Goal: Task Accomplishment & Management: Manage account settings

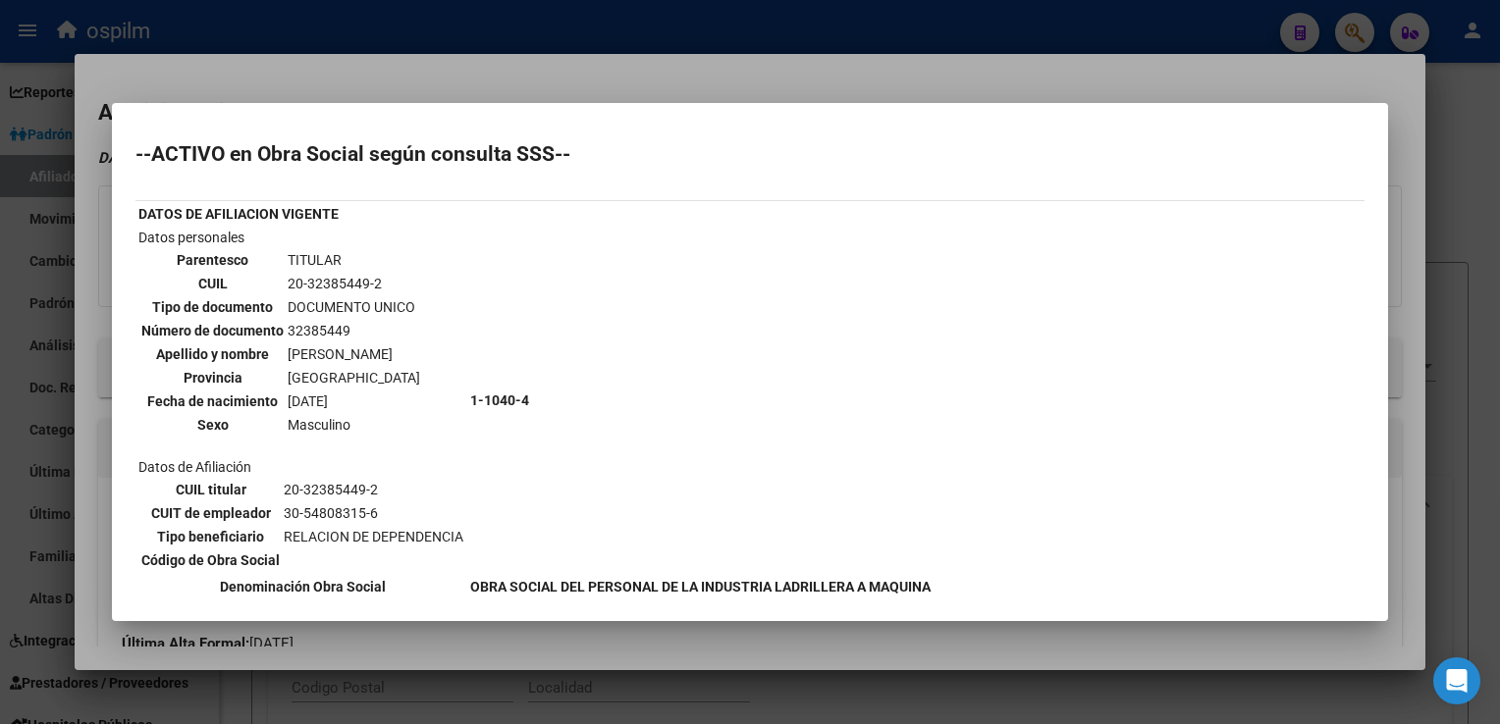
scroll to position [290, 0]
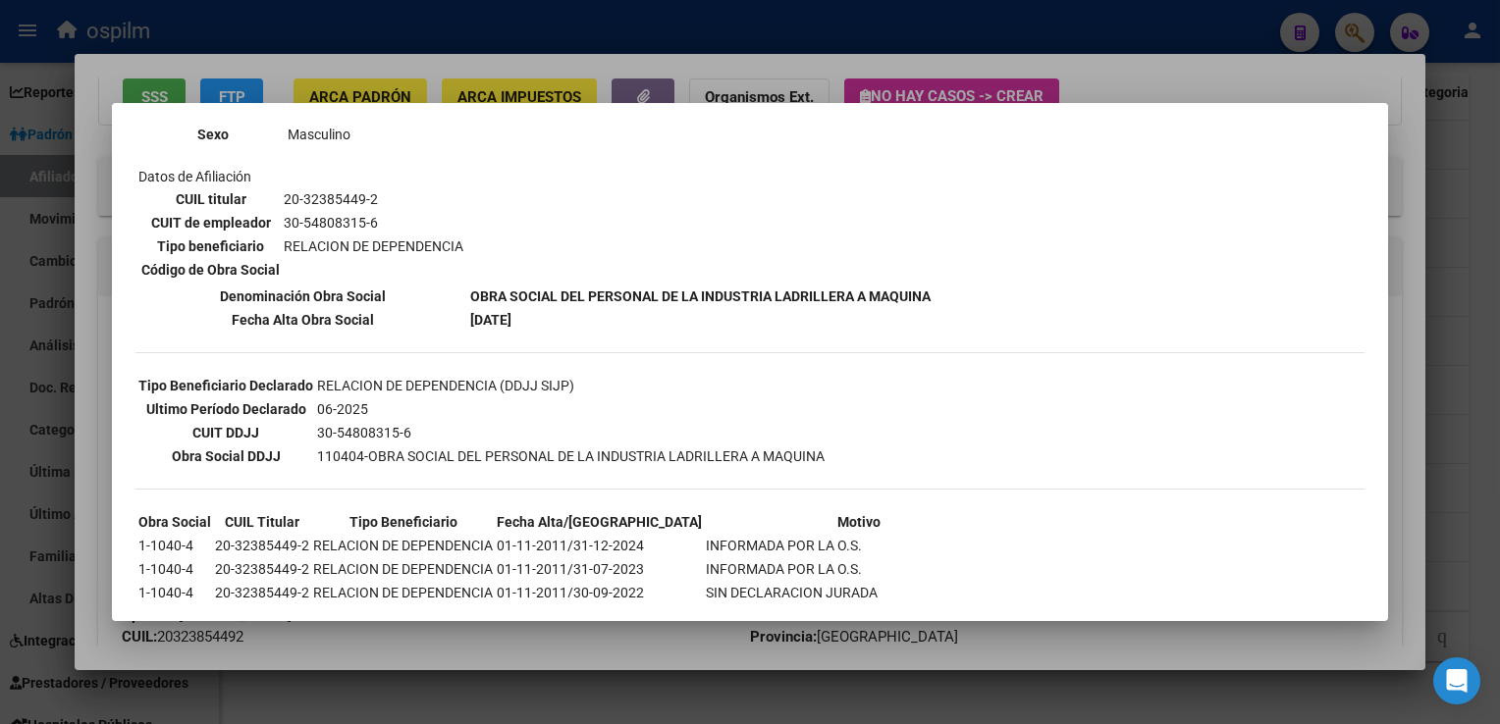
click at [1126, 76] on div at bounding box center [750, 362] width 1500 height 724
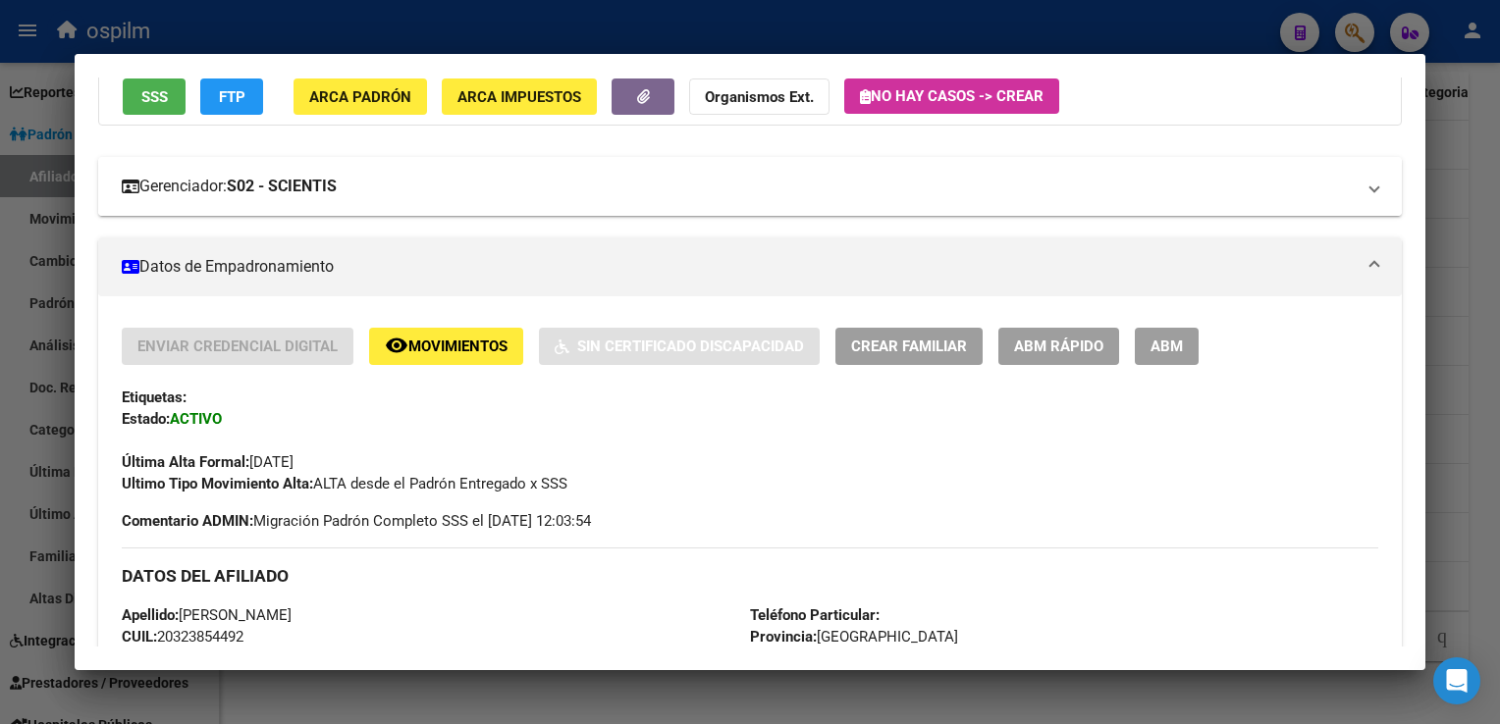
scroll to position [0, 0]
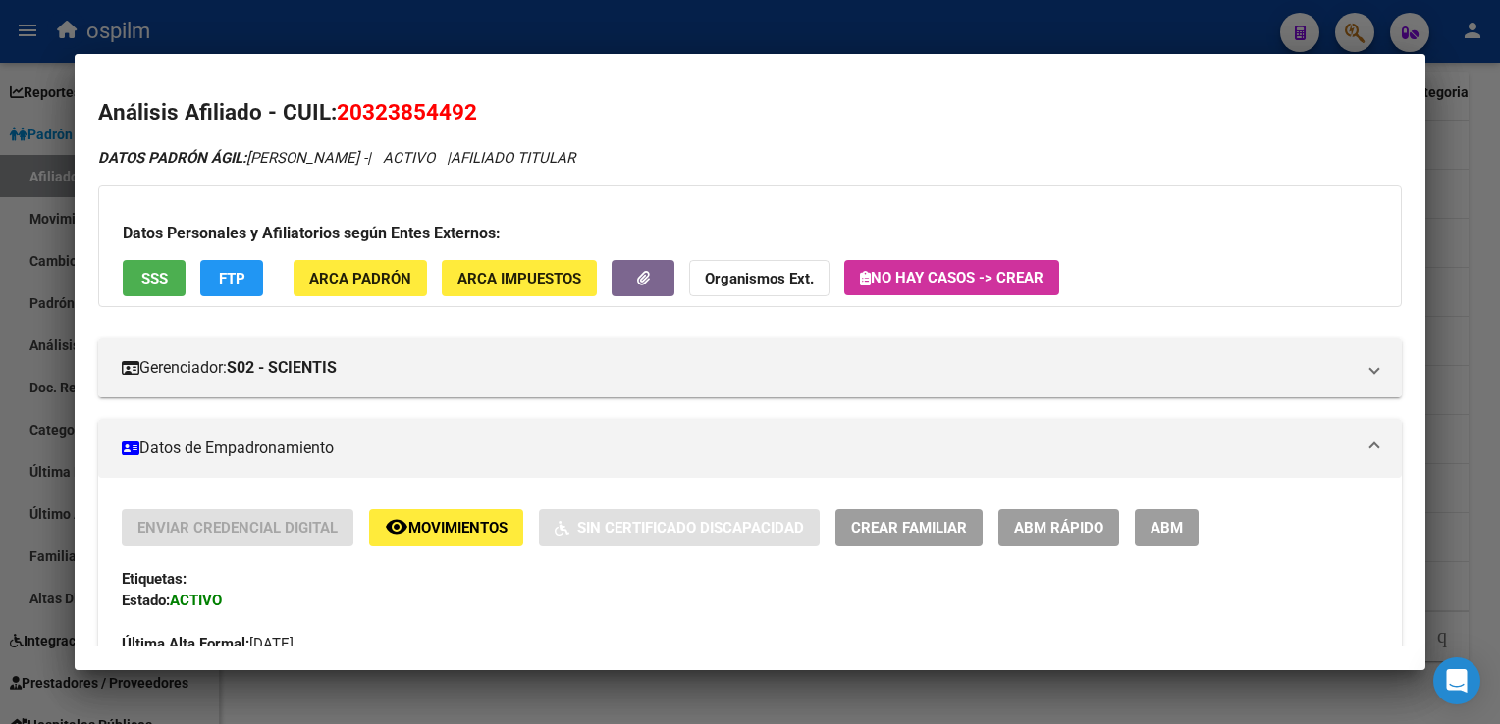
click at [361, 282] on span "ARCA Padrón" at bounding box center [360, 279] width 102 height 18
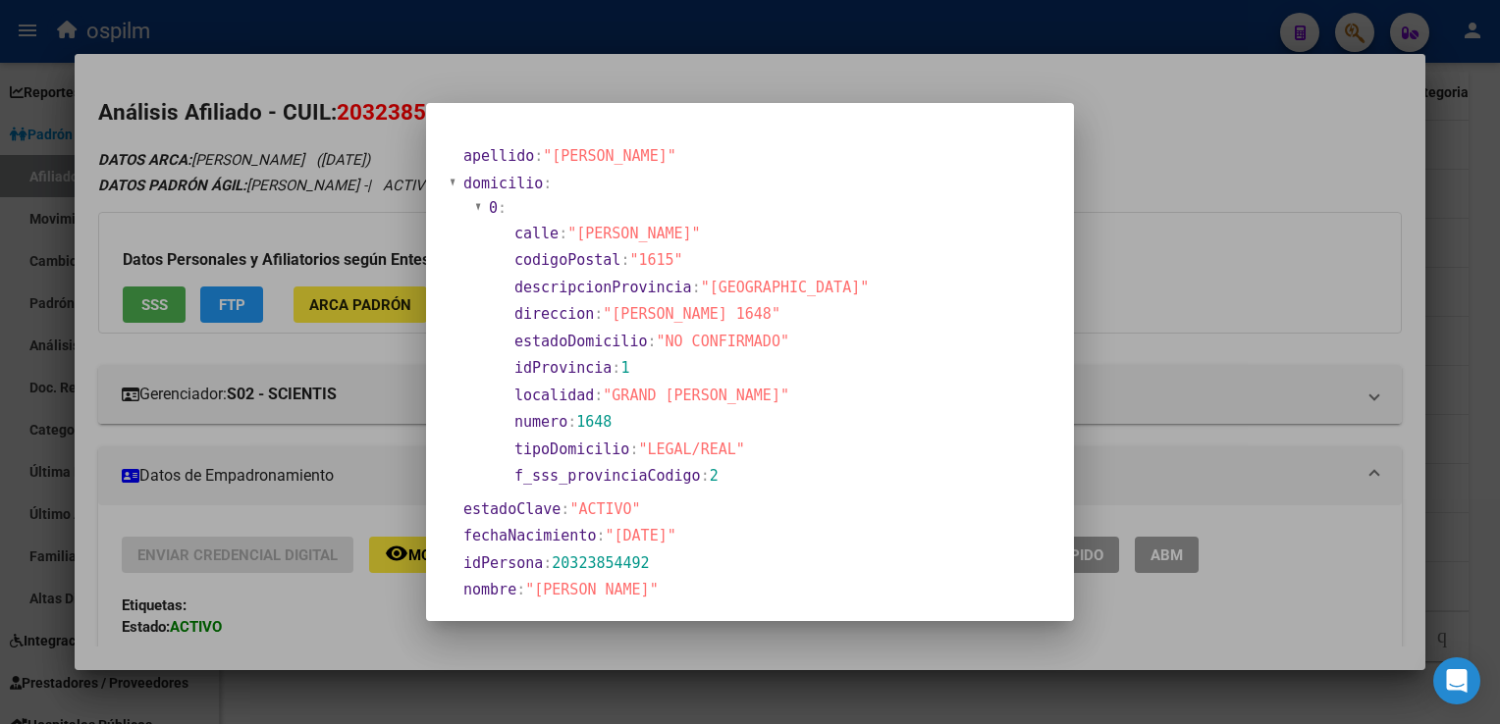
click at [1123, 148] on div at bounding box center [750, 362] width 1500 height 724
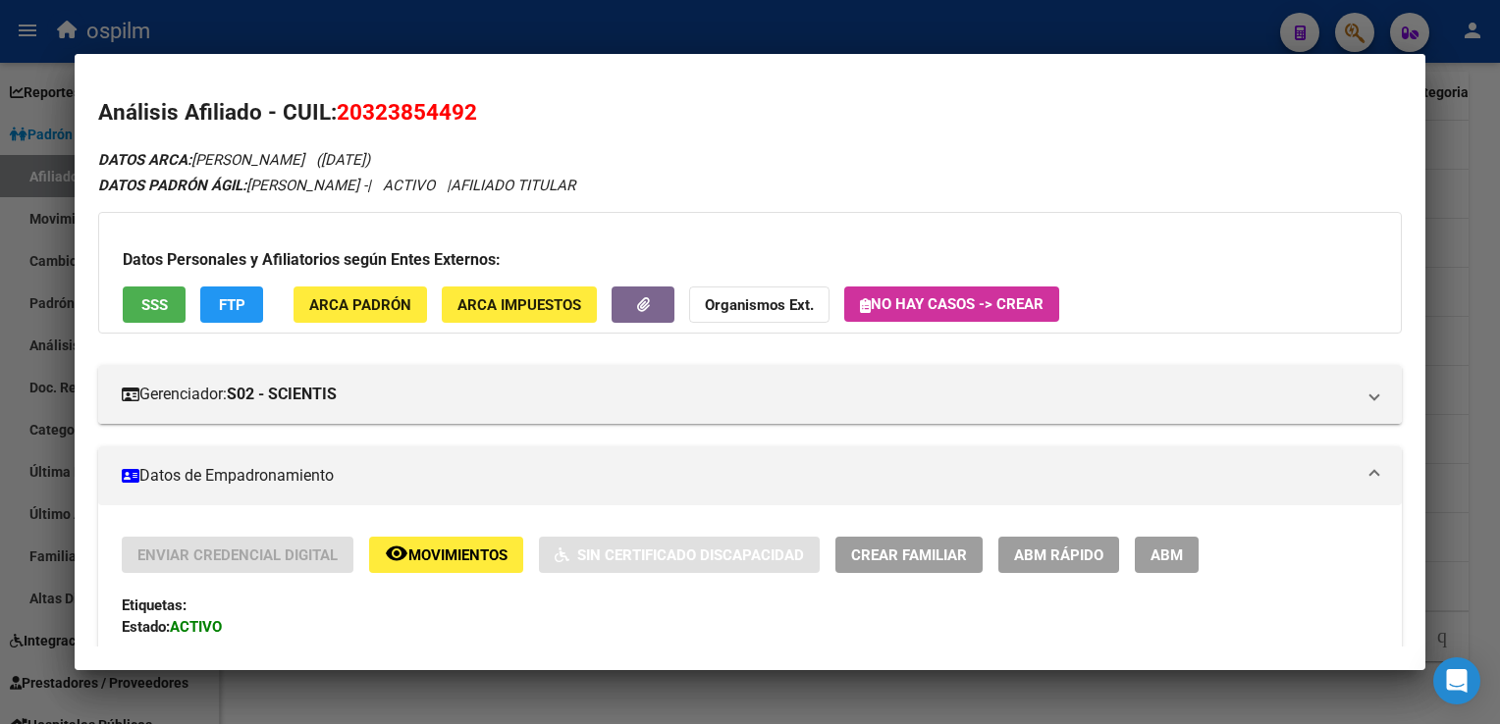
click at [1452, 155] on div at bounding box center [750, 362] width 1500 height 724
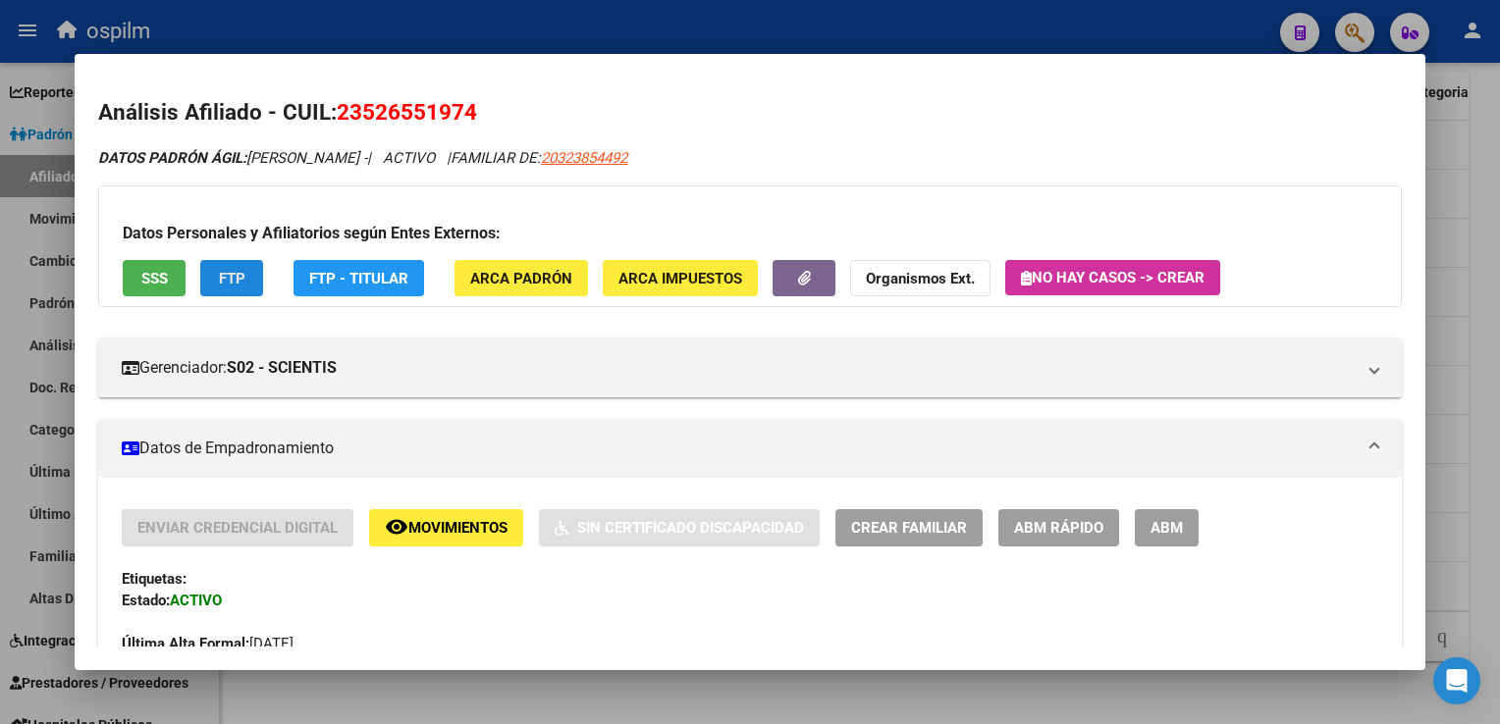
click at [239, 289] on button "FTP" at bounding box center [231, 278] width 63 height 36
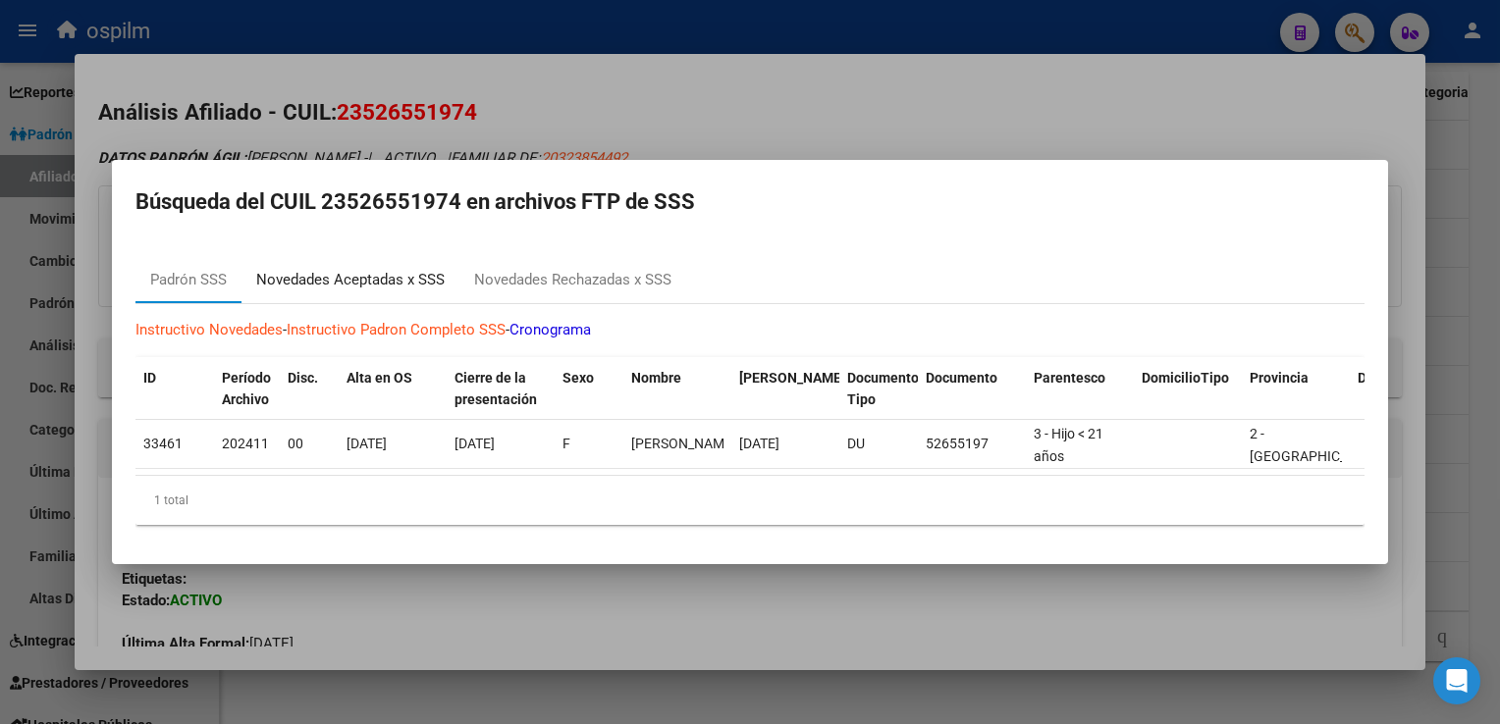
click at [314, 273] on div "Novedades Aceptadas x SSS" at bounding box center [350, 280] width 188 height 23
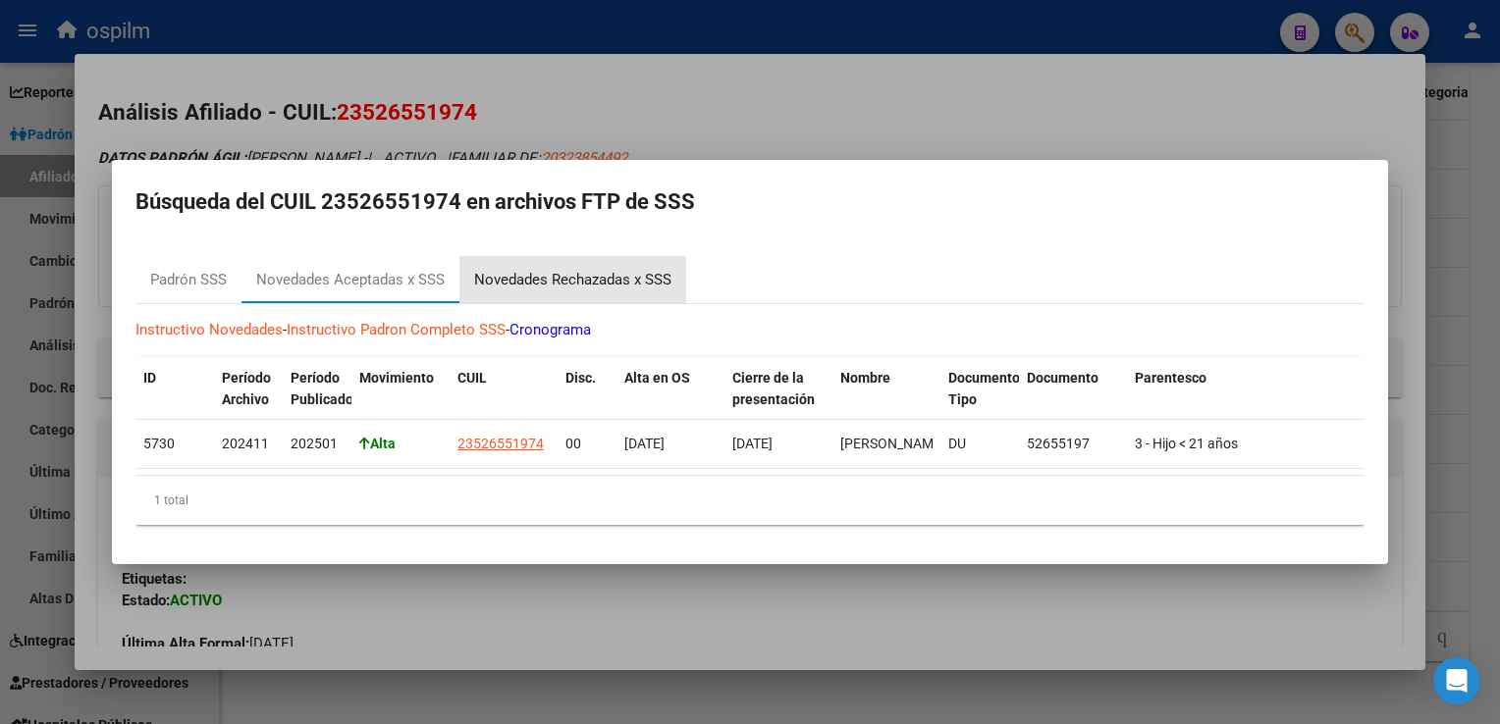
click at [530, 269] on div "Novedades Rechazadas x SSS" at bounding box center [572, 280] width 197 height 23
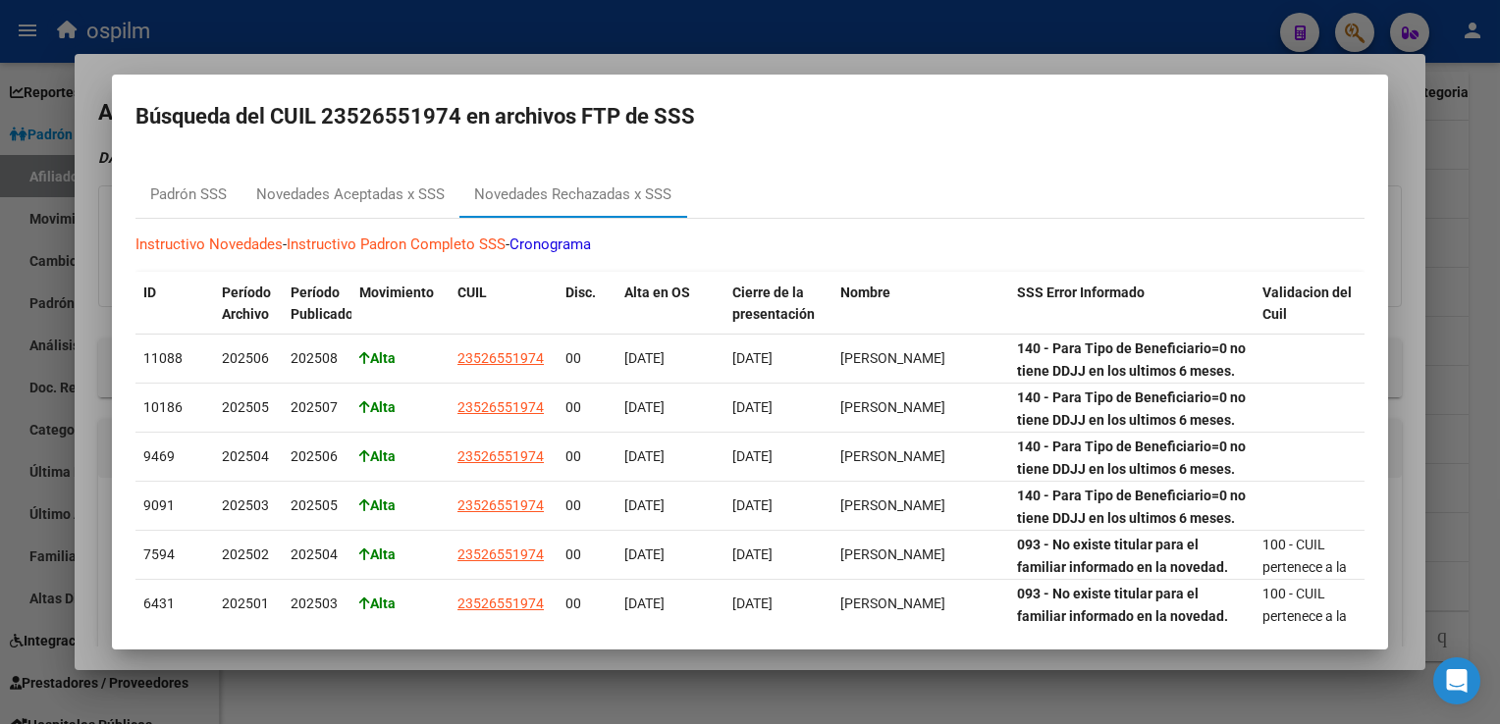
click at [605, 65] on div at bounding box center [750, 362] width 1500 height 724
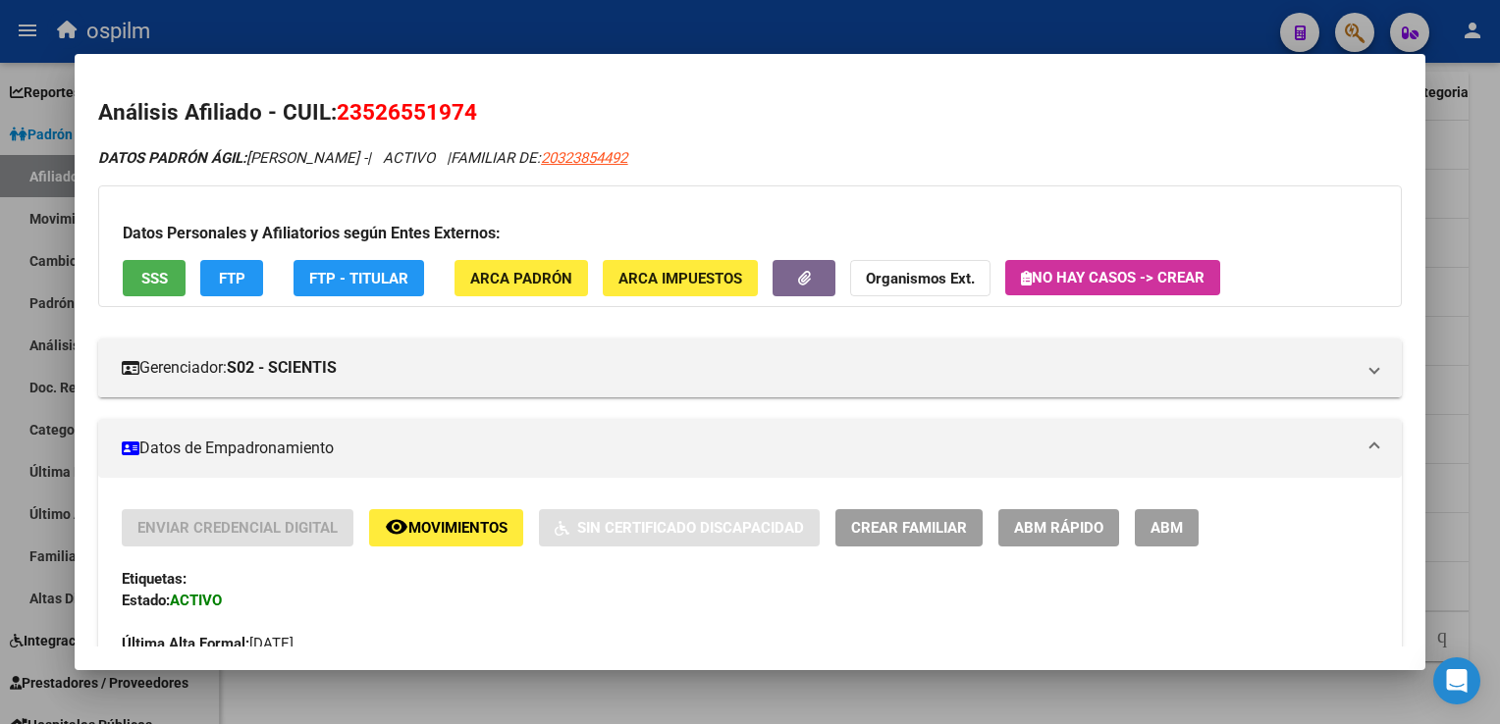
click at [1464, 225] on div at bounding box center [750, 362] width 1500 height 724
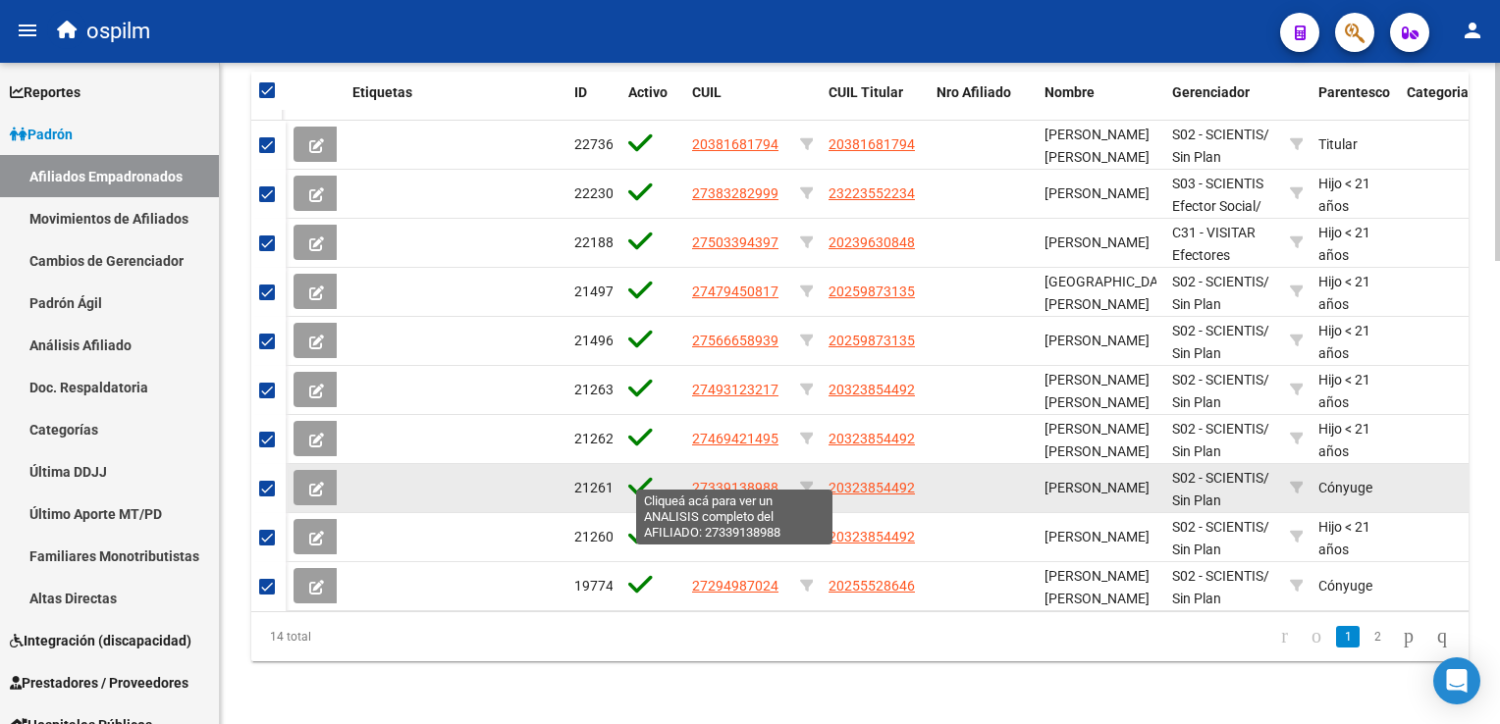
click at [711, 480] on span "27339138988" at bounding box center [735, 488] width 86 height 16
type textarea "27339138988"
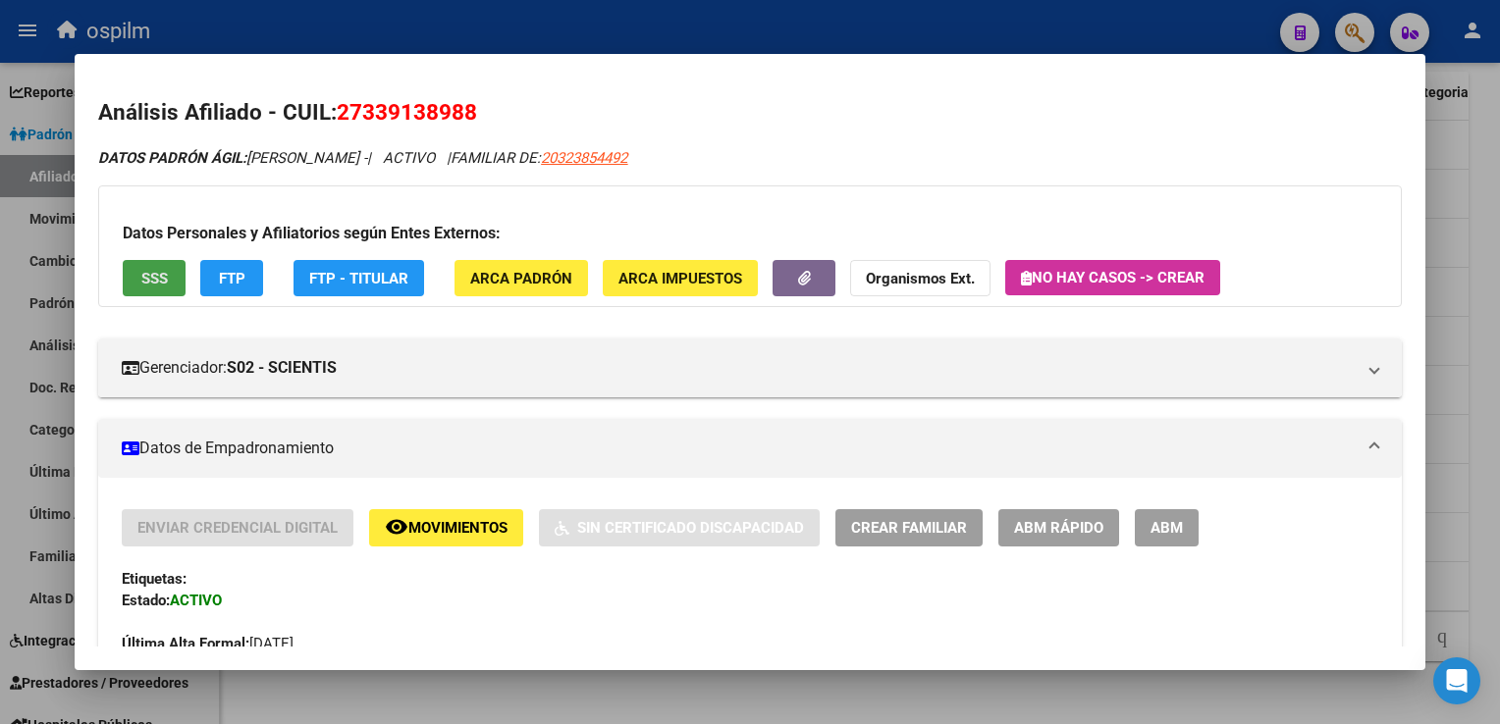
click at [146, 278] on span "SSS" at bounding box center [154, 279] width 26 height 18
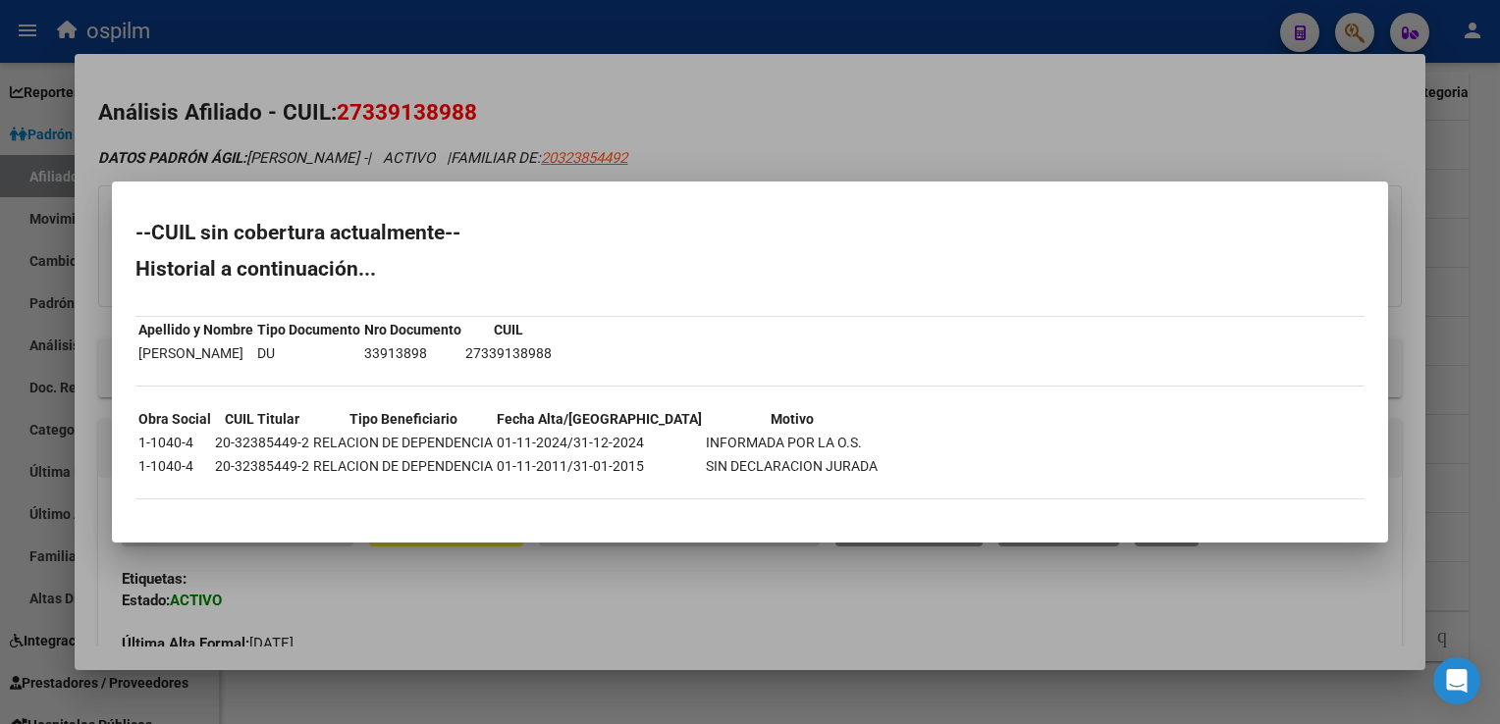
click at [621, 95] on div at bounding box center [750, 362] width 1500 height 724
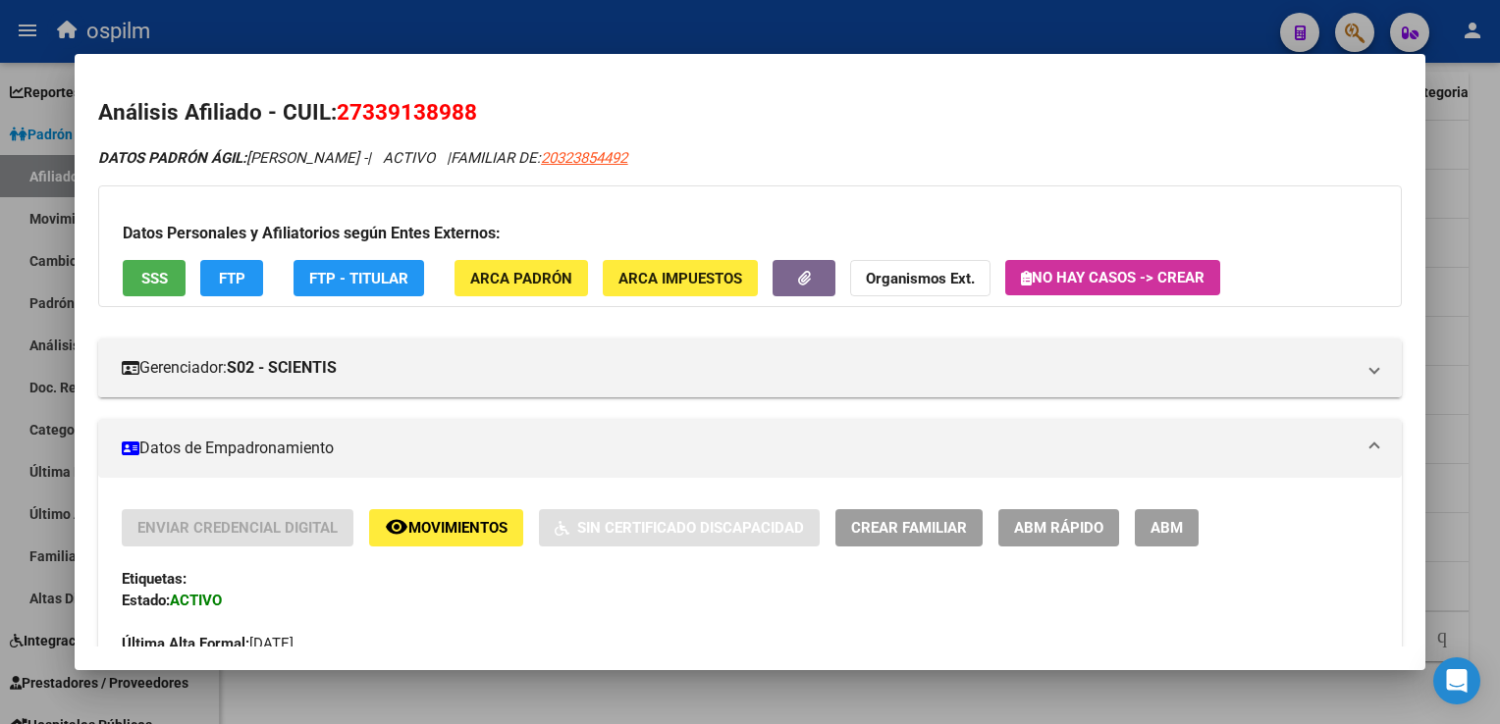
click at [243, 281] on span "FTP" at bounding box center [232, 279] width 26 height 18
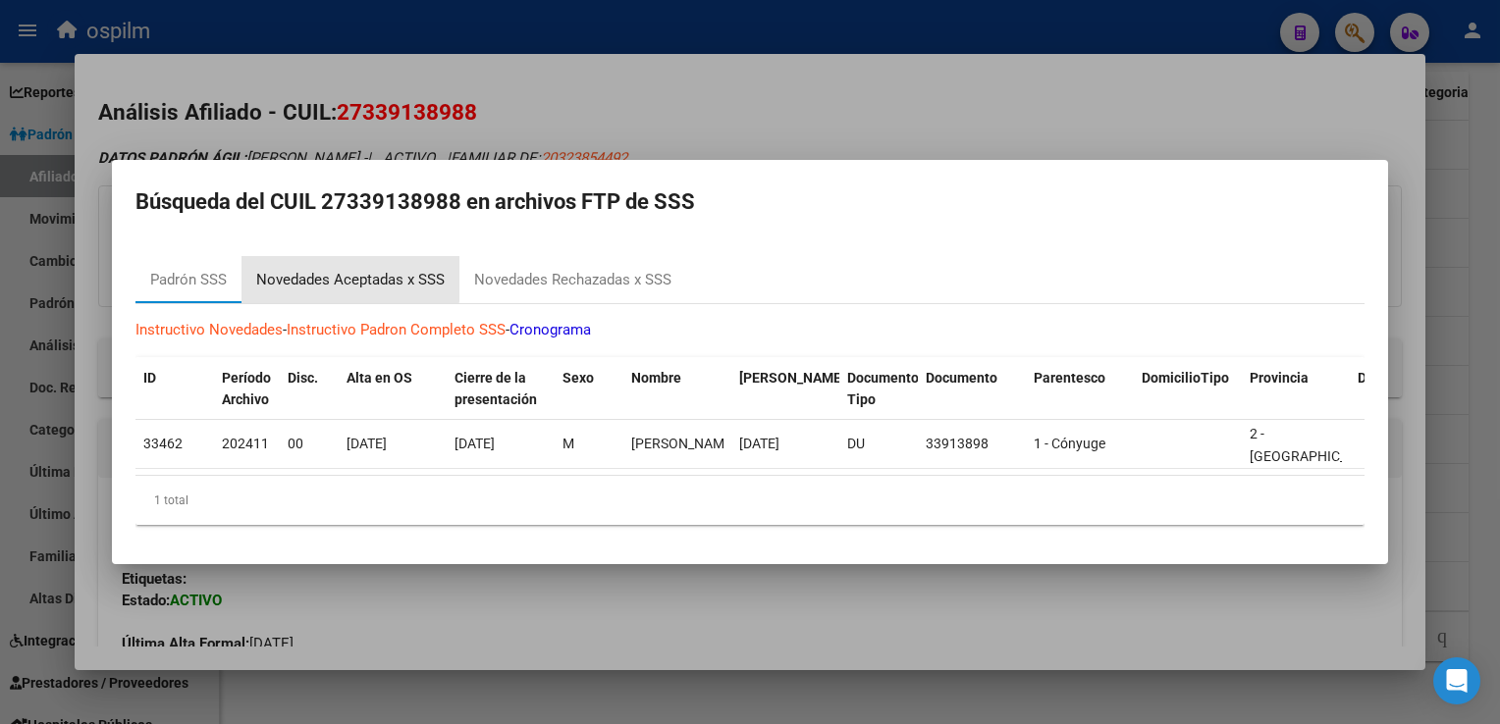
click at [342, 269] on div "Novedades Aceptadas x SSS" at bounding box center [350, 280] width 188 height 23
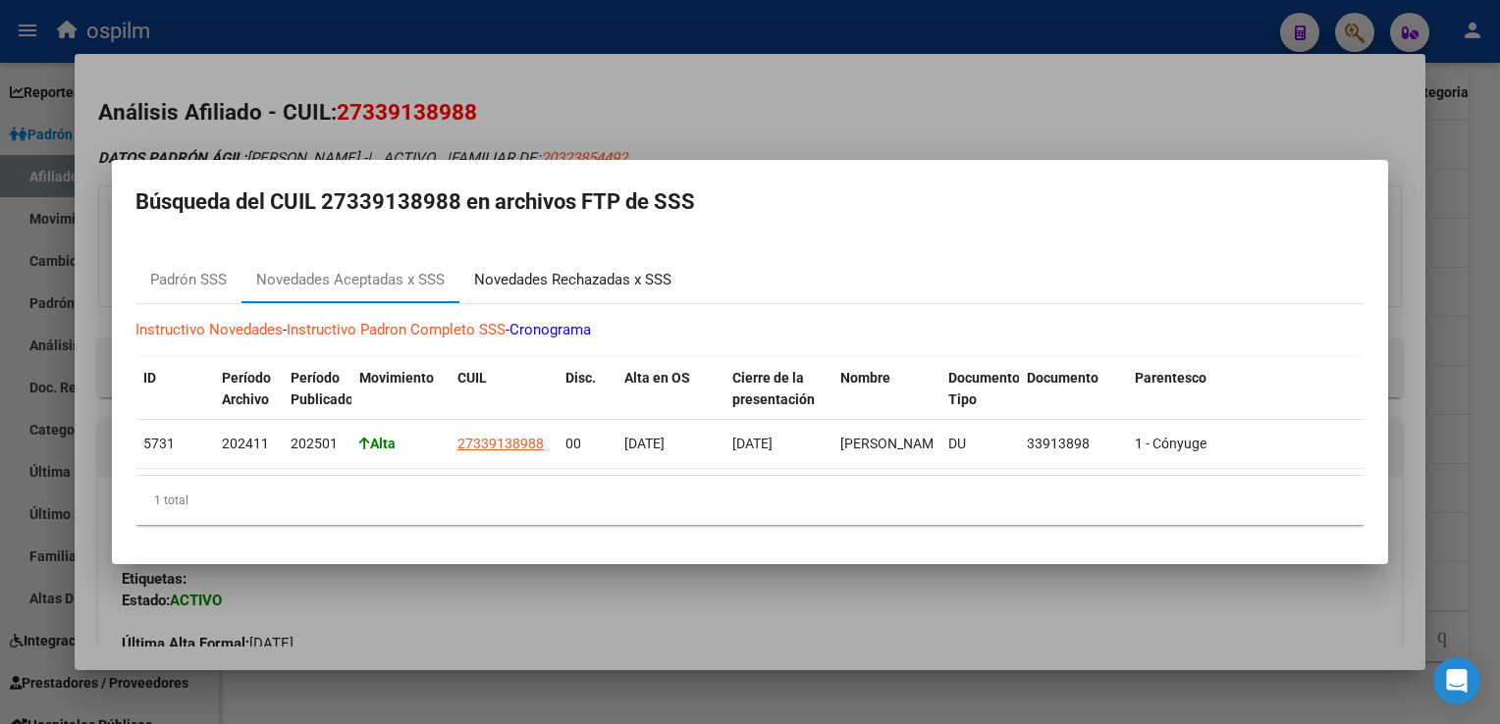
click at [572, 273] on div "Novedades Rechazadas x SSS" at bounding box center [572, 280] width 197 height 23
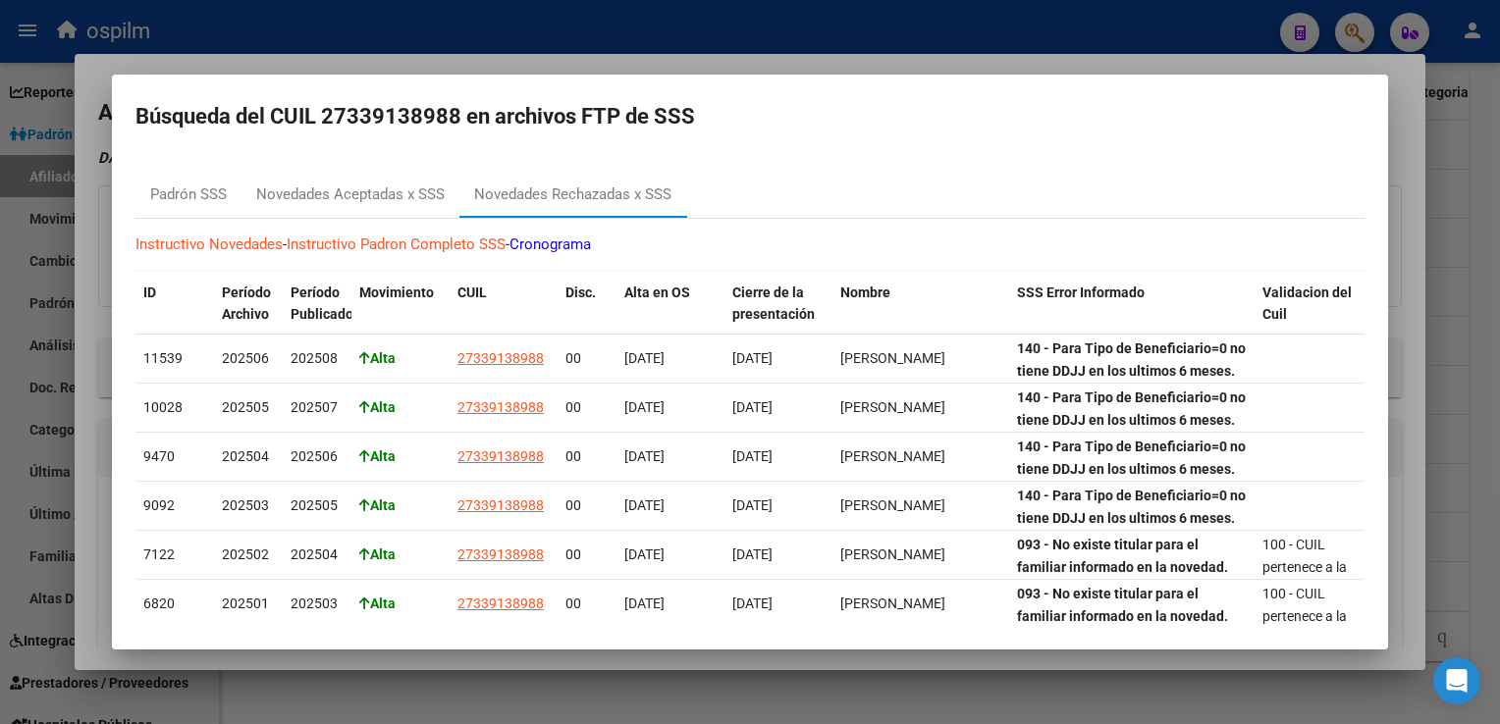
click at [784, 58] on div at bounding box center [750, 362] width 1500 height 724
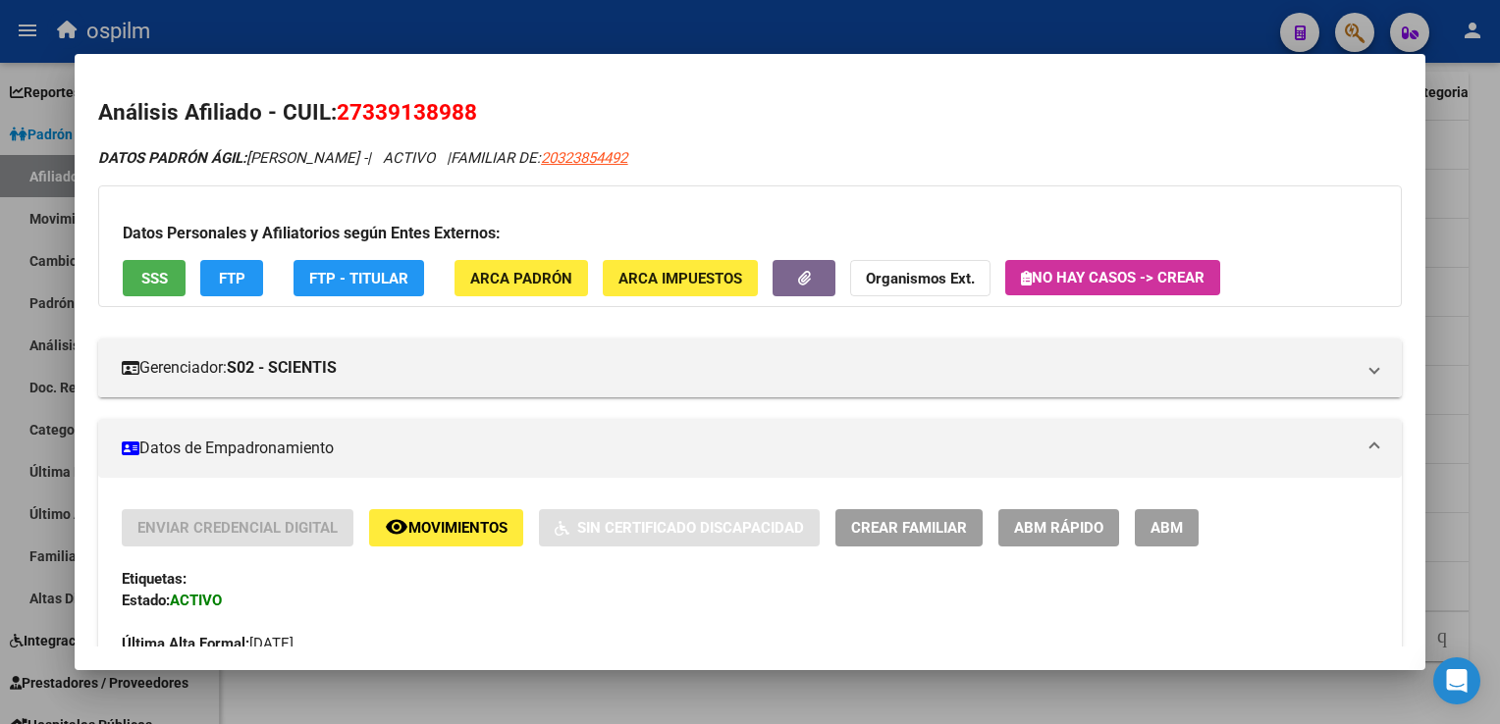
scroll to position [916, 0]
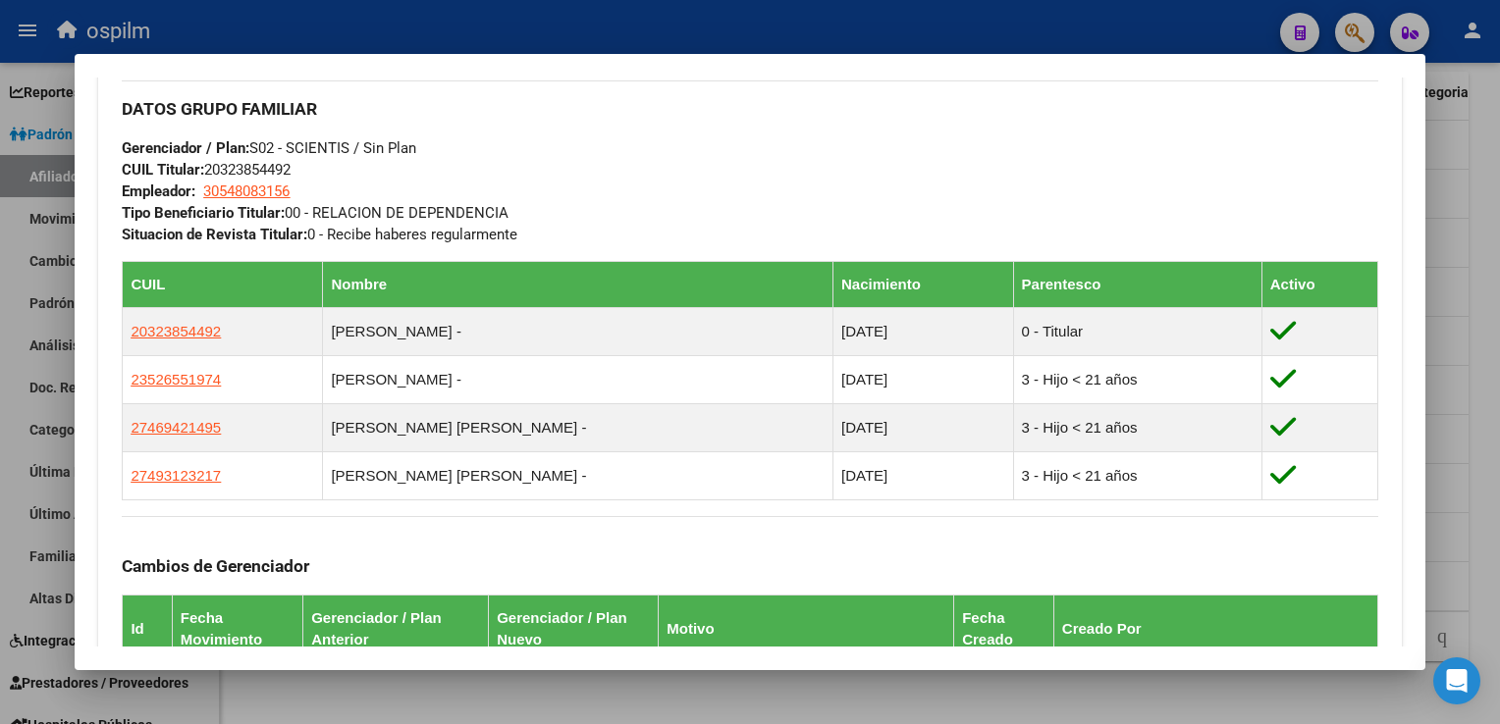
click at [1484, 336] on div at bounding box center [750, 362] width 1500 height 724
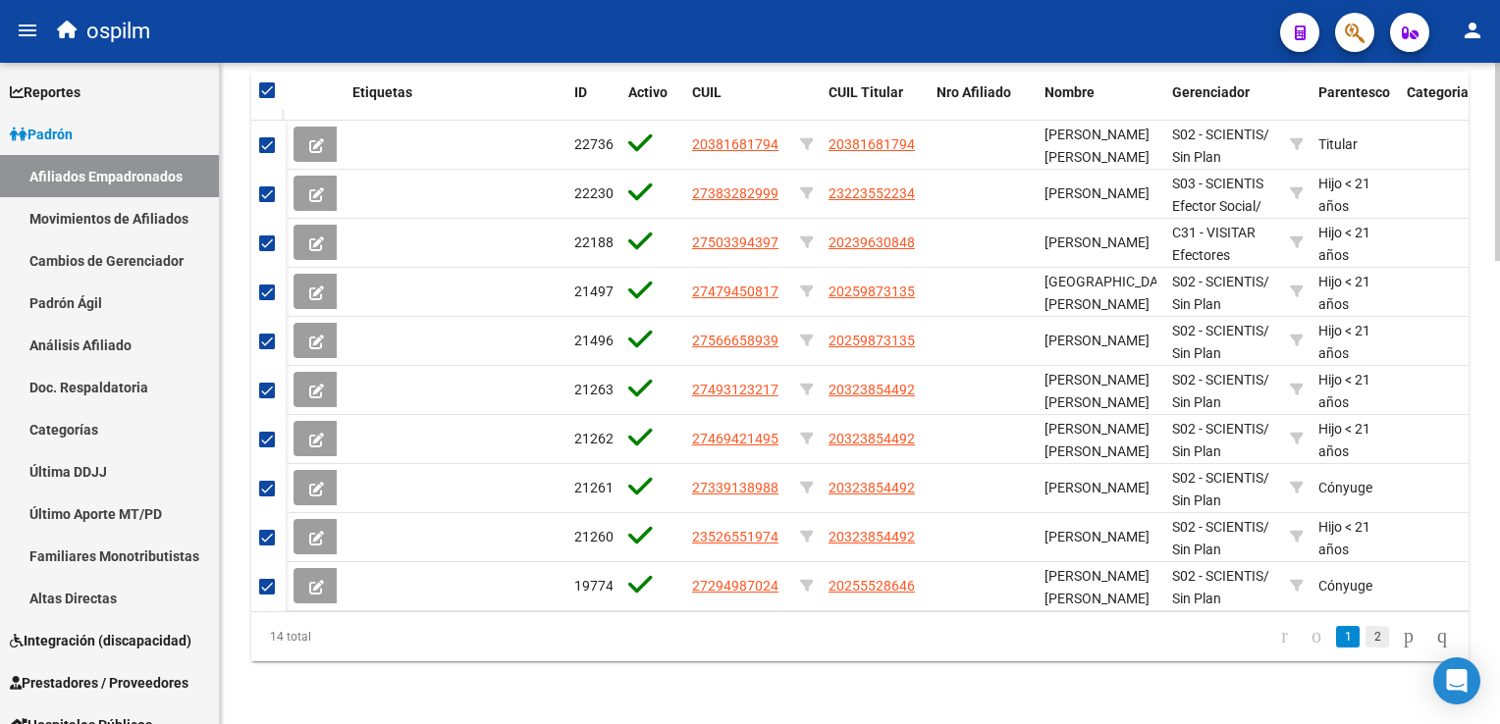
click at [1365, 637] on link "2" at bounding box center [1377, 637] width 24 height 22
checkbox input "false"
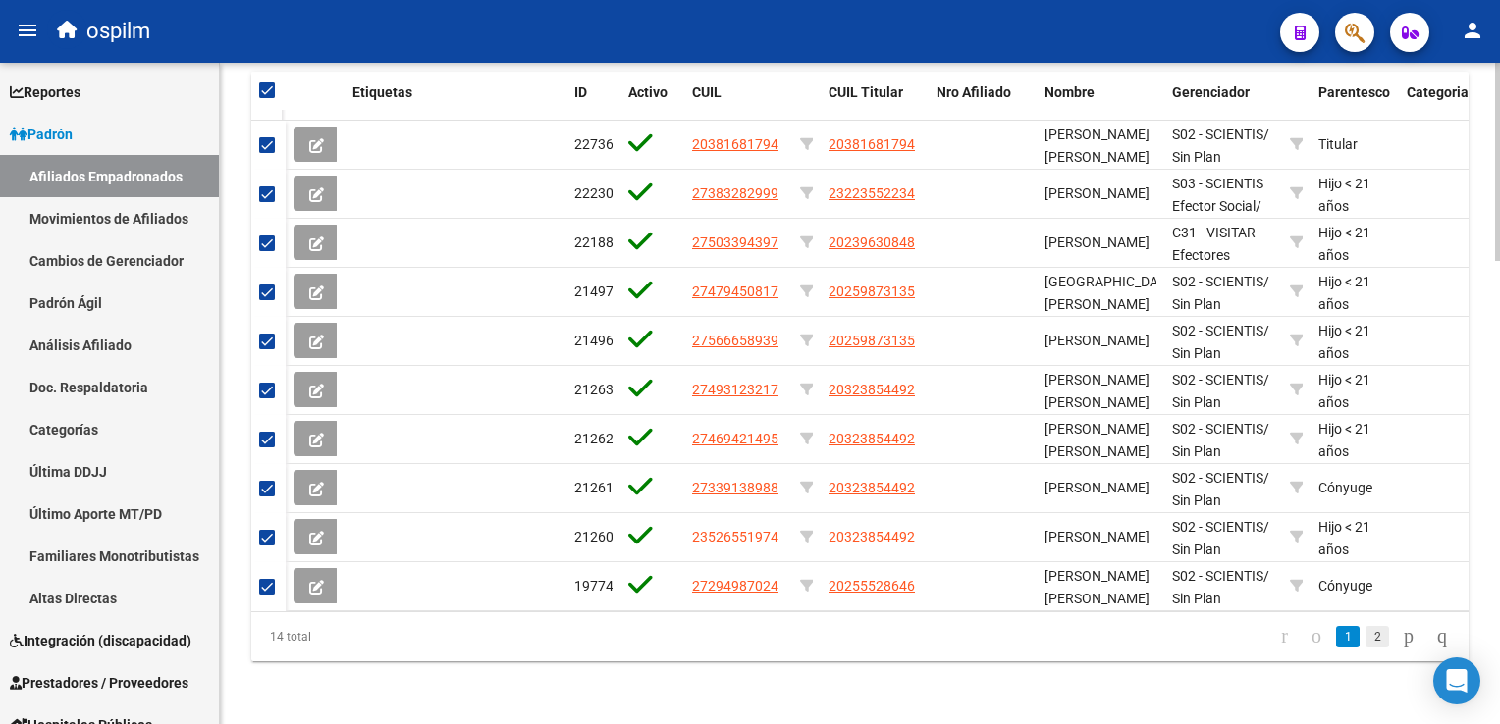
checkbox input "false"
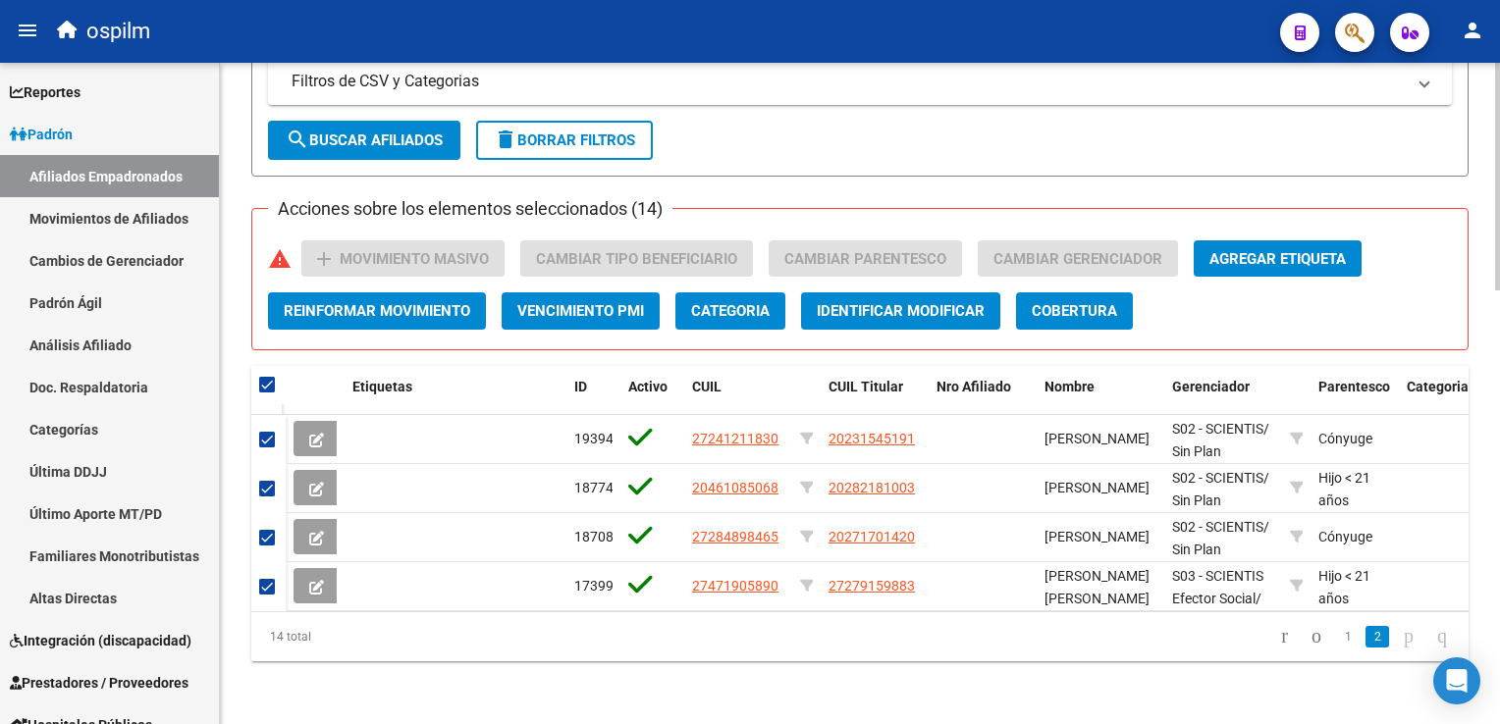
scroll to position [1256, 0]
click at [268, 377] on span at bounding box center [267, 385] width 16 height 16
click at [267, 393] on input "checkbox" at bounding box center [266, 393] width 1 height 1
checkbox input "false"
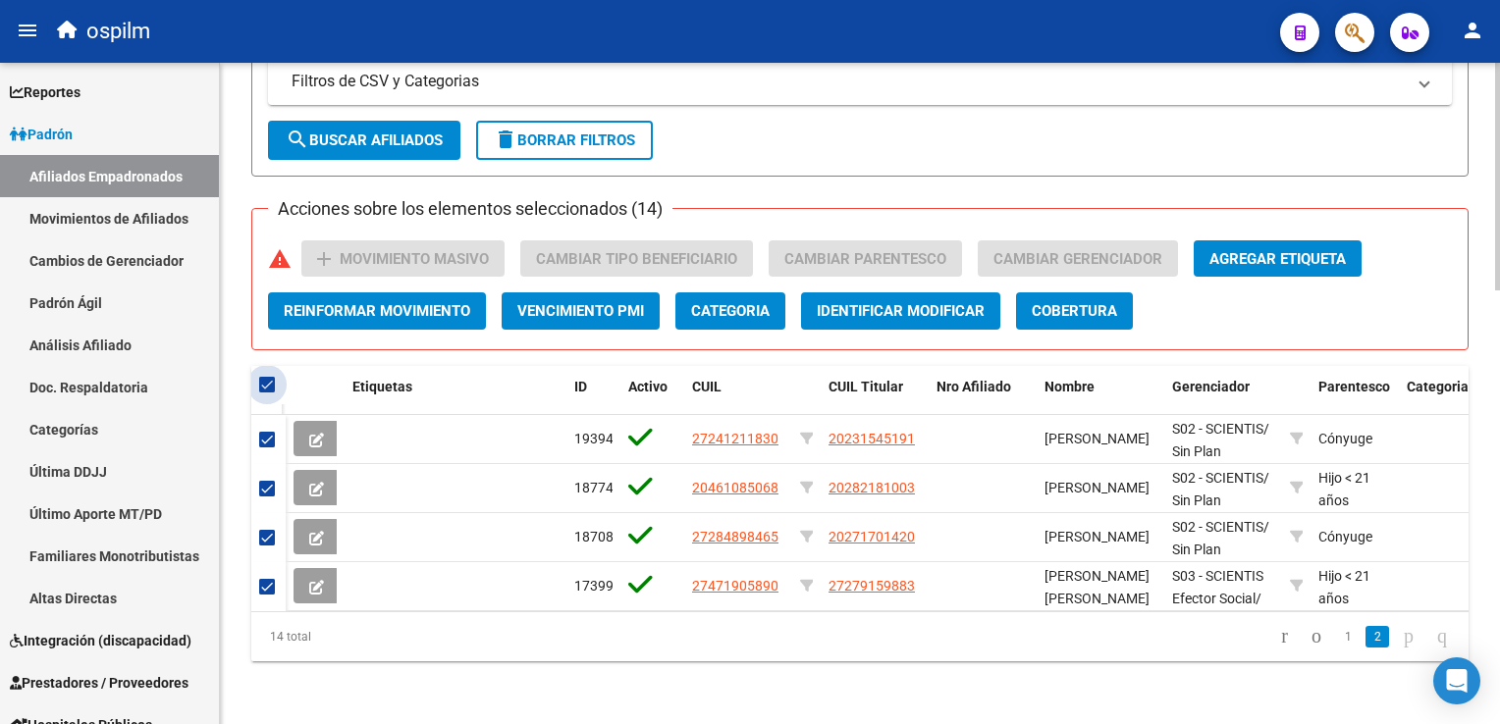
checkbox input "false"
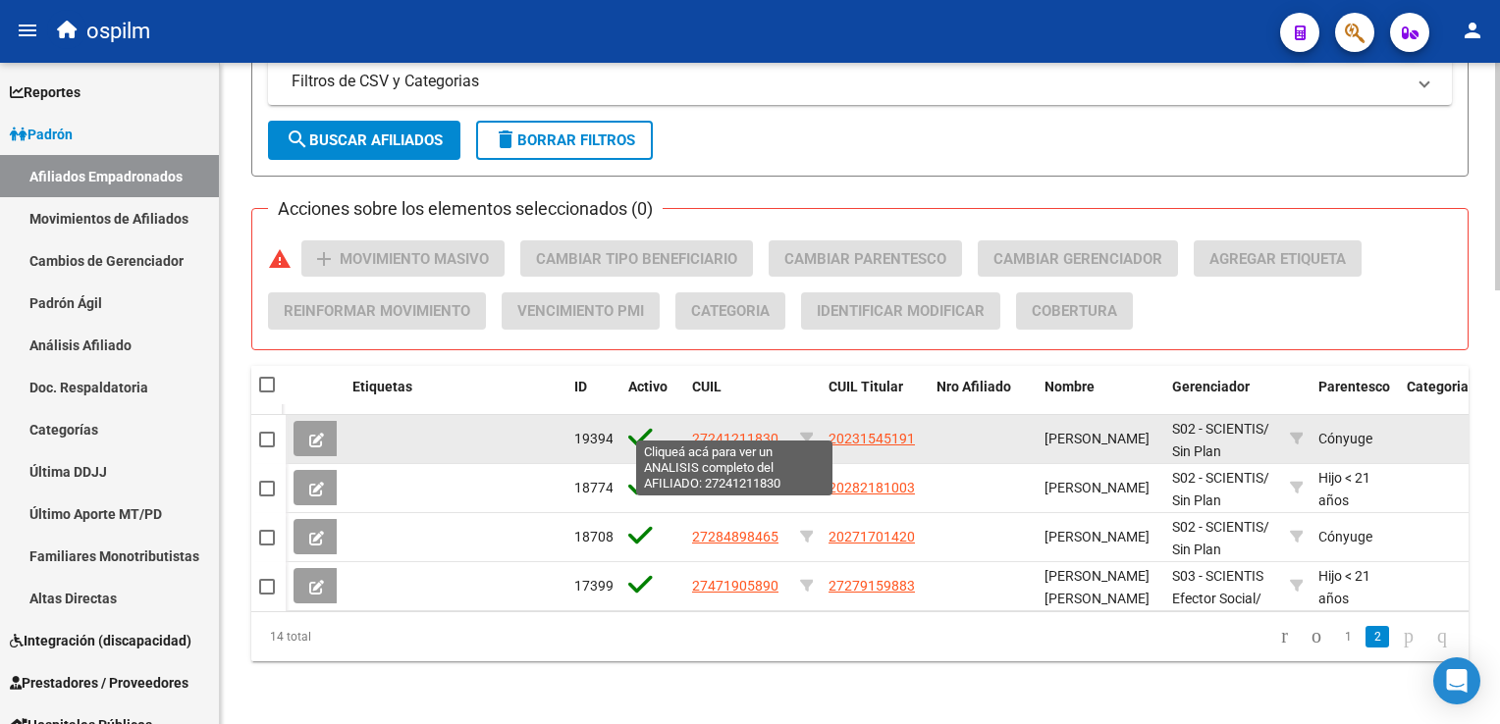
click at [743, 431] on span "27241211830" at bounding box center [735, 439] width 86 height 16
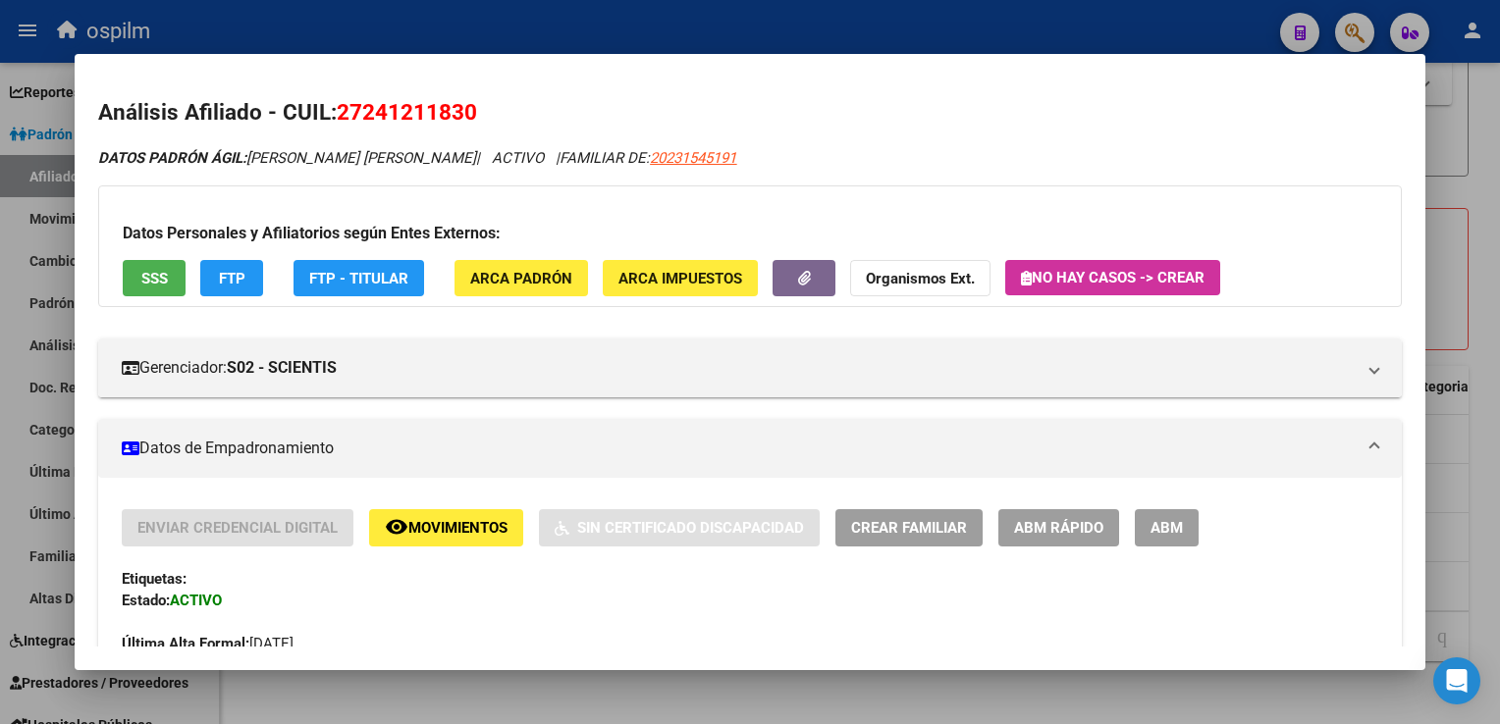
click at [155, 280] on span "SSS" at bounding box center [154, 279] width 26 height 18
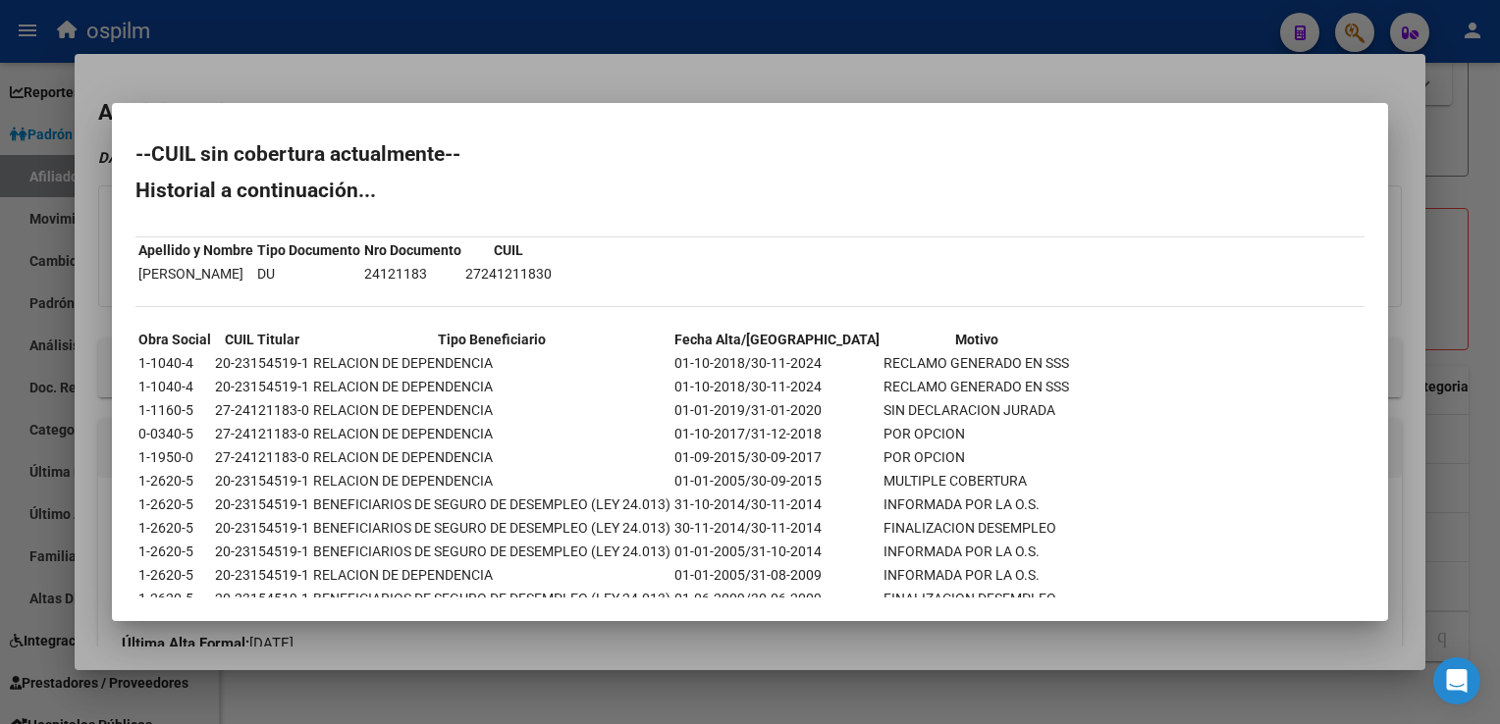
scroll to position [0, 0]
click at [481, 69] on div at bounding box center [750, 362] width 1500 height 724
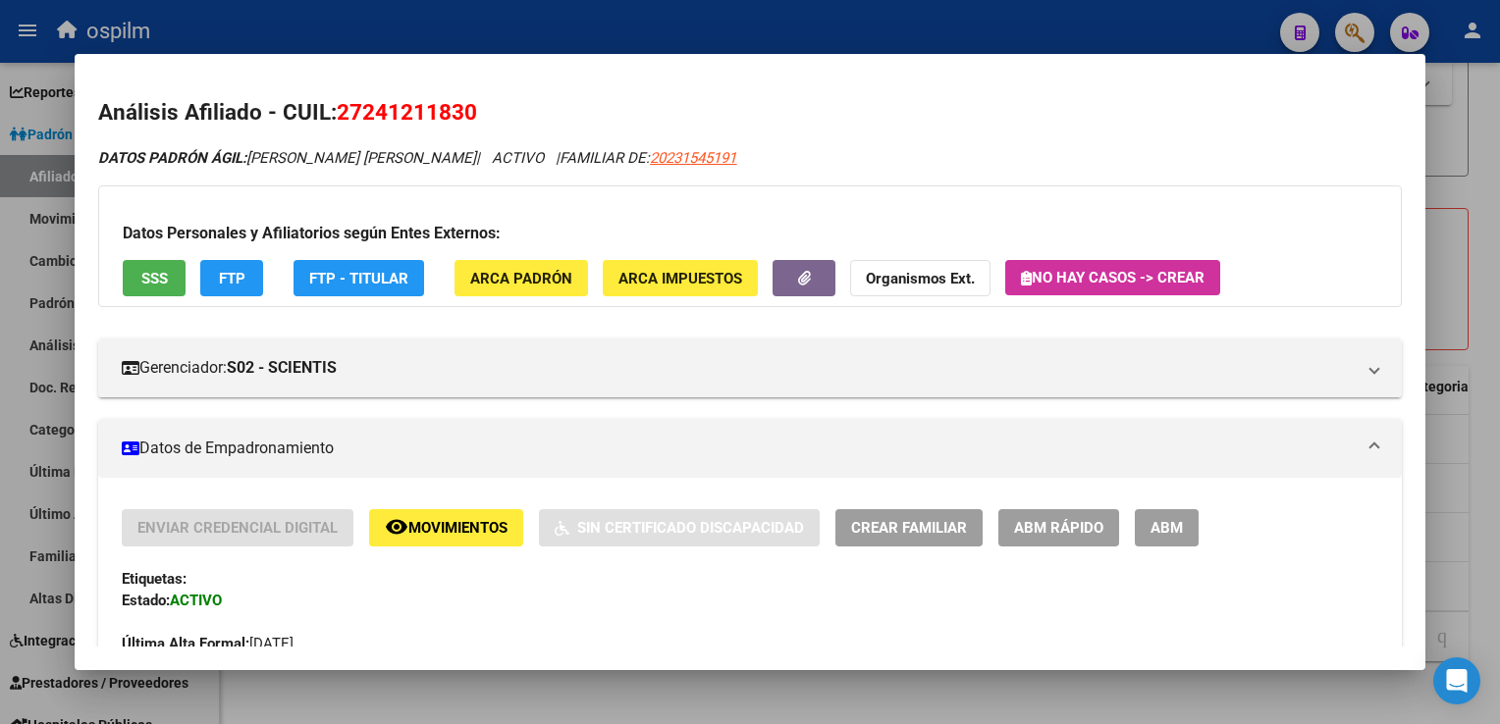
click at [219, 280] on span "FTP" at bounding box center [232, 279] width 26 height 18
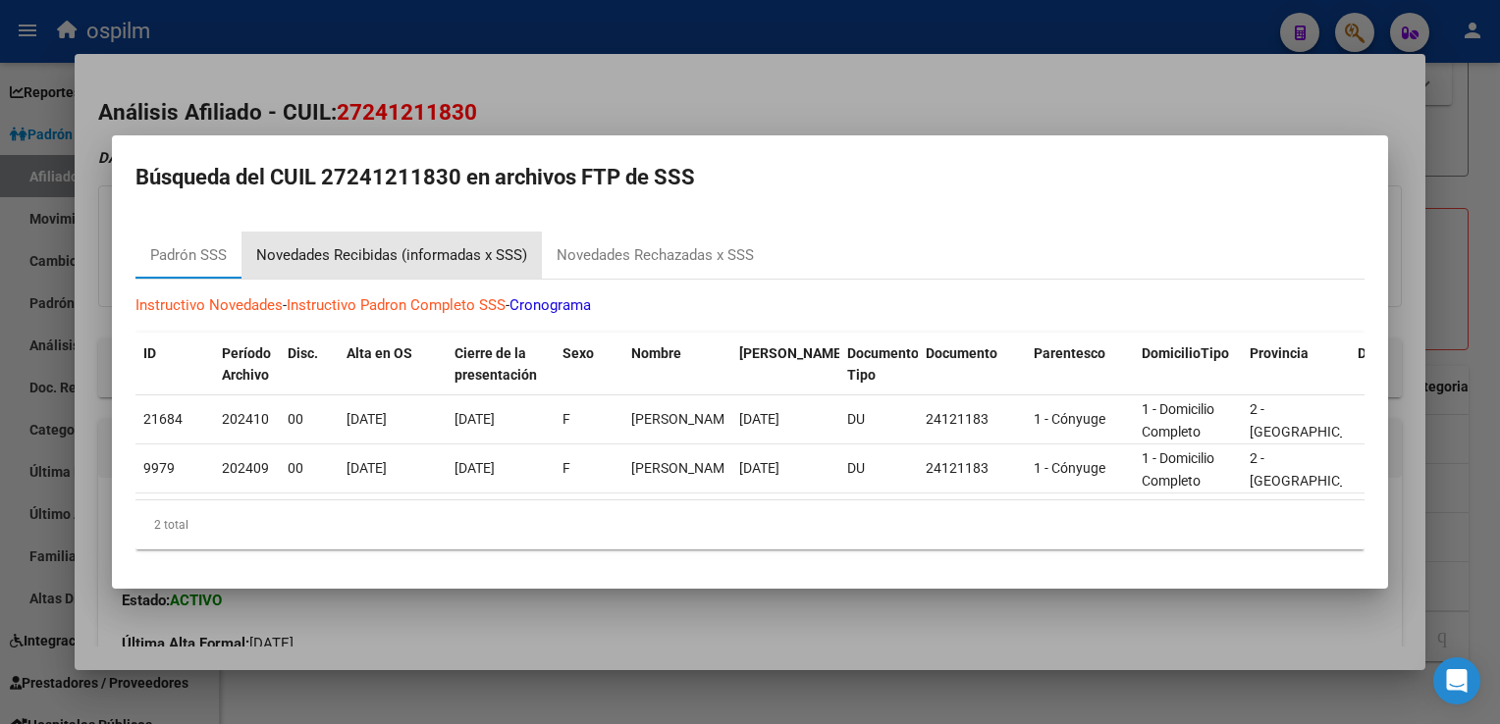
click at [337, 257] on div "Novedades Recibidas (informadas x SSS)" at bounding box center [391, 255] width 271 height 23
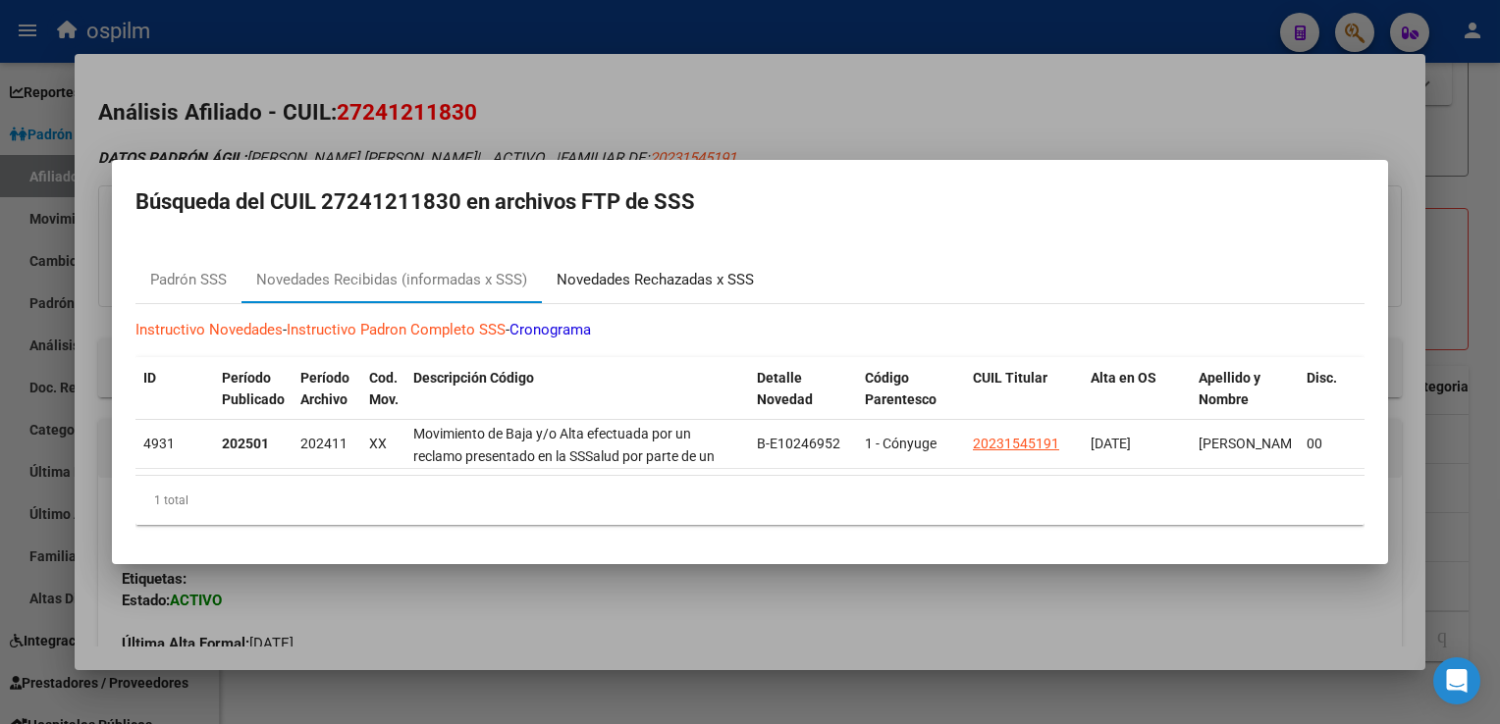
click at [618, 273] on div "Novedades Rechazadas x SSS" at bounding box center [654, 280] width 197 height 23
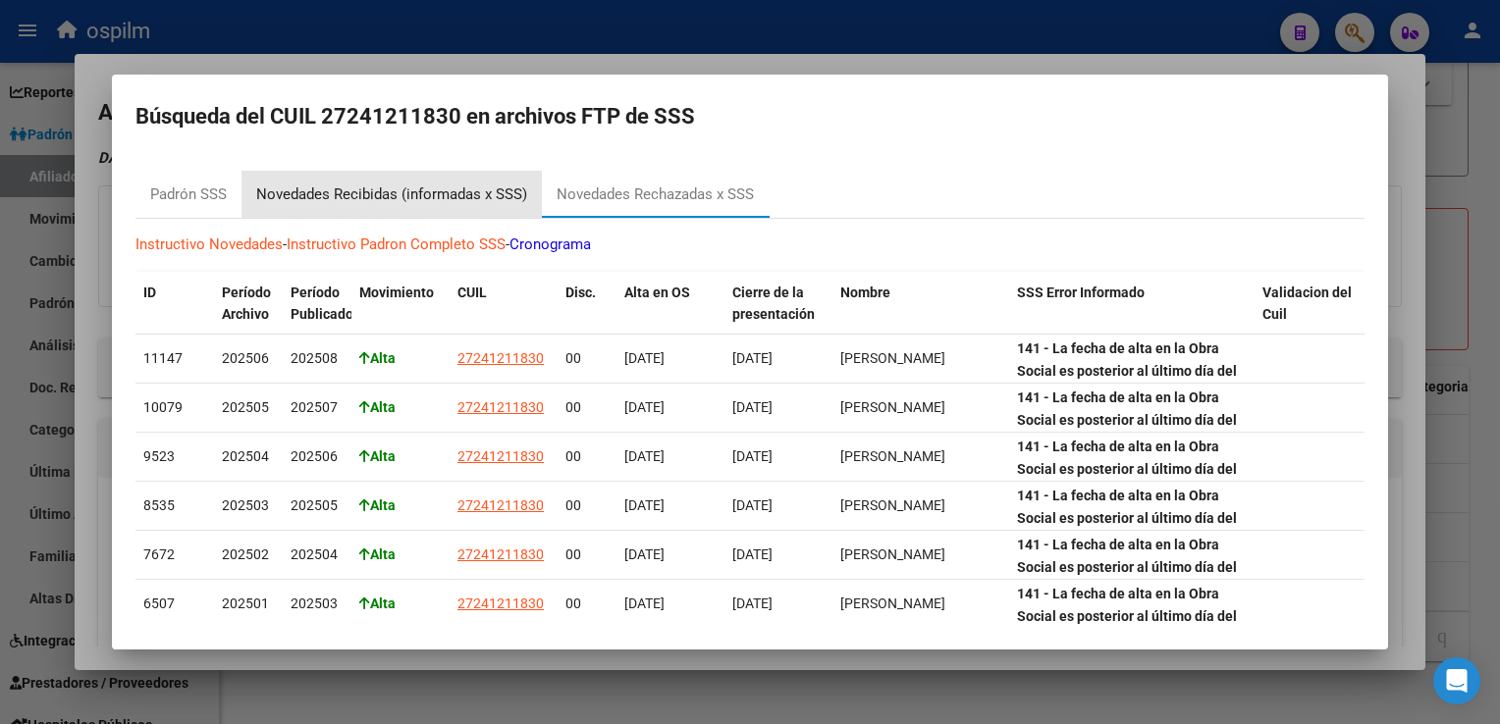
click at [341, 192] on div "Novedades Recibidas (informadas x SSS)" at bounding box center [391, 195] width 271 height 23
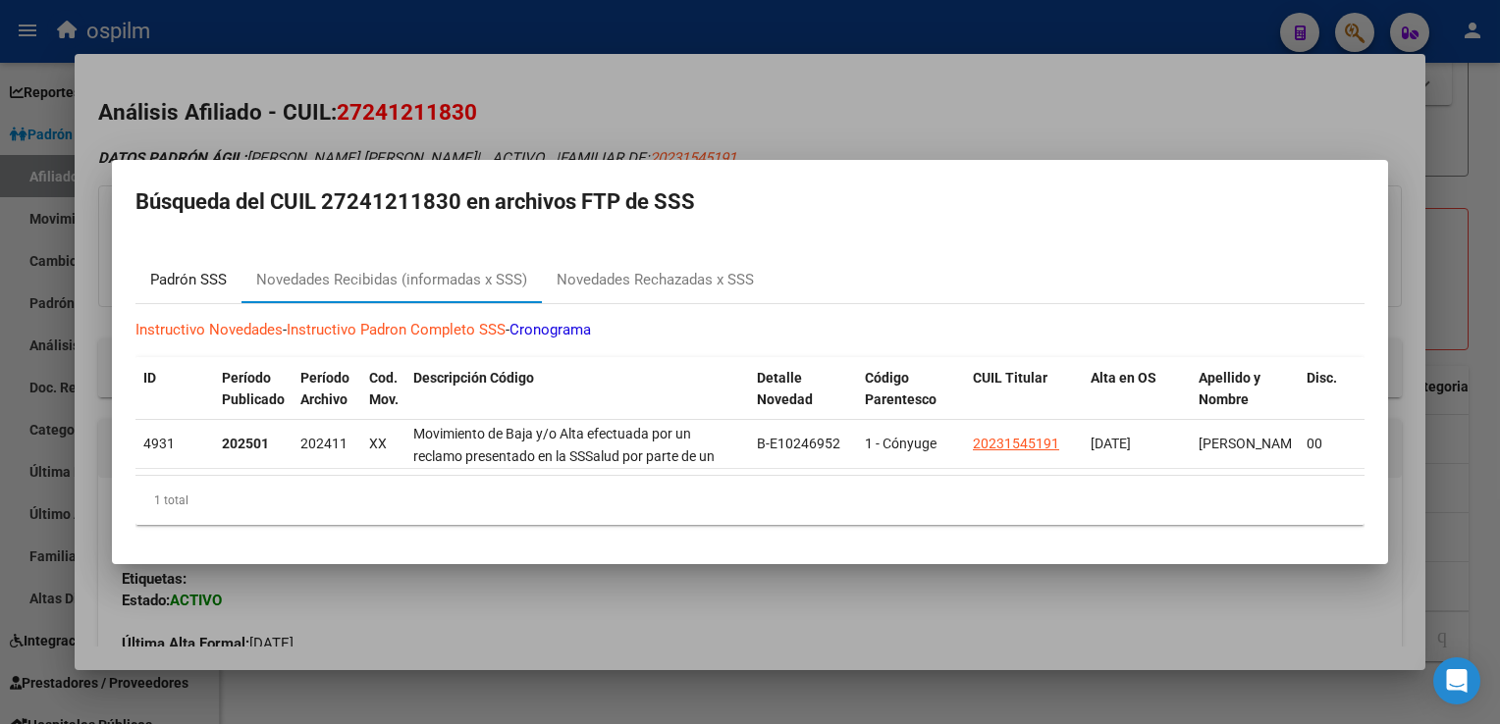
click at [206, 274] on div "Padrón SSS" at bounding box center [188, 280] width 77 height 23
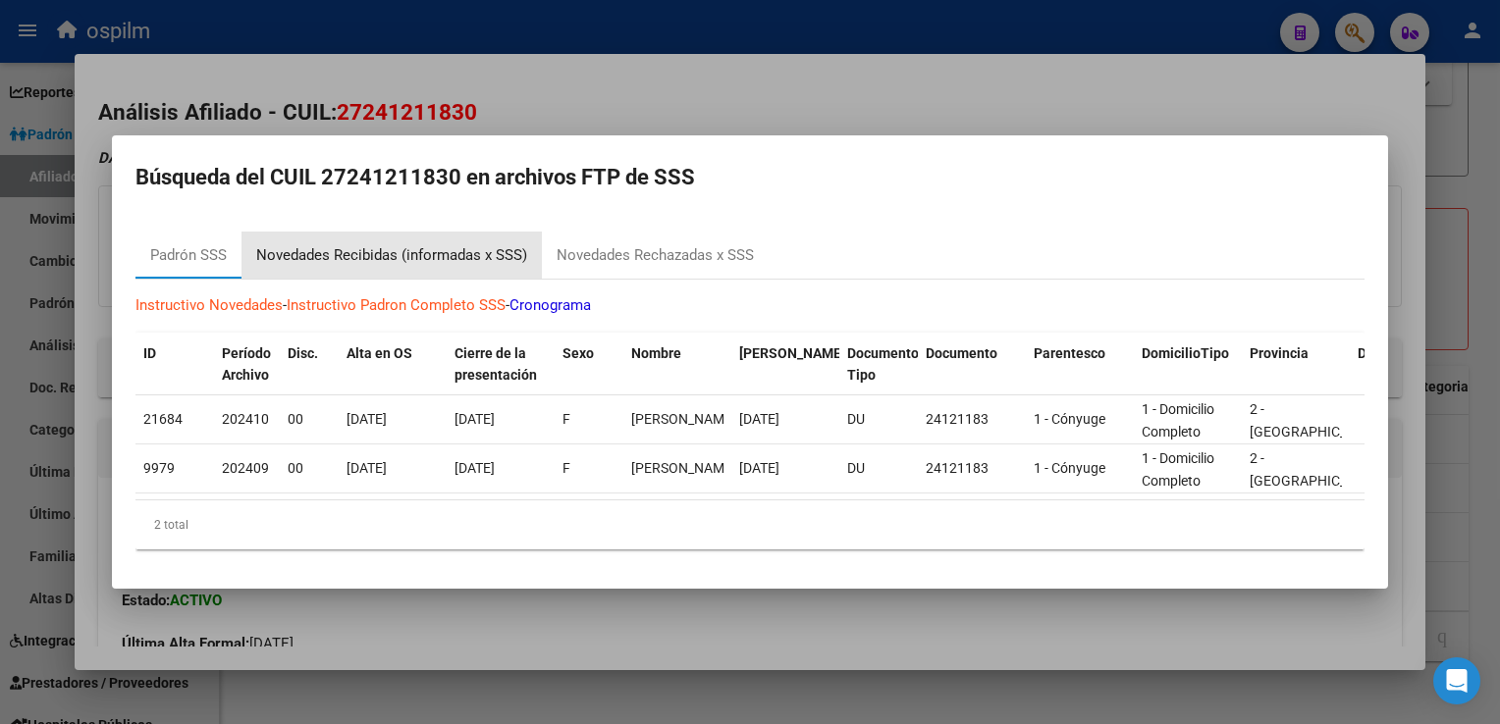
click at [312, 253] on div "Novedades Recibidas (informadas x SSS)" at bounding box center [391, 255] width 271 height 23
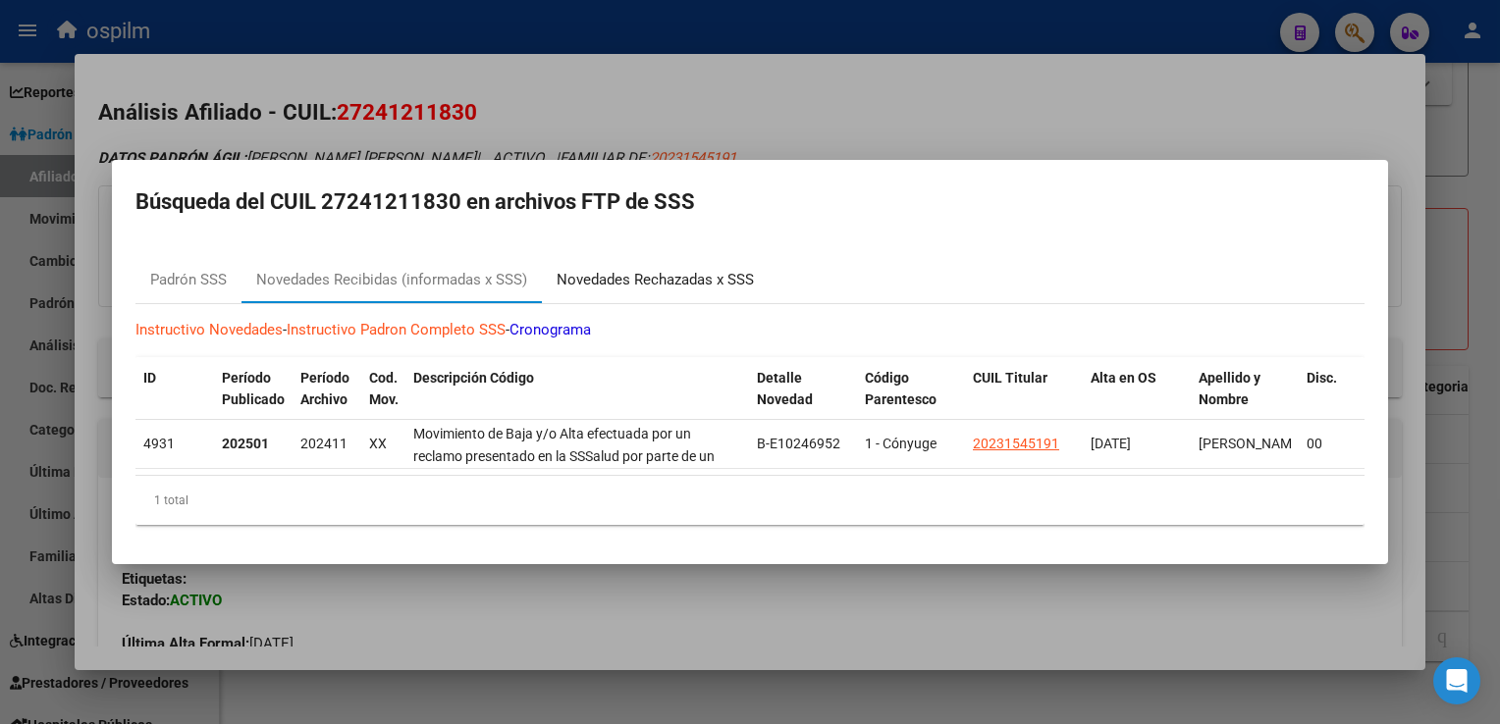
click at [606, 271] on div "Novedades Rechazadas x SSS" at bounding box center [654, 280] width 197 height 23
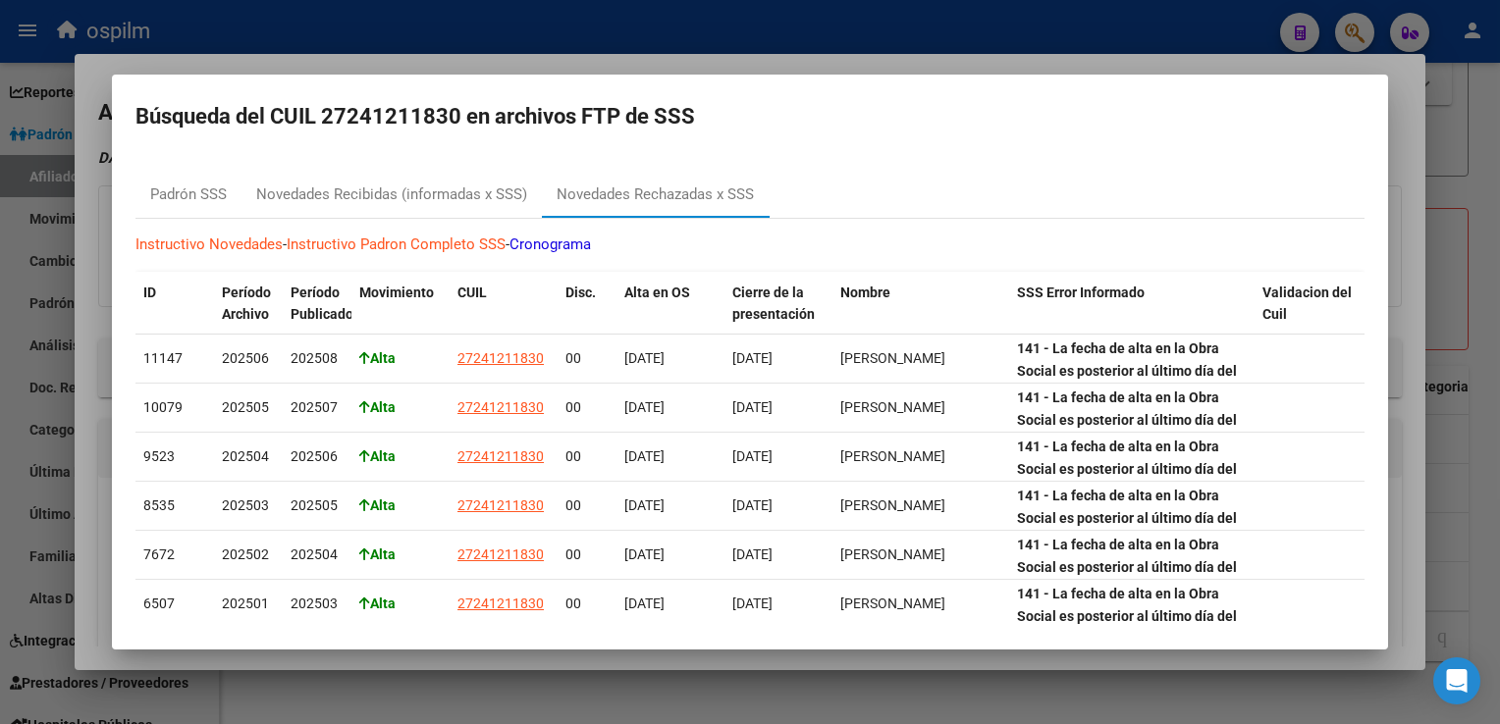
click at [648, 55] on div at bounding box center [750, 362] width 1500 height 724
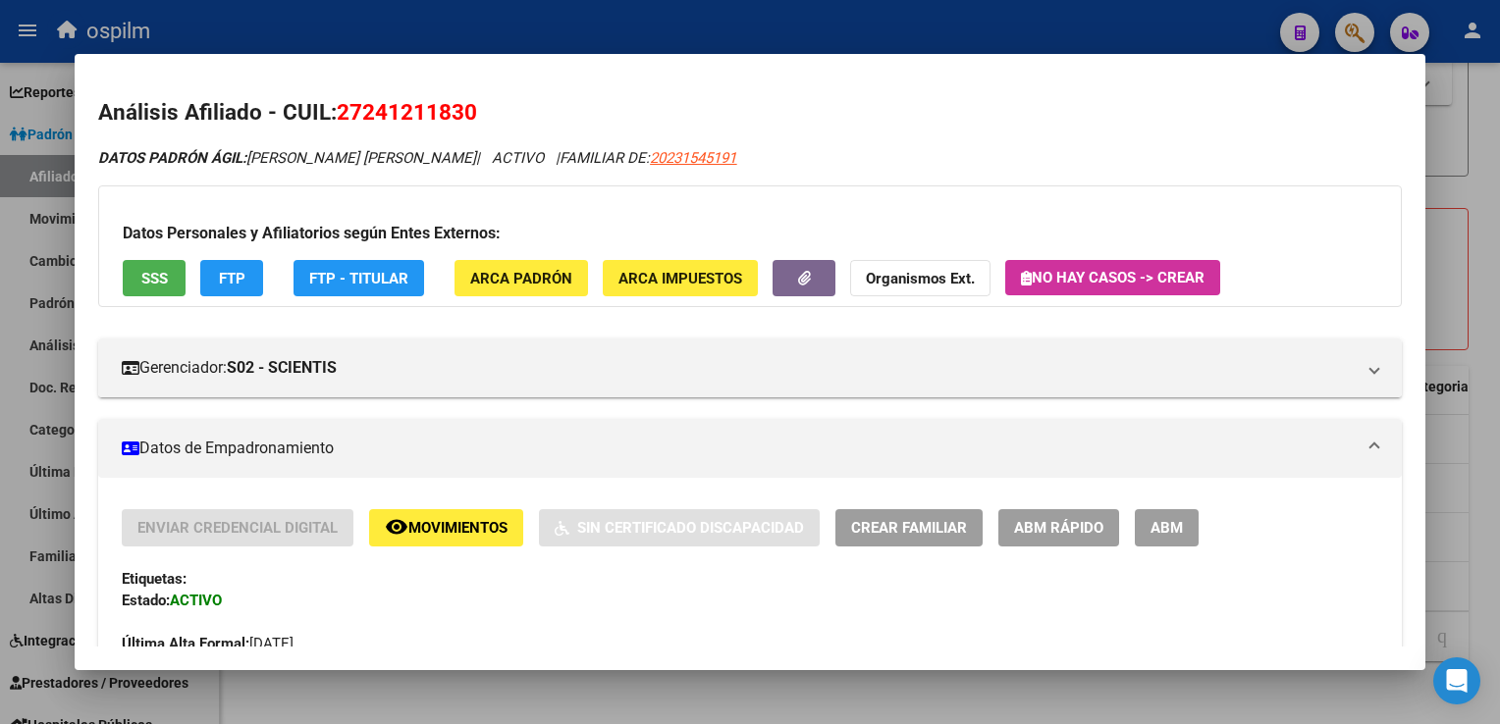
drag, startPoint x: 495, startPoint y: 104, endPoint x: 343, endPoint y: 116, distance: 151.6
click at [343, 116] on h2 "Análisis Afiliado - CUIL: 27241211830" at bounding box center [749, 112] width 1302 height 33
copy span "27241211830"
click at [1481, 203] on div at bounding box center [750, 362] width 1500 height 724
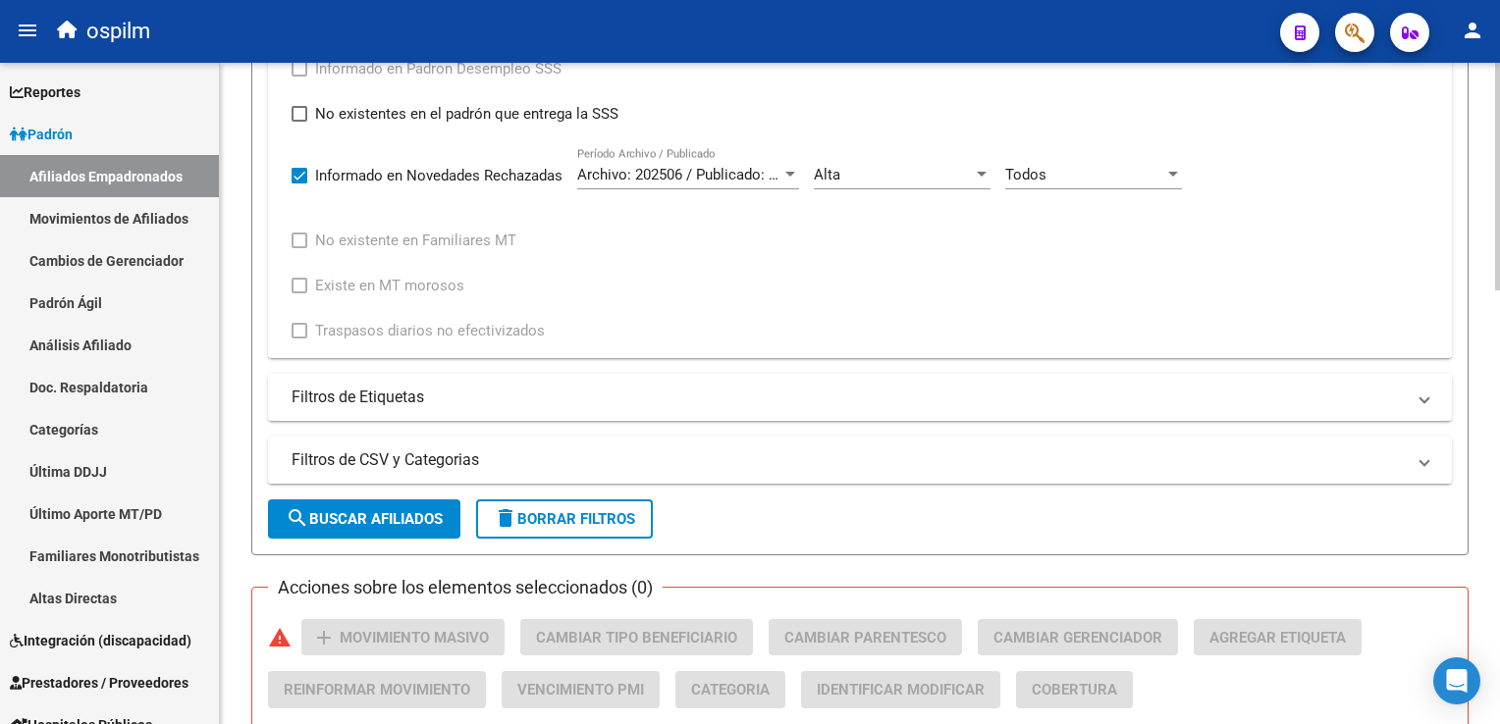
scroll to position [873, 0]
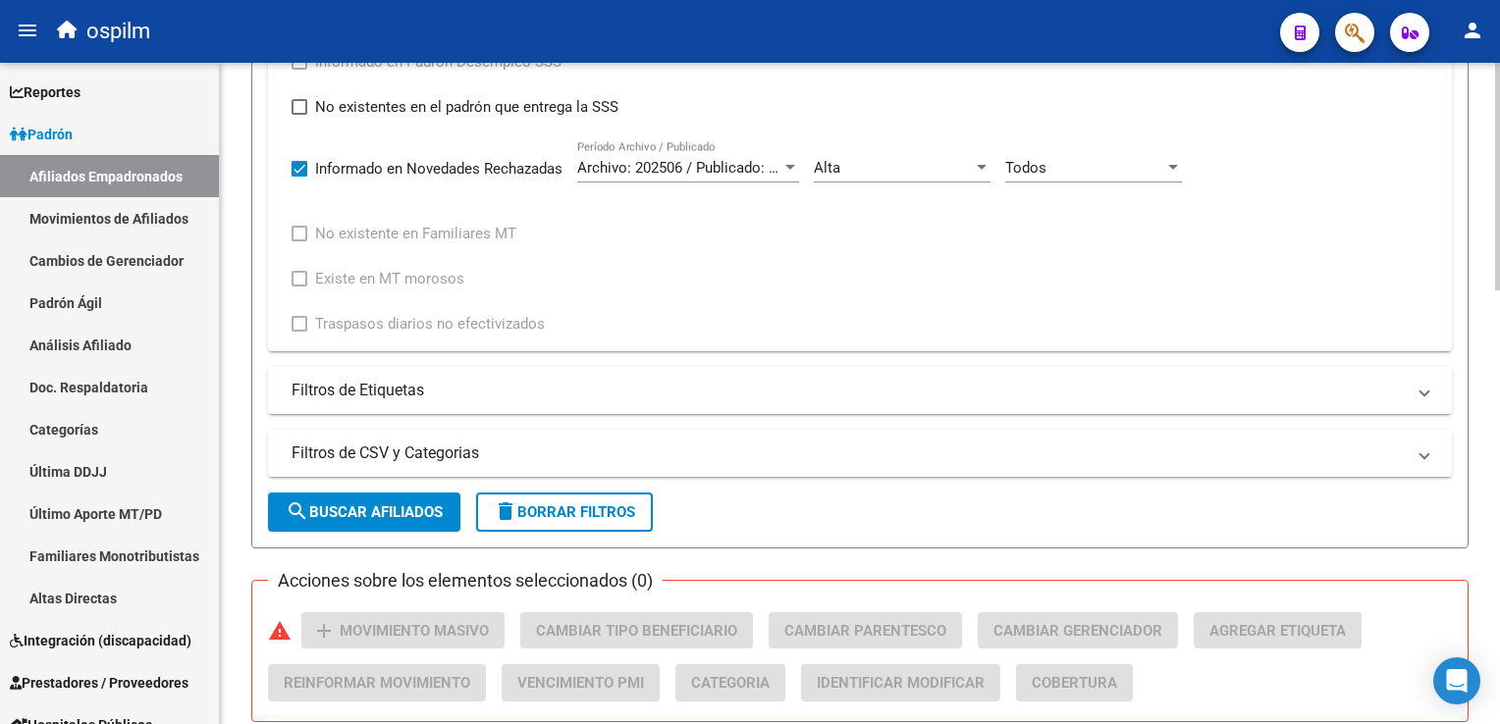
click at [1499, 373] on html "menu ospilm person Firma Express Reportes Ingresos Devengados Análisis Históric…" at bounding box center [750, 362] width 1500 height 724
click at [1138, 159] on div "Todos" at bounding box center [1084, 168] width 159 height 18
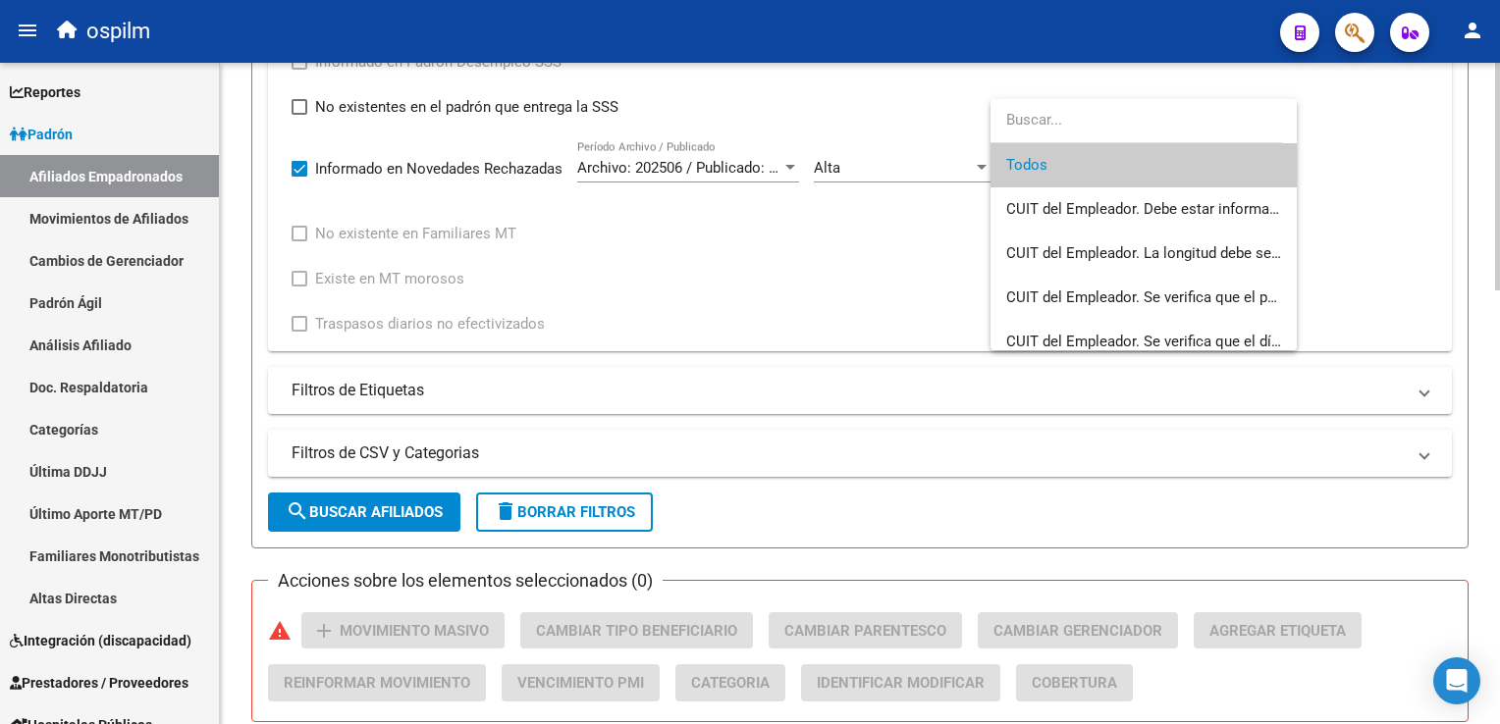
click at [1138, 158] on span "Todos" at bounding box center [1143, 165] width 275 height 44
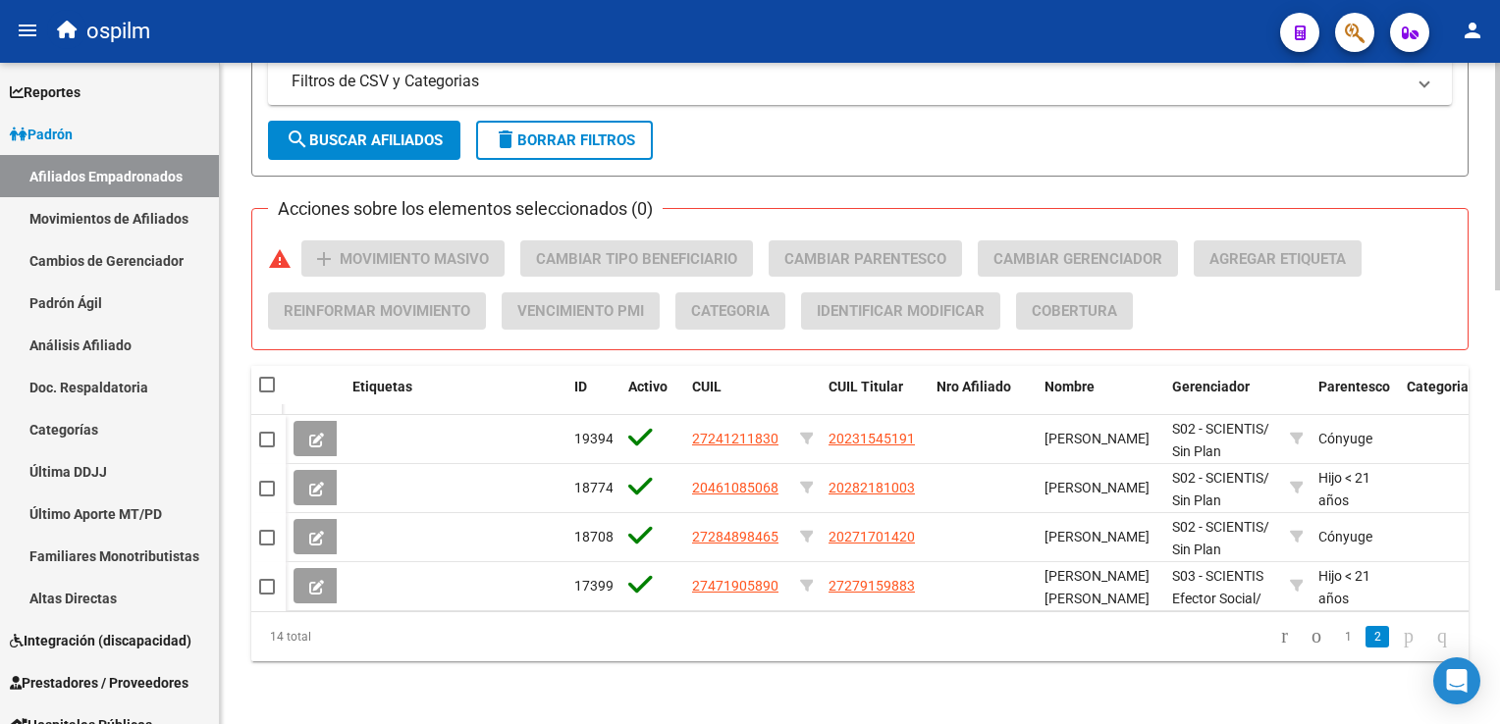
scroll to position [1256, 0]
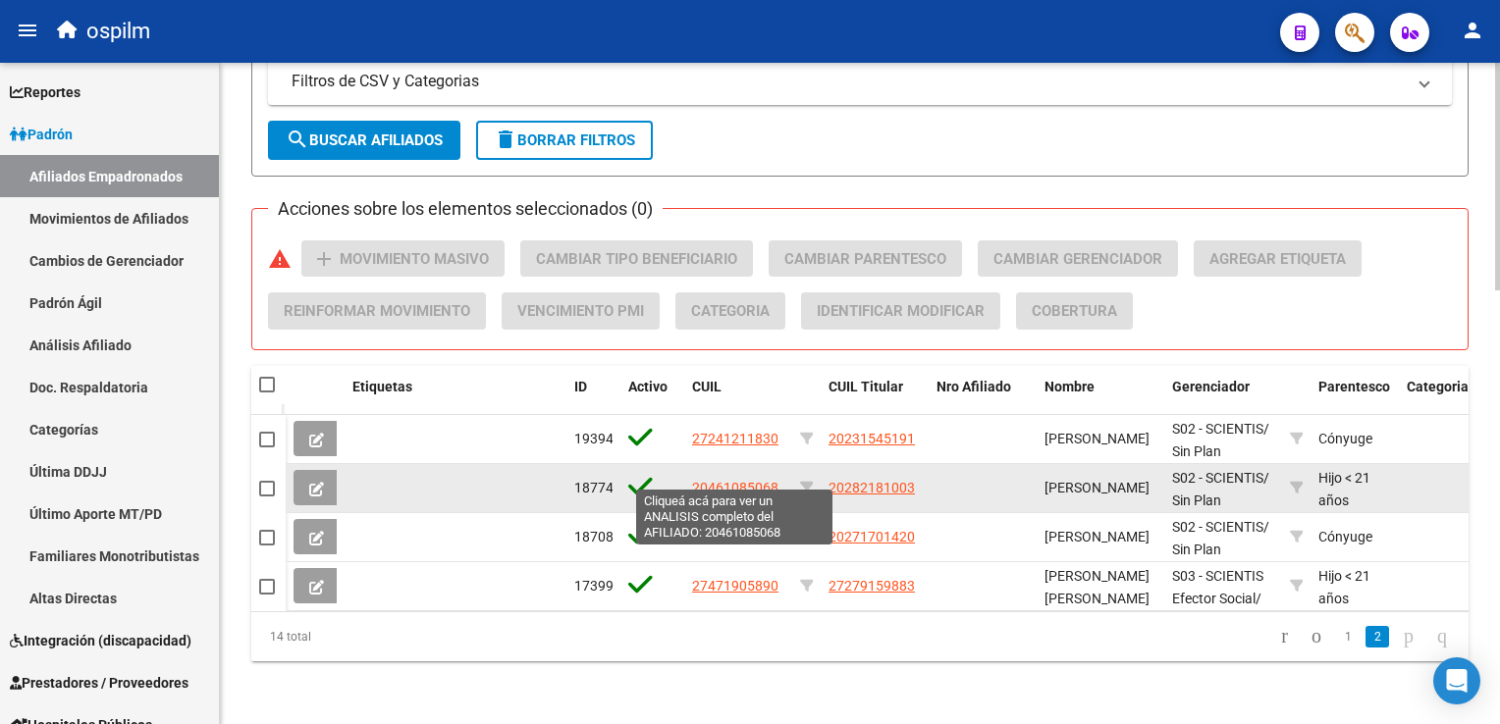
click at [709, 480] on span "20461085068" at bounding box center [735, 488] width 86 height 16
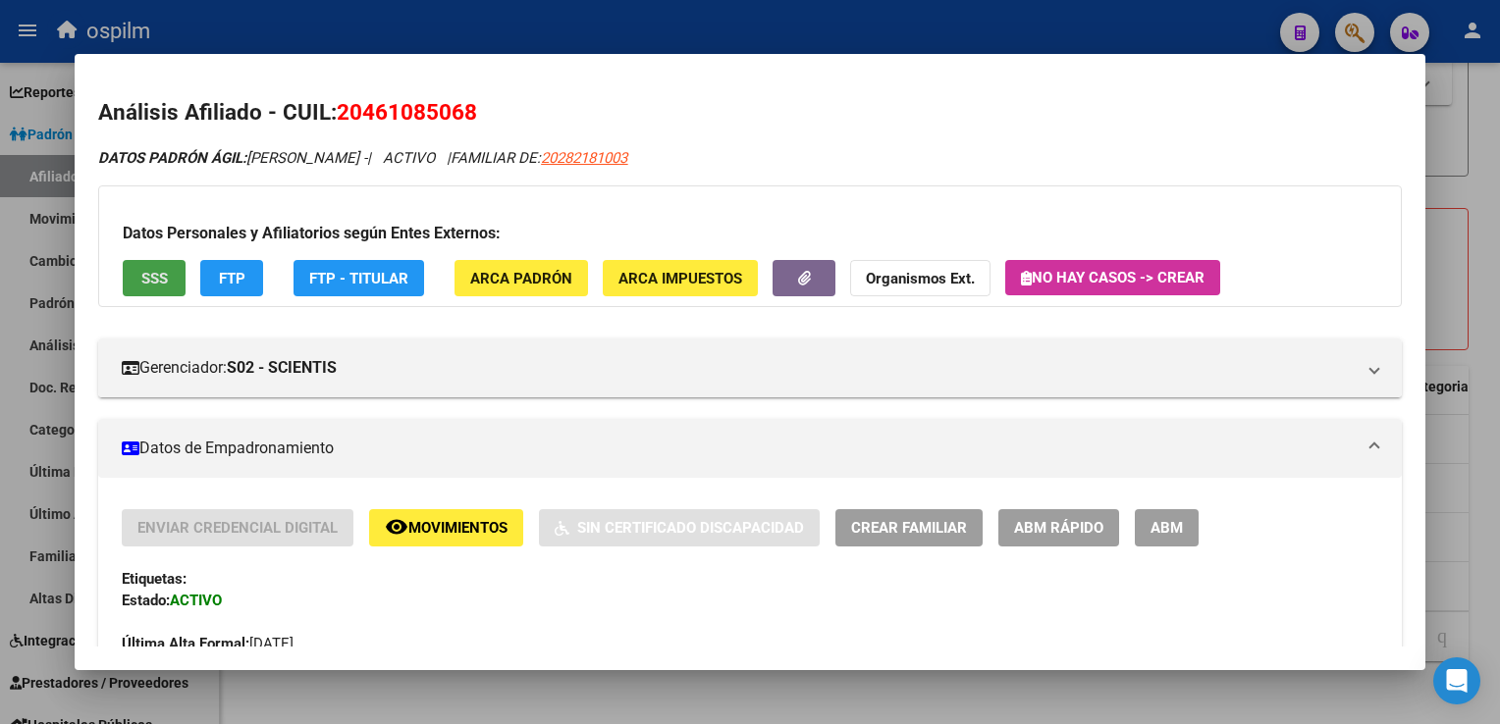
click at [155, 287] on span "SSS" at bounding box center [154, 279] width 26 height 18
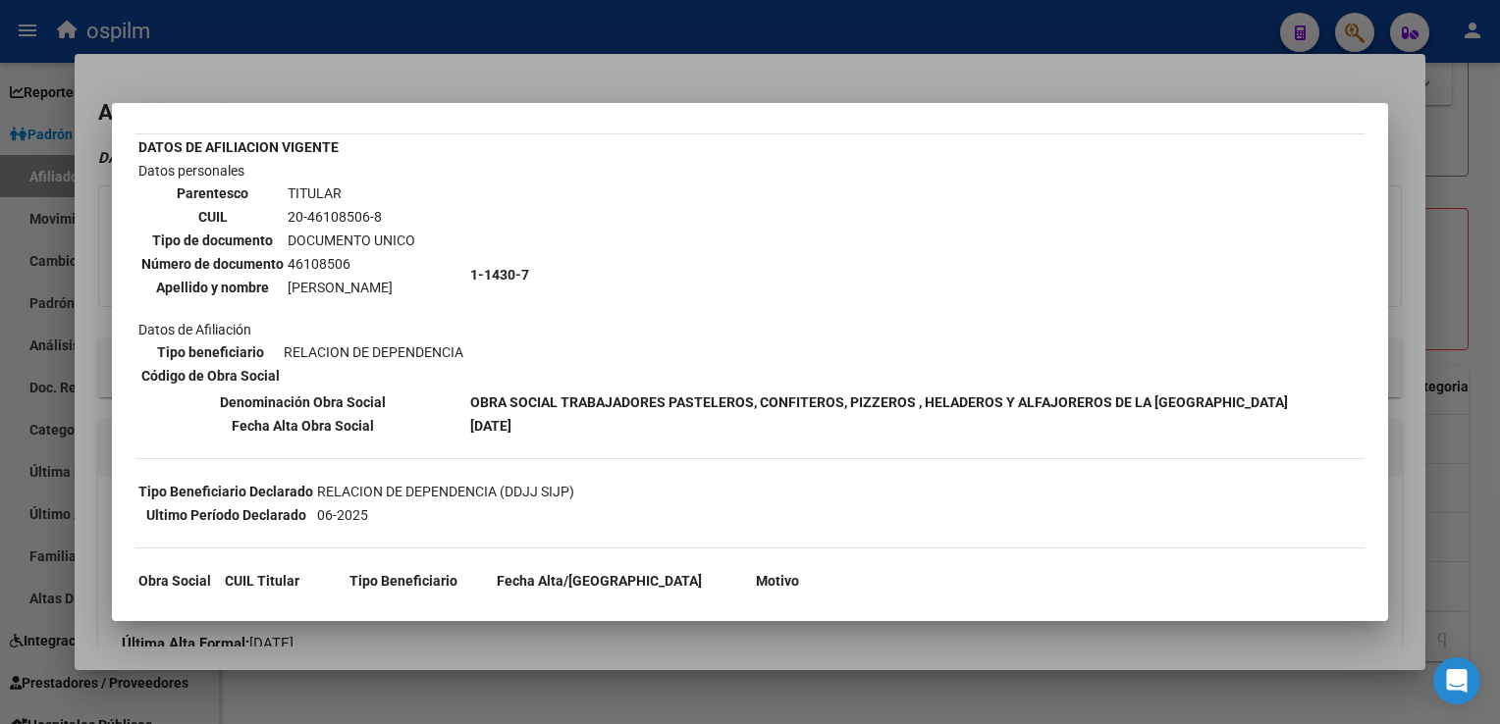
scroll to position [0, 0]
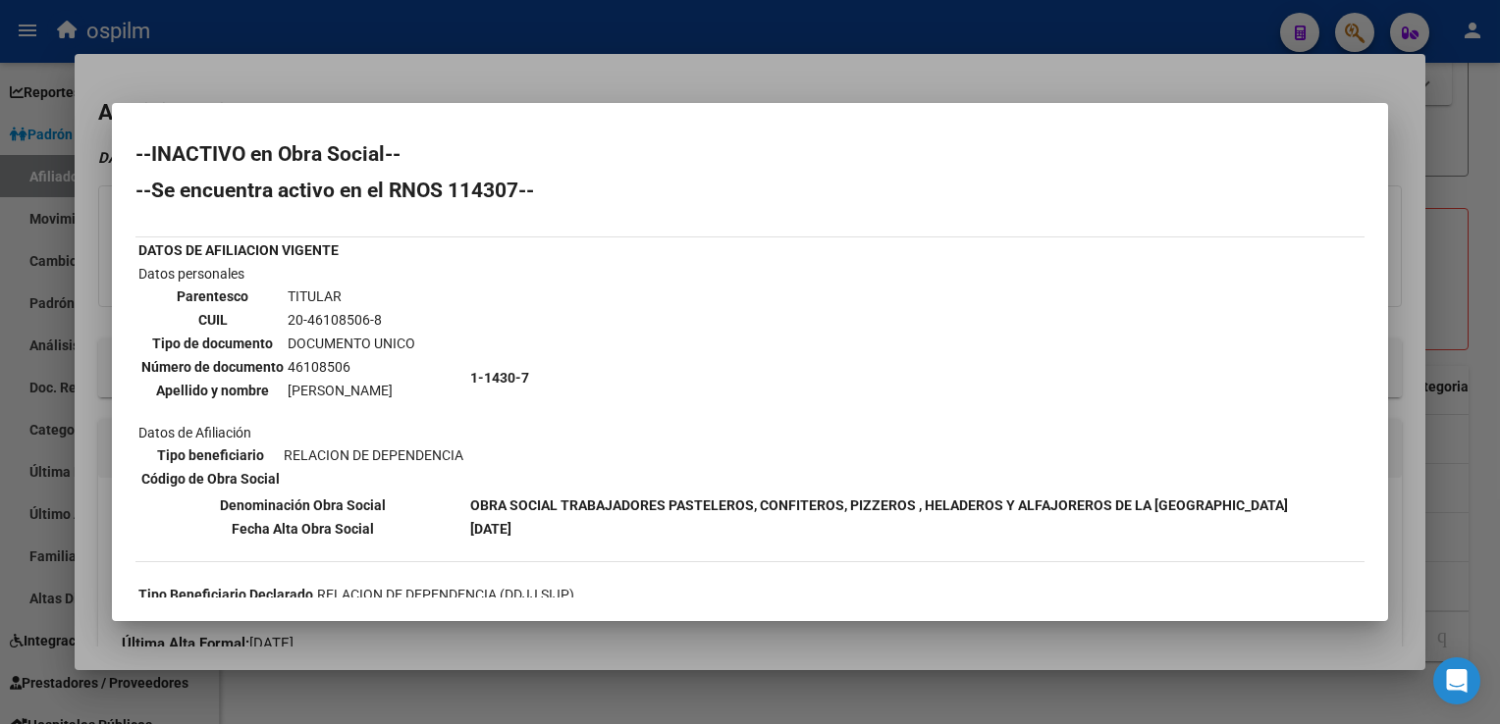
click at [434, 78] on div at bounding box center [750, 362] width 1500 height 724
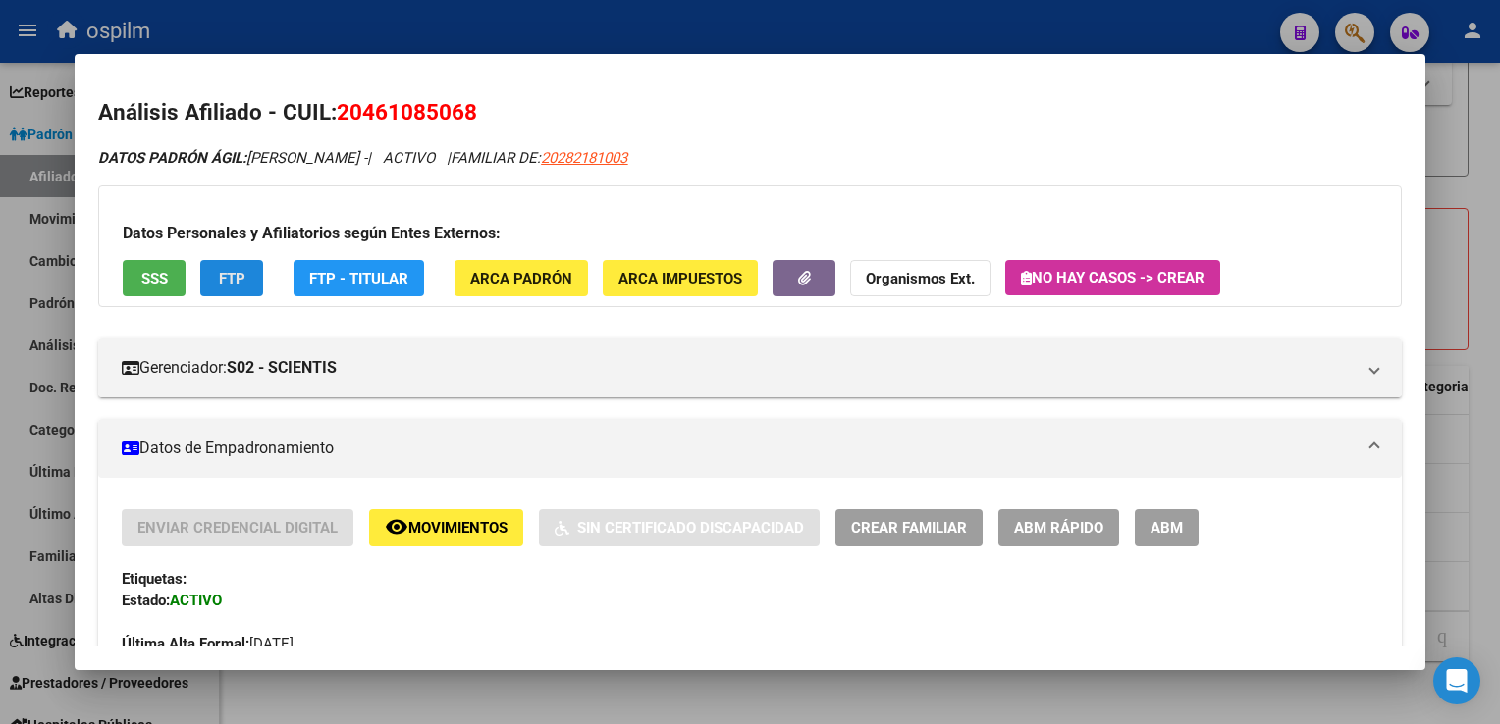
click at [231, 280] on span "FTP" at bounding box center [232, 279] width 26 height 18
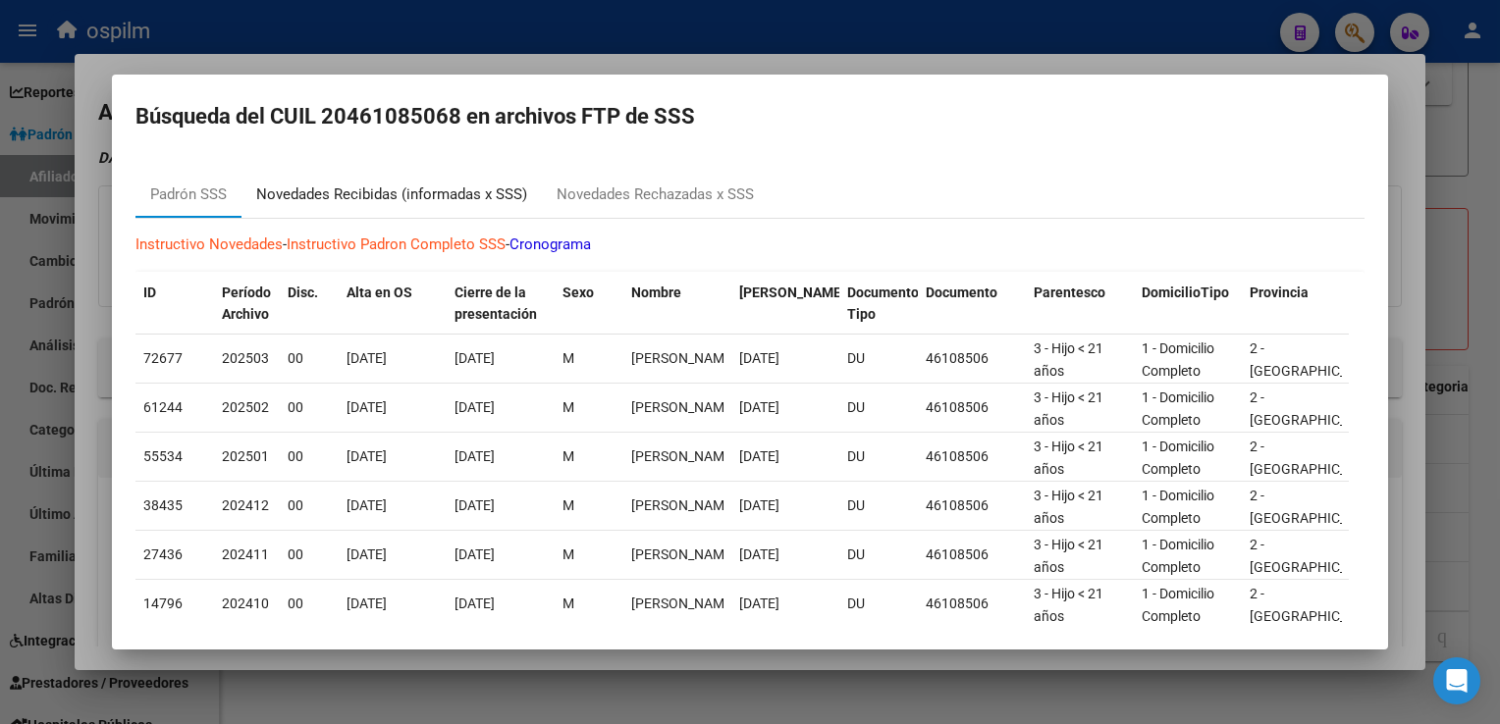
click at [388, 189] on div "Novedades Recibidas (informadas x SSS)" at bounding box center [391, 195] width 271 height 23
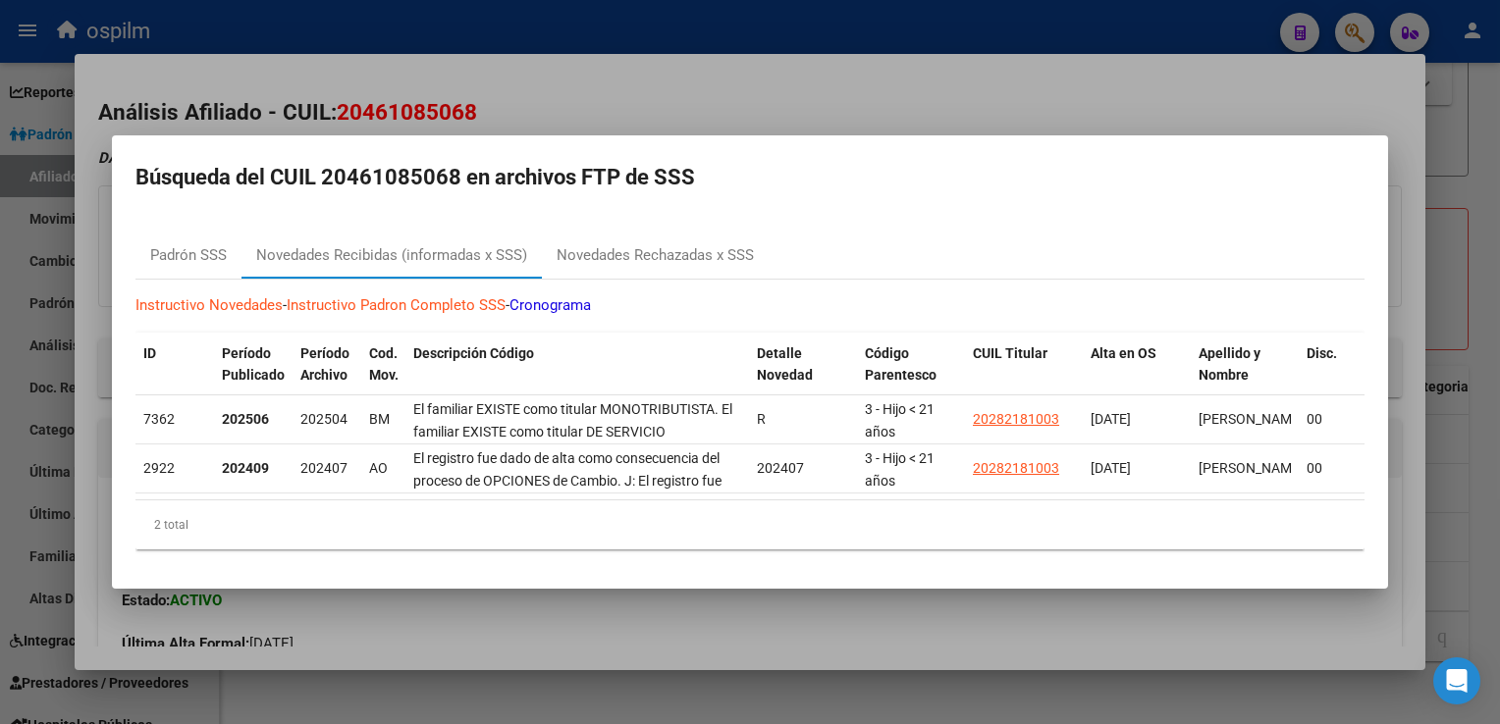
click at [546, 73] on div at bounding box center [750, 362] width 1500 height 724
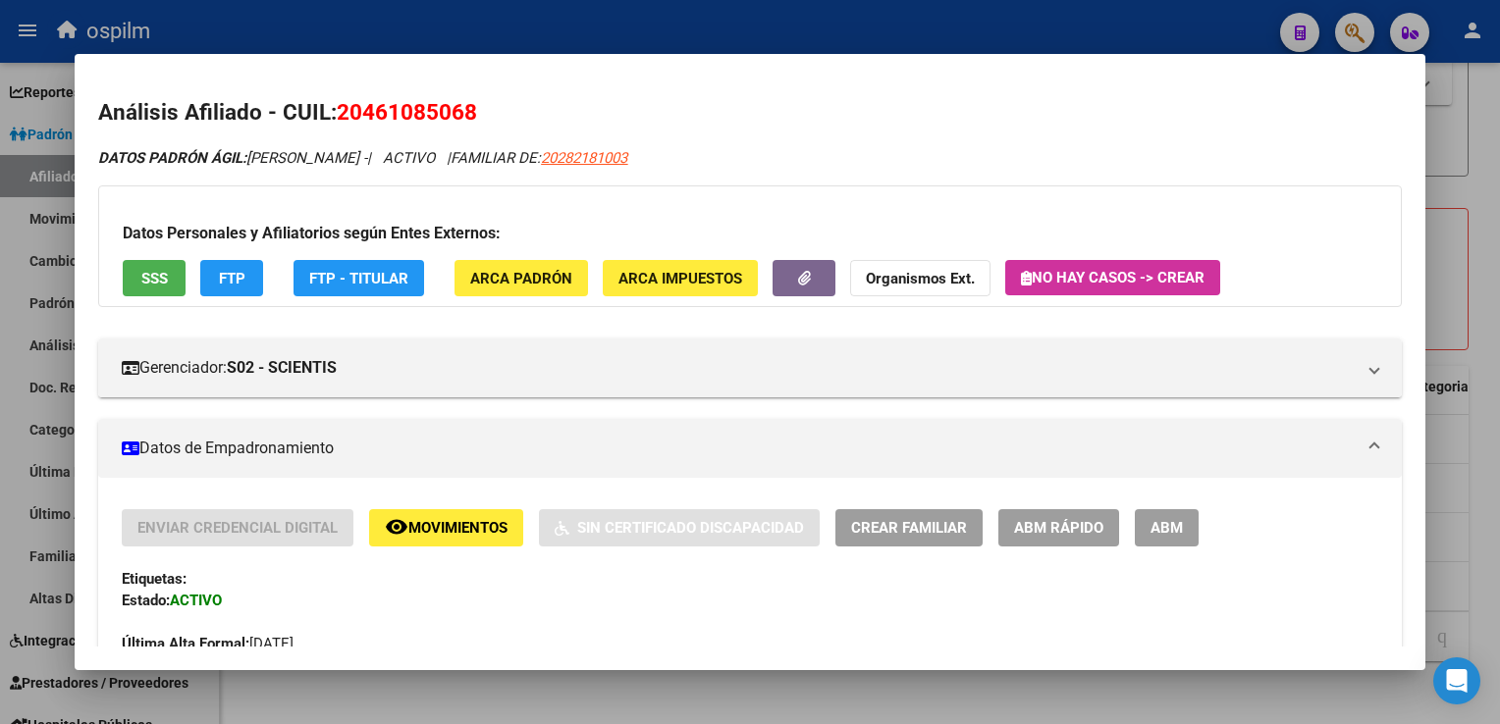
click at [506, 266] on button "ARCA Padrón" at bounding box center [520, 278] width 133 height 36
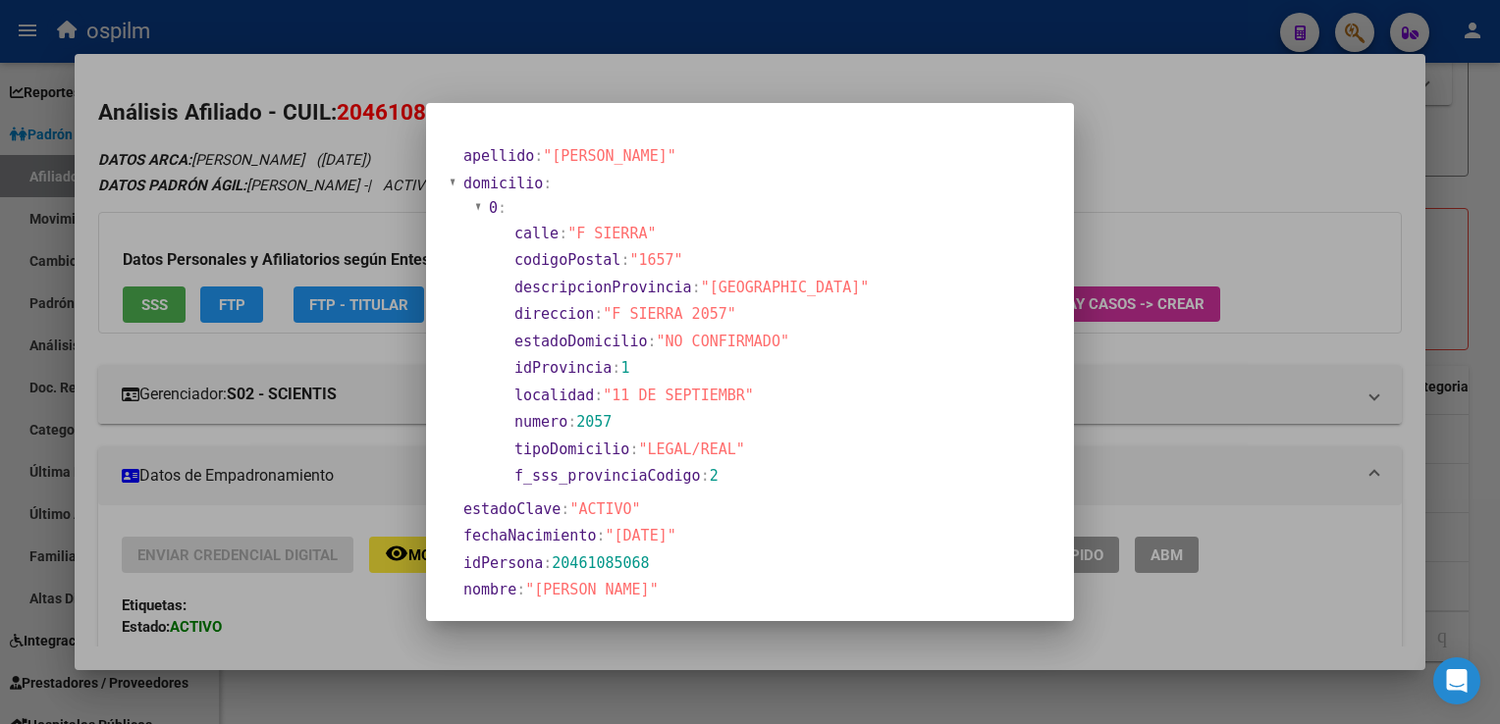
click at [926, 115] on mat-dialog-container "apellido : "LEIVA" domicilio : 0 : calle : "F SIERRA" codigoPostal : "1657" des…" at bounding box center [750, 362] width 648 height 518
click at [546, 87] on div at bounding box center [750, 362] width 1500 height 724
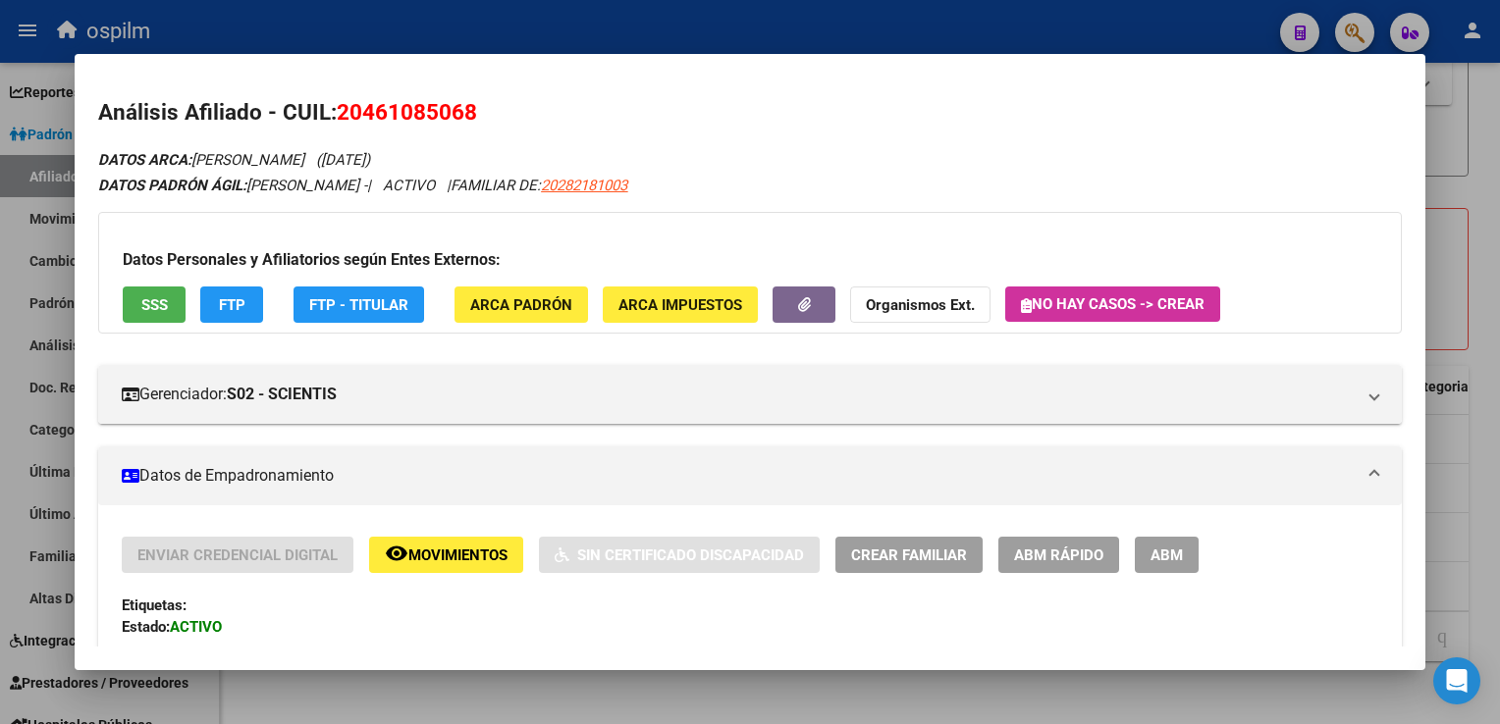
drag, startPoint x: 502, startPoint y: 110, endPoint x: 343, endPoint y: 128, distance: 160.9
click at [343, 128] on h2 "Análisis Afiliado - CUIL: 20461085068" at bounding box center [749, 112] width 1302 height 33
copy span "20461085068"
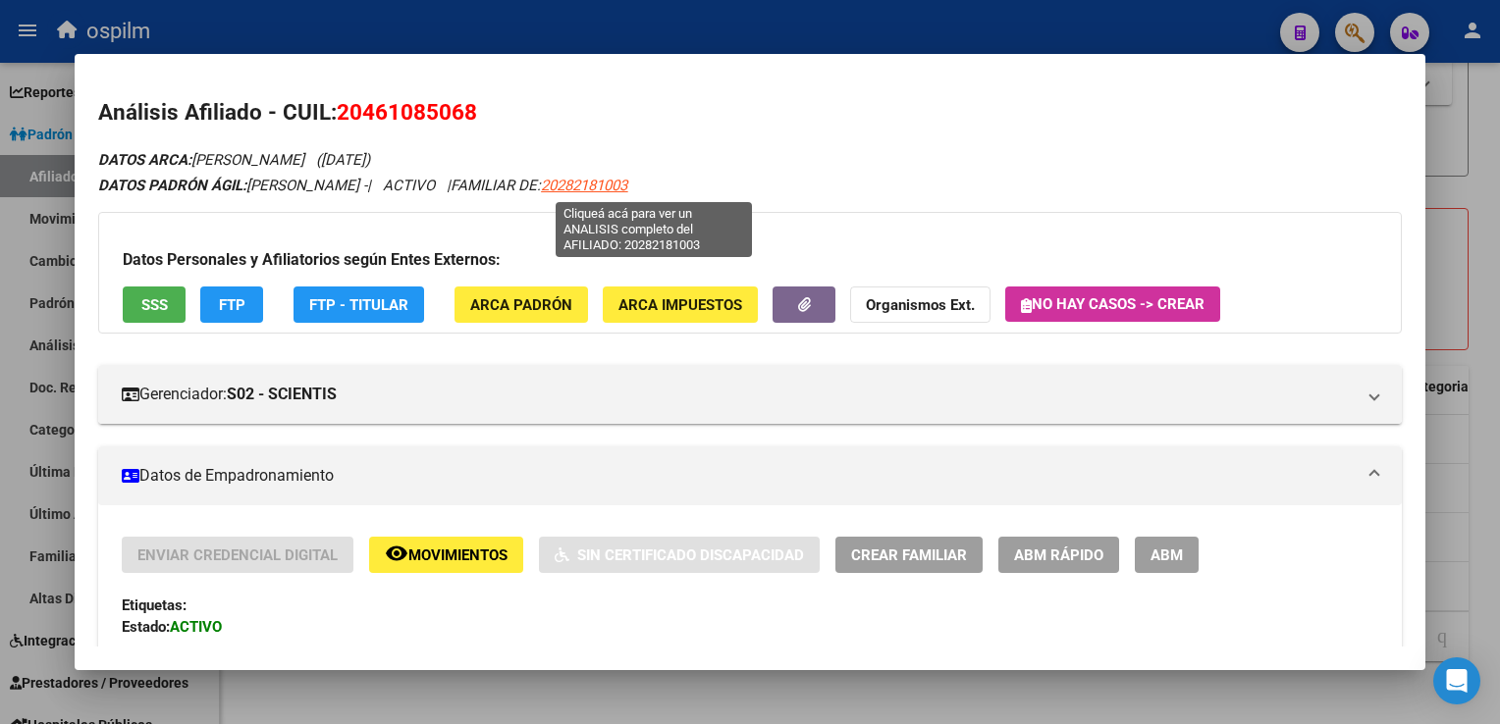
click at [627, 183] on span "20282181003" at bounding box center [584, 186] width 86 height 18
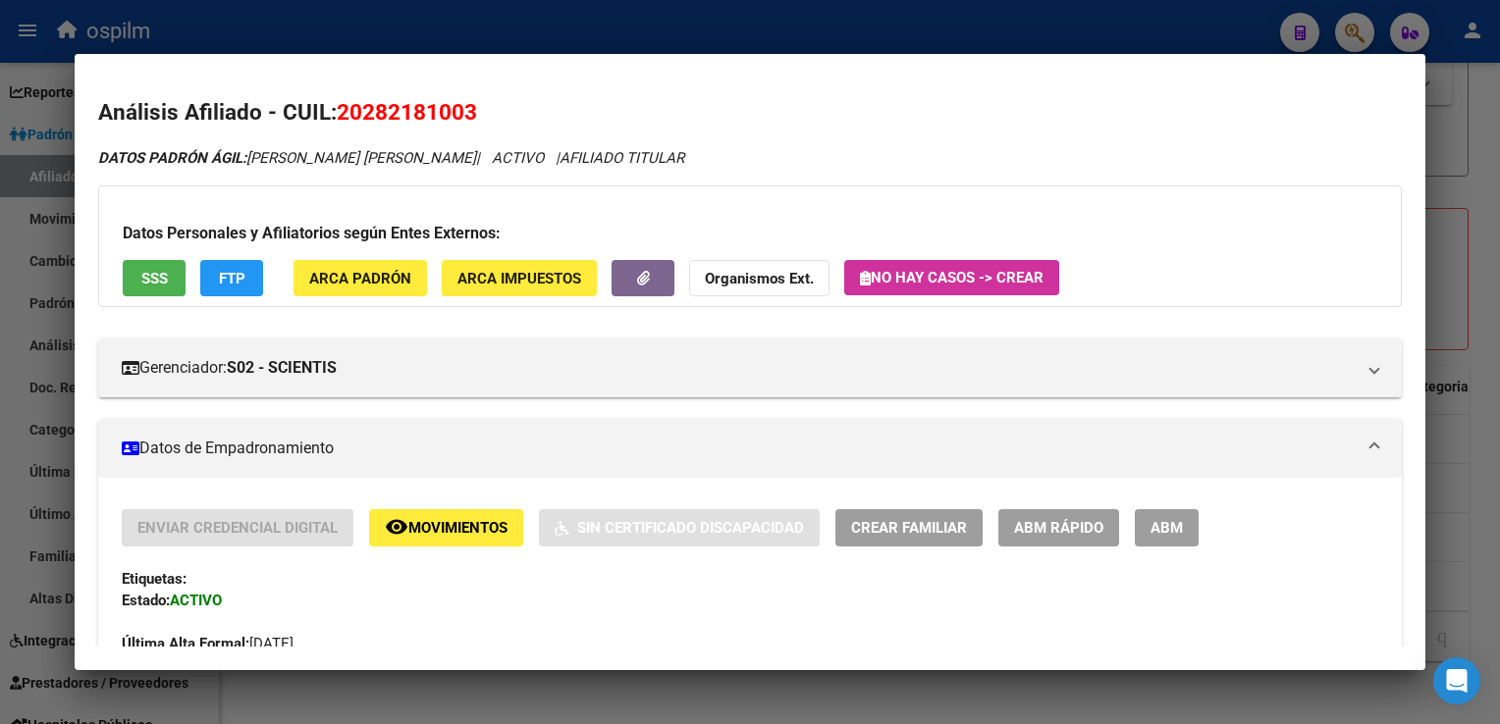
click at [164, 281] on span "SSS" at bounding box center [154, 279] width 26 height 18
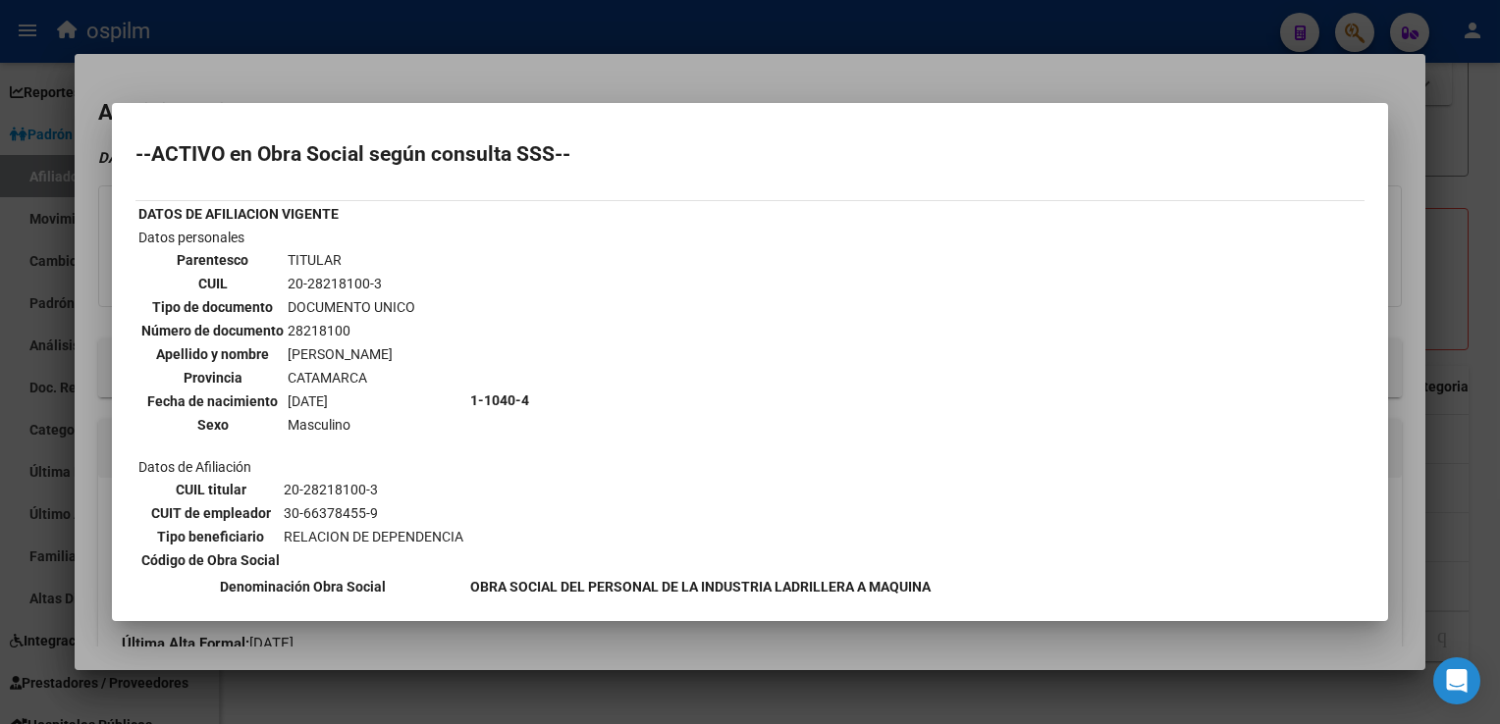
scroll to position [758, 0]
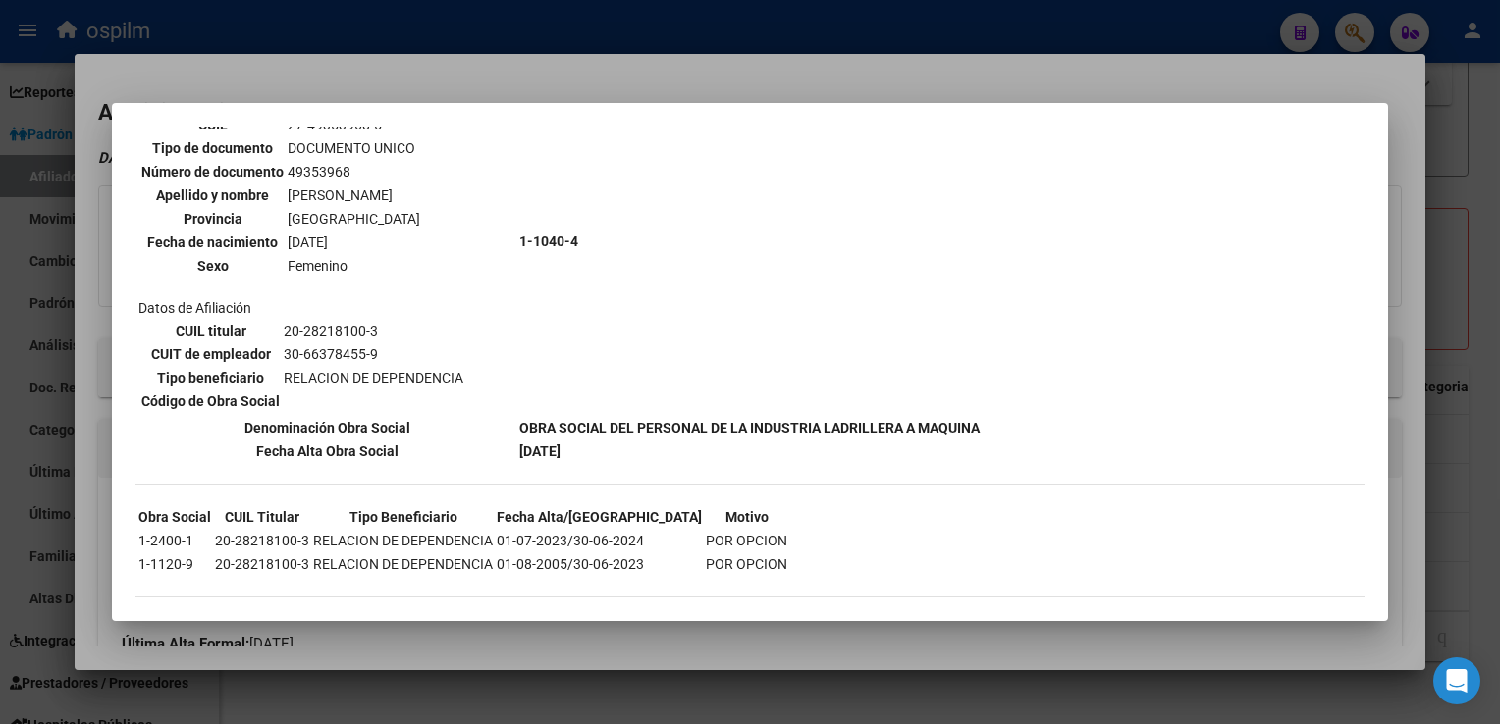
click at [632, 77] on div at bounding box center [750, 362] width 1500 height 724
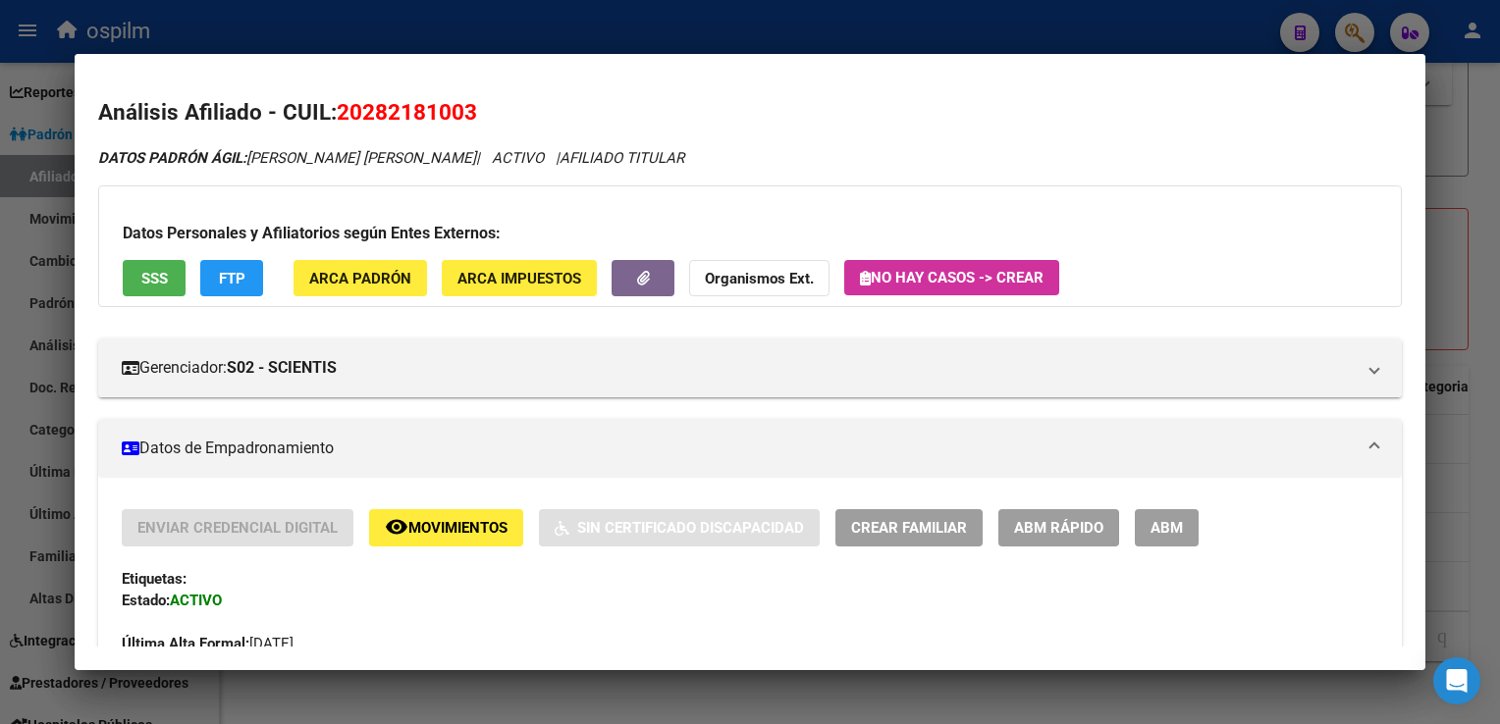
click at [215, 297] on div "Datos Personales y Afiliatorios según Entes Externos: SSS FTP ARCA Padrón ARCA …" at bounding box center [749, 246] width 1302 height 122
click at [228, 281] on span "FTP" at bounding box center [232, 279] width 26 height 18
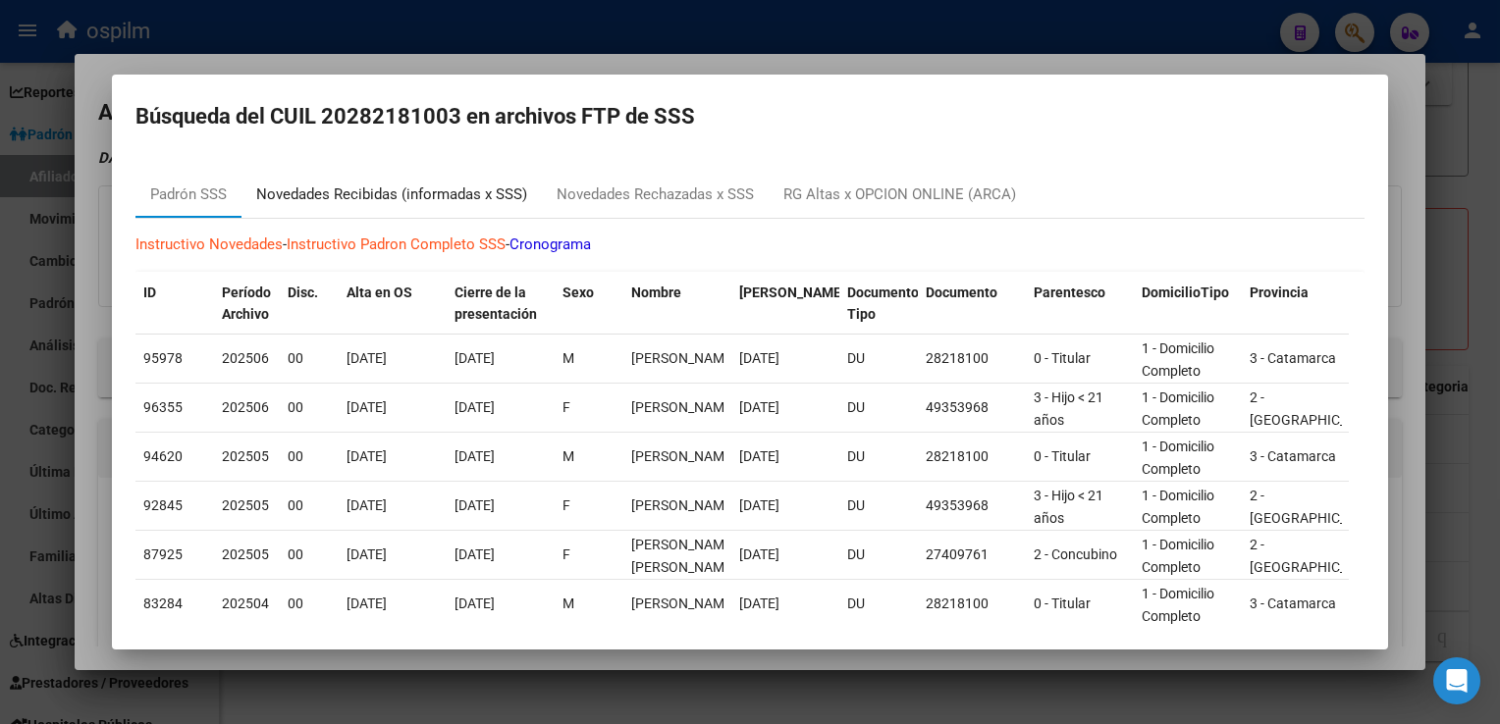
click at [413, 197] on div "Novedades Recibidas (informadas x SSS)" at bounding box center [391, 195] width 271 height 23
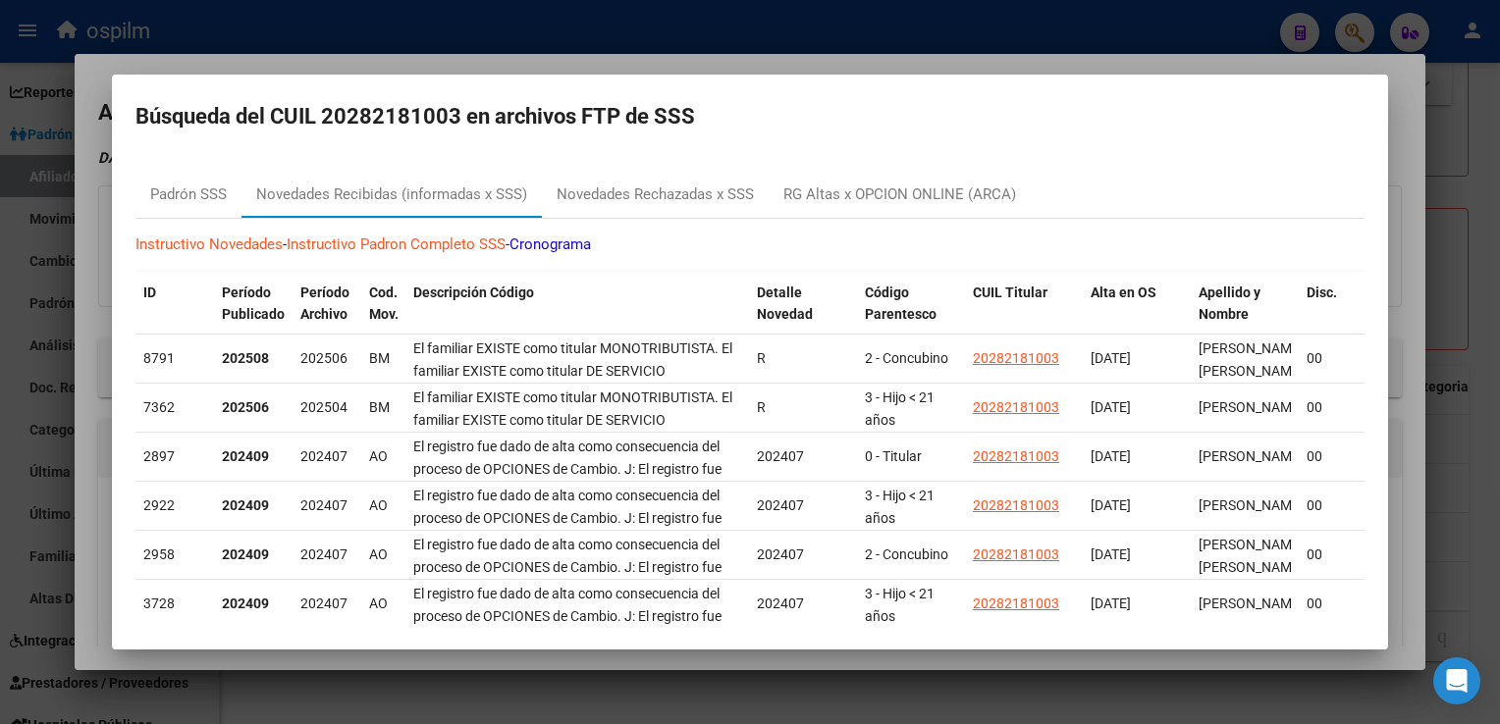
click at [721, 60] on div at bounding box center [750, 362] width 1500 height 724
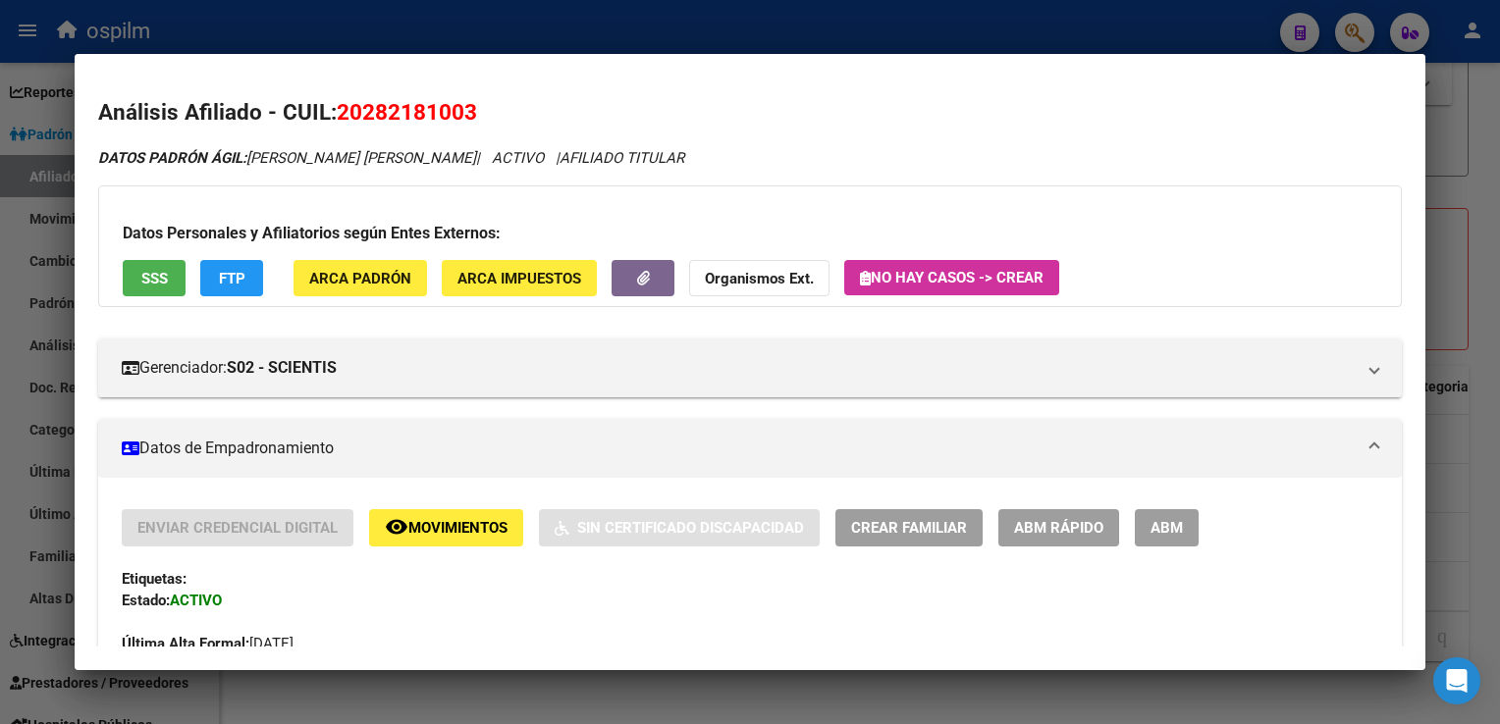
click at [617, 22] on div at bounding box center [750, 362] width 1500 height 724
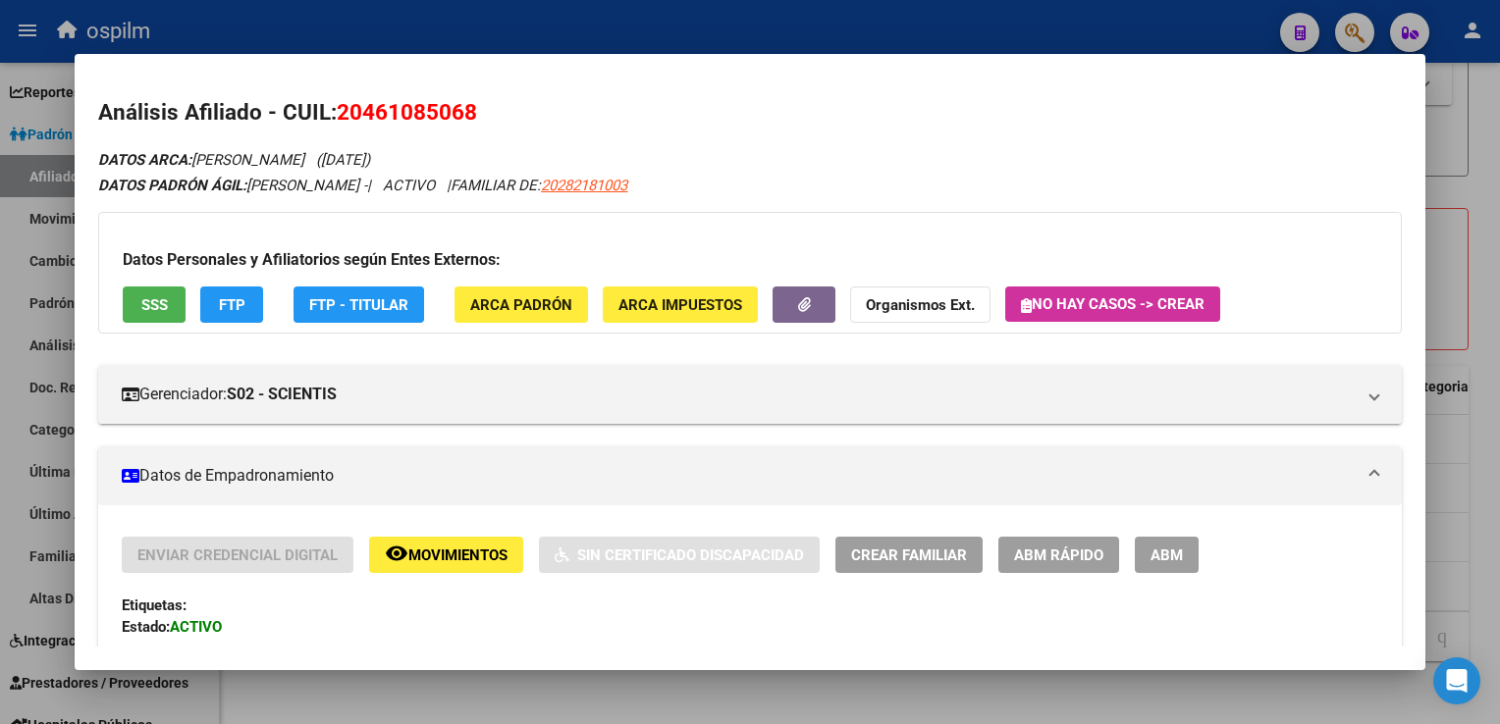
drag, startPoint x: 479, startPoint y: 107, endPoint x: 304, endPoint y: 116, distance: 174.9
click at [304, 116] on h2 "Análisis Afiliado - CUIL: 20461085068" at bounding box center [749, 112] width 1302 height 33
drag, startPoint x: 304, startPoint y: 116, endPoint x: 595, endPoint y: 116, distance: 290.5
click at [595, 116] on h2 "Análisis Afiliado - CUIL: 20461085068" at bounding box center [749, 112] width 1302 height 33
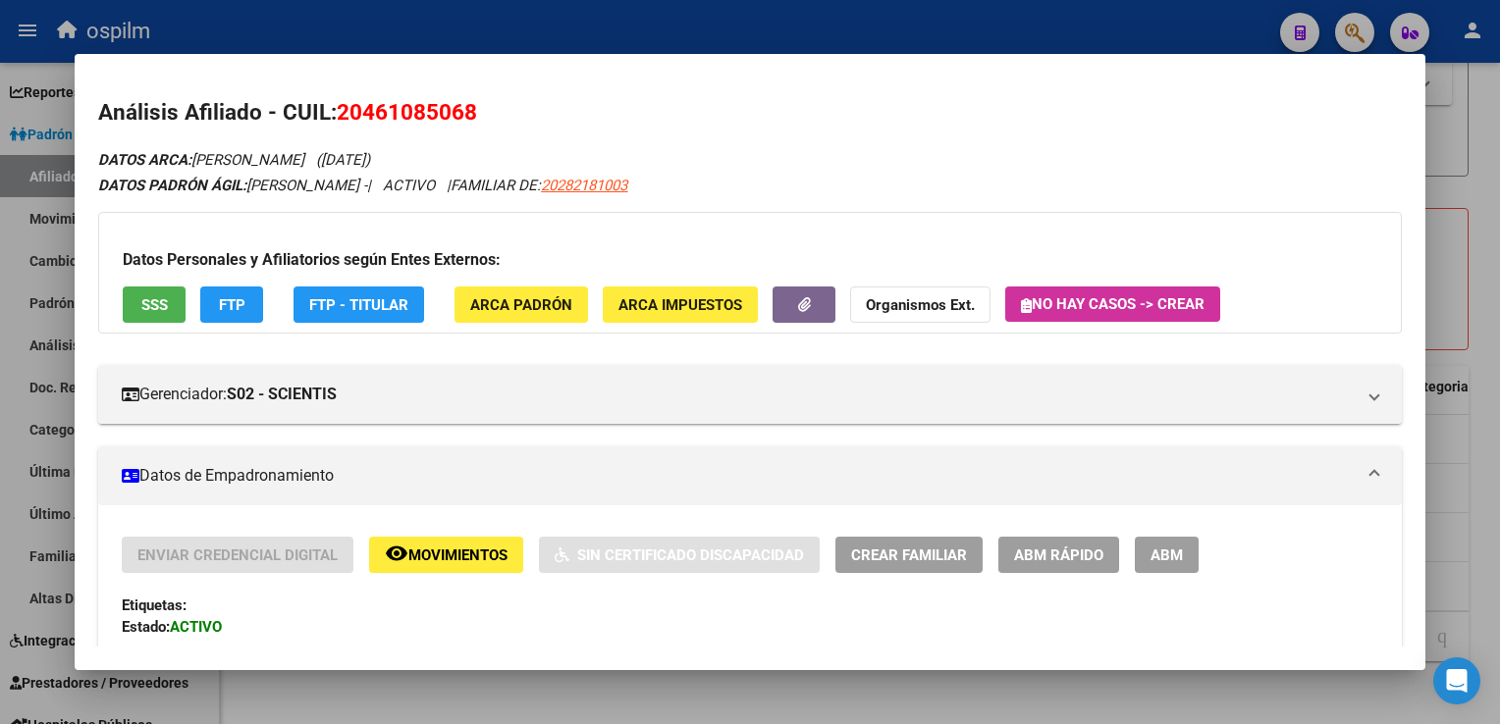
drag, startPoint x: 342, startPoint y: 112, endPoint x: 477, endPoint y: 112, distance: 135.4
click at [477, 112] on span "20461085068" at bounding box center [407, 112] width 140 height 26
copy span "20461085068"
click at [152, 287] on button "SSS" at bounding box center [154, 305] width 63 height 36
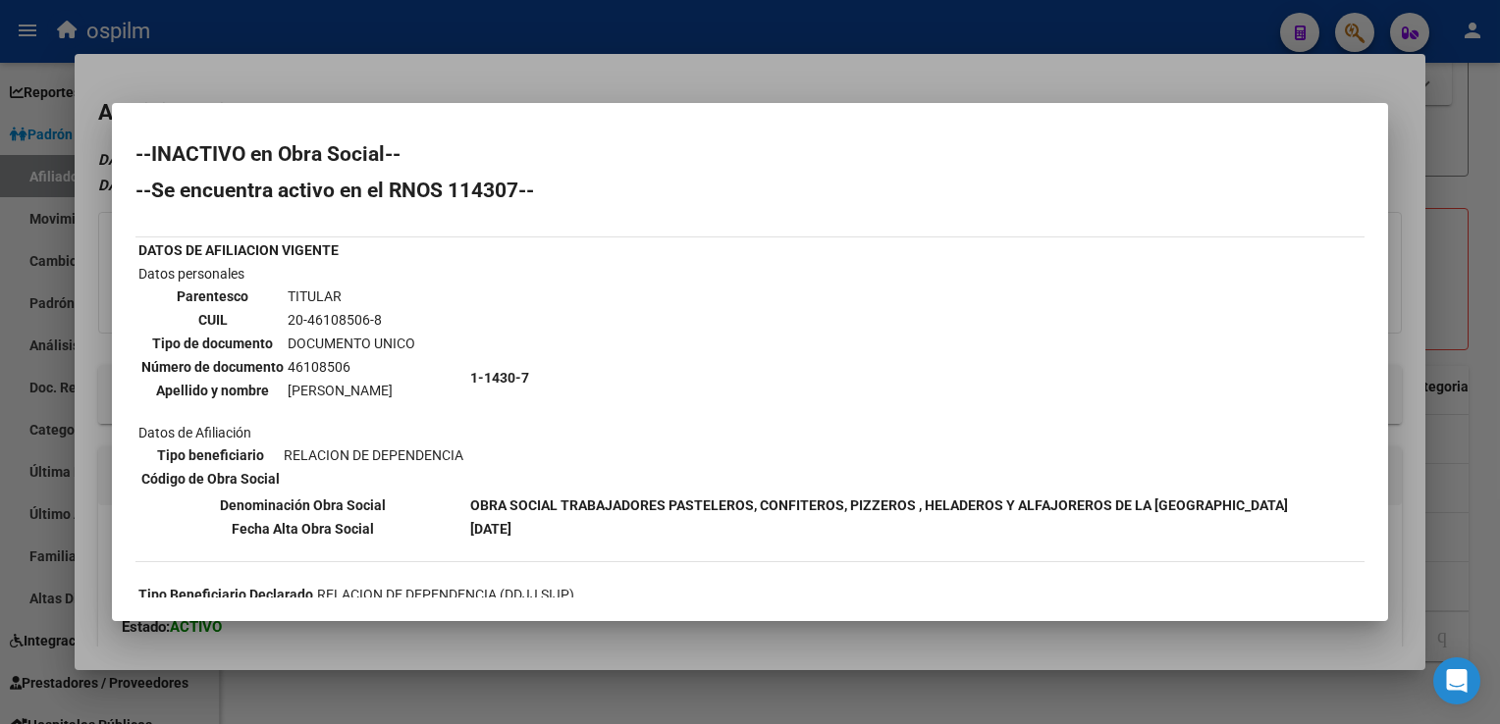
click at [533, 87] on div at bounding box center [750, 362] width 1500 height 724
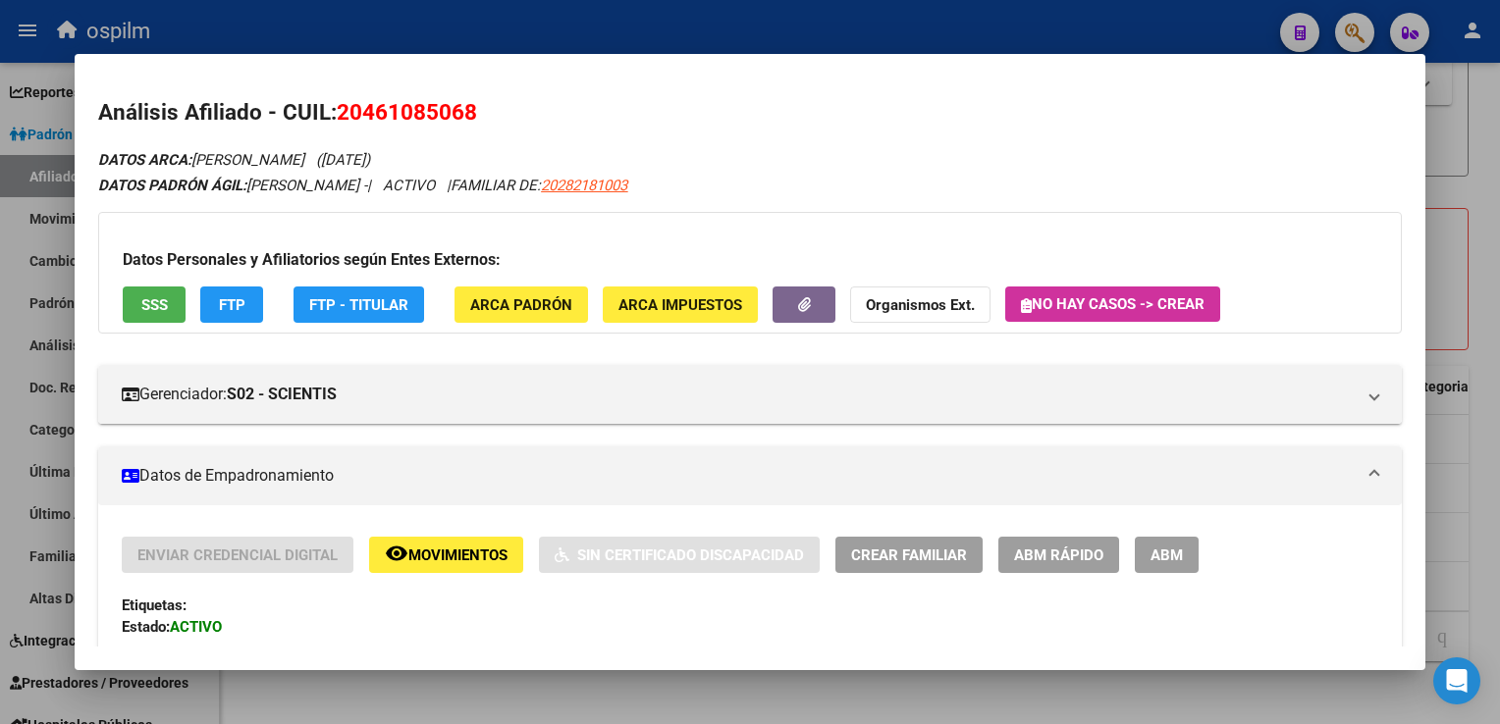
drag, startPoint x: 520, startPoint y: 108, endPoint x: 337, endPoint y: 113, distance: 183.6
click at [337, 113] on h2 "Análisis Afiliado - CUIL: 20461085068" at bounding box center [749, 112] width 1302 height 33
copy span "20461085068"
click at [232, 290] on button "FTP" at bounding box center [231, 305] width 63 height 36
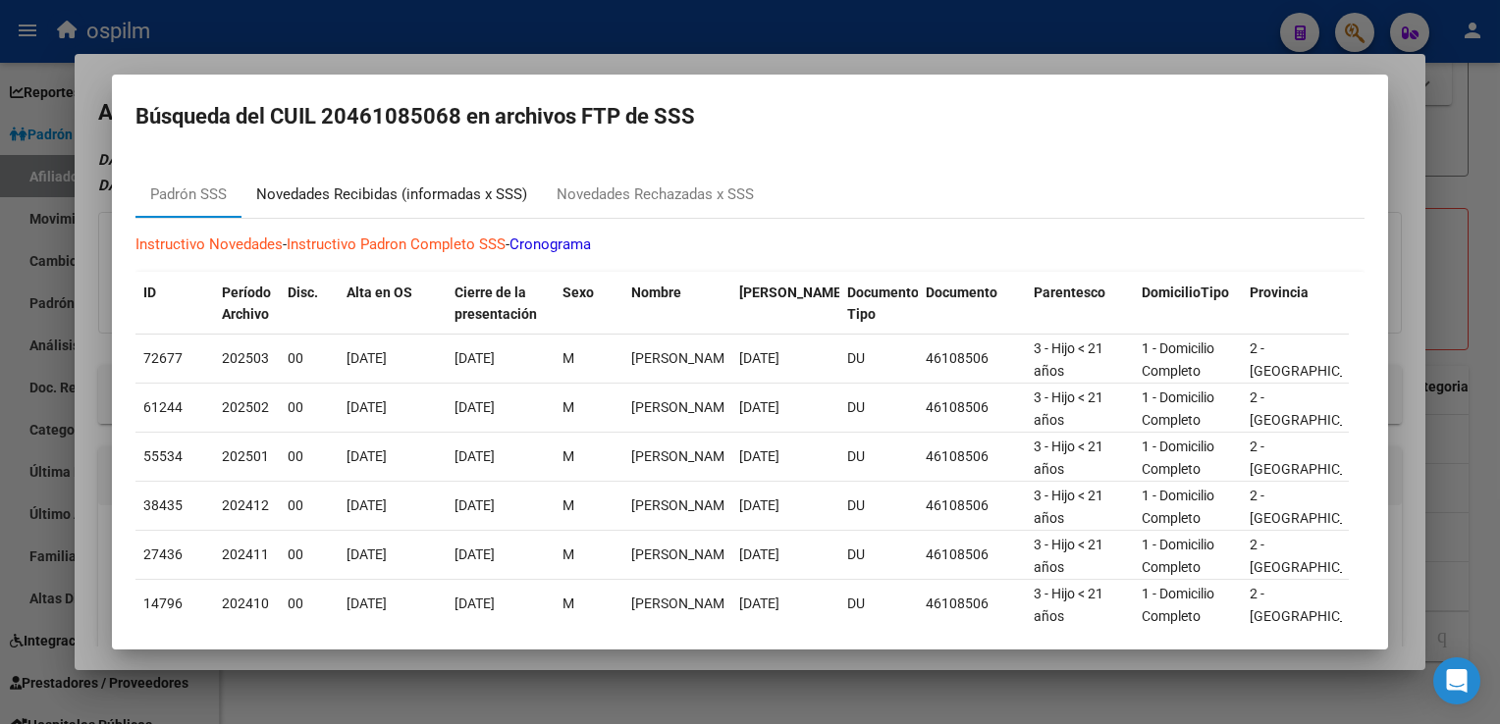
click at [404, 201] on div "Novedades Recibidas (informadas x SSS)" at bounding box center [391, 195] width 271 height 23
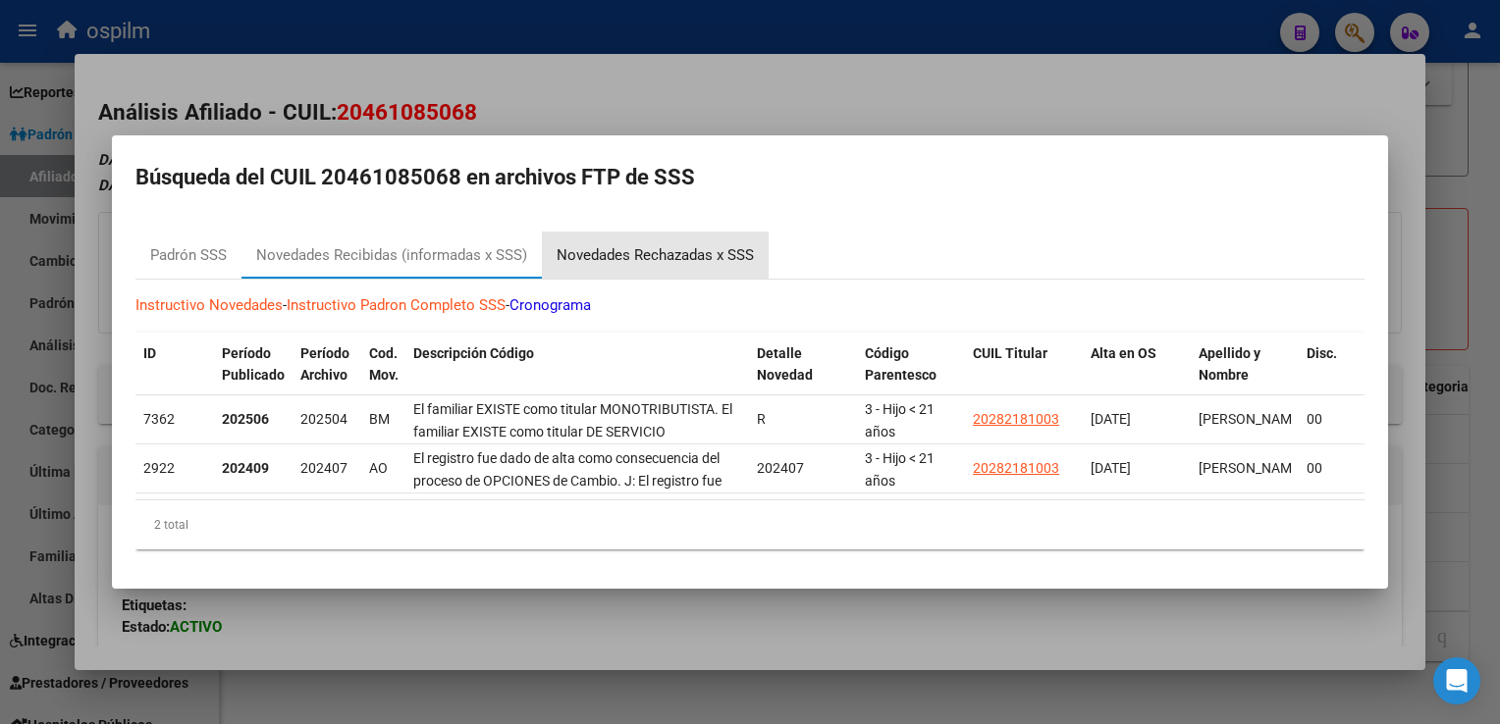
click at [663, 245] on div "Novedades Rechazadas x SSS" at bounding box center [654, 255] width 197 height 23
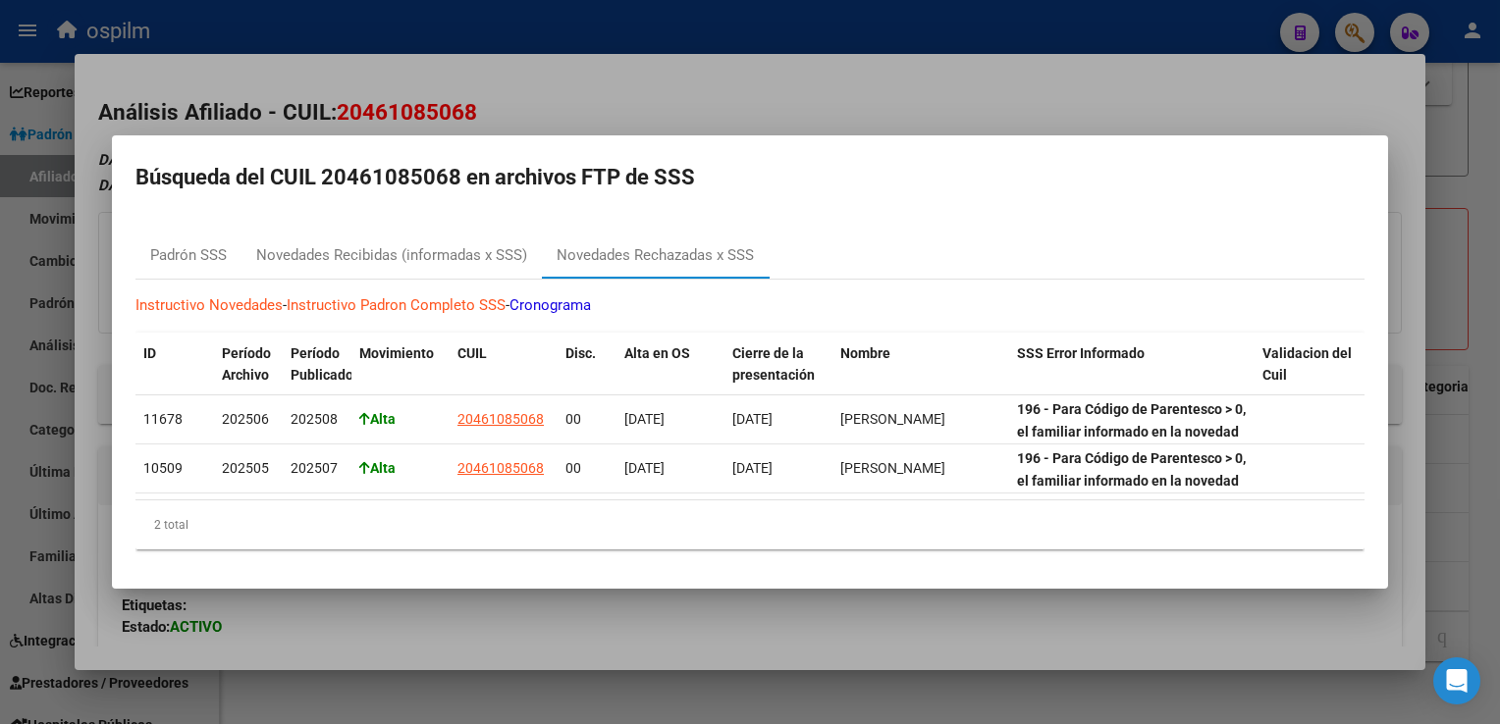
click at [435, 38] on div at bounding box center [750, 362] width 1500 height 724
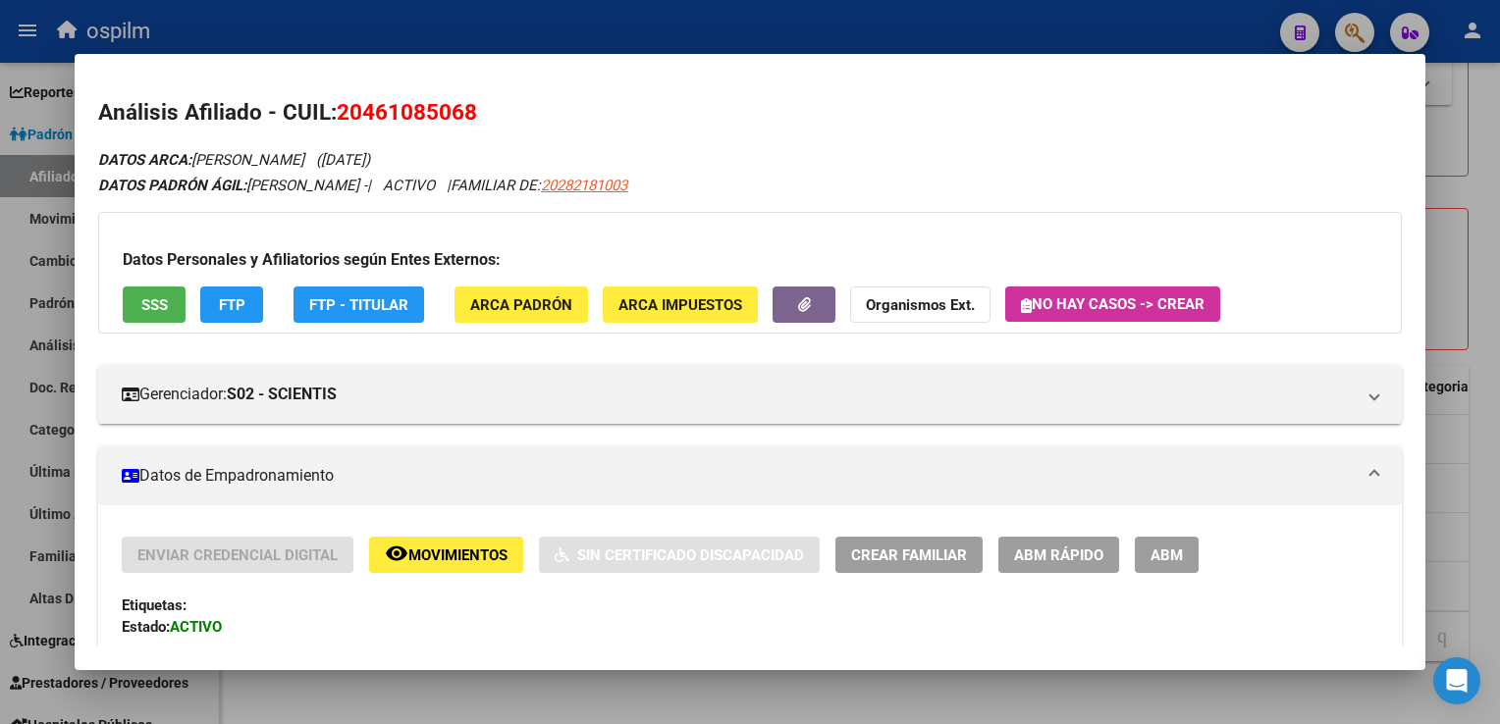
click at [156, 298] on span "SSS" at bounding box center [154, 305] width 26 height 18
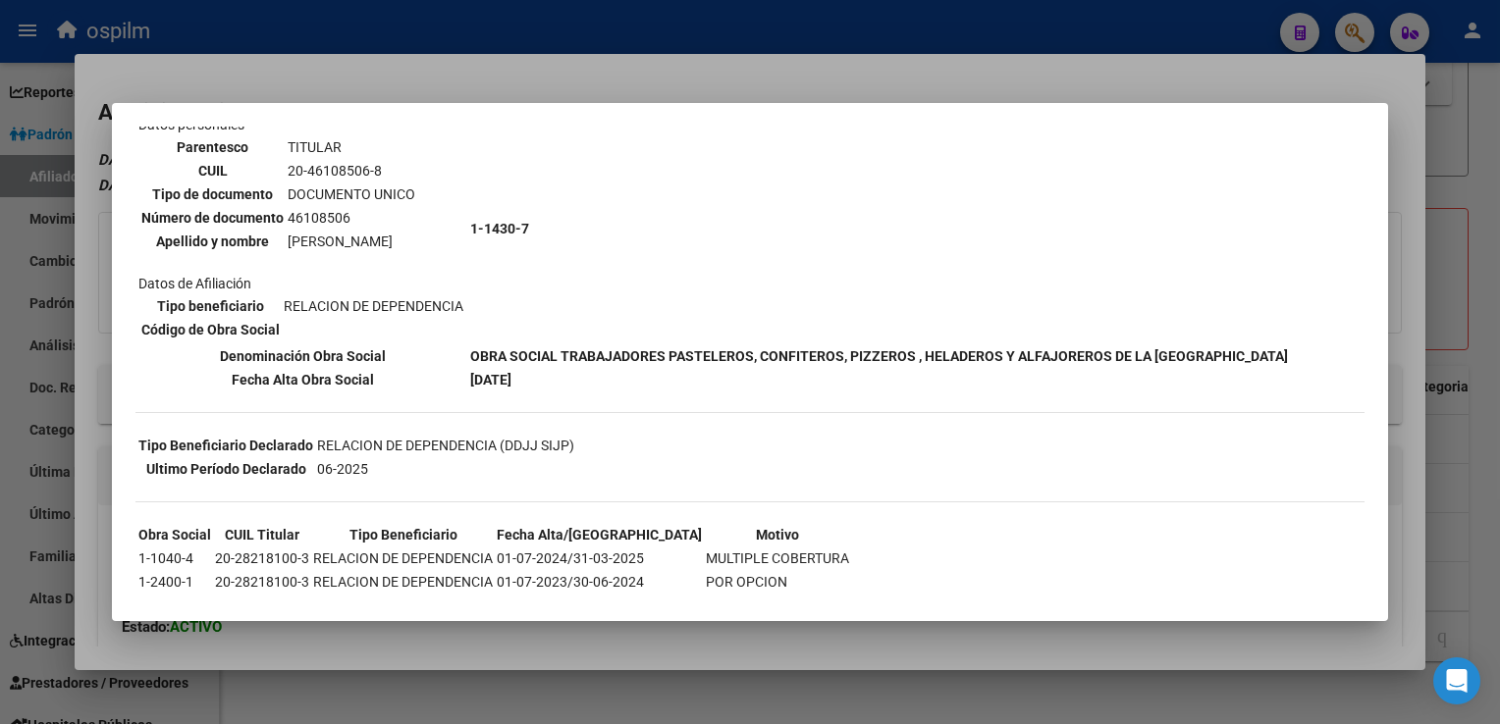
scroll to position [200, 0]
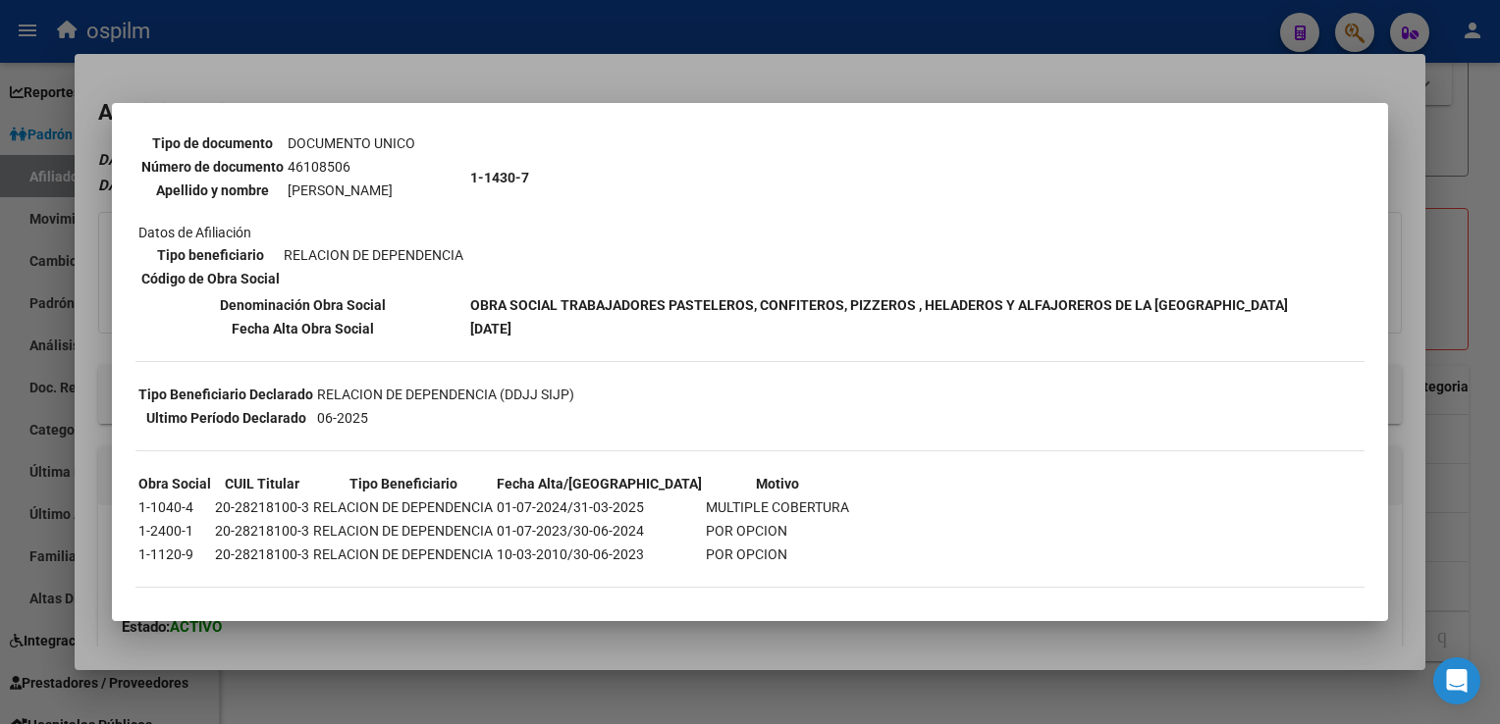
click at [629, 76] on div at bounding box center [750, 362] width 1500 height 724
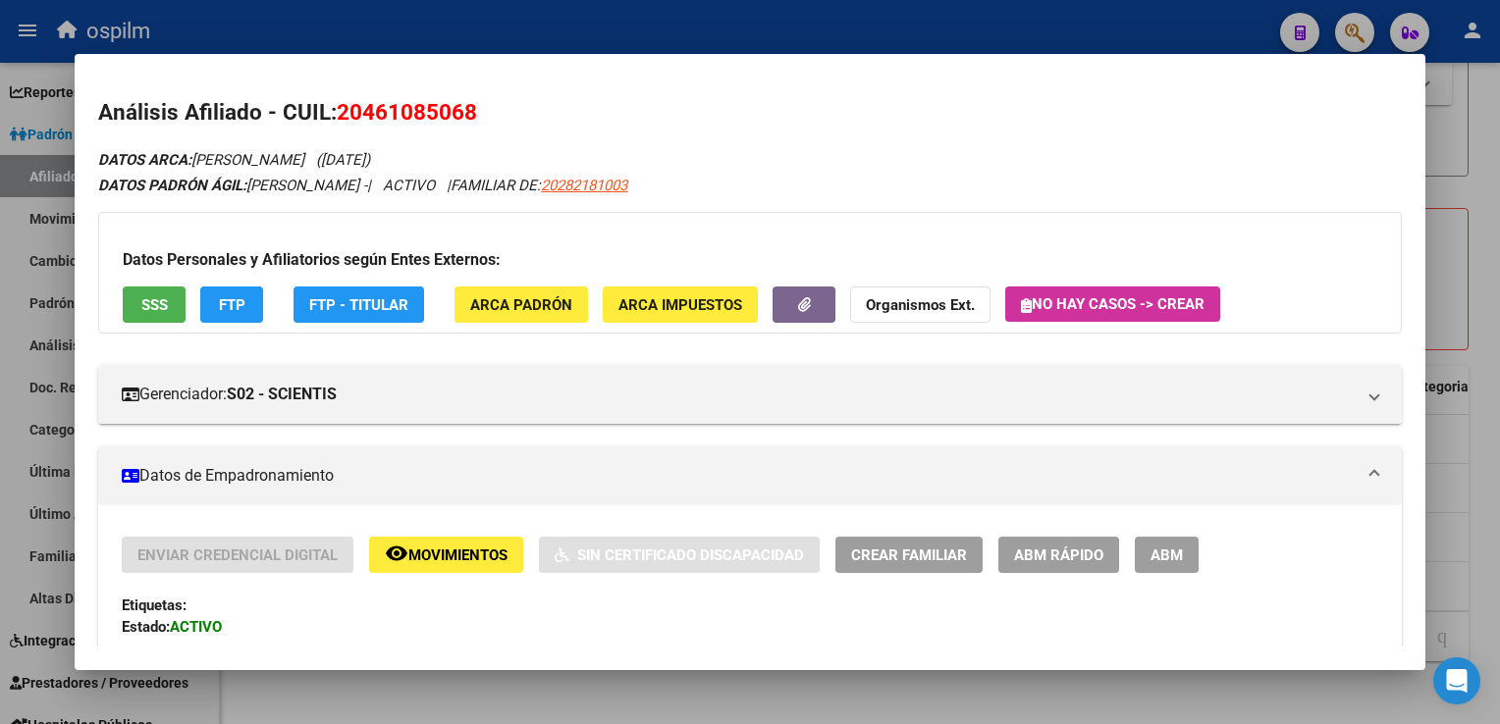
click at [406, 543] on mat-icon "remove_red_eye" at bounding box center [397, 554] width 24 height 24
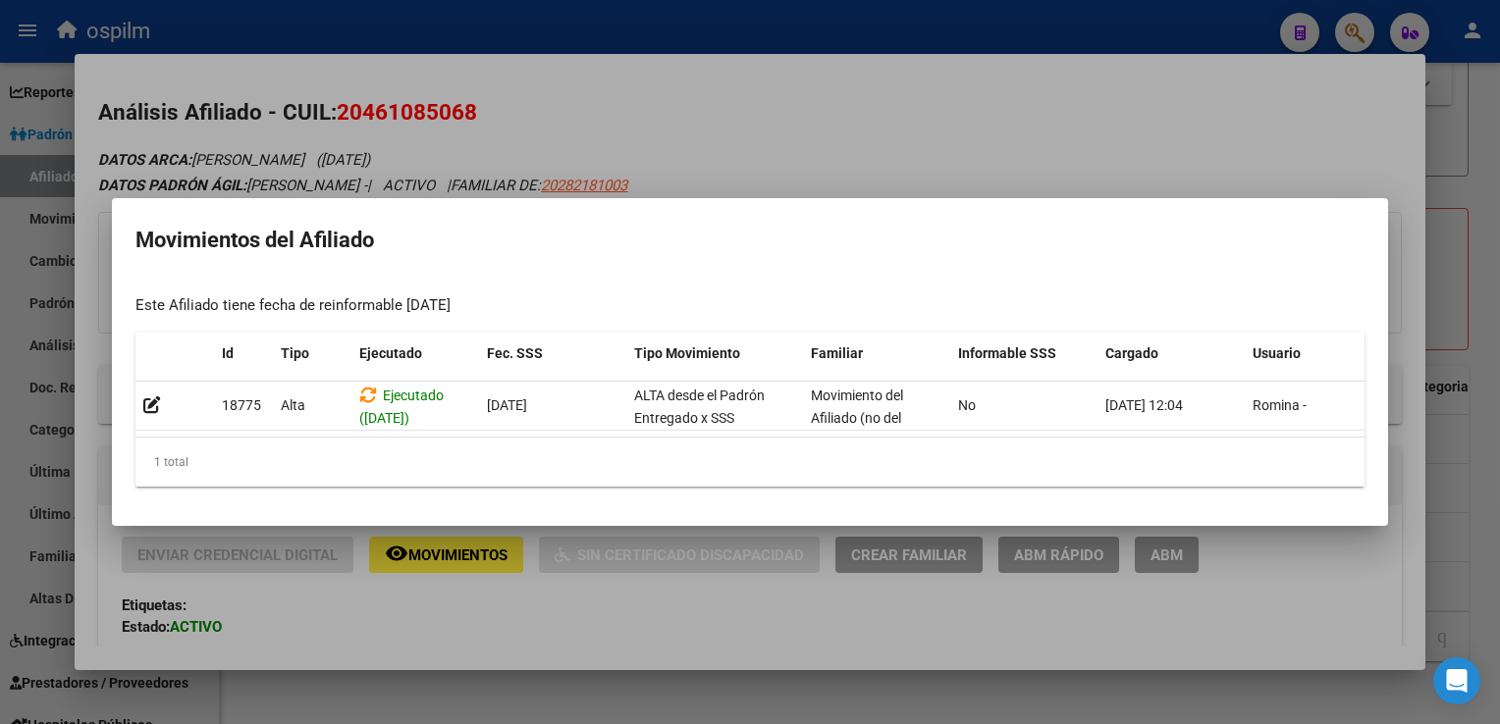
click at [875, 128] on div at bounding box center [750, 362] width 1500 height 724
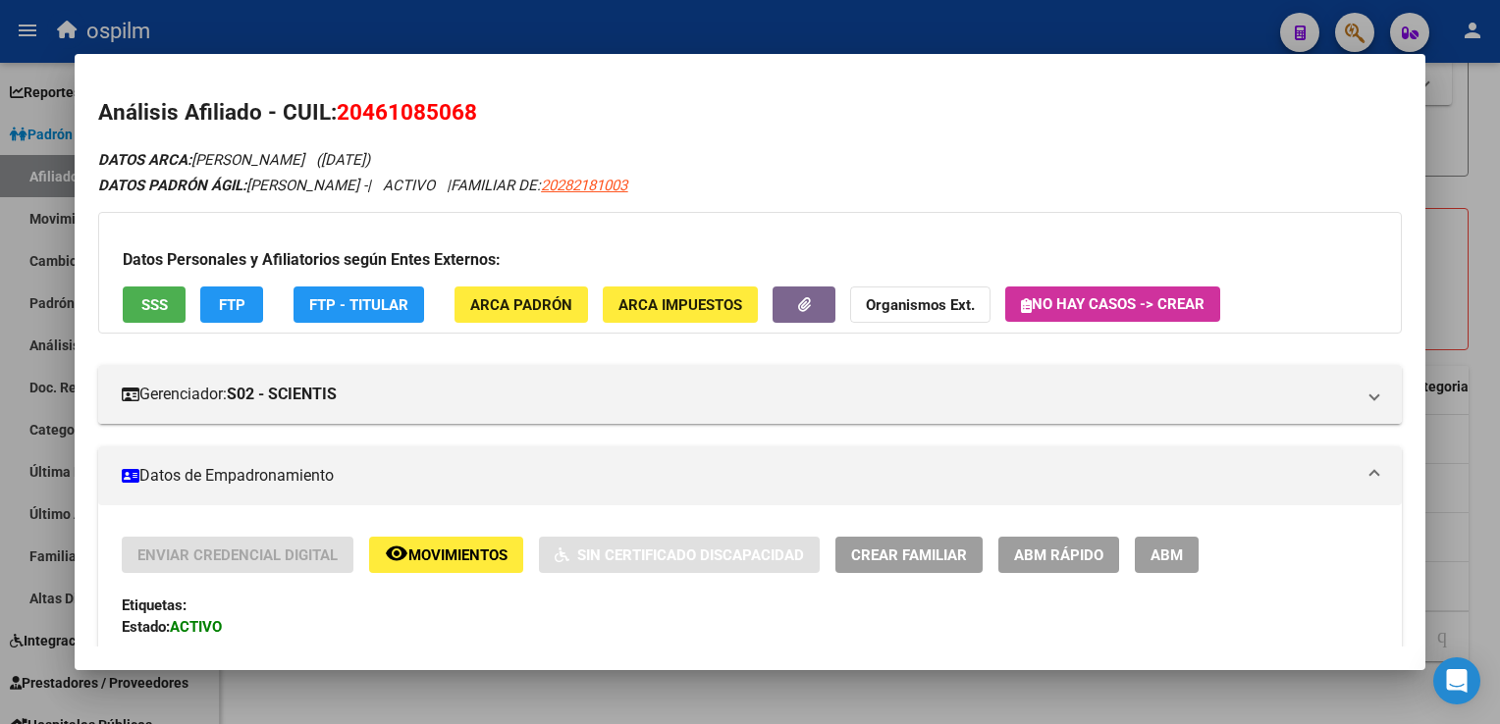
click at [1487, 226] on div at bounding box center [750, 362] width 1500 height 724
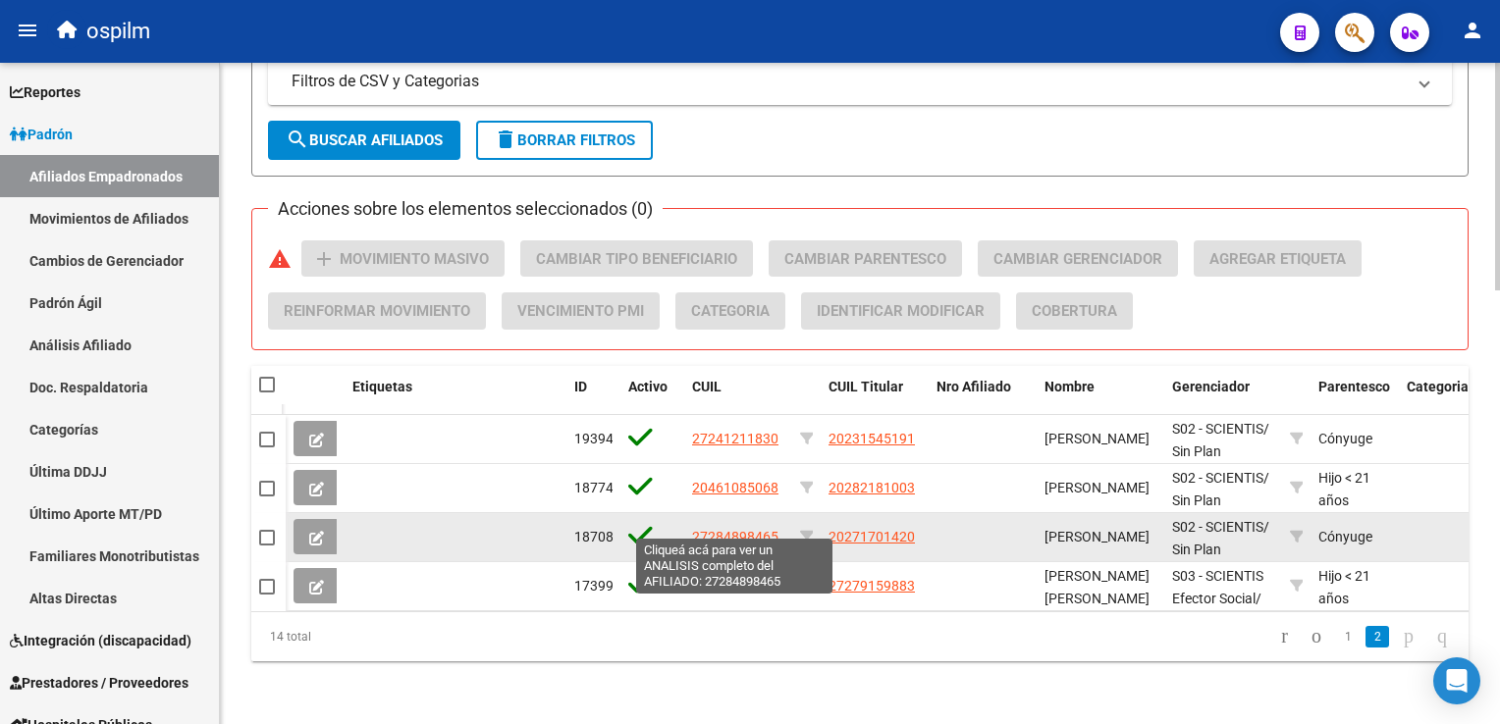
click at [724, 529] on span "27284898465" at bounding box center [735, 537] width 86 height 16
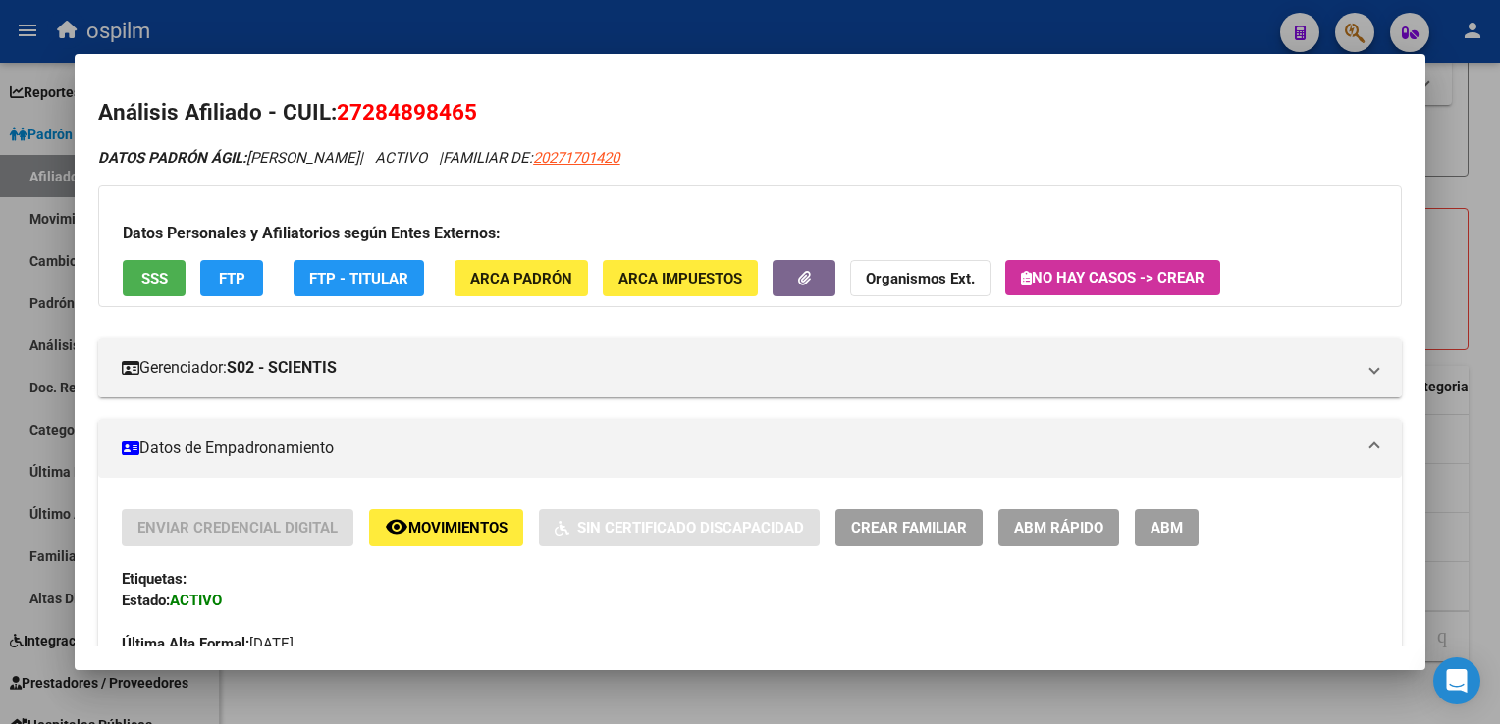
drag, startPoint x: 513, startPoint y: 115, endPoint x: 339, endPoint y: 120, distance: 174.8
click at [339, 120] on h2 "Análisis Afiliado - CUIL: 27284898465" at bounding box center [749, 112] width 1302 height 33
copy span "27284898465"
click at [408, 536] on span "Movimientos" at bounding box center [457, 529] width 99 height 18
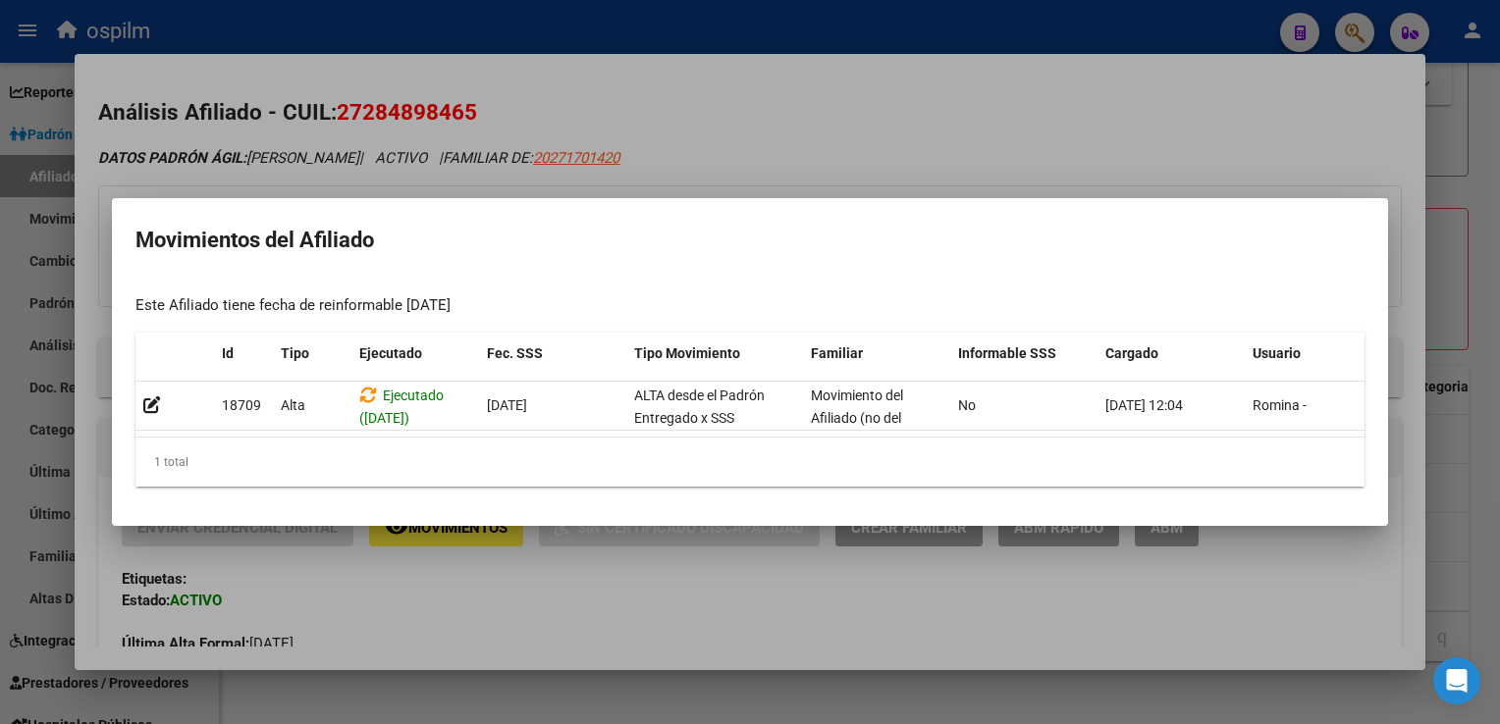
click at [573, 106] on div at bounding box center [750, 362] width 1500 height 724
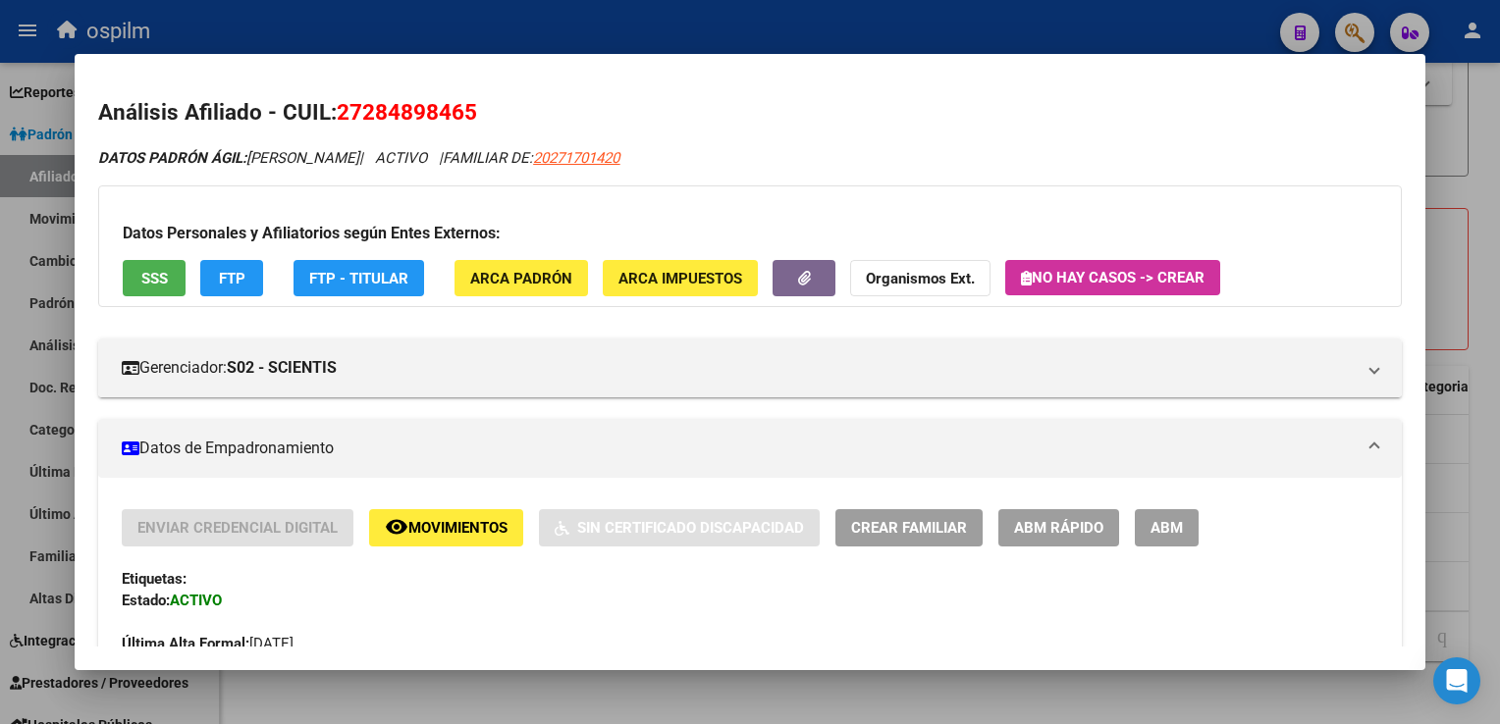
click at [172, 269] on button "SSS" at bounding box center [154, 278] width 63 height 36
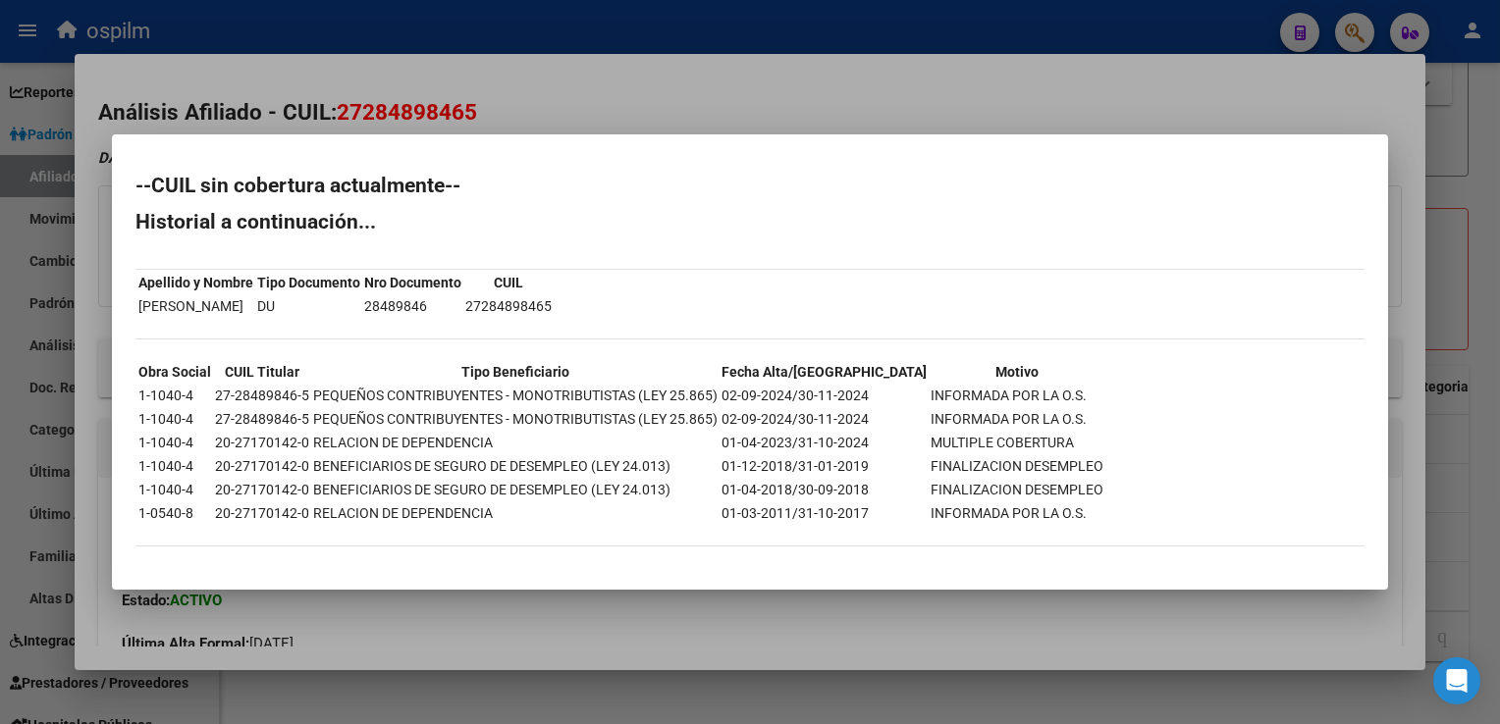
click at [651, 103] on div at bounding box center [750, 362] width 1500 height 724
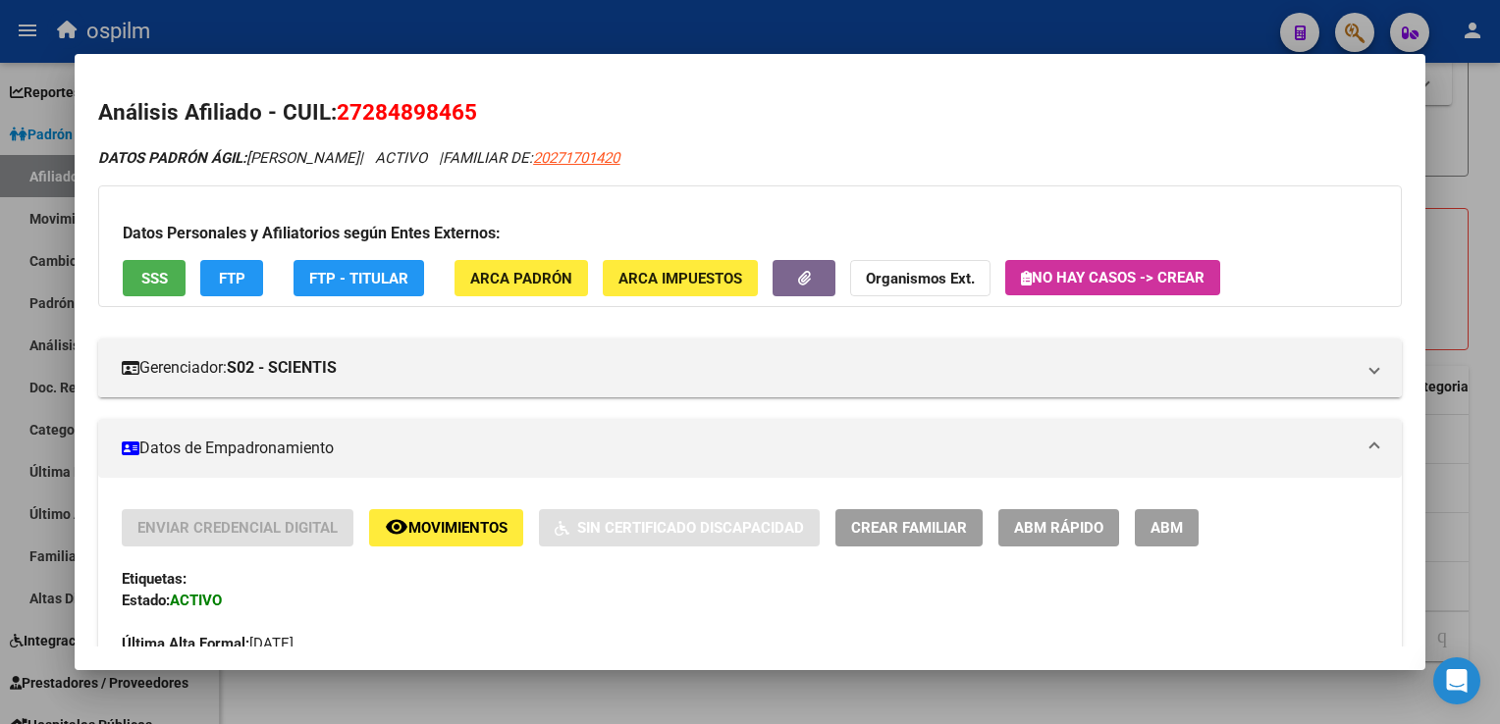
click at [247, 278] on button "FTP" at bounding box center [231, 278] width 63 height 36
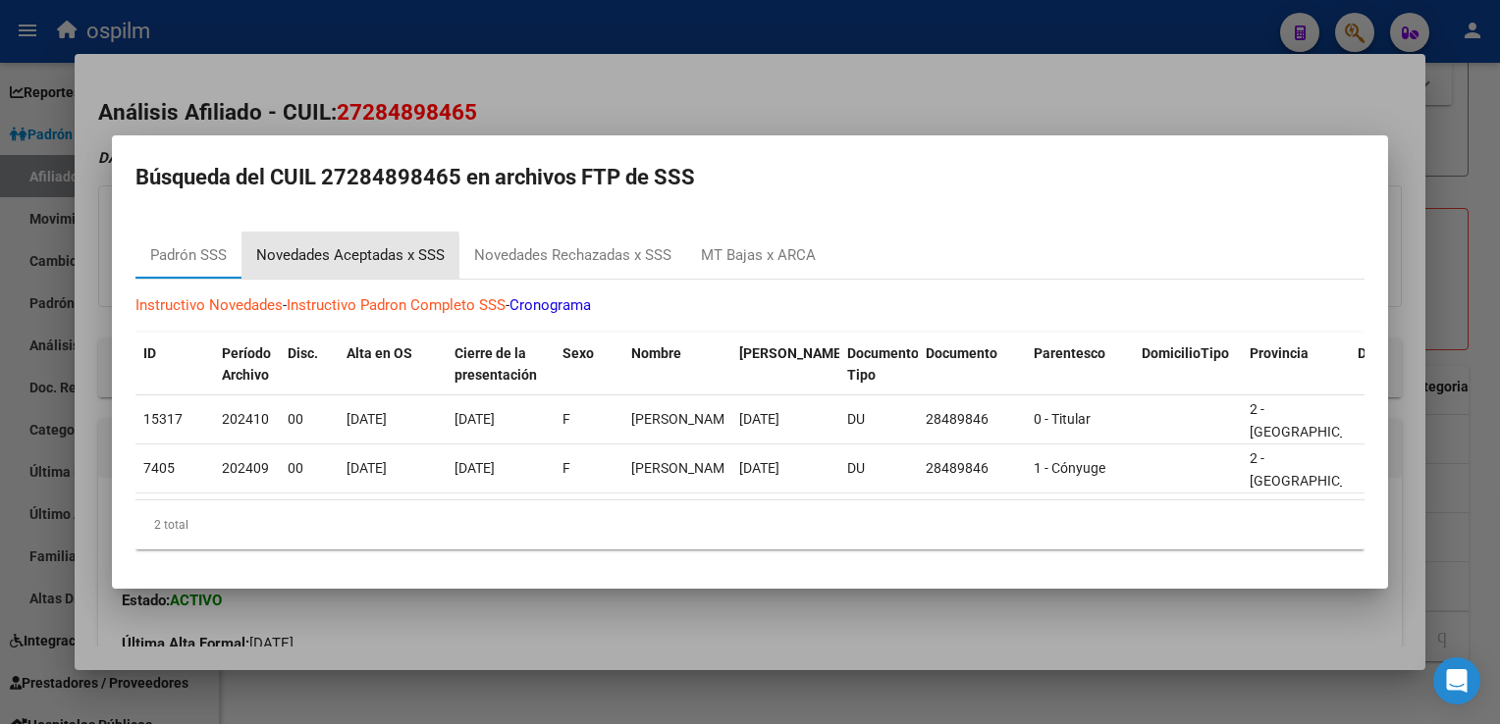
click at [295, 253] on div "Novedades Aceptadas x SSS" at bounding box center [350, 255] width 188 height 23
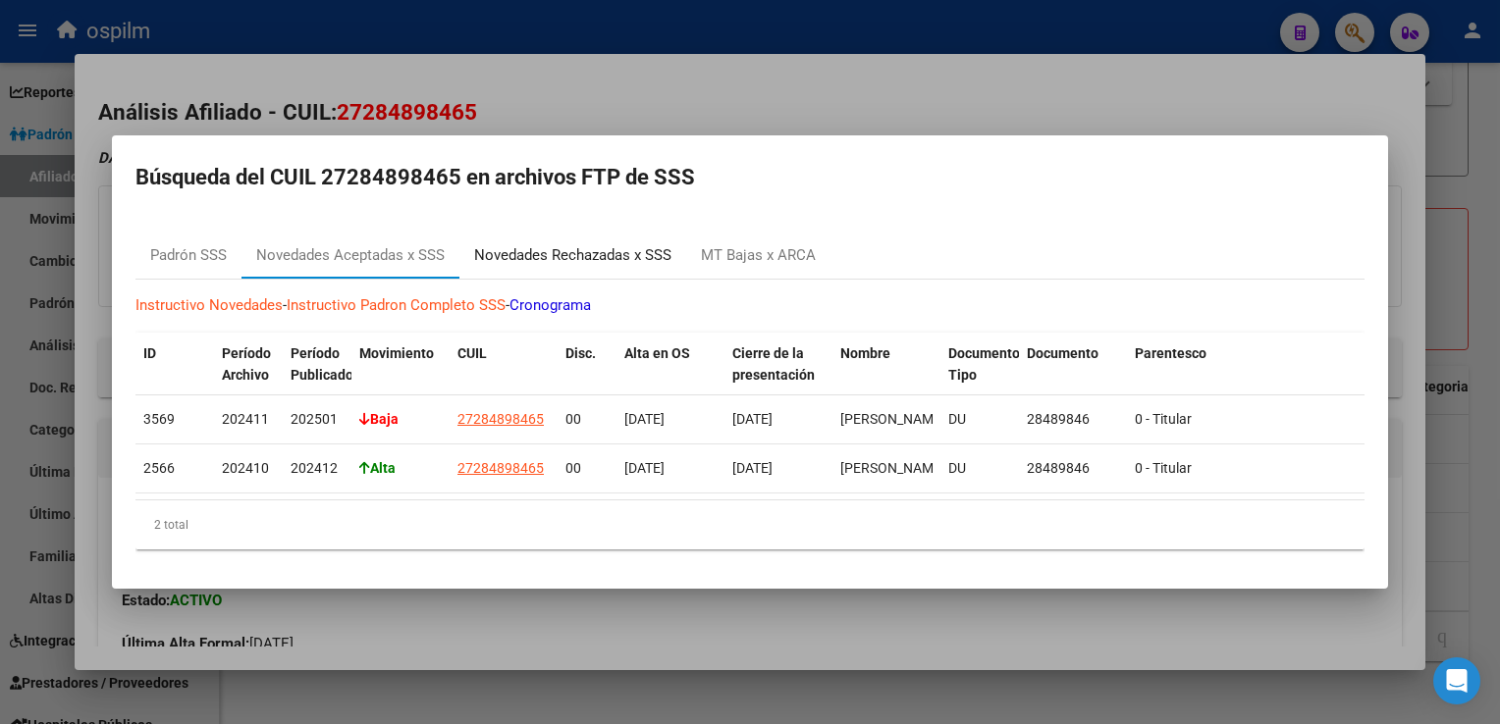
click at [567, 250] on div "Novedades Rechazadas x SSS" at bounding box center [572, 255] width 197 height 23
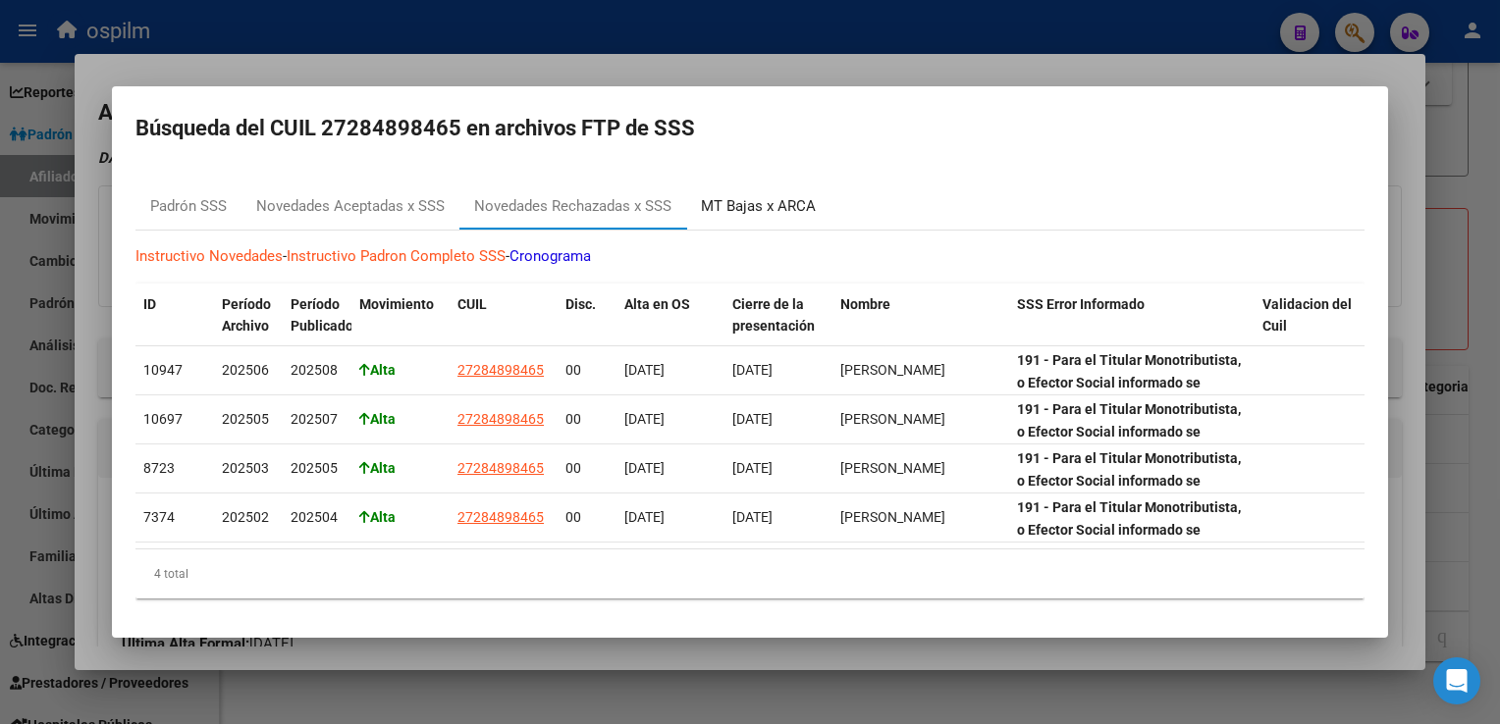
click at [760, 205] on div "MT Bajas x ARCA" at bounding box center [758, 206] width 115 height 23
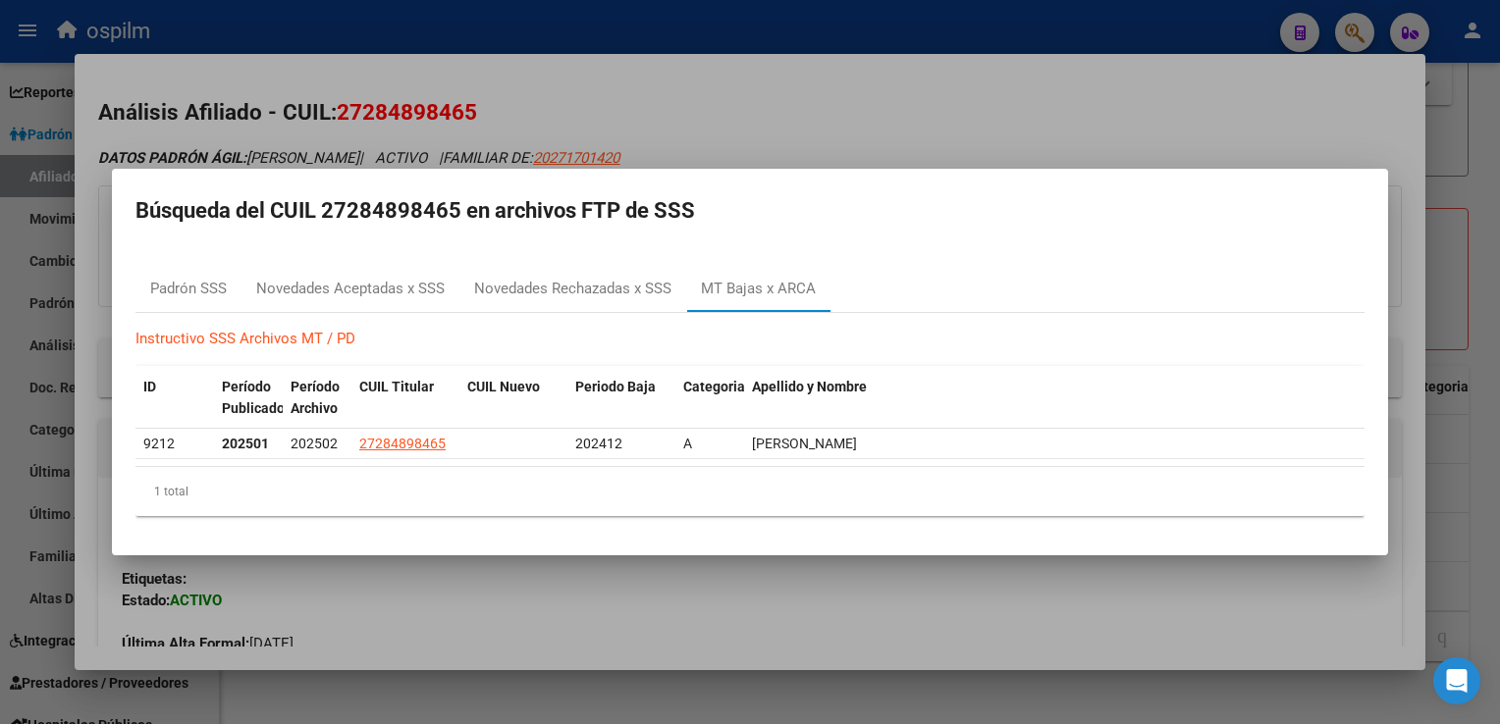
click at [667, 99] on div at bounding box center [750, 362] width 1500 height 724
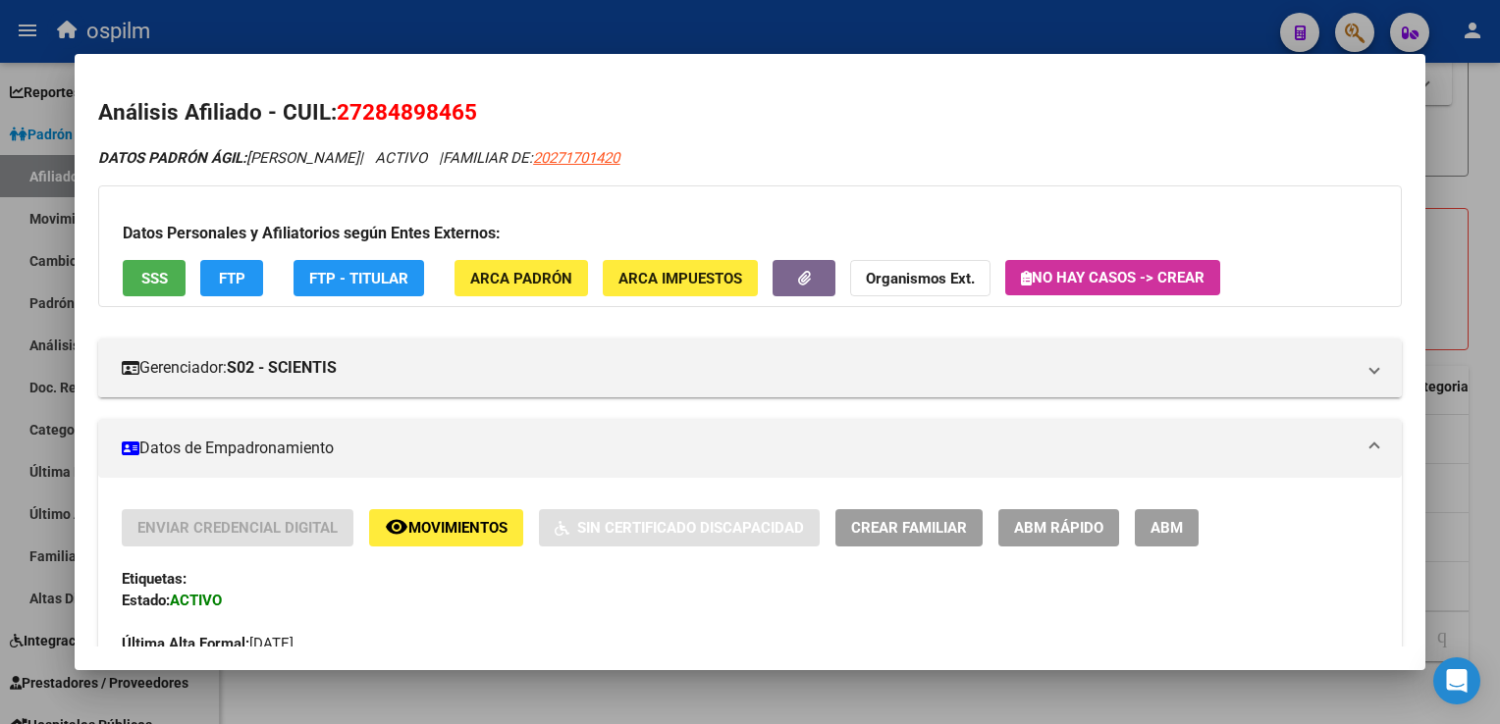
drag, startPoint x: 485, startPoint y: 109, endPoint x: 336, endPoint y: 114, distance: 149.3
click at [336, 114] on h2 "Análisis Afiliado - CUIL: 27284898465" at bounding box center [749, 112] width 1302 height 33
copy span "27284898465"
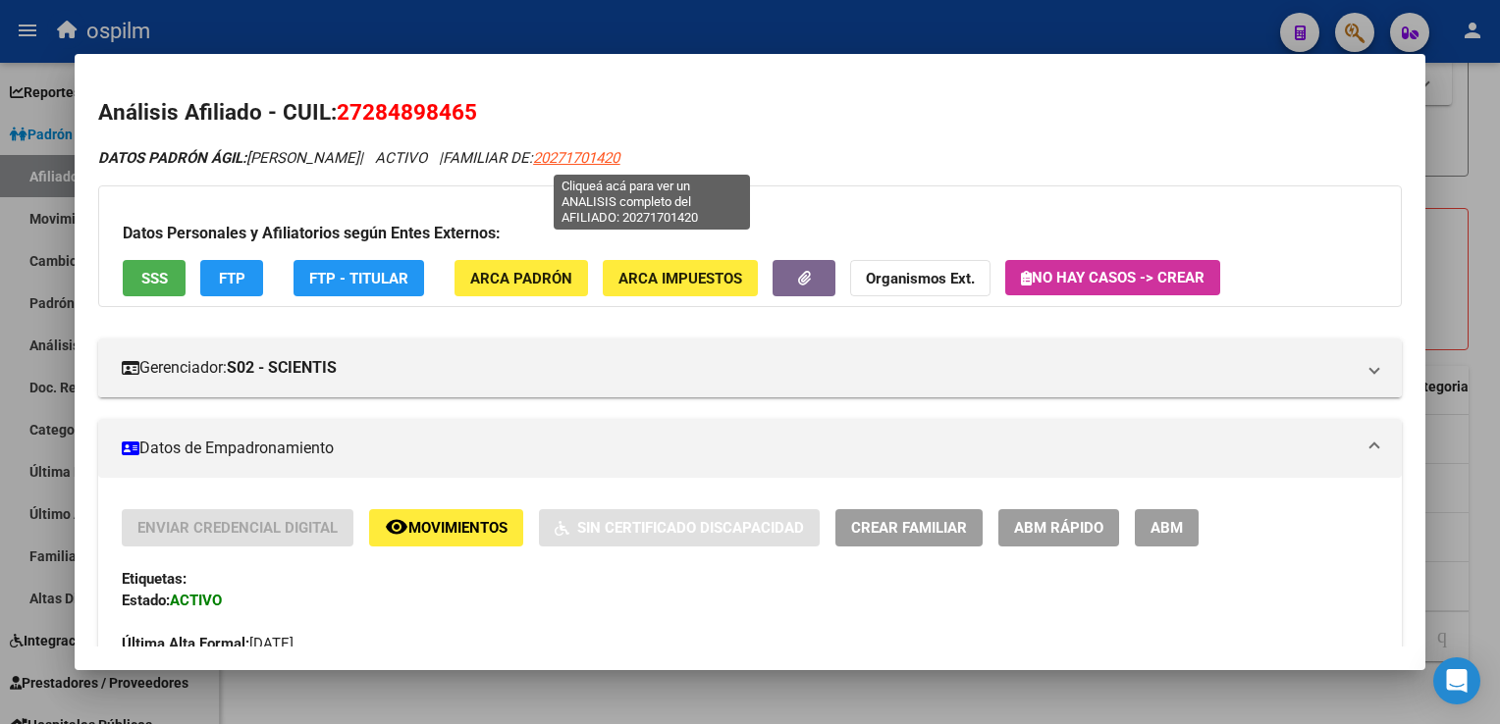
click at [619, 159] on span "20271701420" at bounding box center [576, 158] width 86 height 18
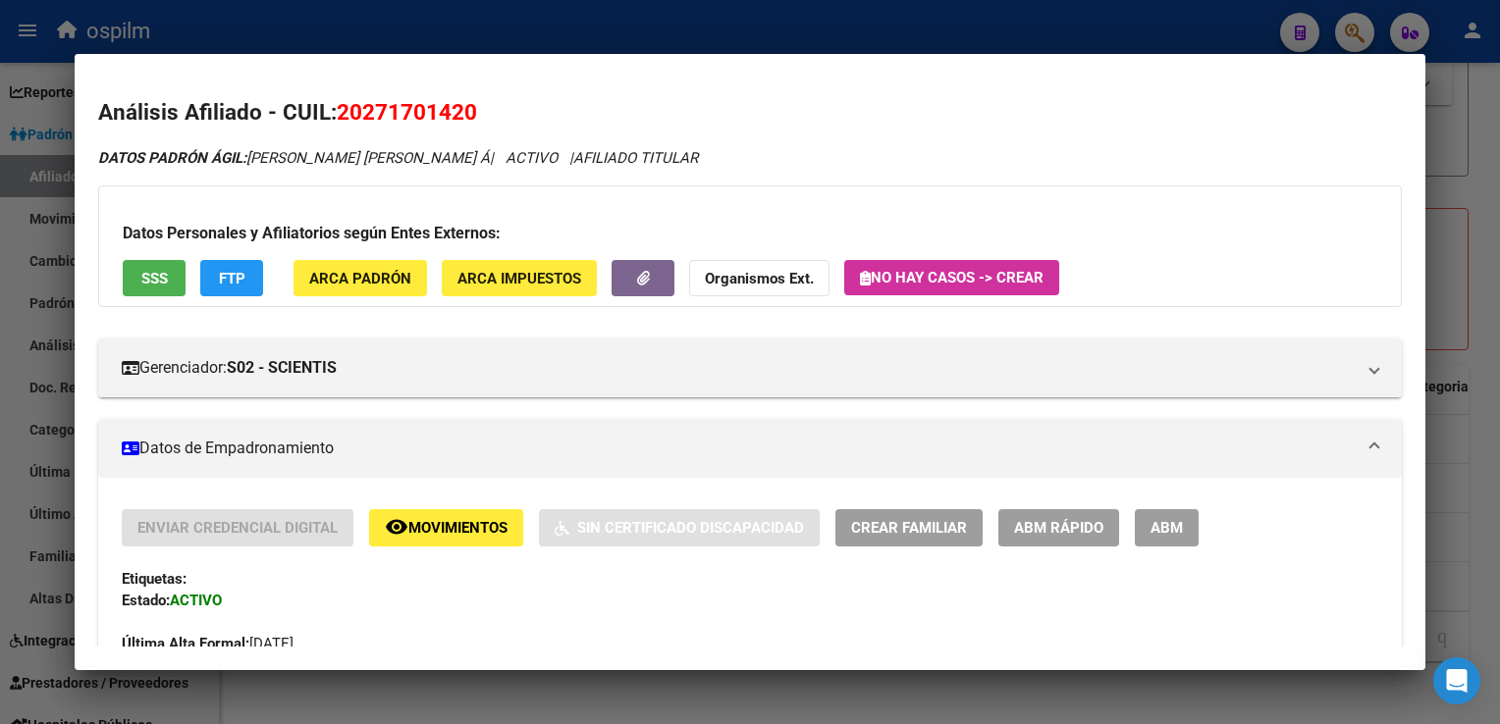
drag, startPoint x: 505, startPoint y: 109, endPoint x: 340, endPoint y: 114, distance: 165.9
click at [340, 114] on h2 "Análisis Afiliado - CUIL: 20271701420" at bounding box center [749, 112] width 1302 height 33
copy span "20271701420"
click at [434, 540] on button "remove_red_eye Movimientos" at bounding box center [446, 527] width 154 height 36
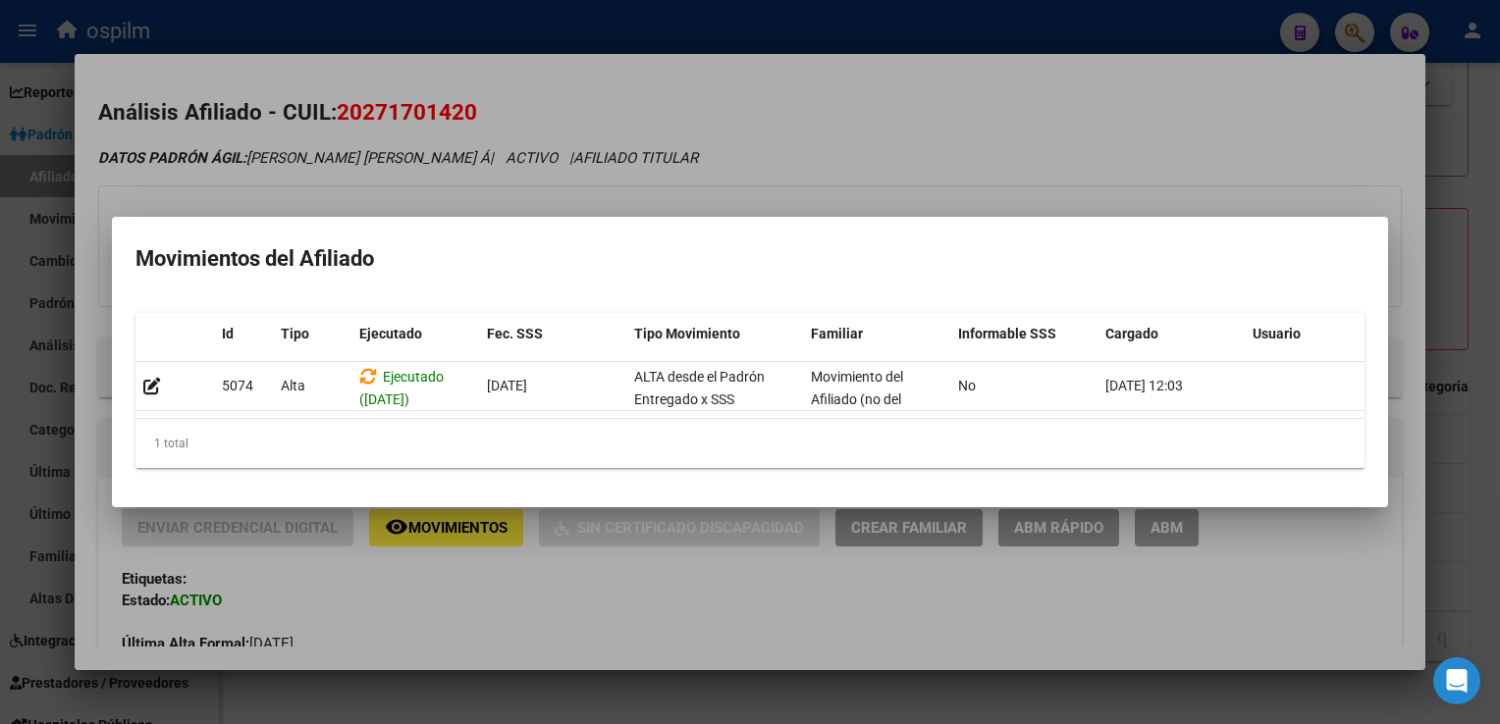
click at [791, 157] on div at bounding box center [750, 362] width 1500 height 724
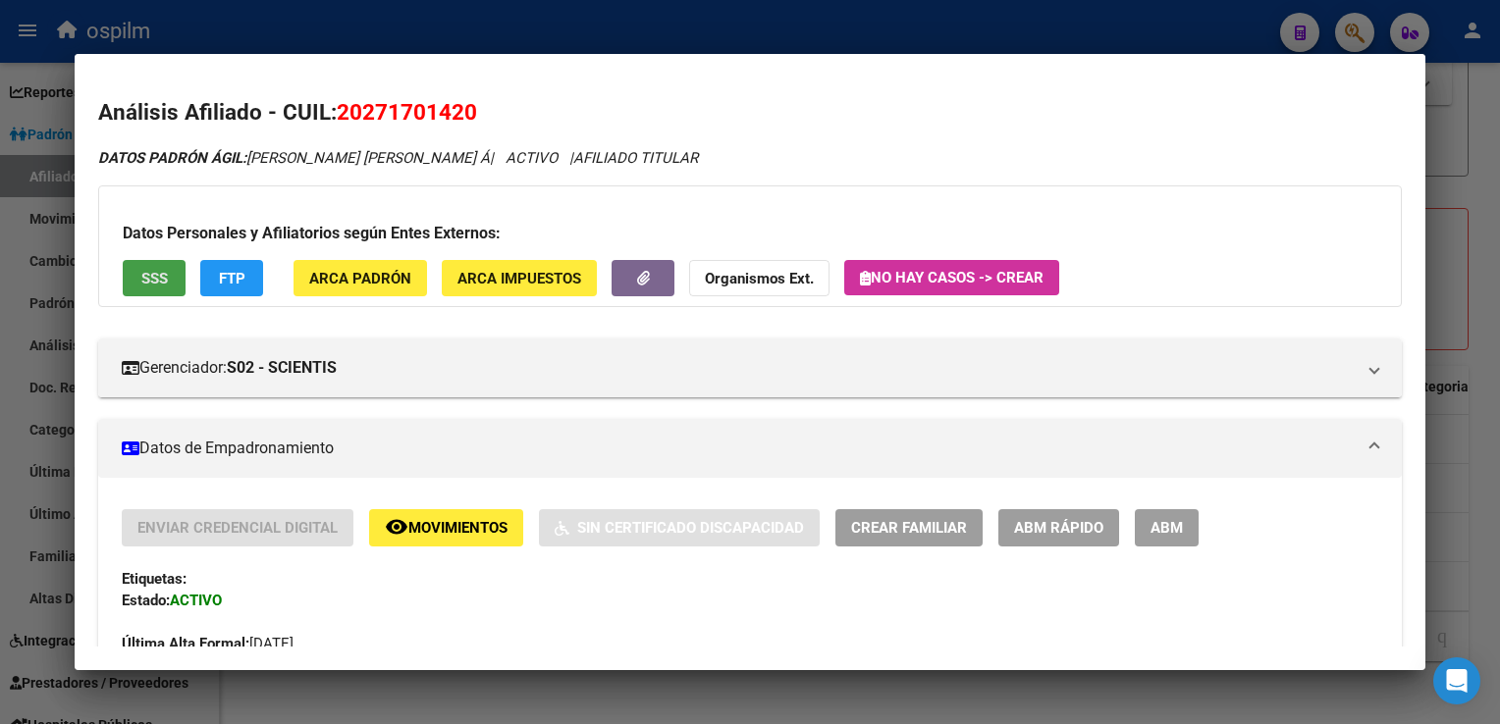
click at [145, 276] on span "SSS" at bounding box center [154, 279] width 26 height 18
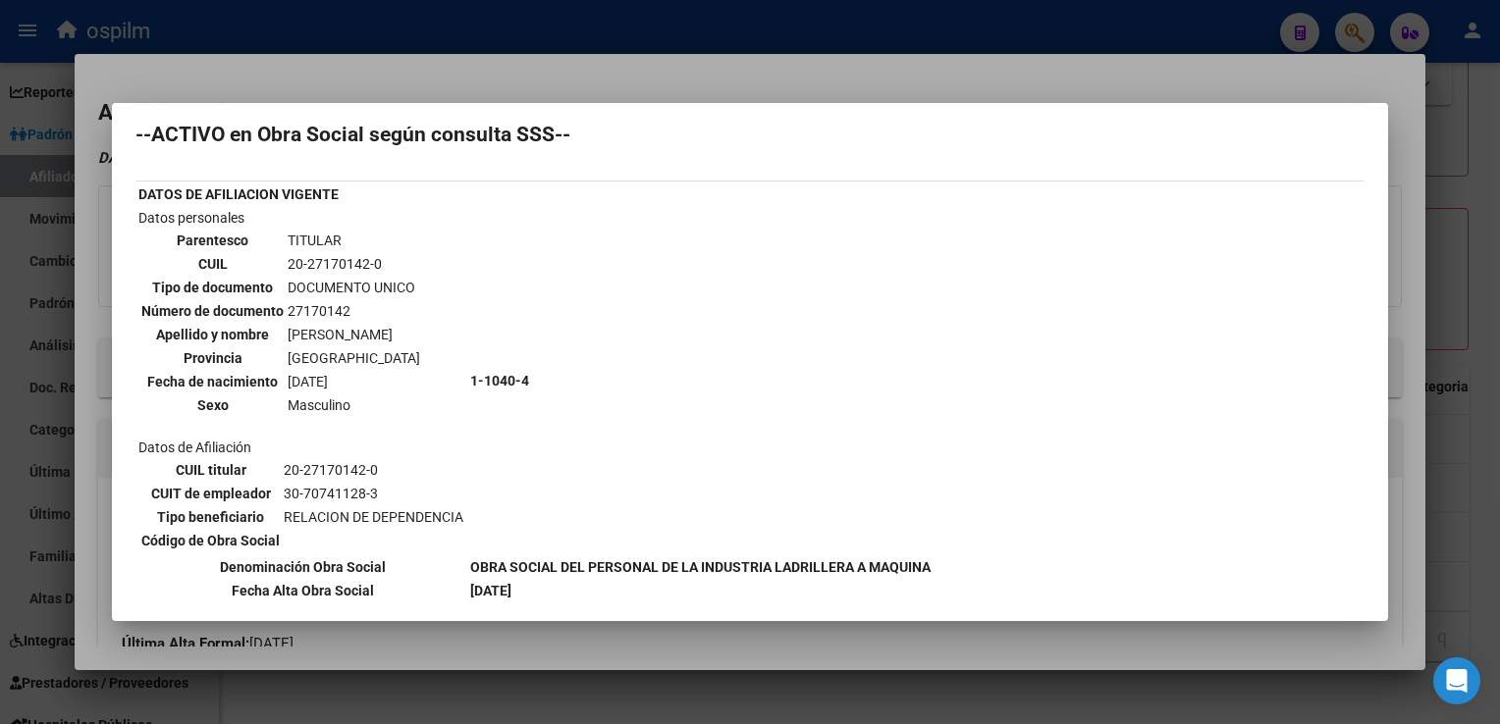
scroll to position [0, 0]
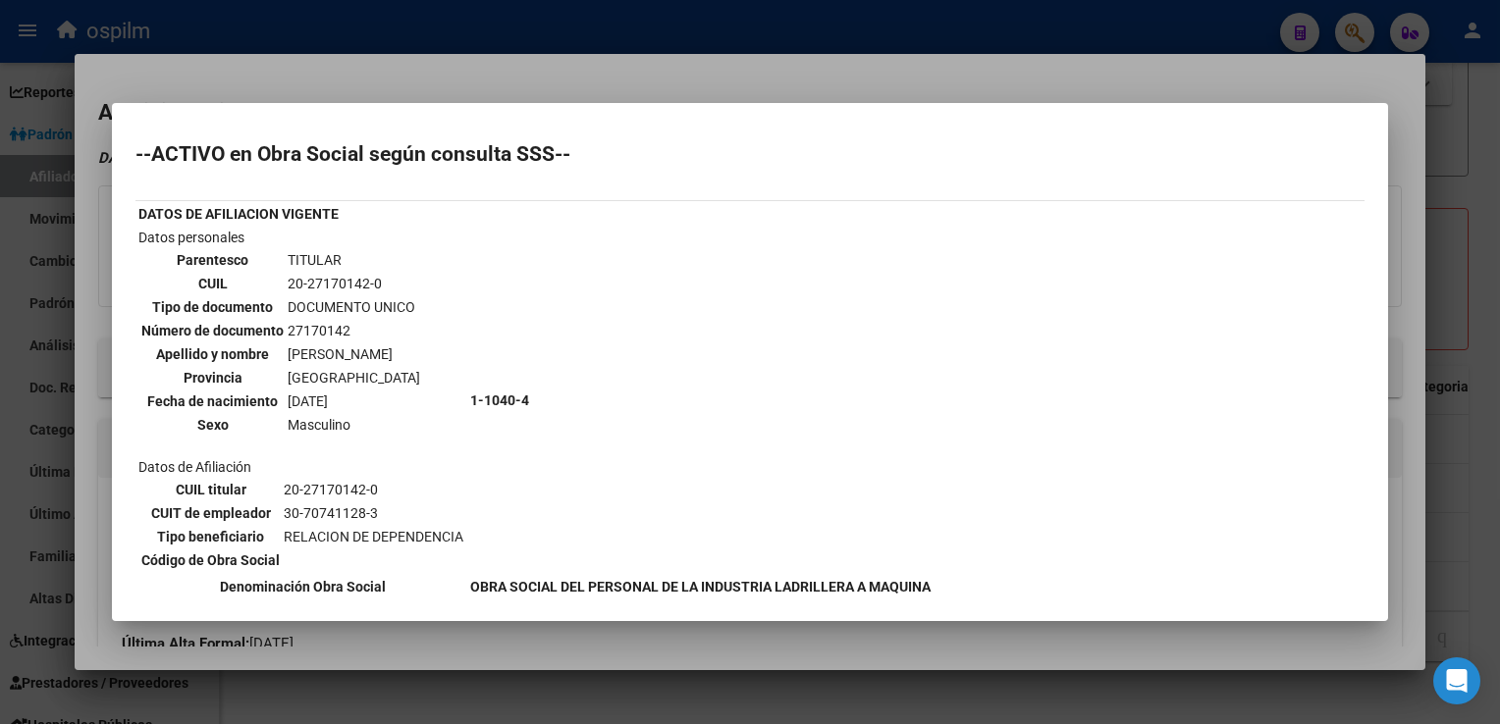
click at [529, 73] on div at bounding box center [750, 362] width 1500 height 724
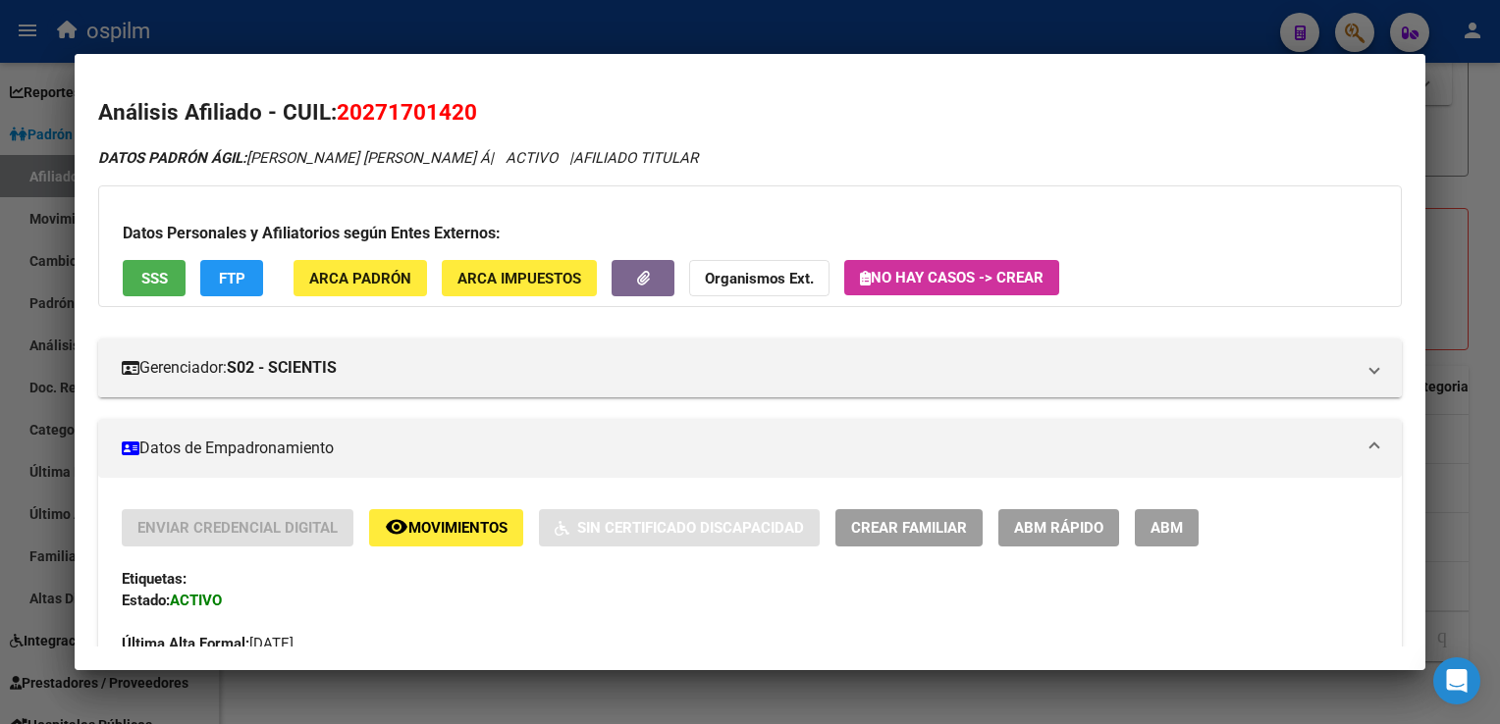
click at [1464, 152] on div at bounding box center [750, 362] width 1500 height 724
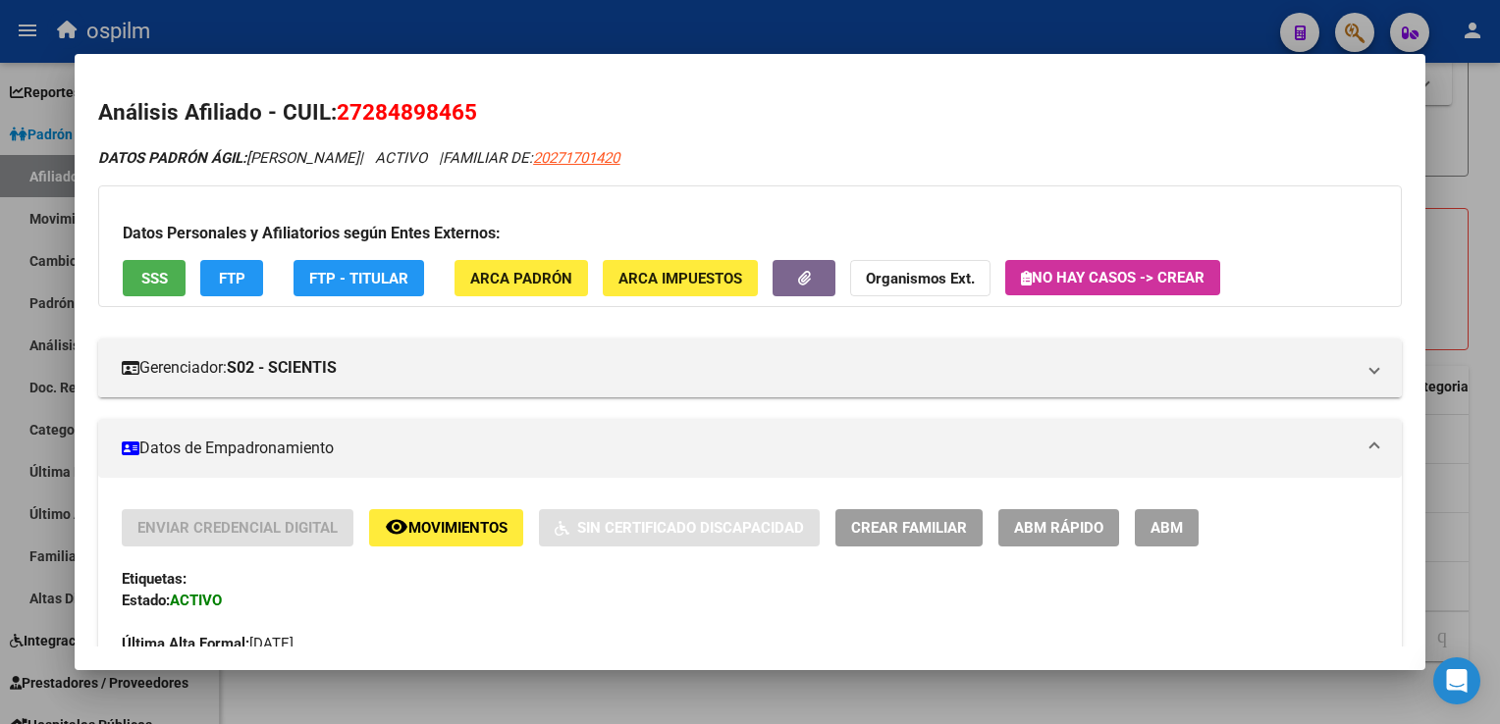
drag, startPoint x: 398, startPoint y: 116, endPoint x: 339, endPoint y: 116, distance: 59.9
click at [339, 116] on h2 "Análisis Afiliado - CUIL: 27284898465" at bounding box center [749, 112] width 1302 height 33
copy span "27284898465"
click at [487, 524] on span "Movimientos" at bounding box center [457, 529] width 99 height 18
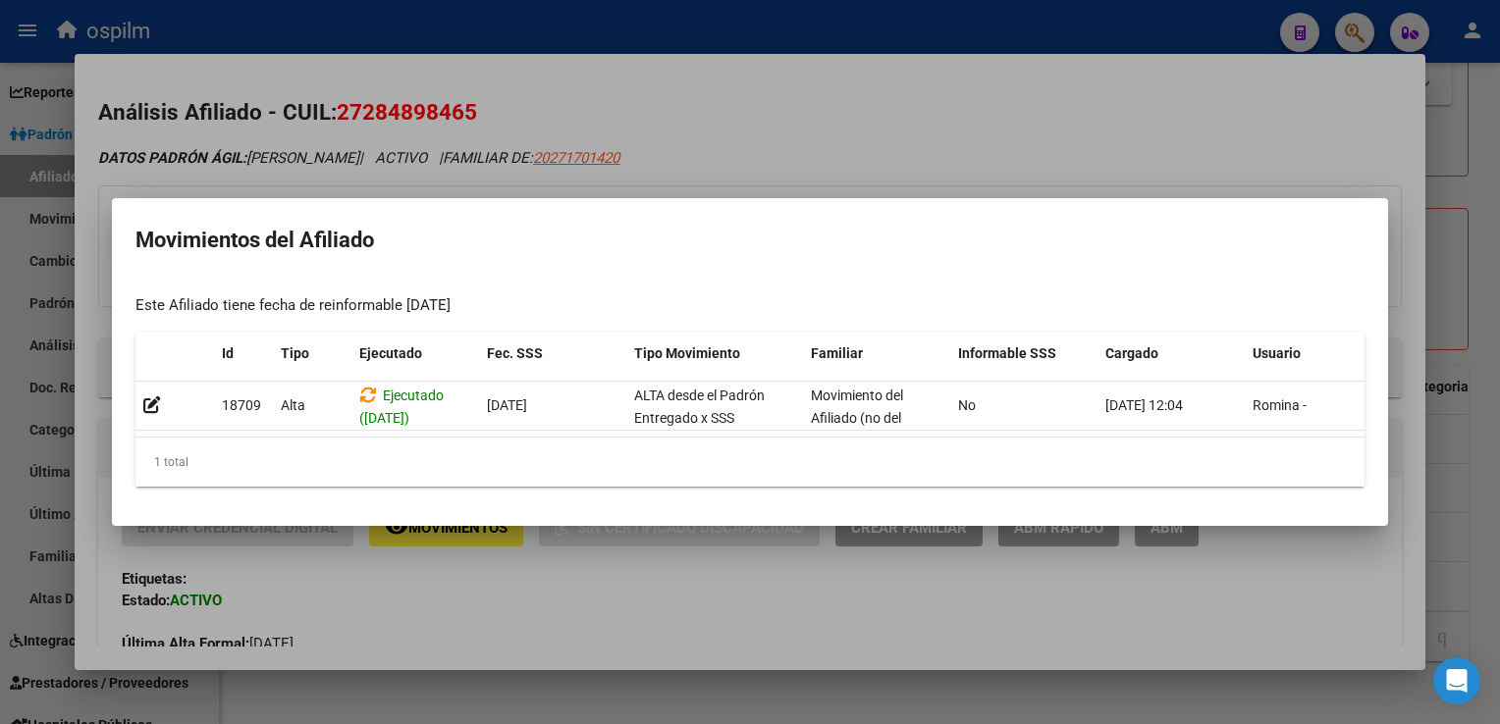
click at [813, 109] on div at bounding box center [750, 362] width 1500 height 724
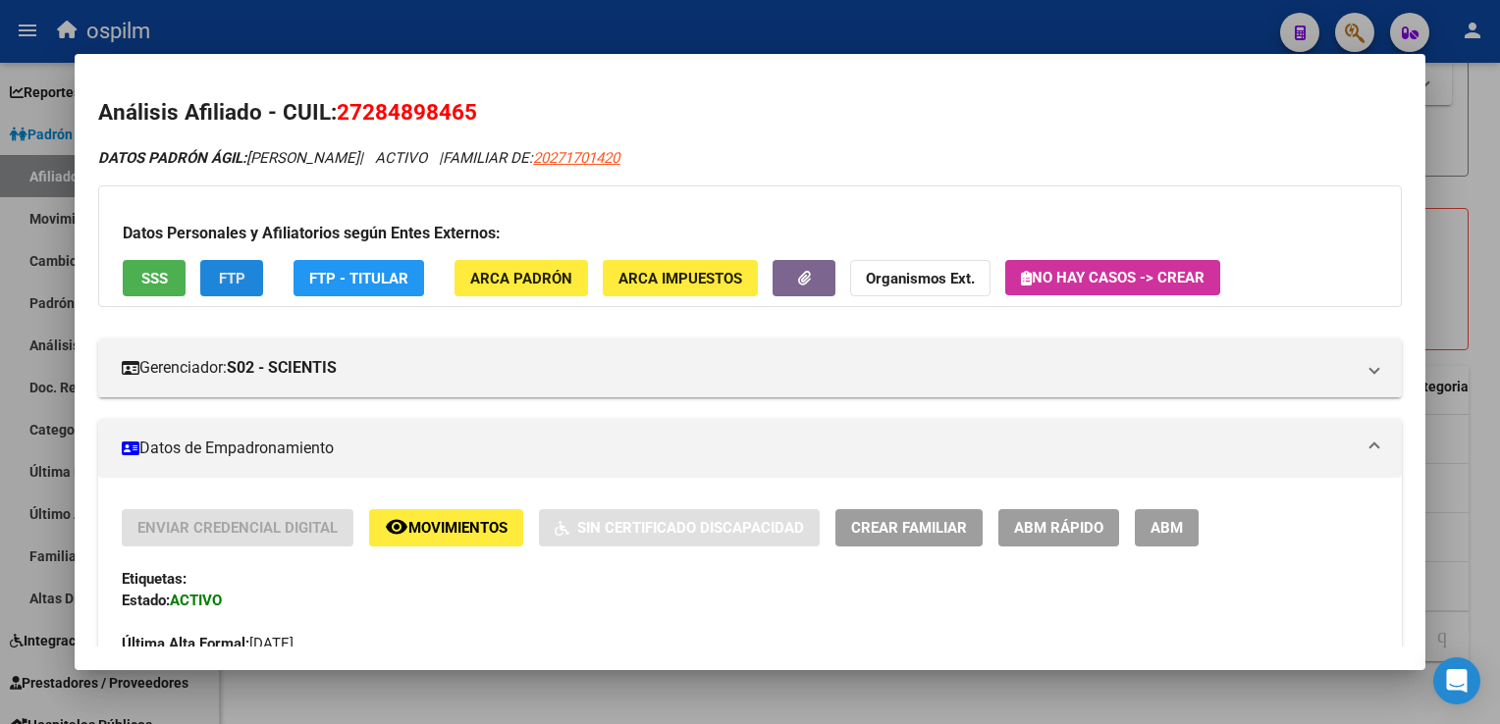
click at [243, 286] on span "FTP" at bounding box center [232, 279] width 26 height 18
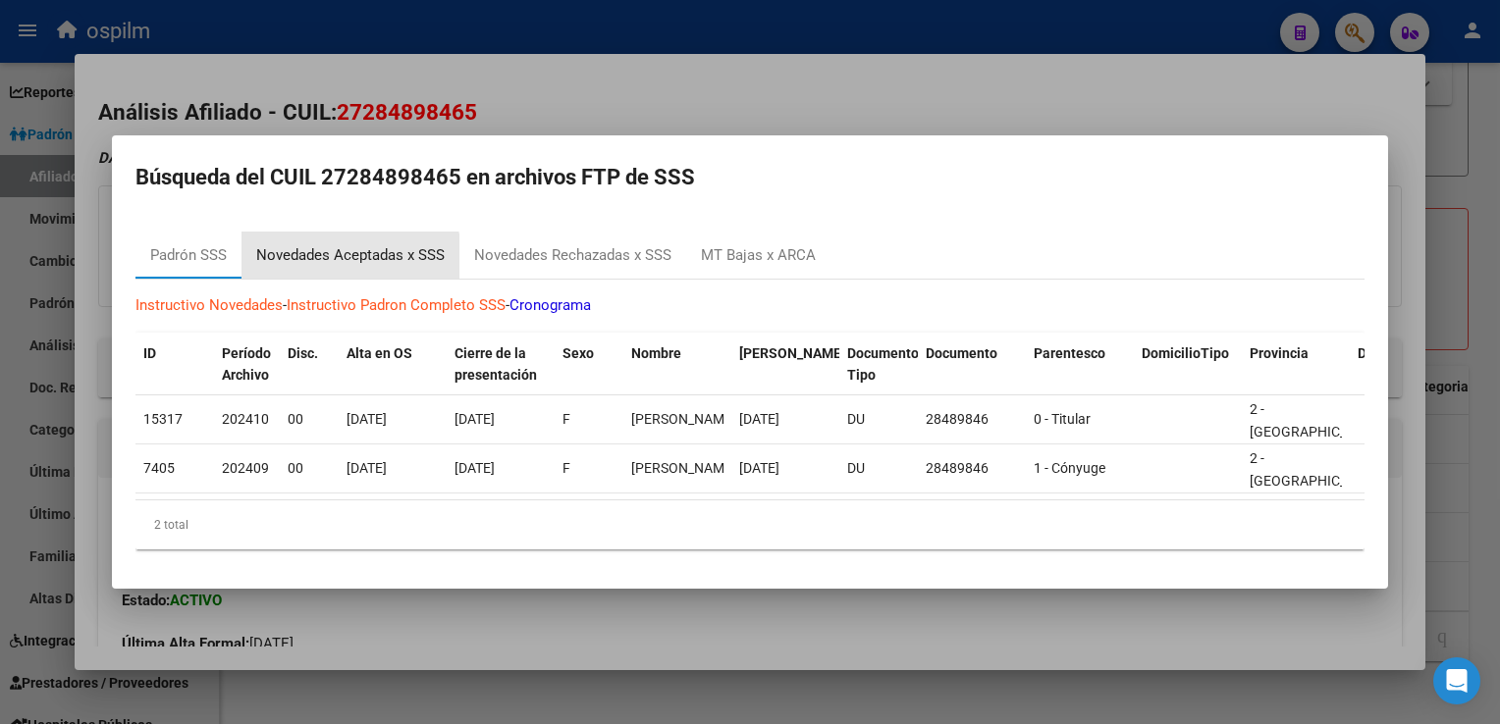
click at [331, 258] on div "Novedades Aceptadas x SSS" at bounding box center [350, 255] width 188 height 23
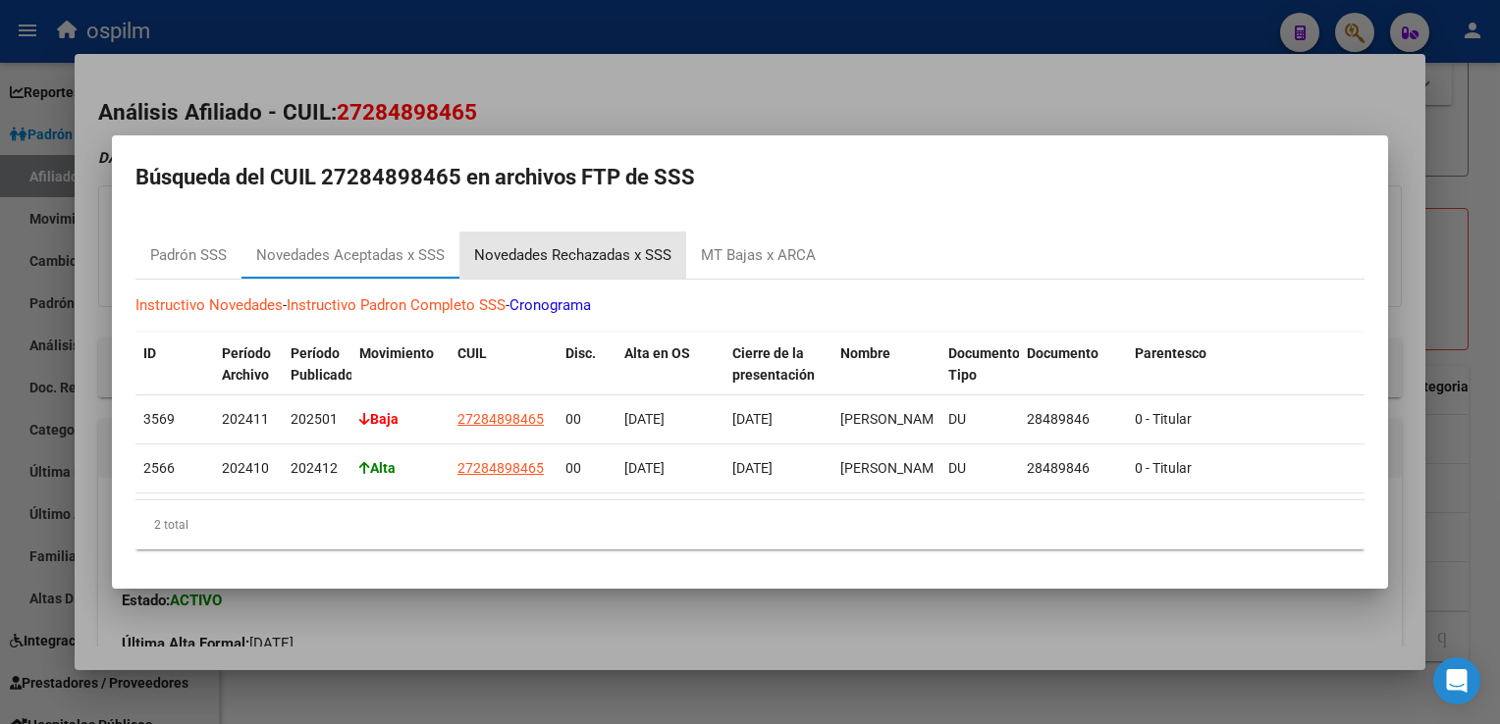
click at [594, 248] on div "Novedades Rechazadas x SSS" at bounding box center [572, 255] width 197 height 23
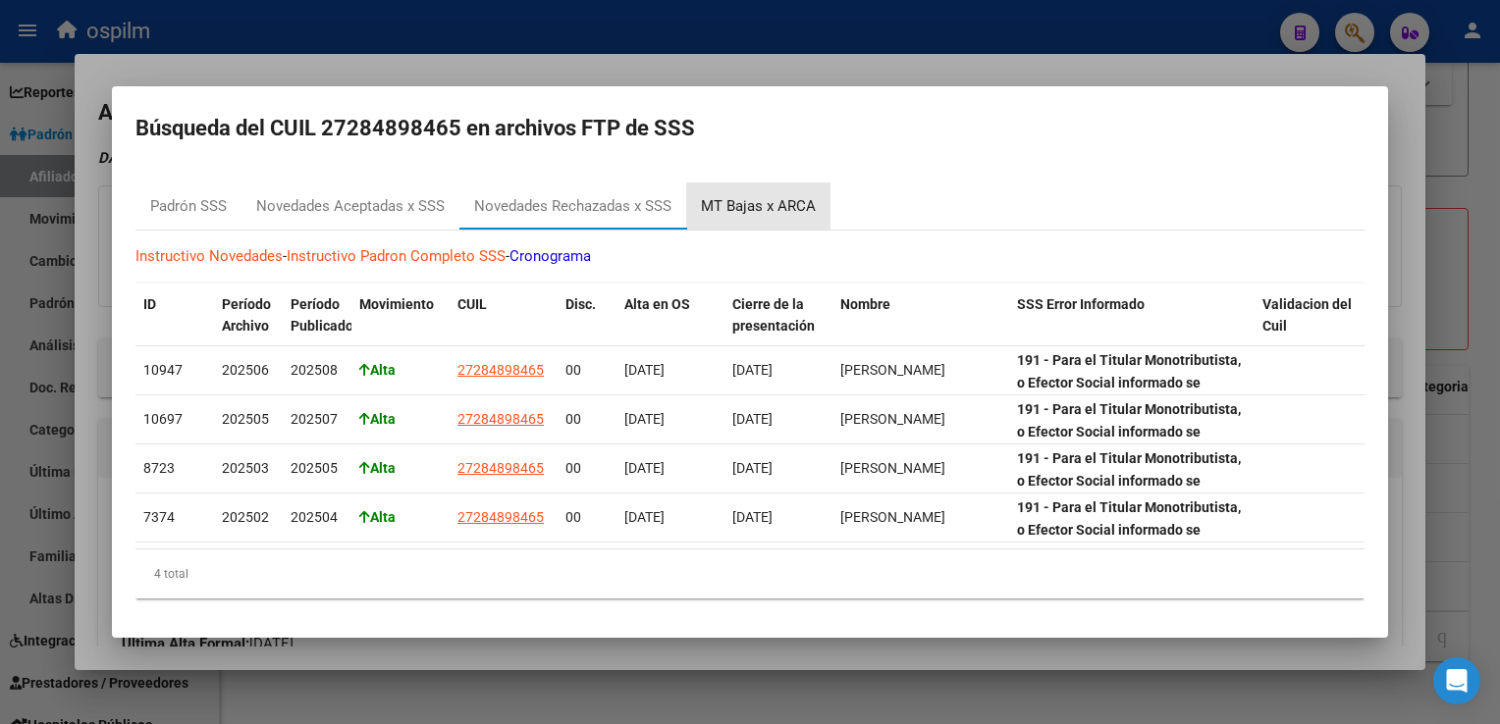
click at [780, 210] on div "MT Bajas x ARCA" at bounding box center [758, 206] width 144 height 47
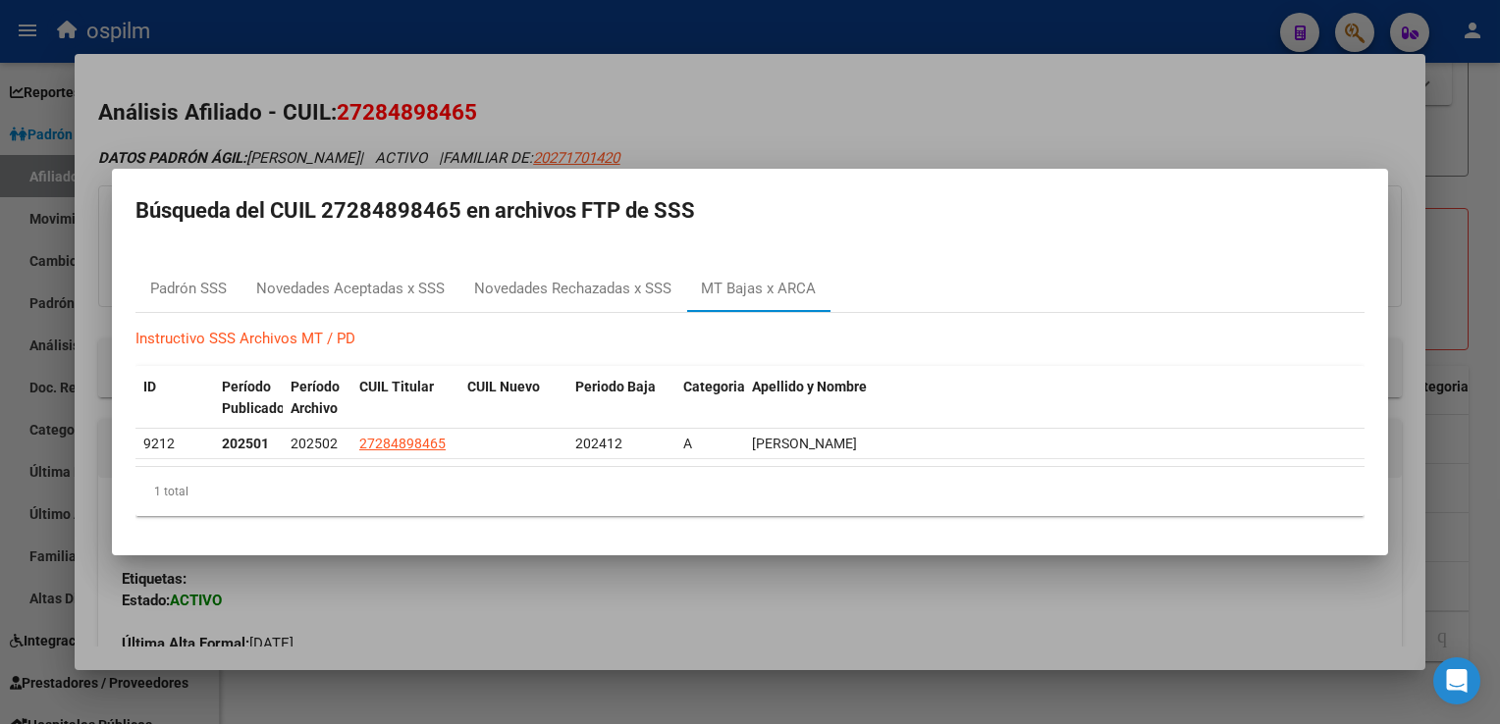
click at [773, 121] on div at bounding box center [750, 362] width 1500 height 724
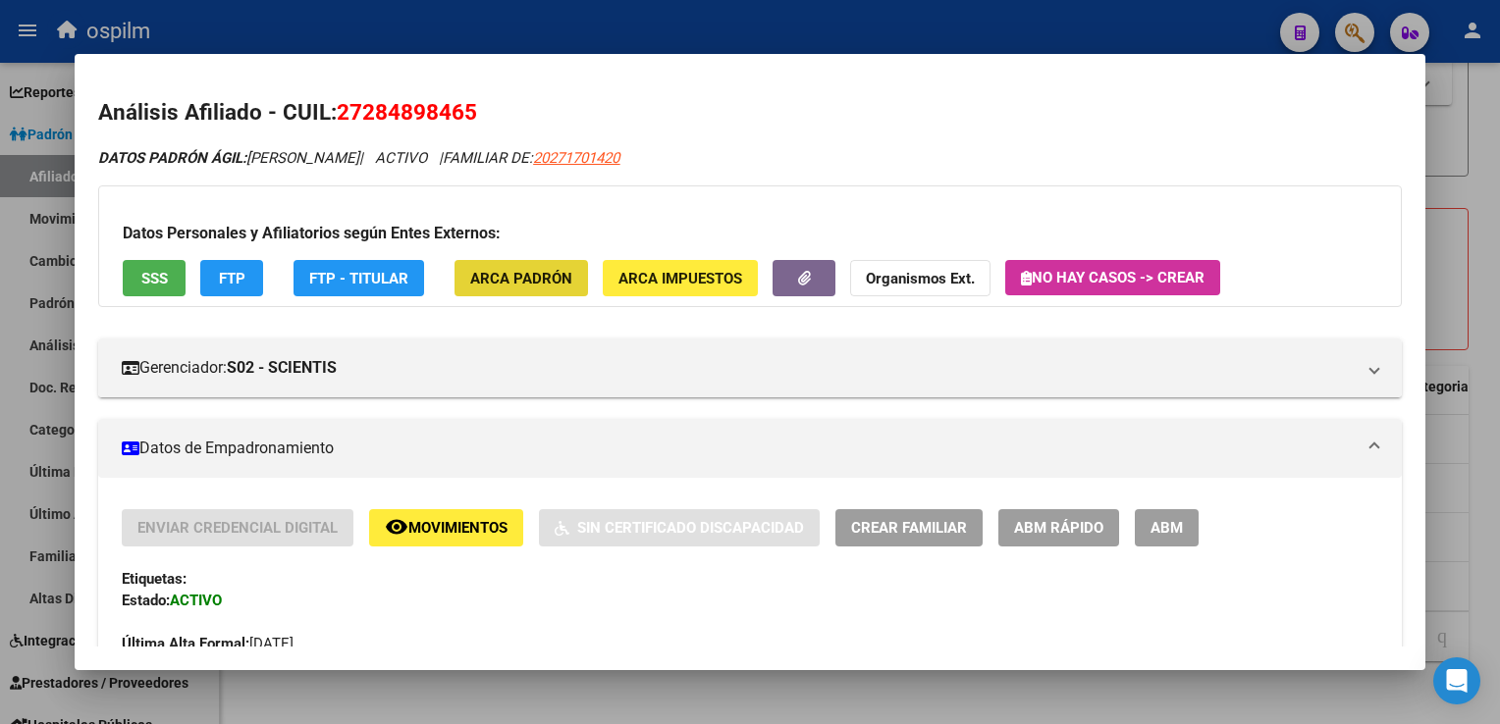
click at [499, 283] on span "ARCA Padrón" at bounding box center [521, 279] width 102 height 18
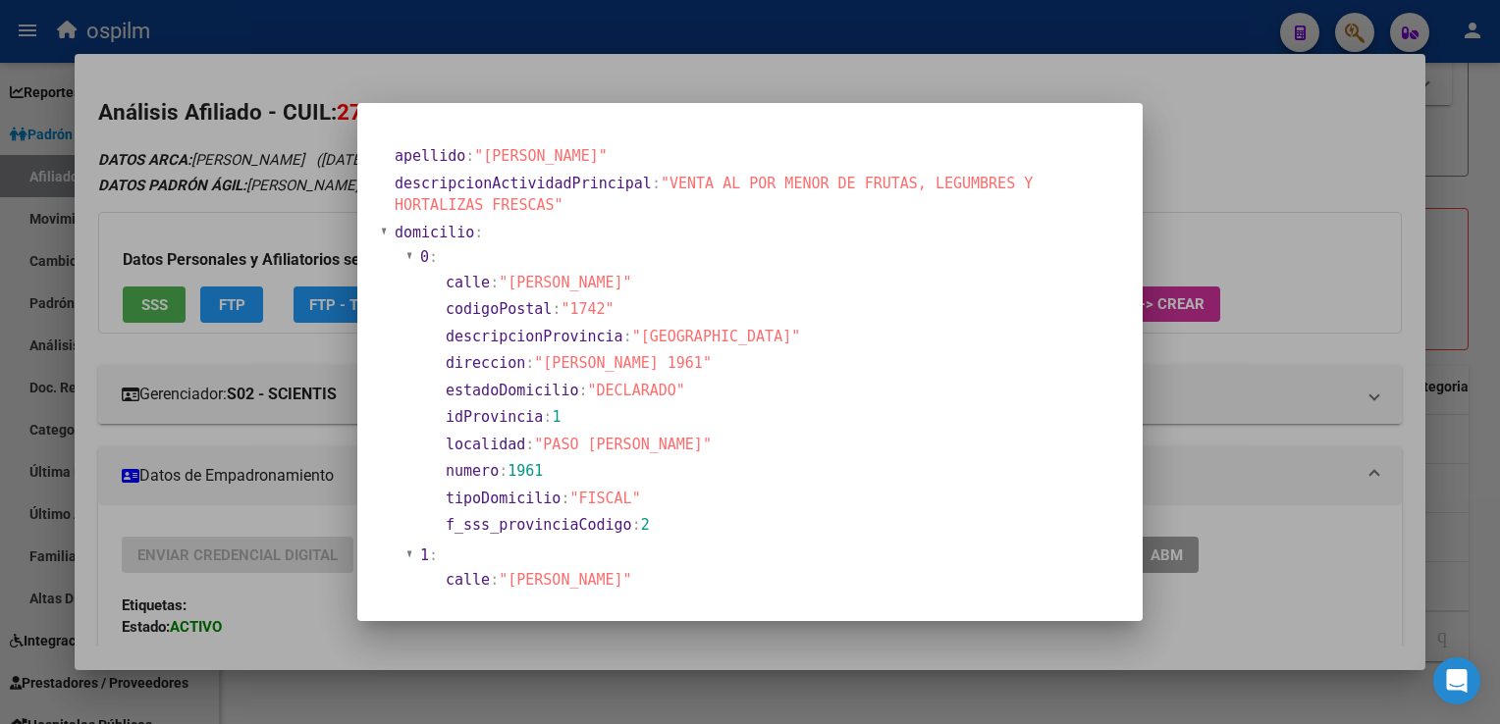
click at [783, 75] on div at bounding box center [750, 362] width 1500 height 724
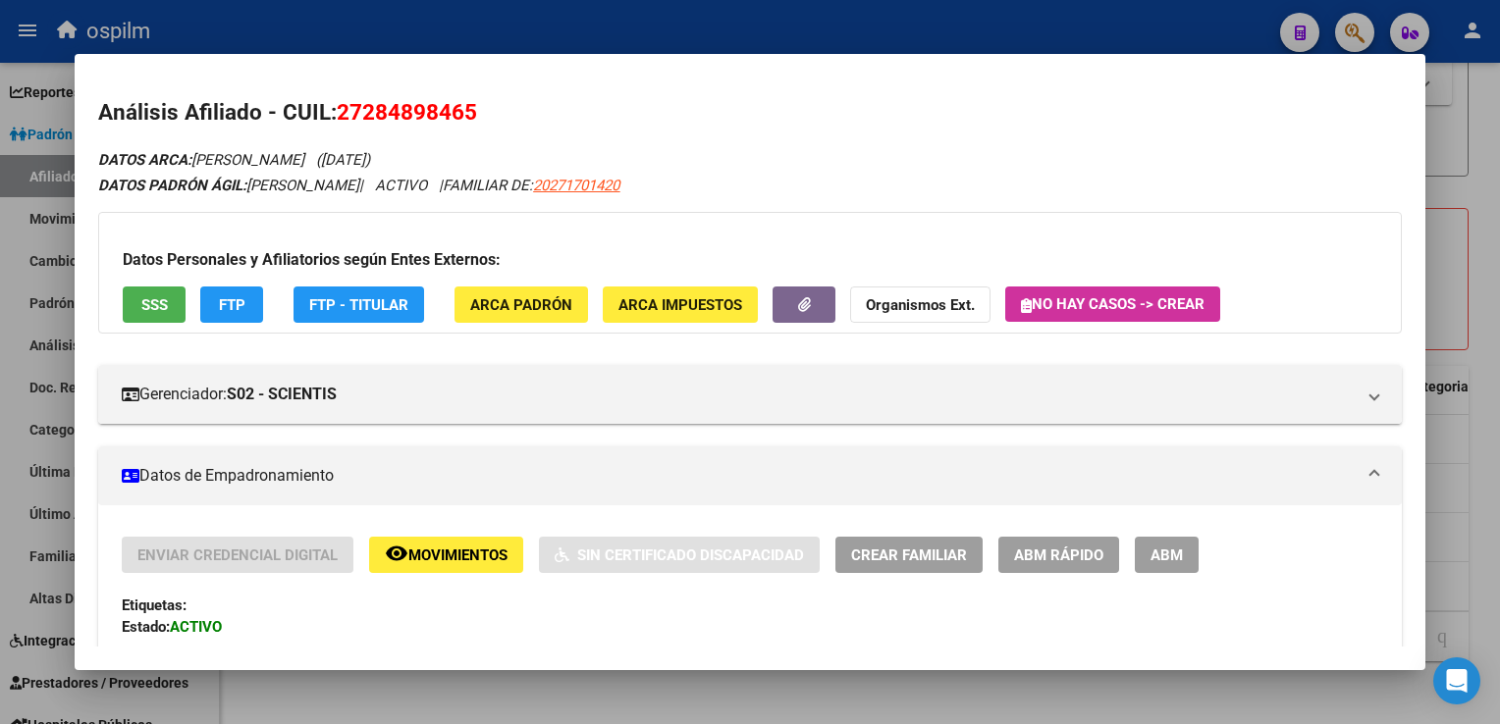
click at [640, 304] on span "ARCA Impuestos" at bounding box center [680, 305] width 124 height 18
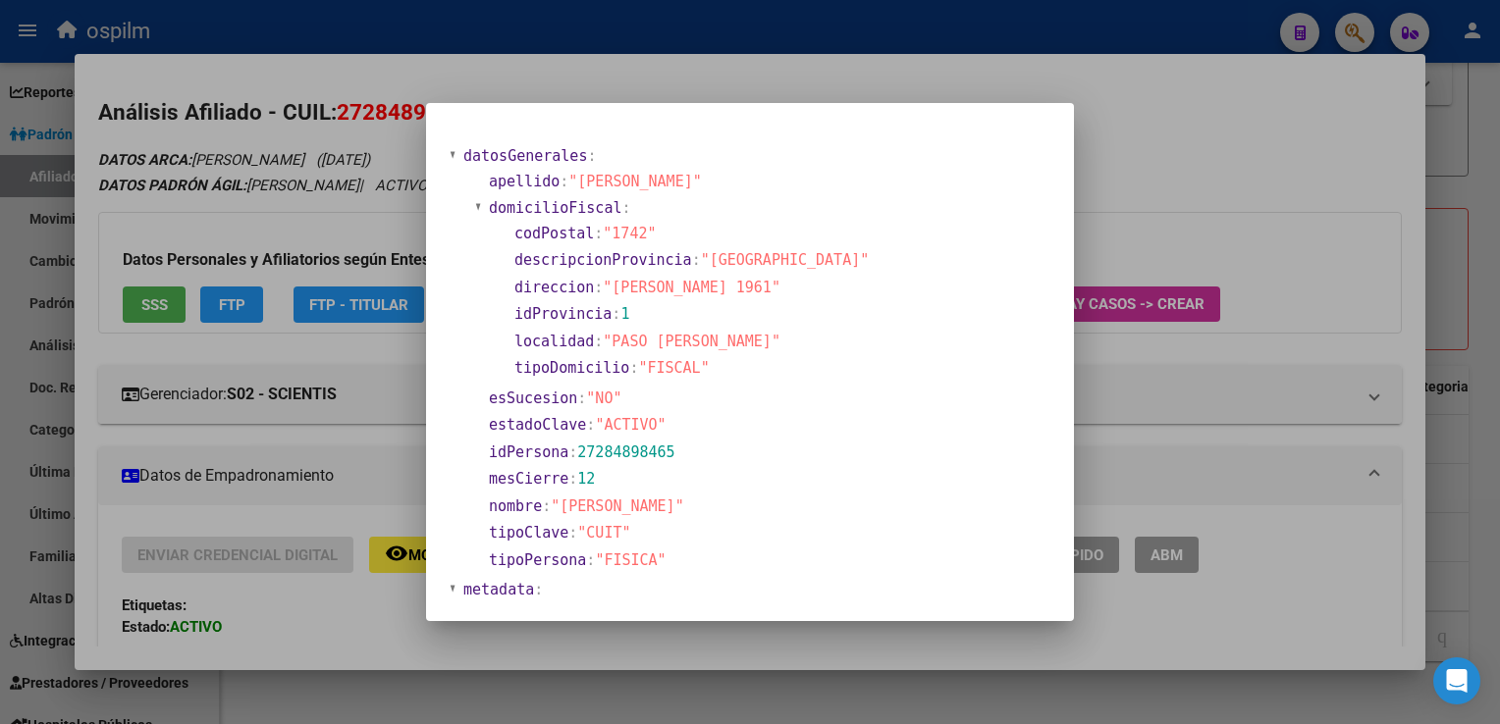
click at [569, 64] on div at bounding box center [750, 362] width 1500 height 724
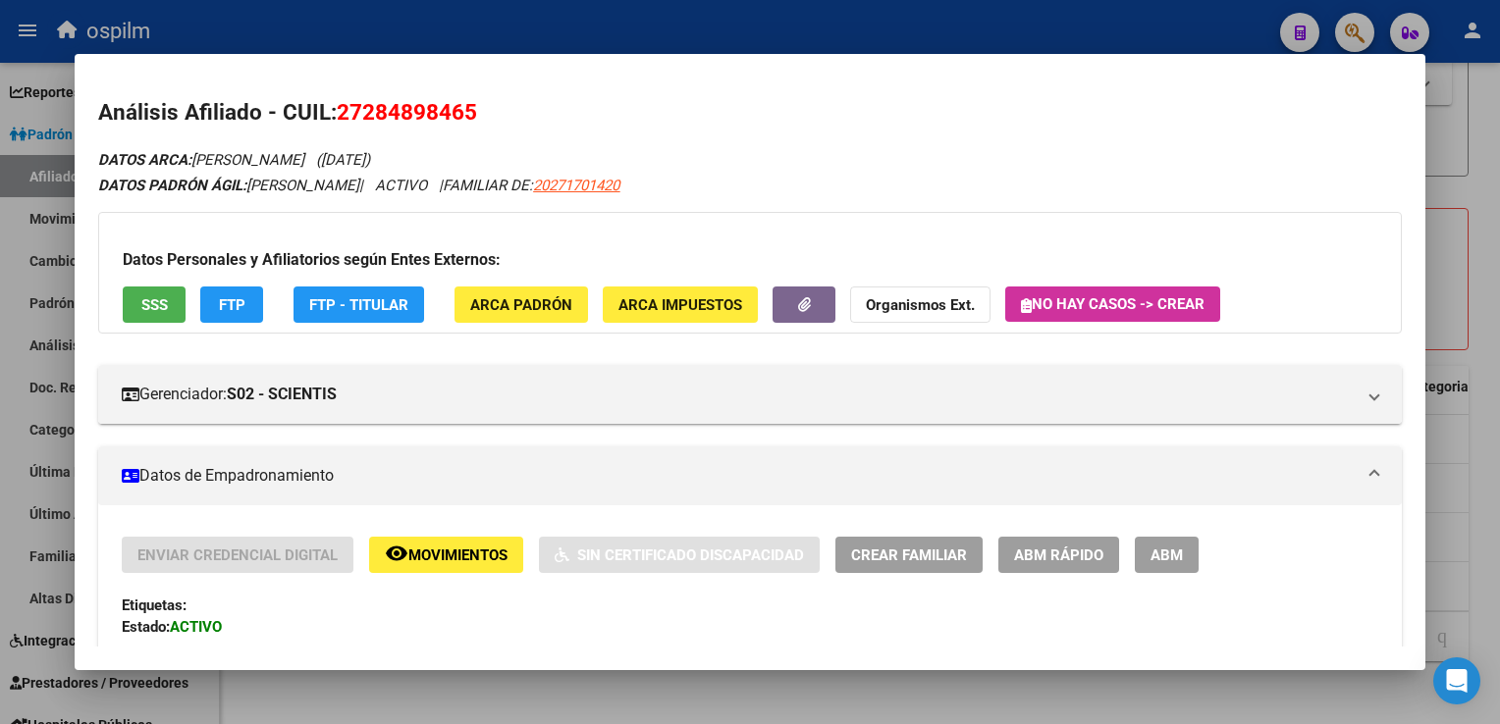
drag, startPoint x: 499, startPoint y: 117, endPoint x: 342, endPoint y: 120, distance: 157.1
click at [342, 120] on h2 "Análisis Afiliado - CUIL: 27284898465" at bounding box center [749, 112] width 1302 height 33
copy span "27284898465"
click at [1472, 195] on div at bounding box center [750, 362] width 1500 height 724
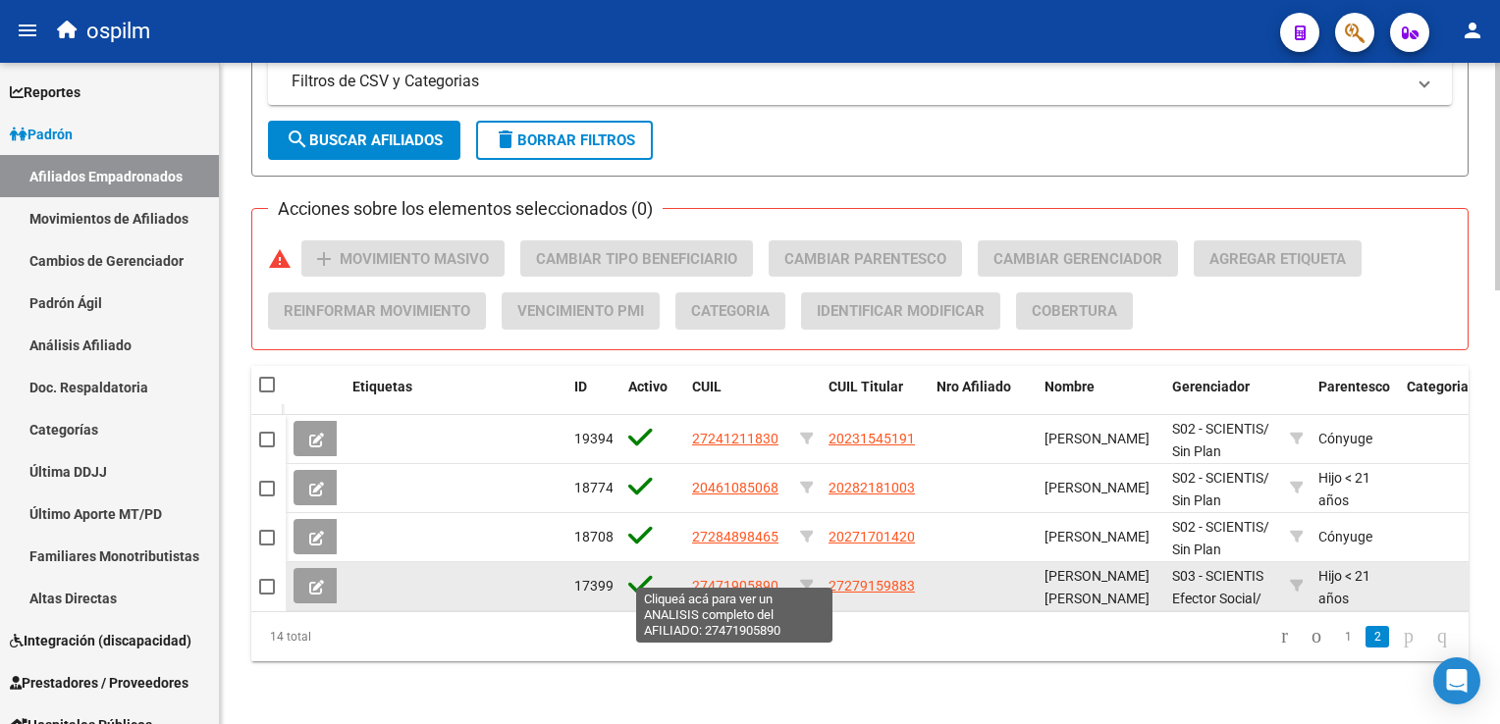
click at [750, 578] on span "27471905890" at bounding box center [735, 586] width 86 height 16
type textarea "27471905890"
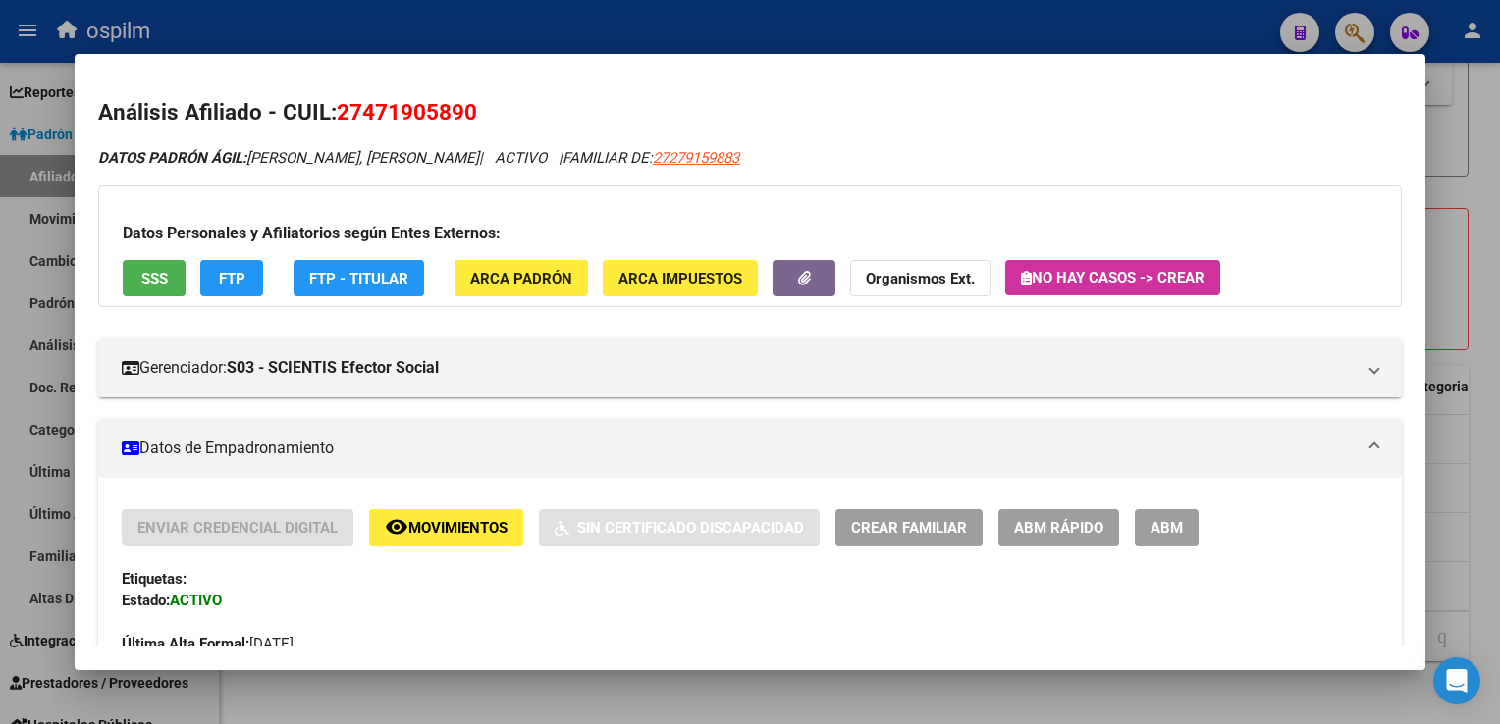
click at [161, 285] on span "SSS" at bounding box center [154, 279] width 26 height 18
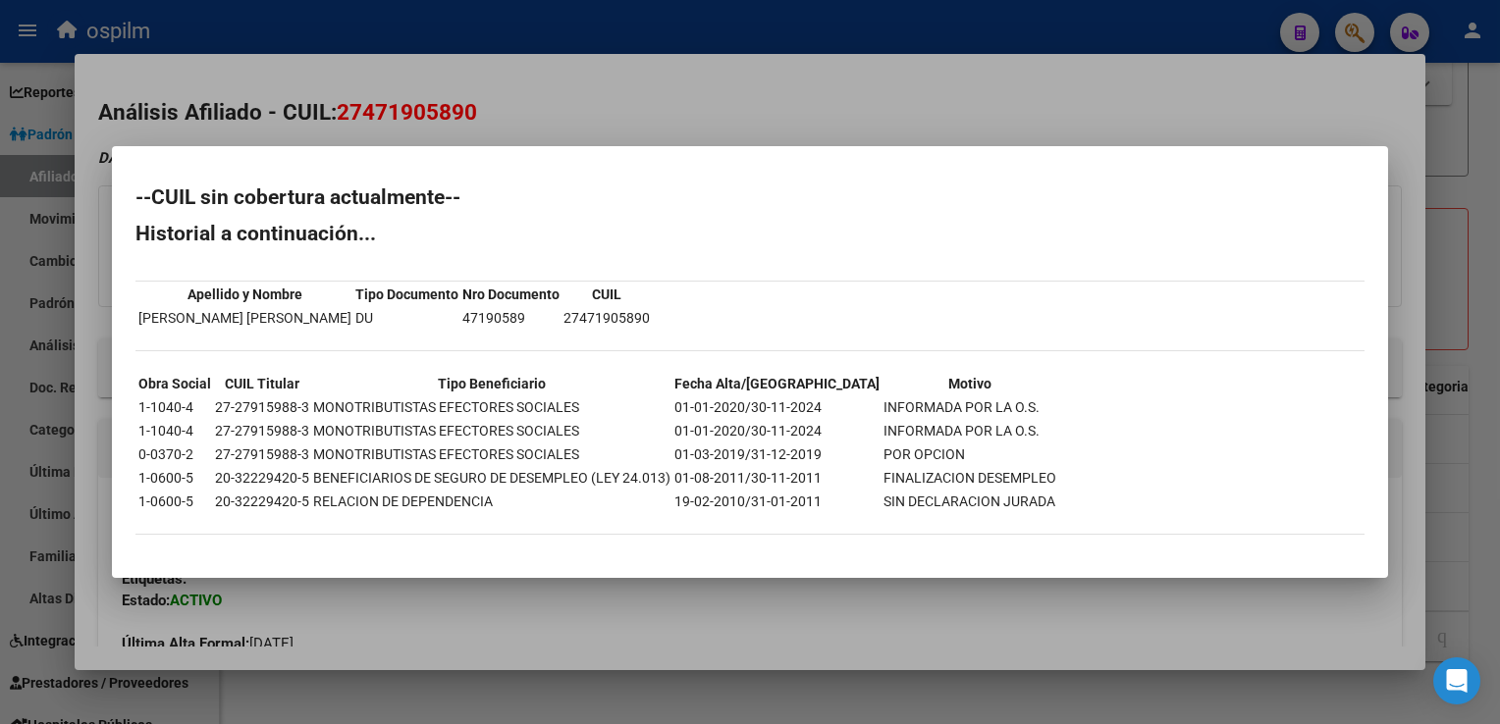
click at [523, 79] on div at bounding box center [750, 362] width 1500 height 724
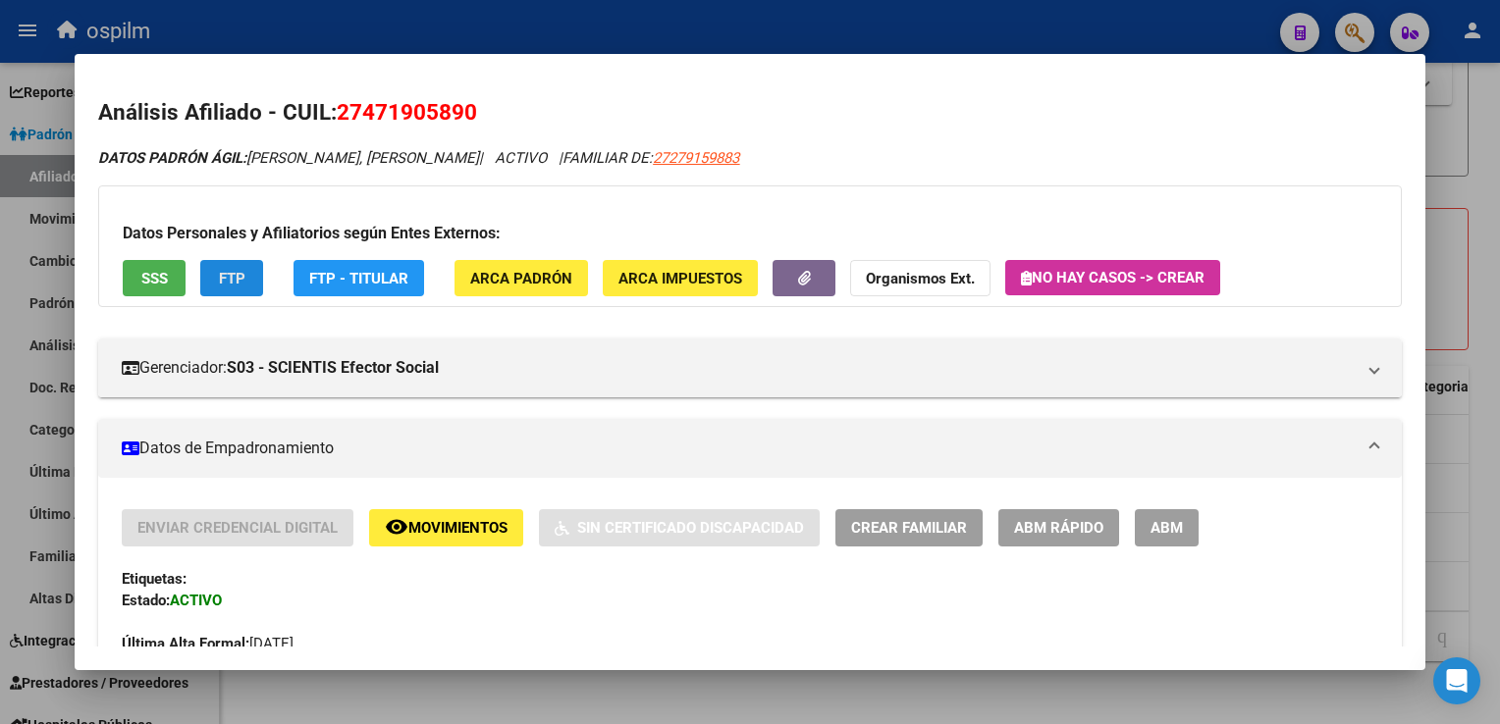
click at [242, 262] on button "FTP" at bounding box center [231, 278] width 63 height 36
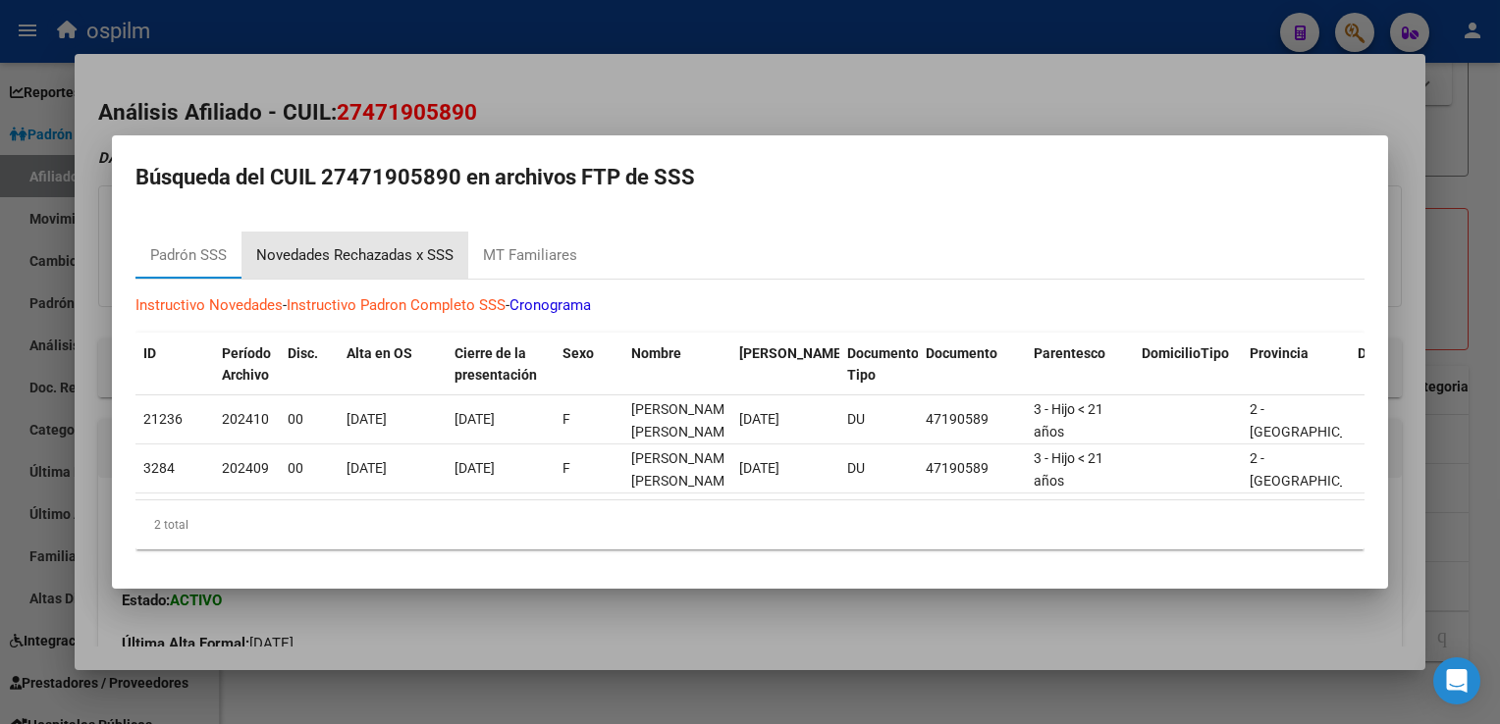
click at [311, 256] on div "Novedades Rechazadas x SSS" at bounding box center [354, 255] width 197 height 23
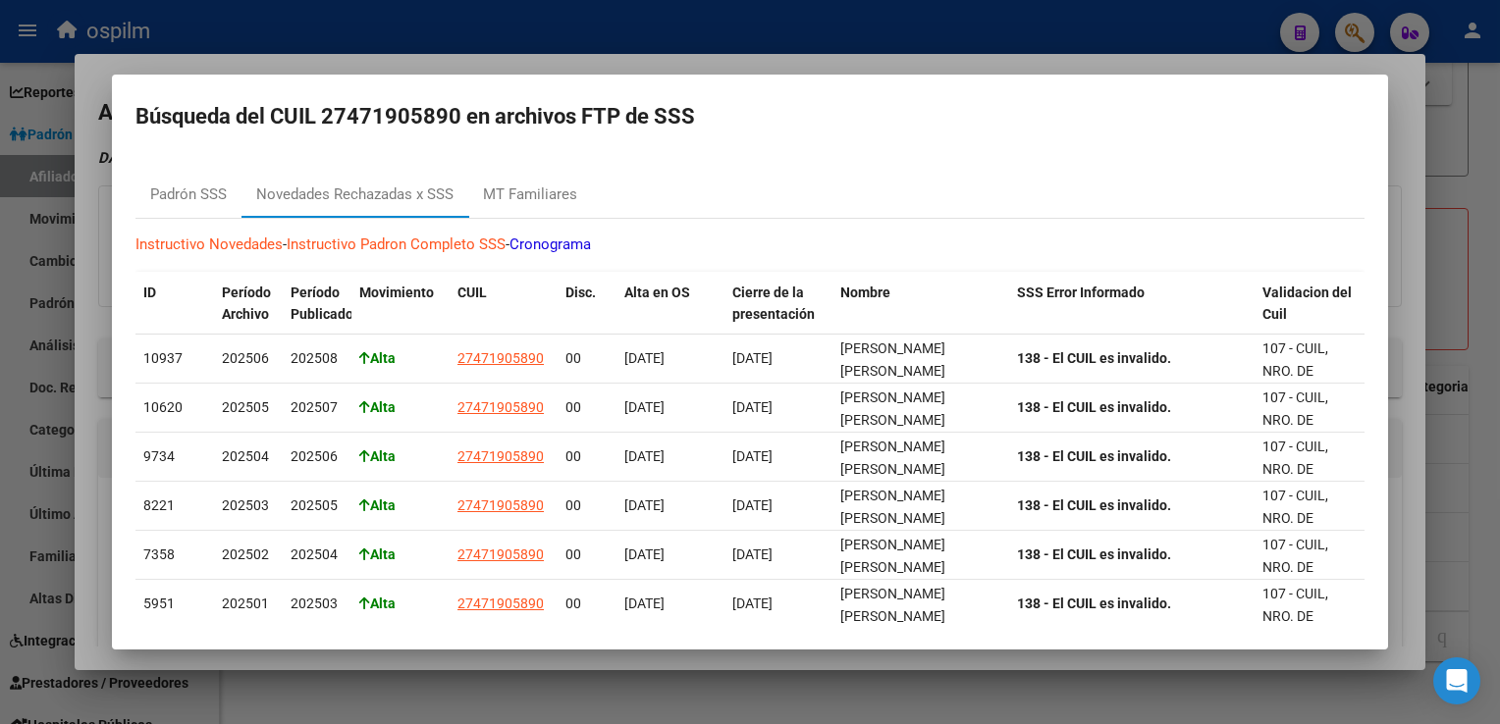
click at [642, 68] on div at bounding box center [750, 362] width 1500 height 724
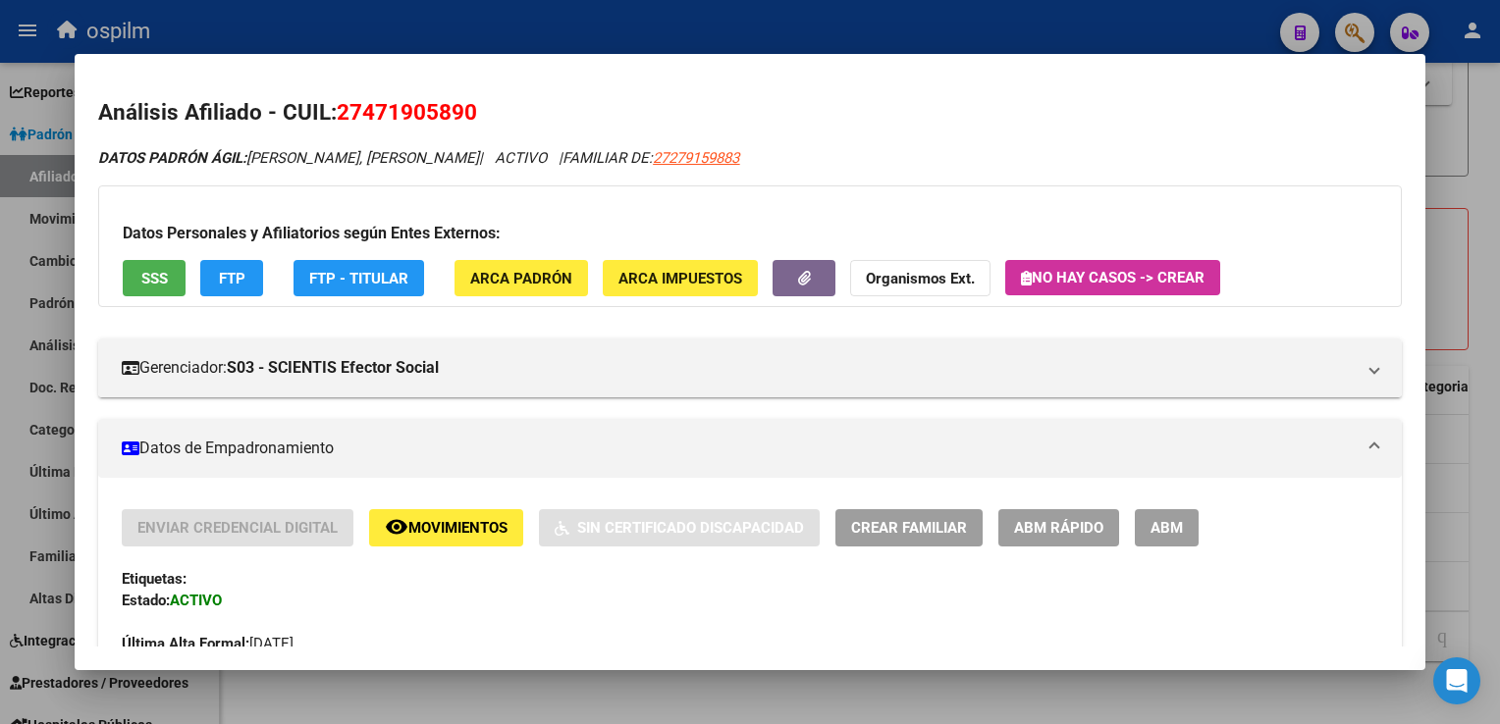
click at [510, 282] on span "ARCA Padrón" at bounding box center [521, 279] width 102 height 18
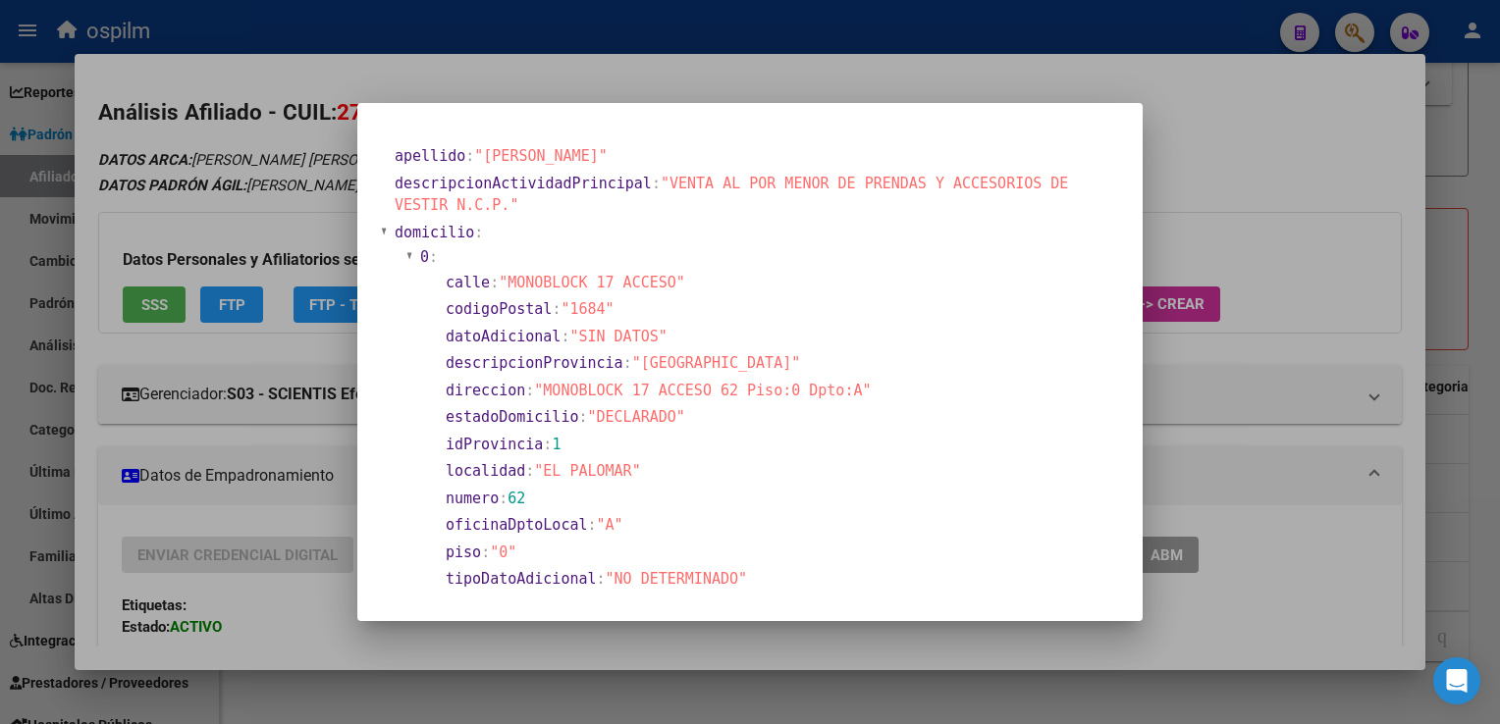
click at [1183, 73] on div at bounding box center [750, 362] width 1500 height 724
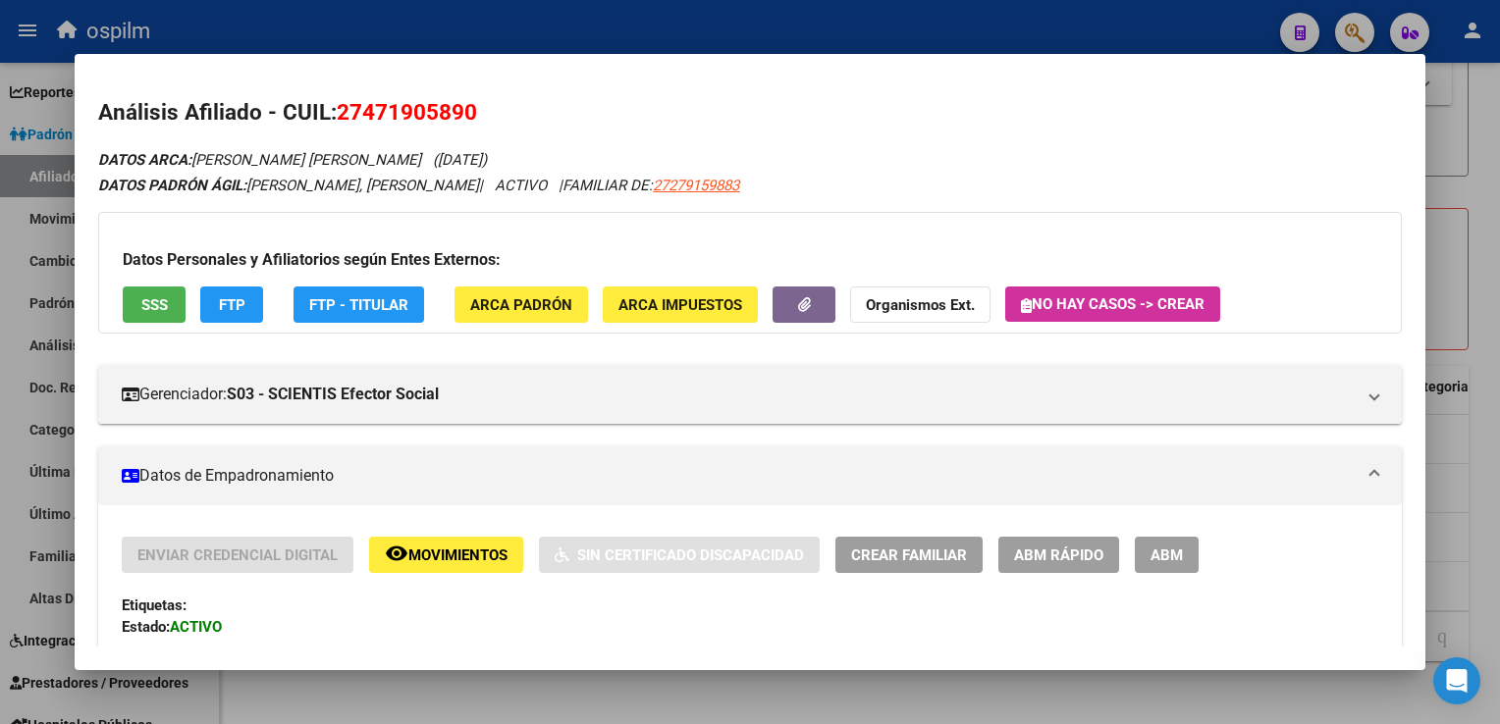
drag, startPoint x: 500, startPoint y: 108, endPoint x: 343, endPoint y: 116, distance: 156.2
click at [343, 116] on h2 "Análisis Afiliado - CUIL: 27471905890" at bounding box center [749, 112] width 1302 height 33
copy span "27471905890"
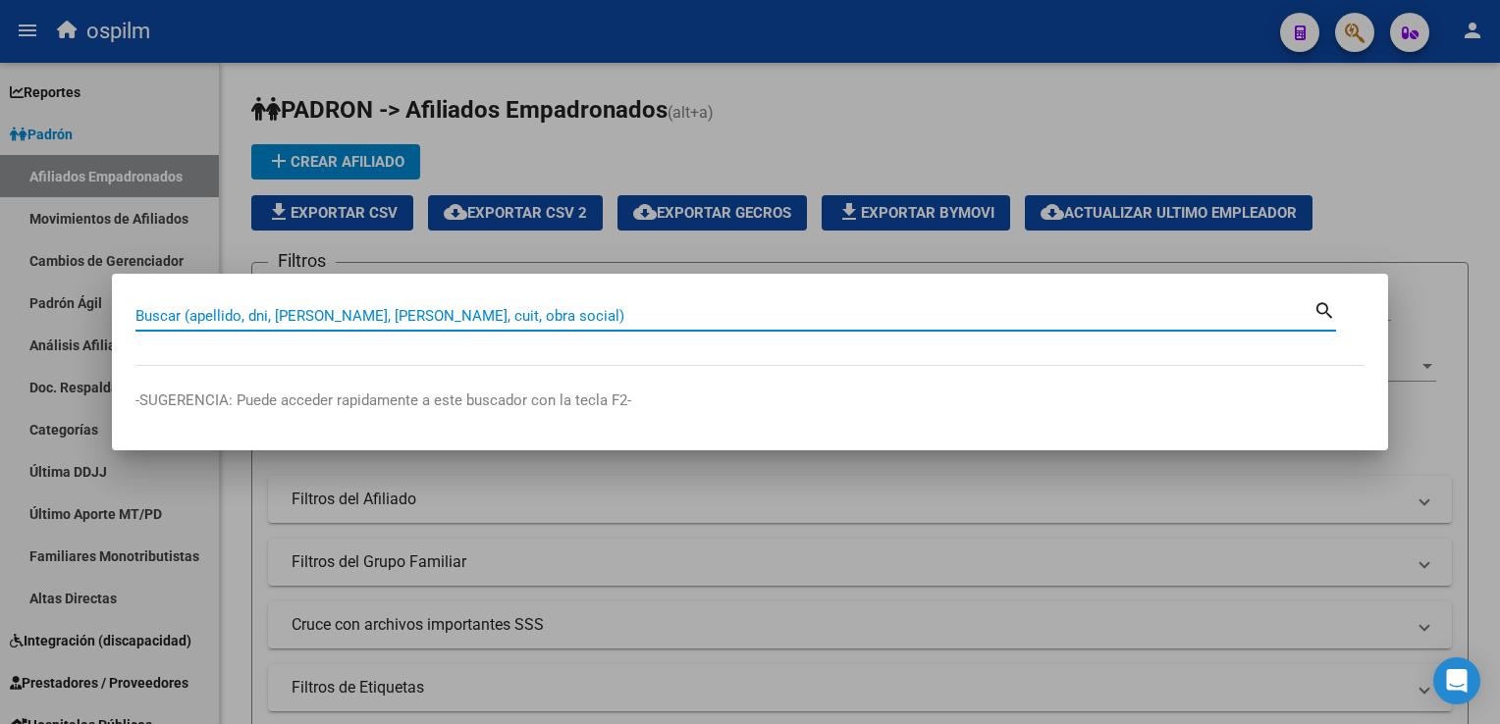
paste input "20461085068"
type input "20461085068"
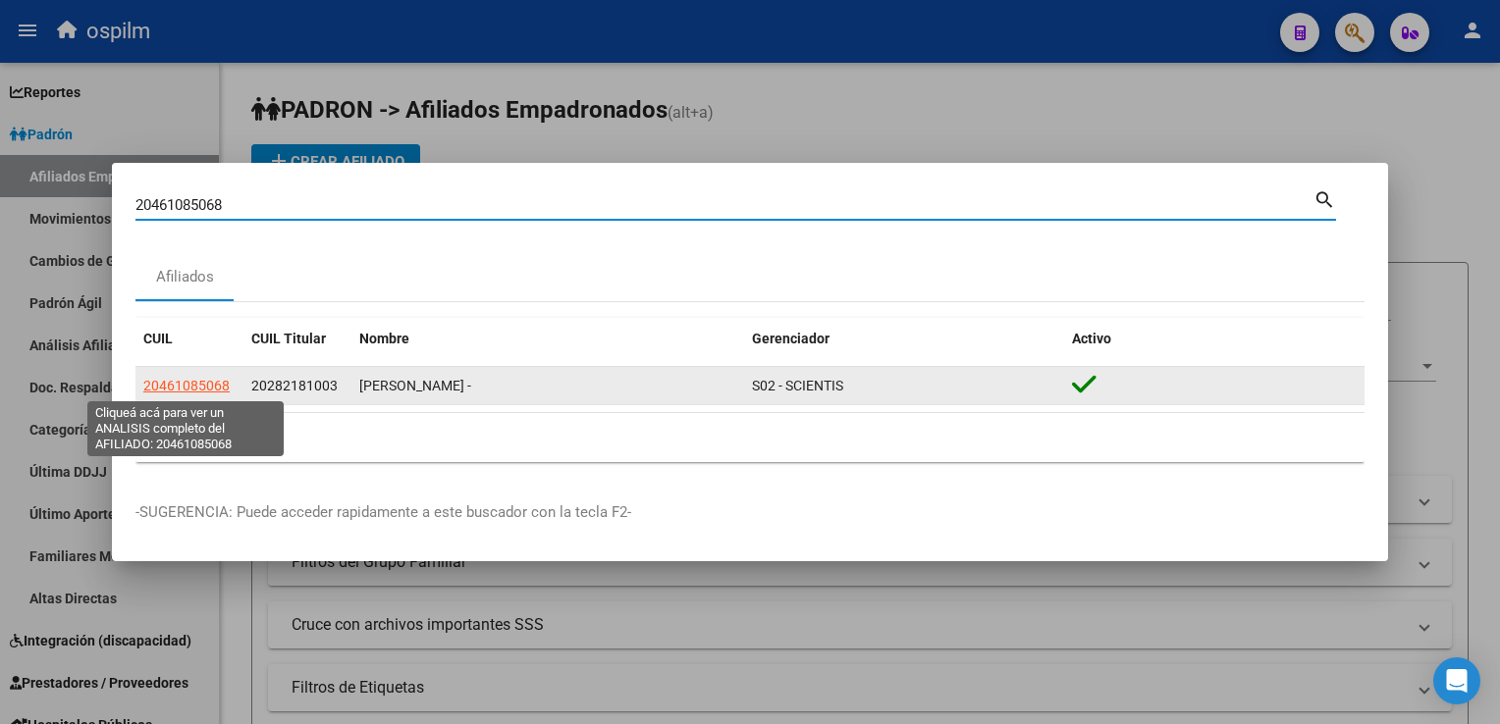
click at [181, 387] on span "20461085068" at bounding box center [186, 386] width 86 height 16
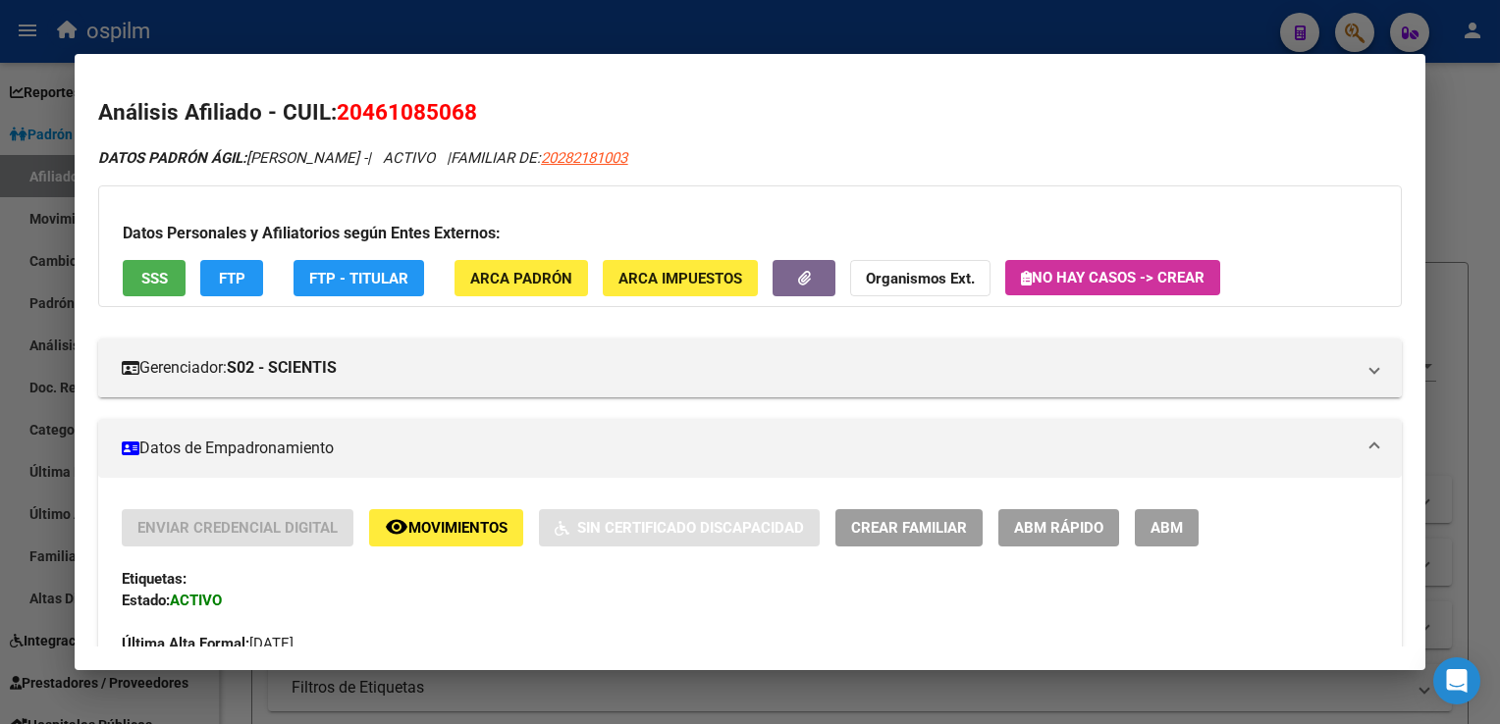
click at [1185, 520] on button "ABM" at bounding box center [1166, 527] width 64 height 36
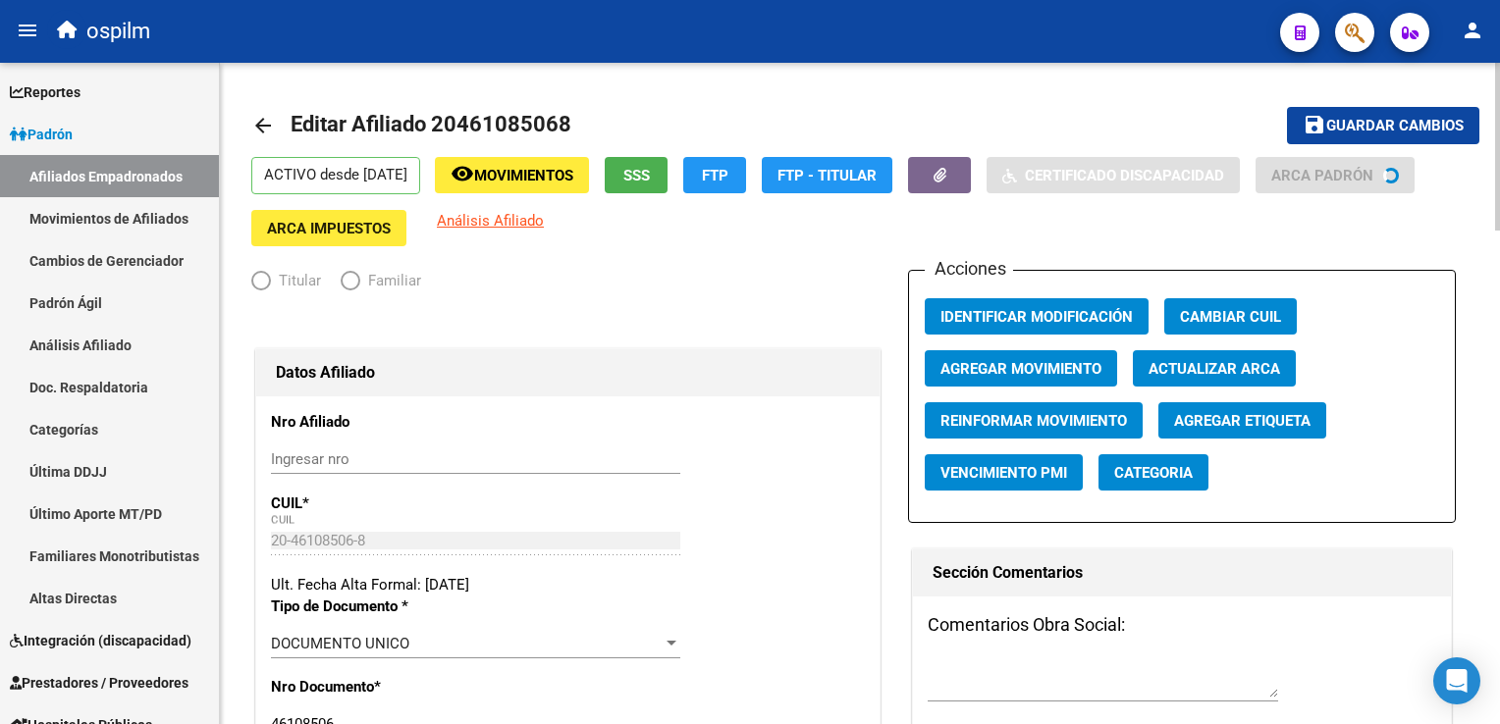
radio input "true"
type input "30-66378455-9"
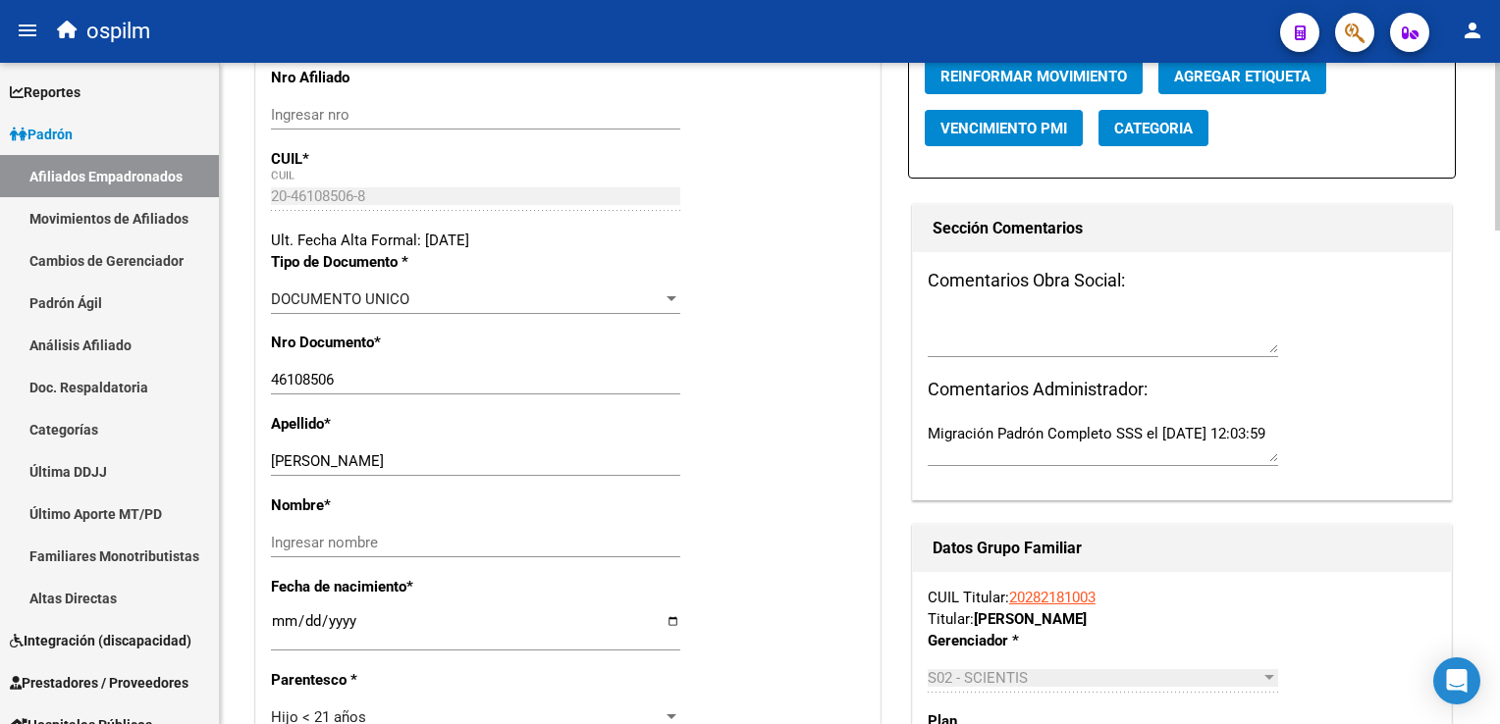
scroll to position [448, 0]
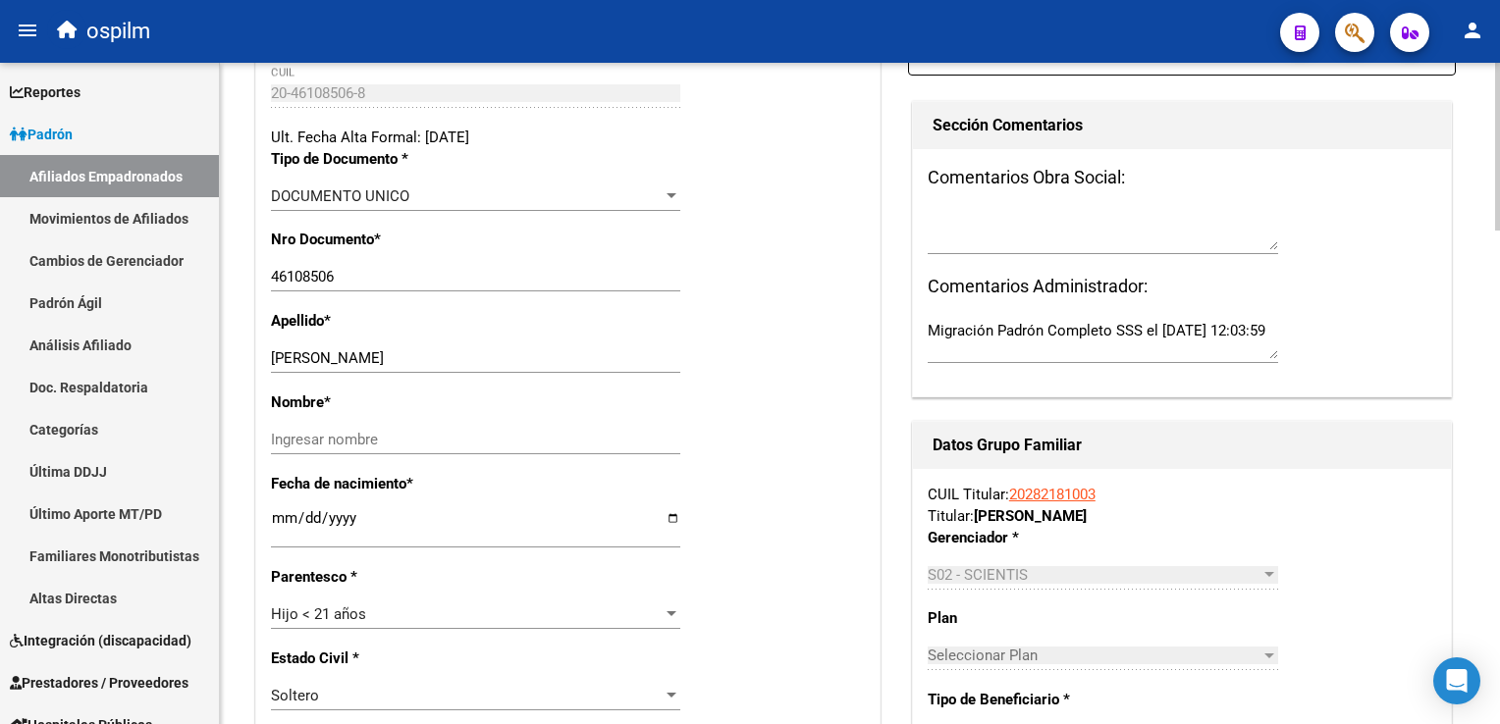
click at [1499, 245] on html "menu ospilm person Firma Express Reportes Ingresos Devengados Análisis Históric…" at bounding box center [750, 362] width 1500 height 724
drag, startPoint x: 314, startPoint y: 359, endPoint x: 440, endPoint y: 358, distance: 125.6
click at [440, 358] on input "[PERSON_NAME]" at bounding box center [475, 358] width 409 height 18
type input "LEIVA"
click at [294, 443] on input "Ingresar nombre" at bounding box center [475, 440] width 409 height 18
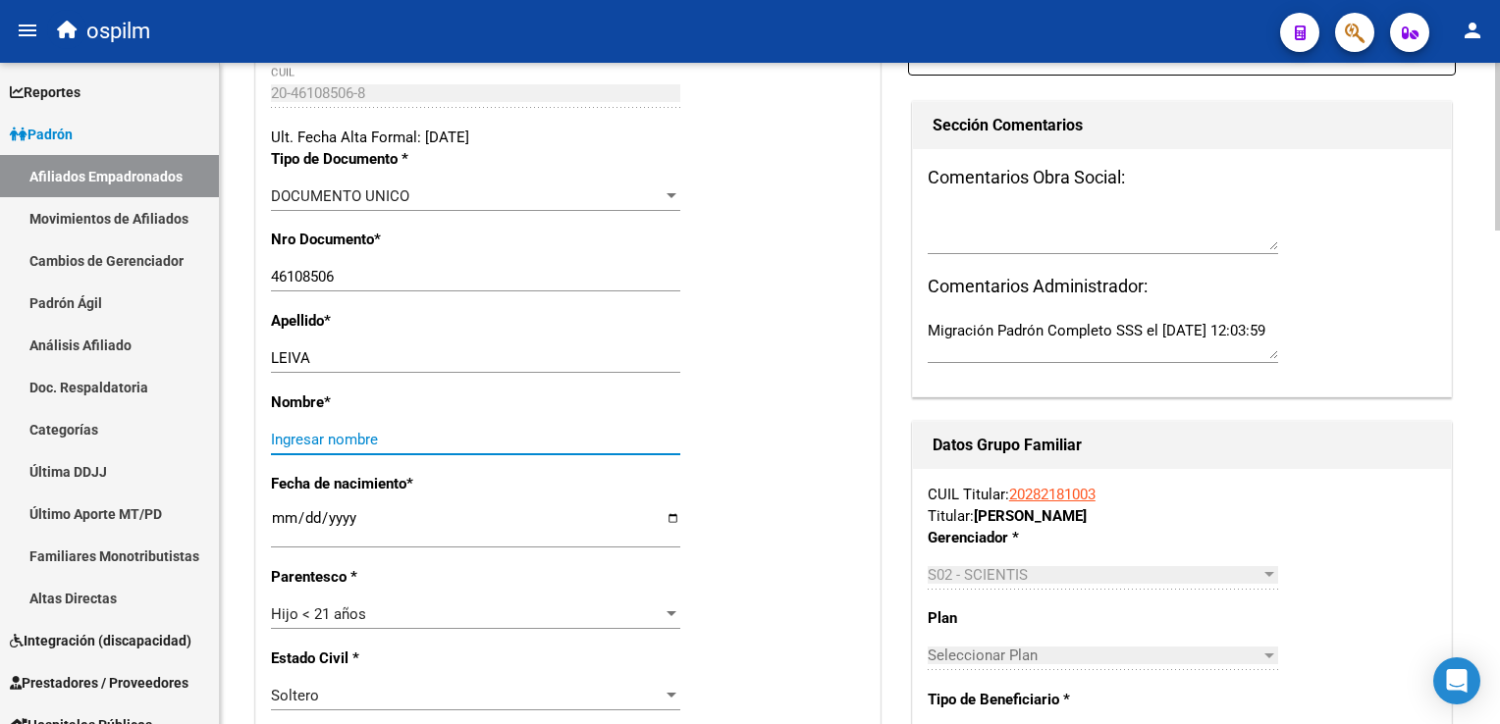
paste input "[PERSON_NAME]"
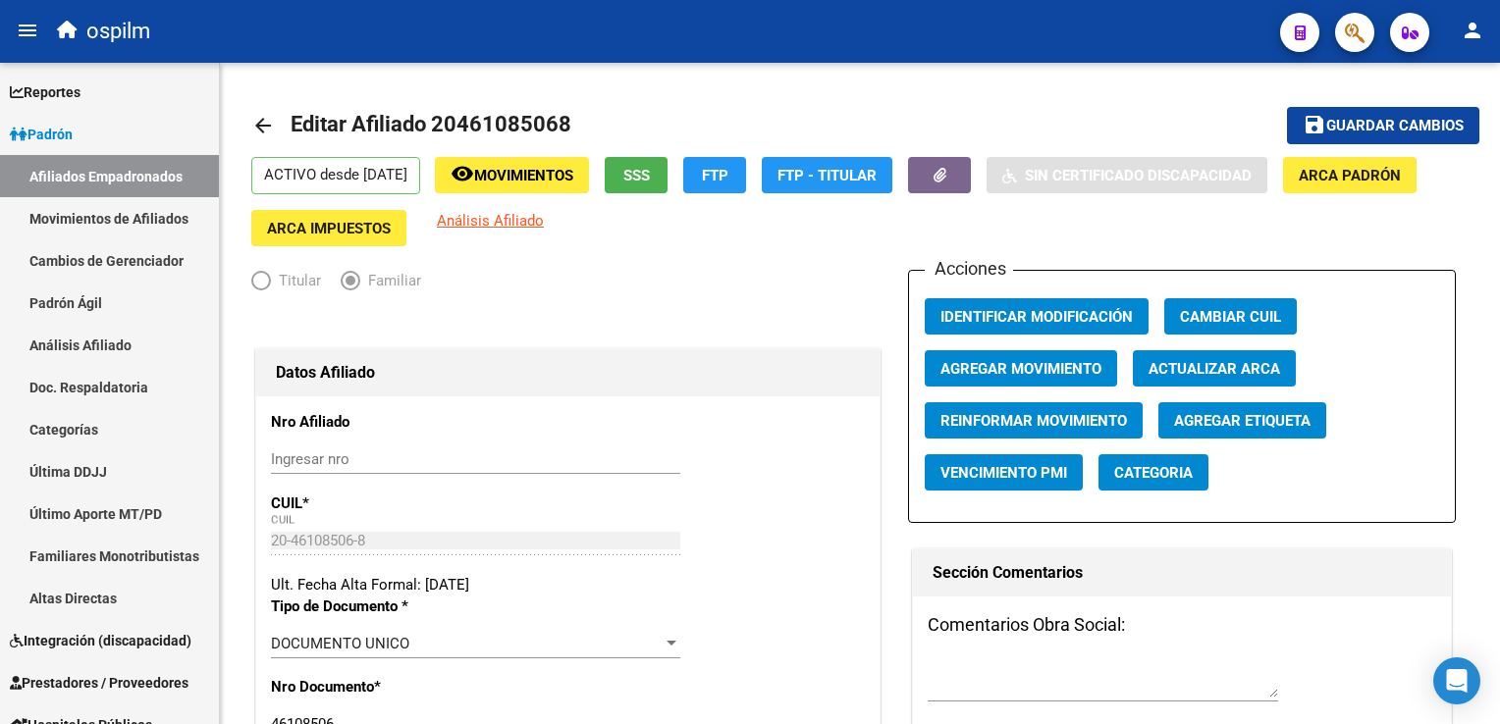
type input "[PERSON_NAME]"
click at [1064, 367] on span "Agregar Movimiento" at bounding box center [1020, 369] width 161 height 18
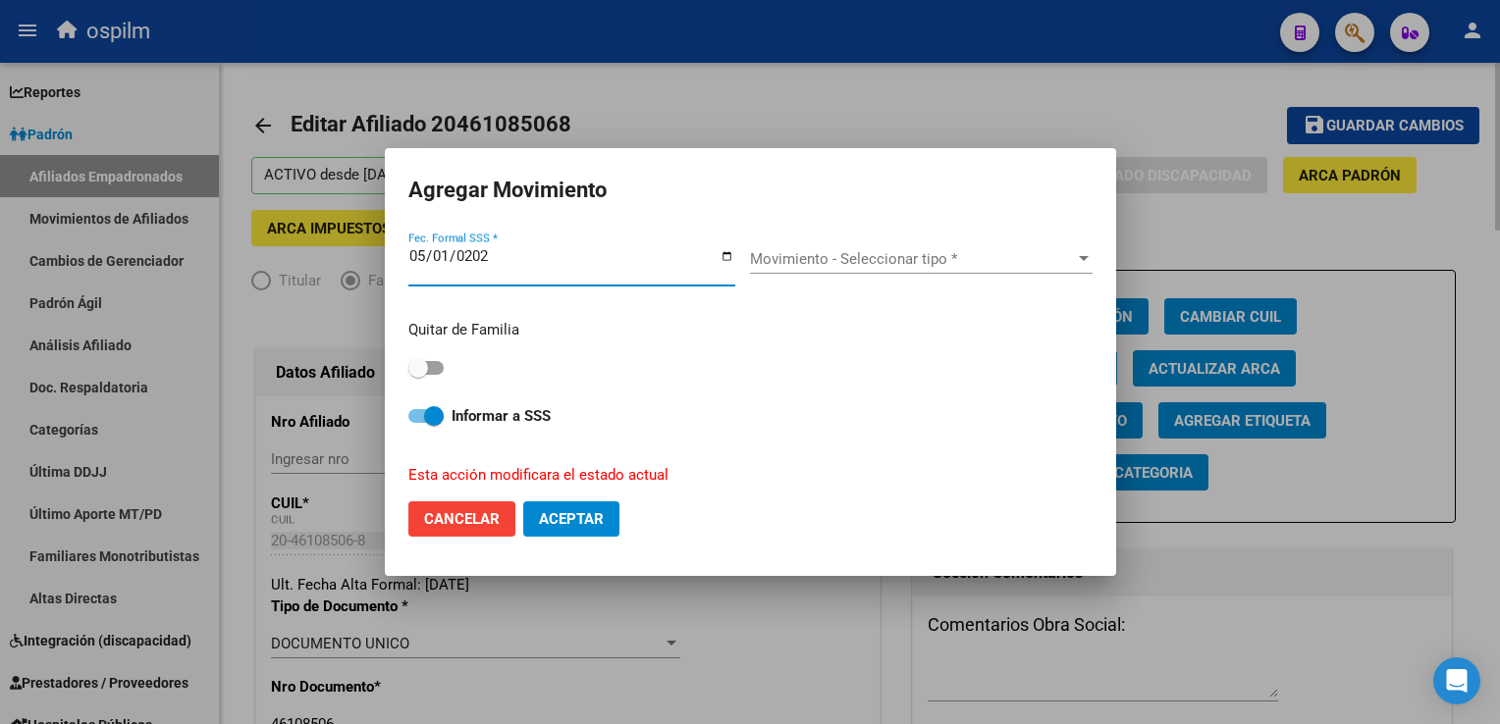
type input "[DATE]"
click at [976, 253] on span "Movimiento - Seleccionar tipo *" at bounding box center [912, 259] width 325 height 18
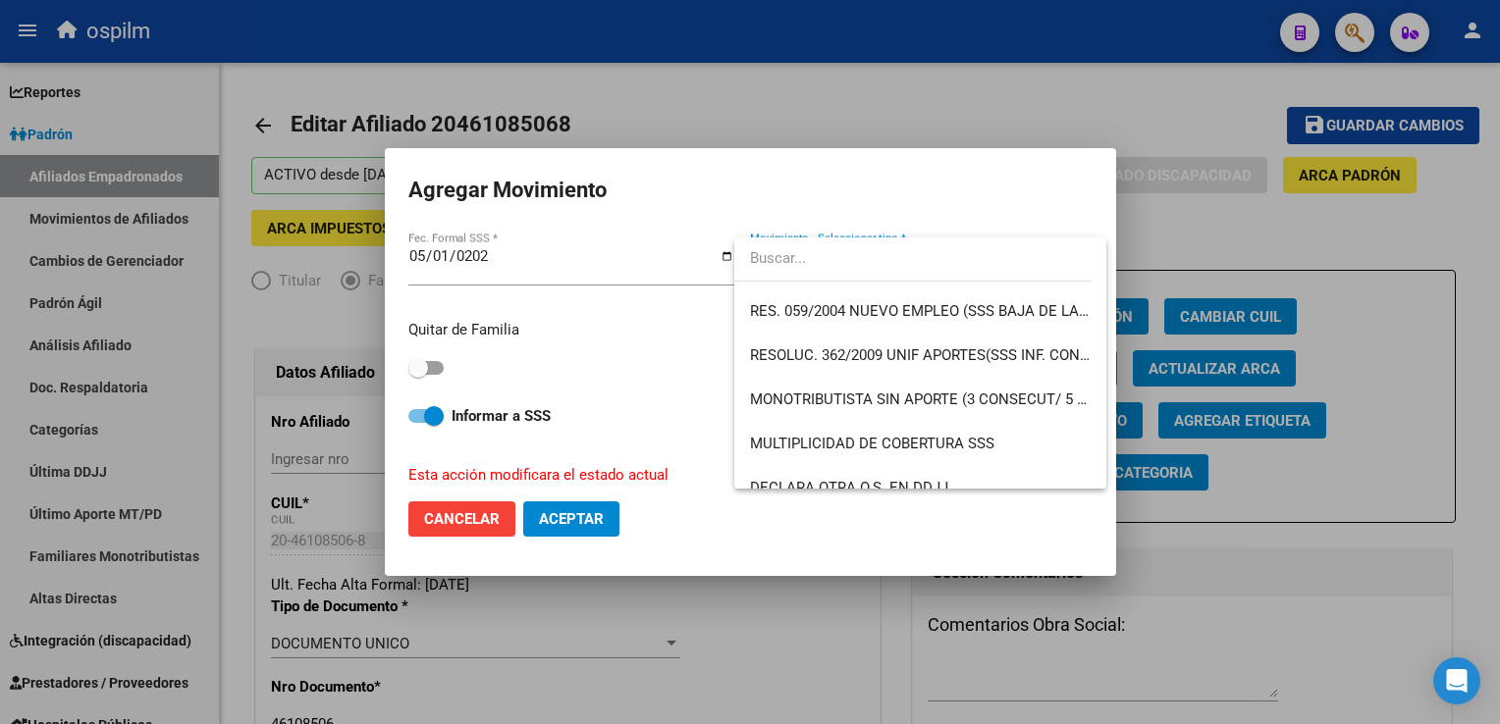
scroll to position [623, 0]
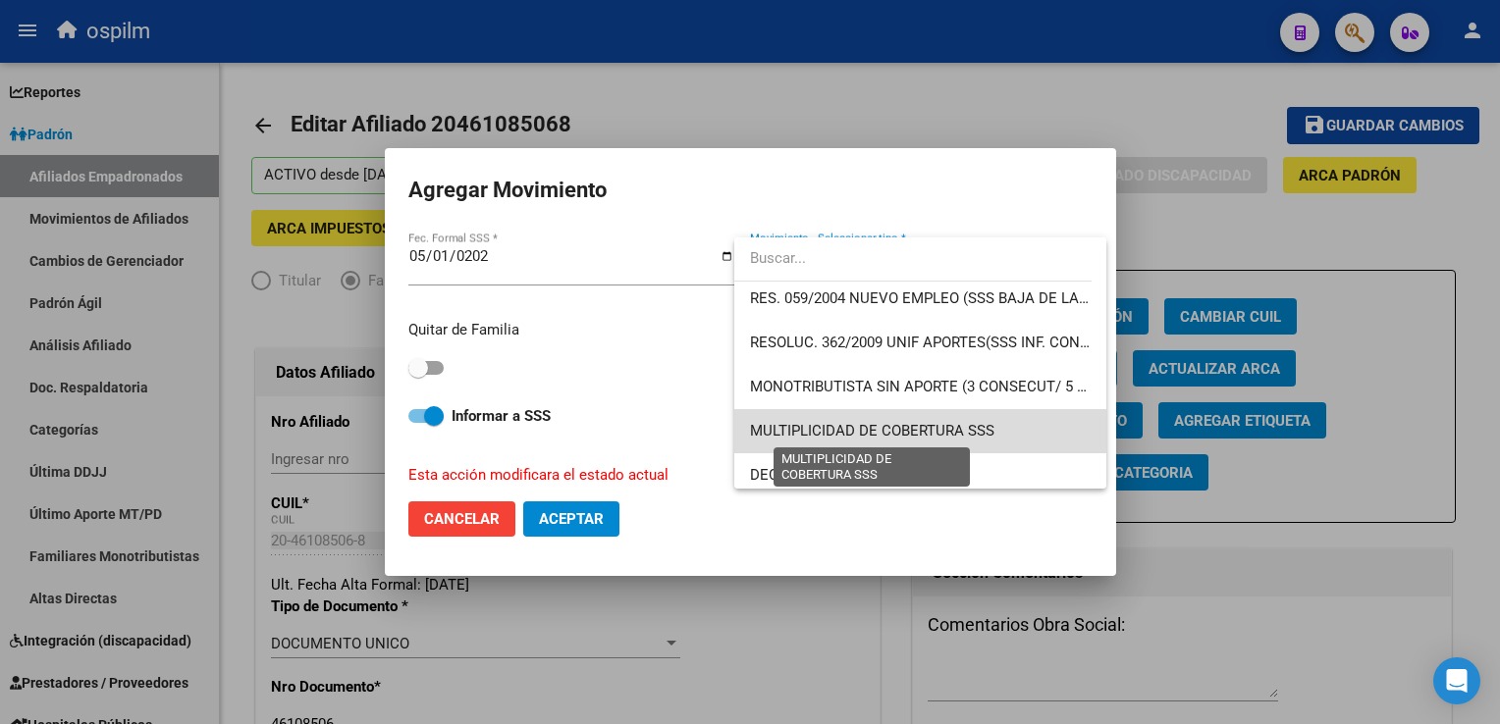
click at [938, 425] on span "MULTIPLICIDAD DE COBERTURA SSS" at bounding box center [872, 431] width 244 height 18
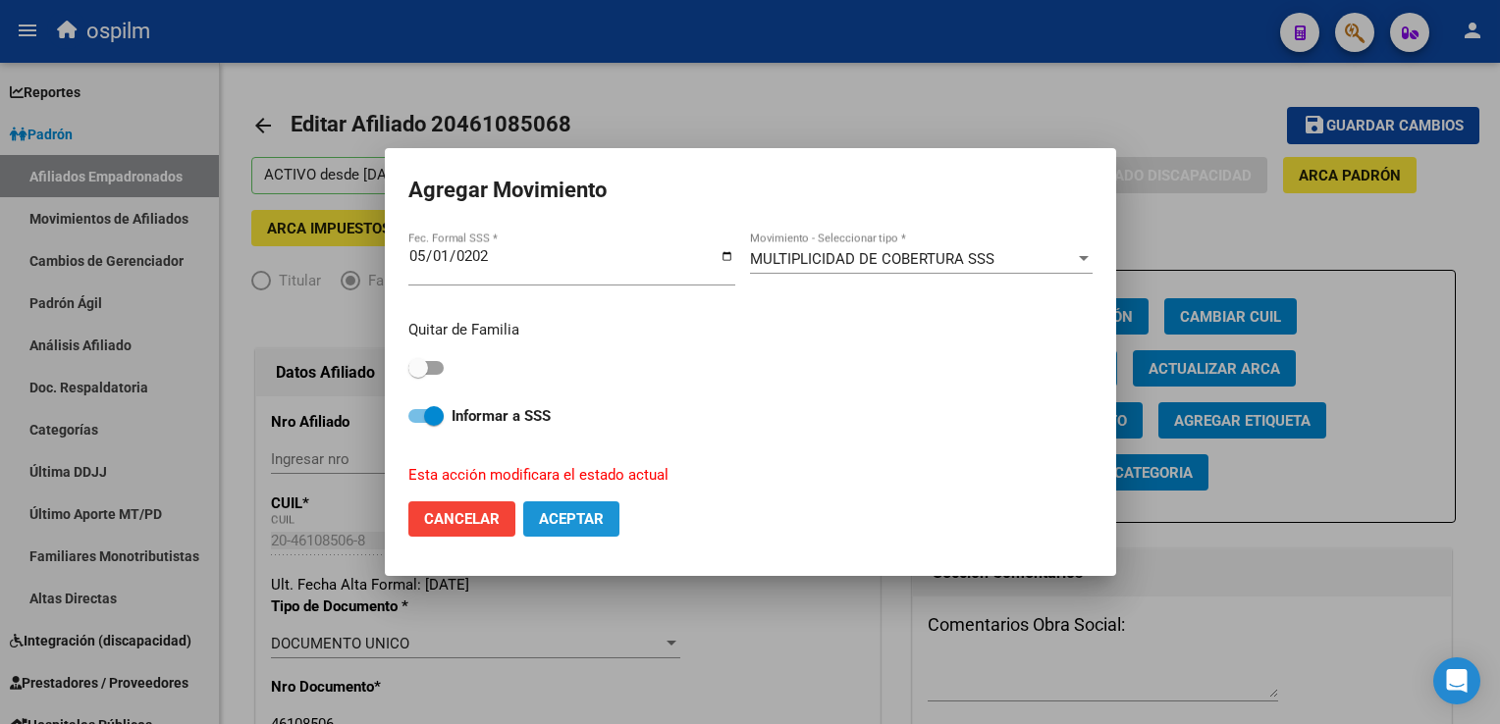
click at [555, 516] on span "Aceptar" at bounding box center [571, 519] width 65 height 18
checkbox input "false"
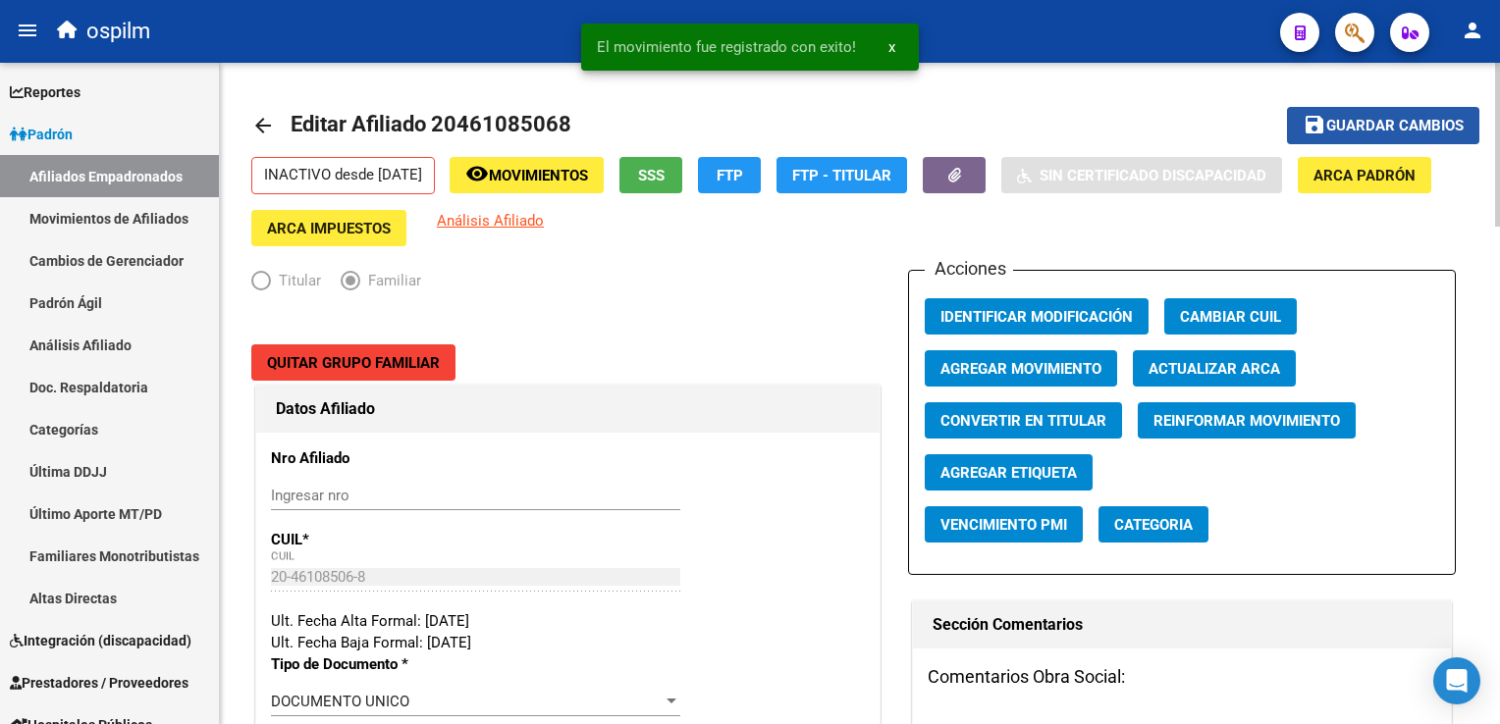
click at [1389, 131] on span "Guardar cambios" at bounding box center [1394, 127] width 137 height 18
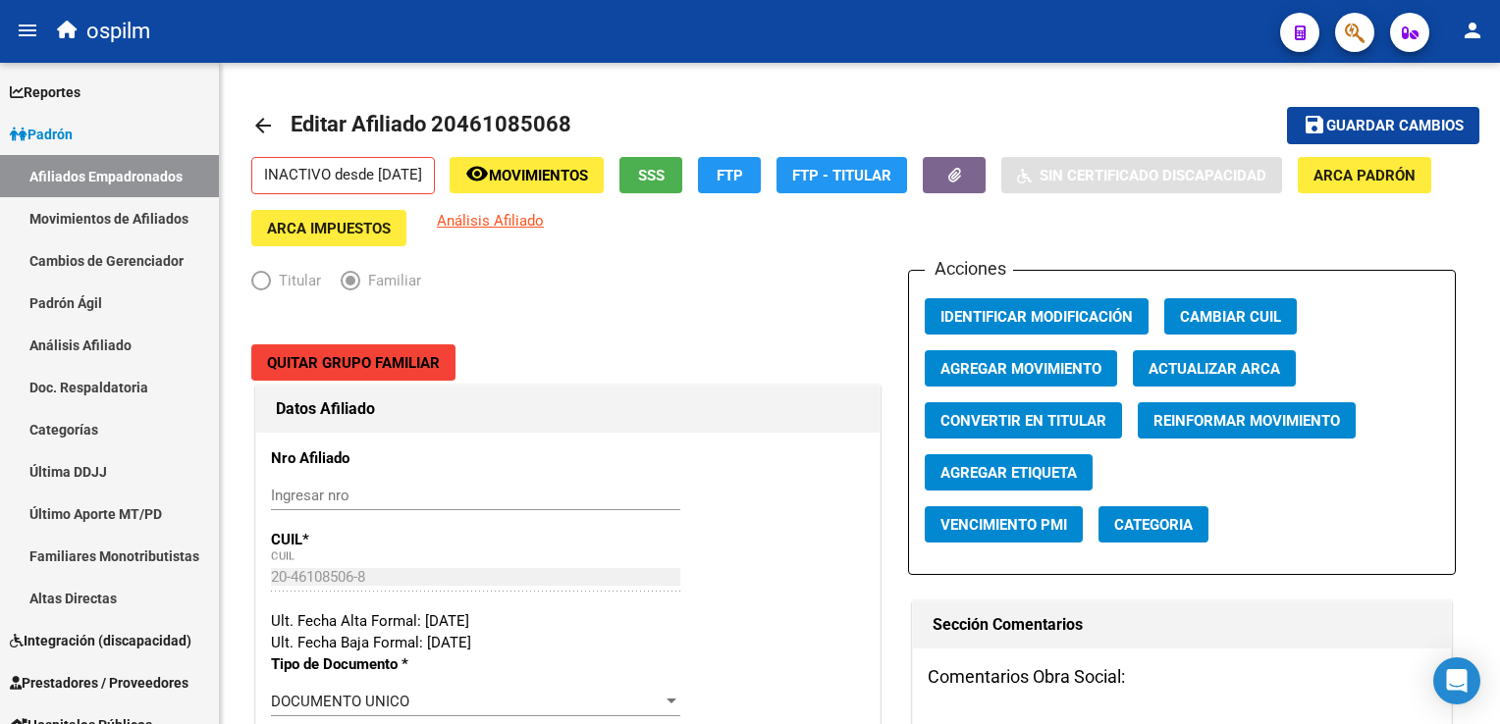
click at [1350, 20] on span "button" at bounding box center [1355, 33] width 20 height 40
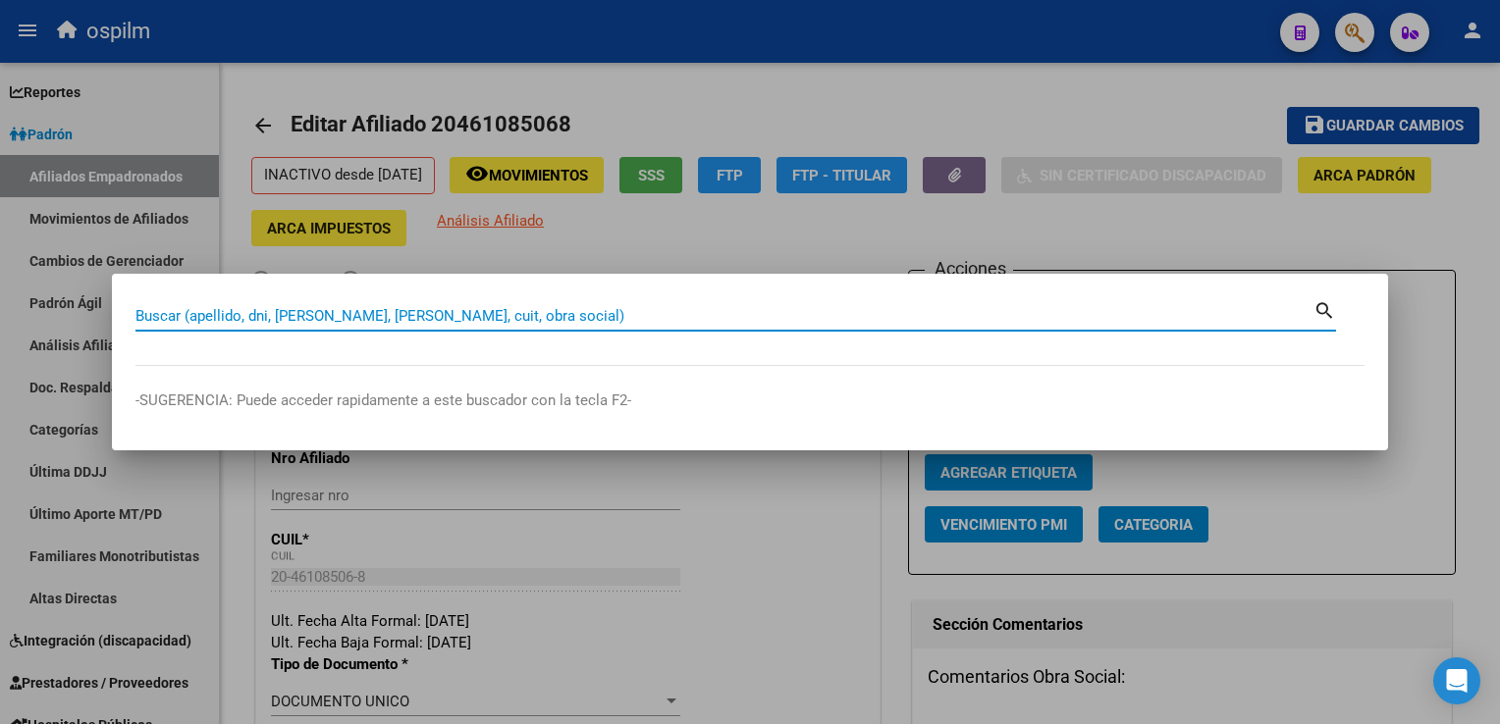
paste input "27284898465"
type input "27284898465"
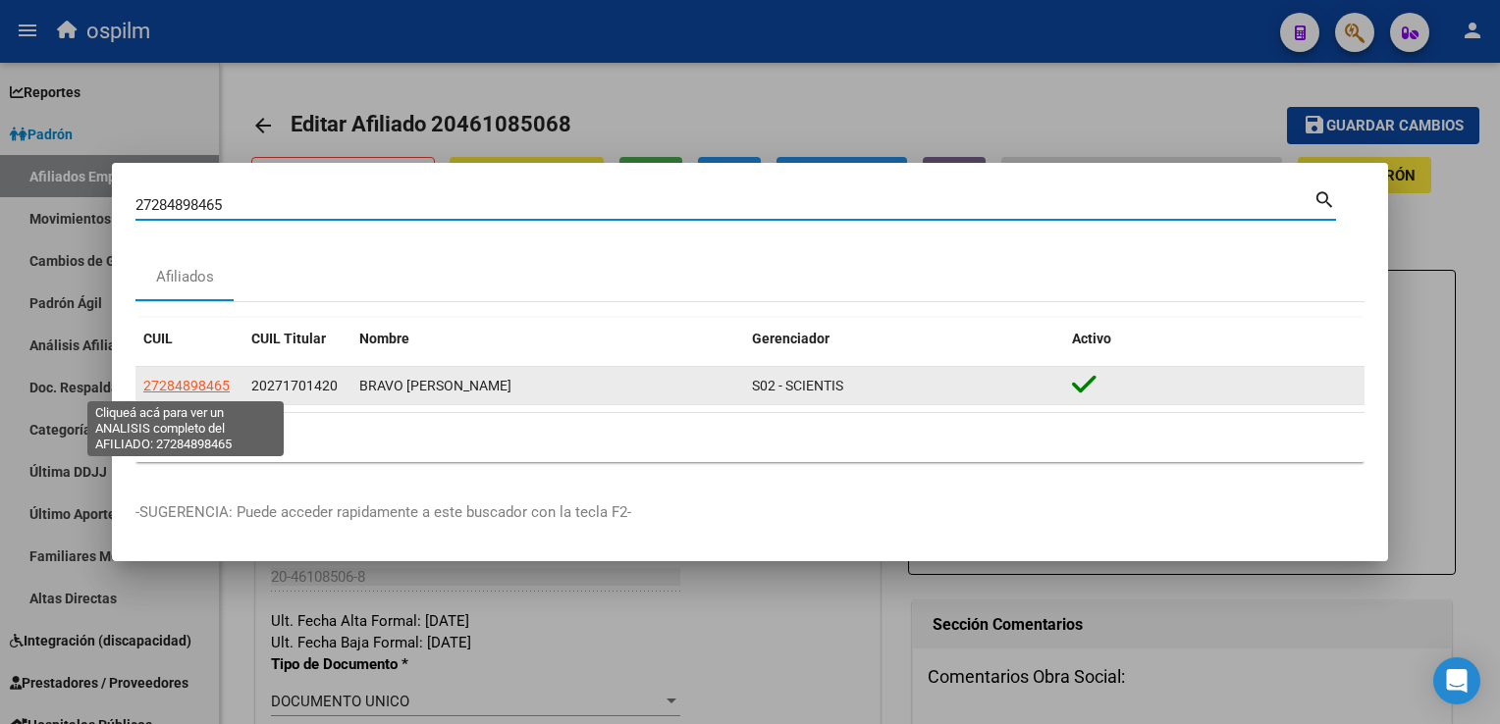
click at [189, 384] on span "27284898465" at bounding box center [186, 386] width 86 height 16
type textarea "27284898465"
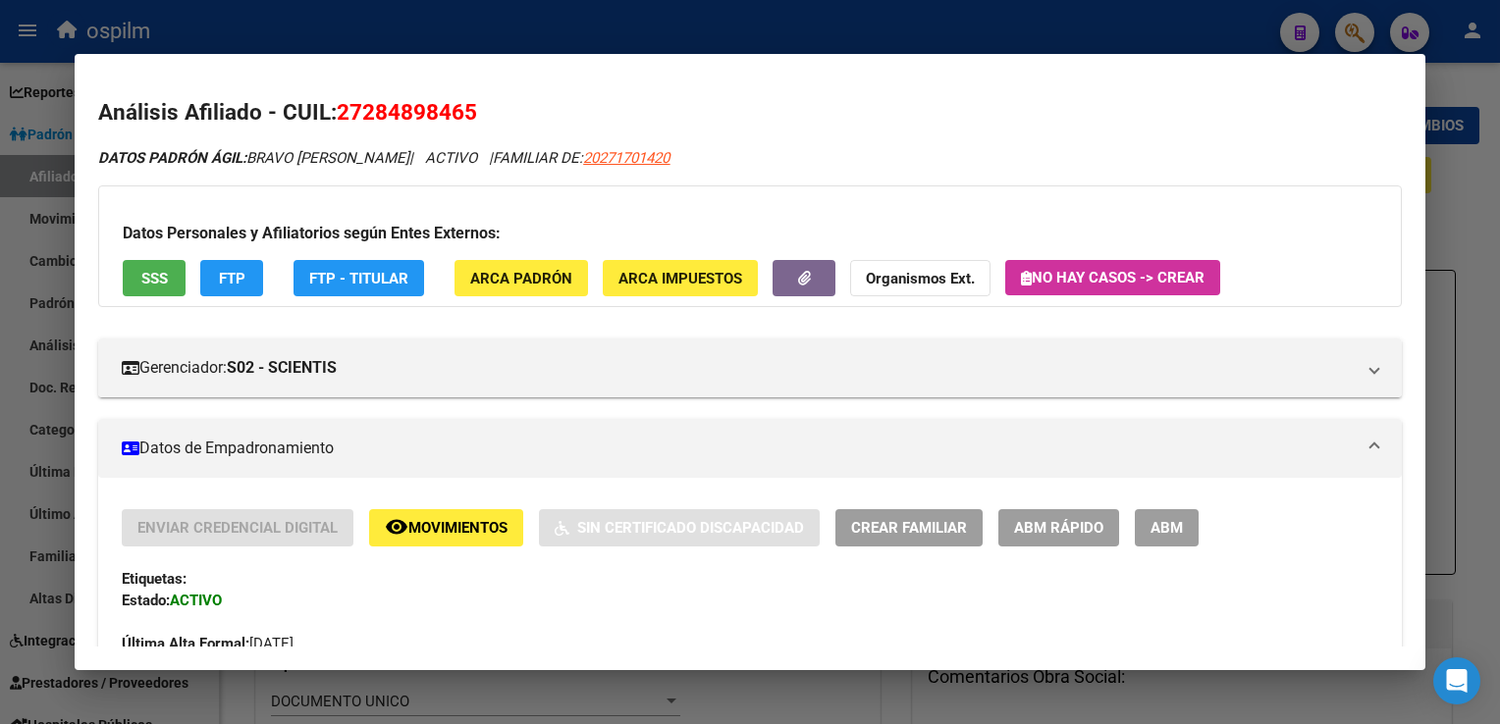
click at [159, 274] on span "SSS" at bounding box center [154, 279] width 26 height 18
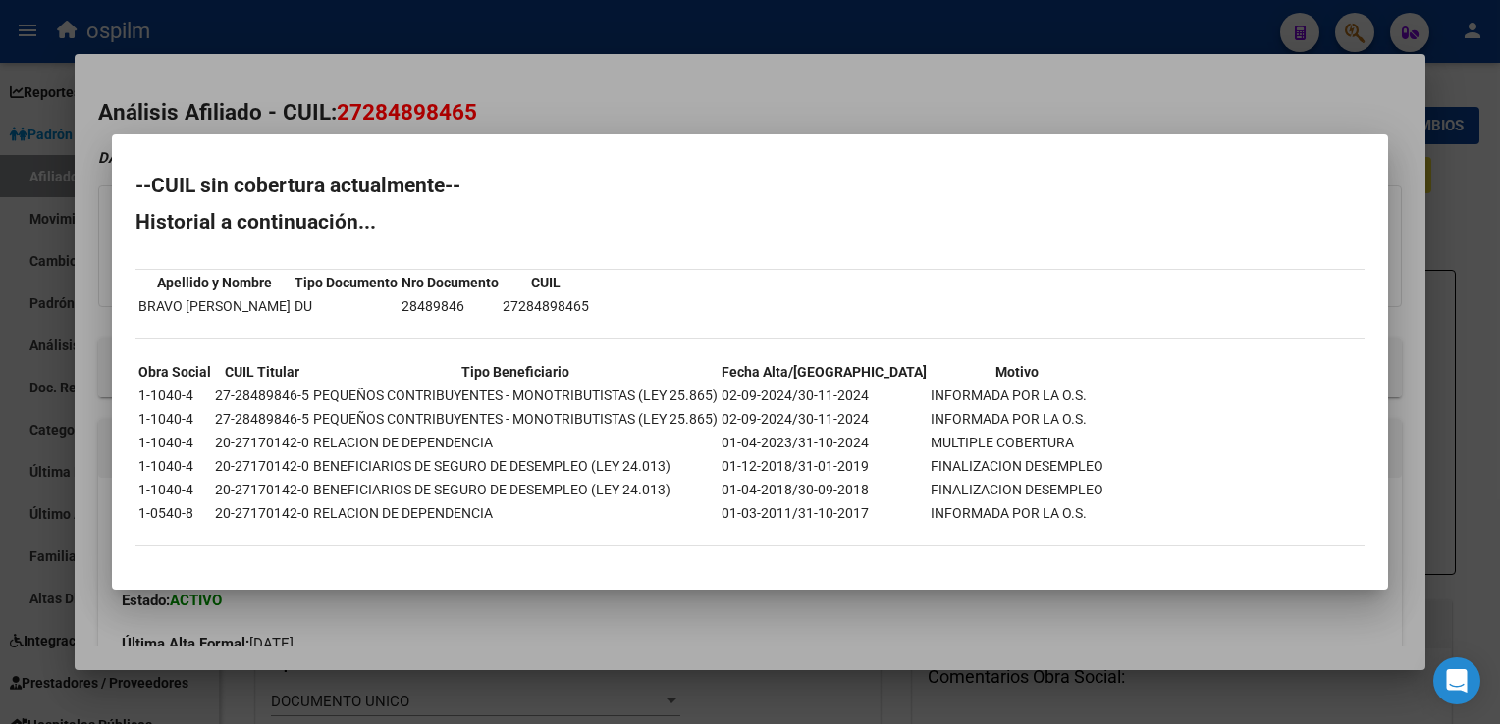
click at [502, 100] on div at bounding box center [750, 362] width 1500 height 724
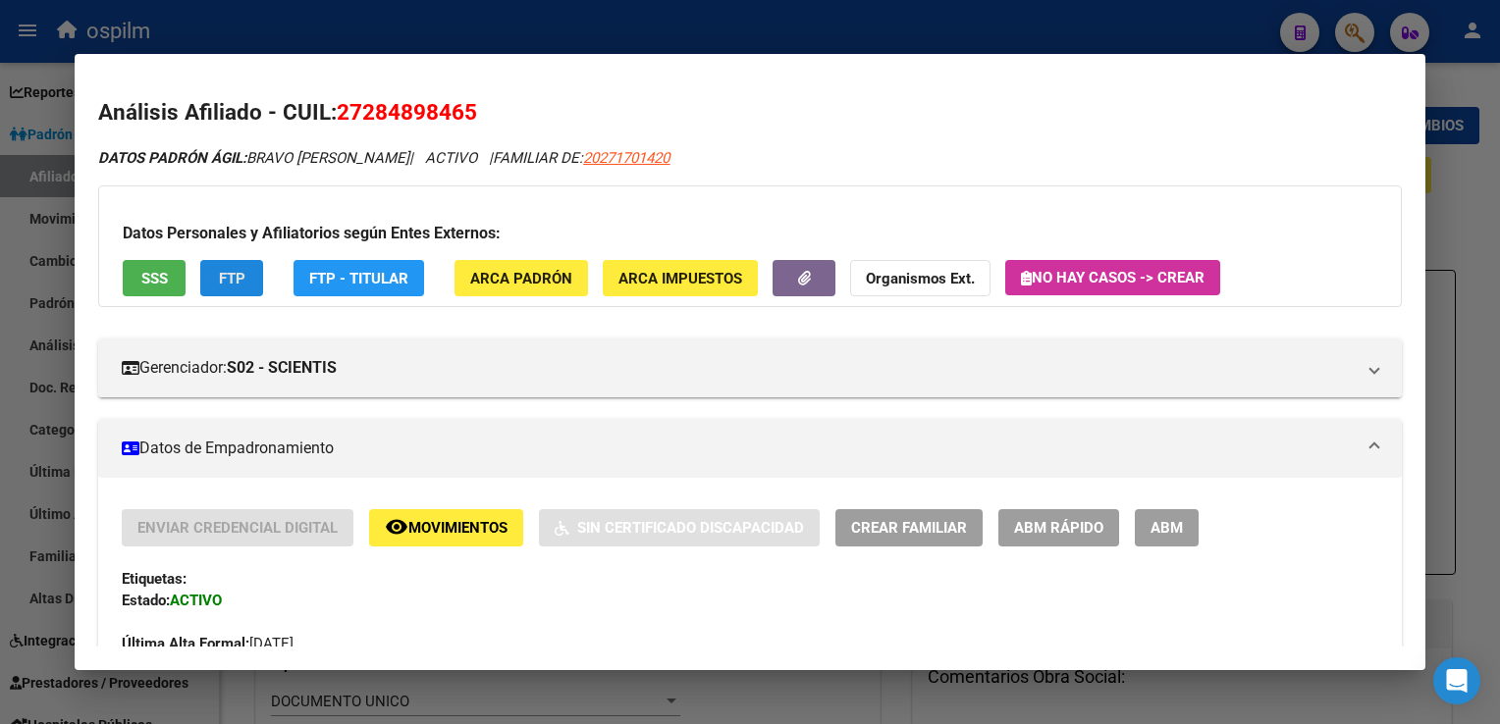
click at [224, 284] on span "FTP" at bounding box center [232, 279] width 26 height 18
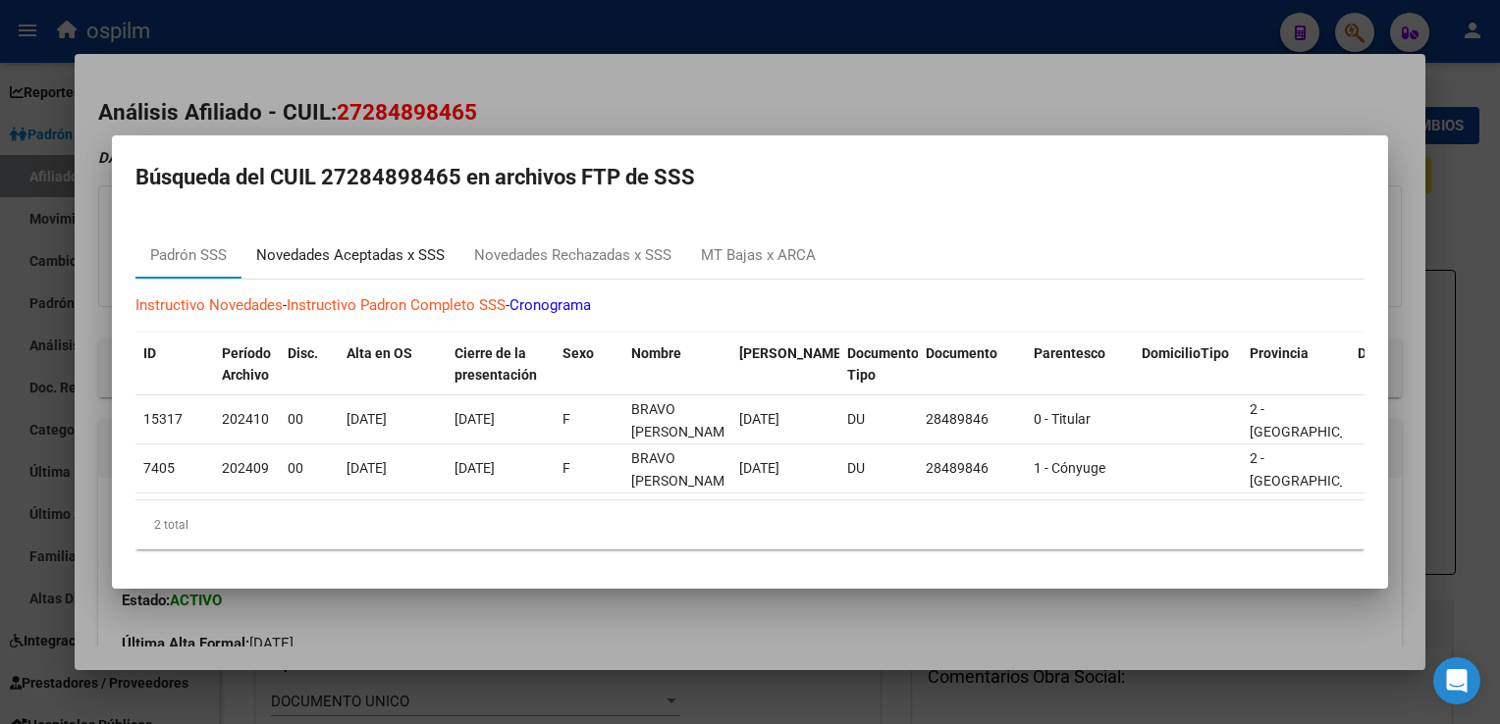
click at [395, 256] on div "Novedades Aceptadas x SSS" at bounding box center [350, 255] width 188 height 23
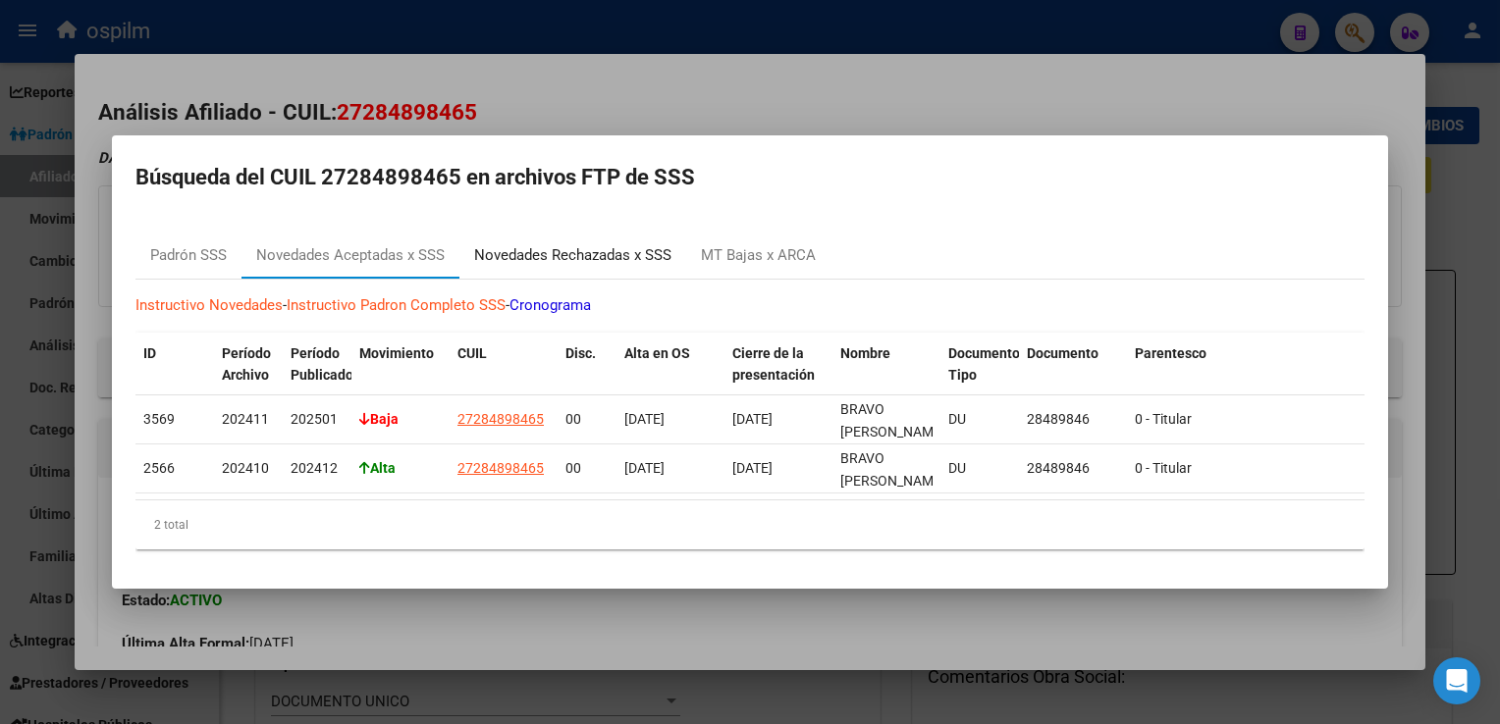
click at [547, 256] on div "Novedades Rechazadas x SSS" at bounding box center [572, 255] width 197 height 23
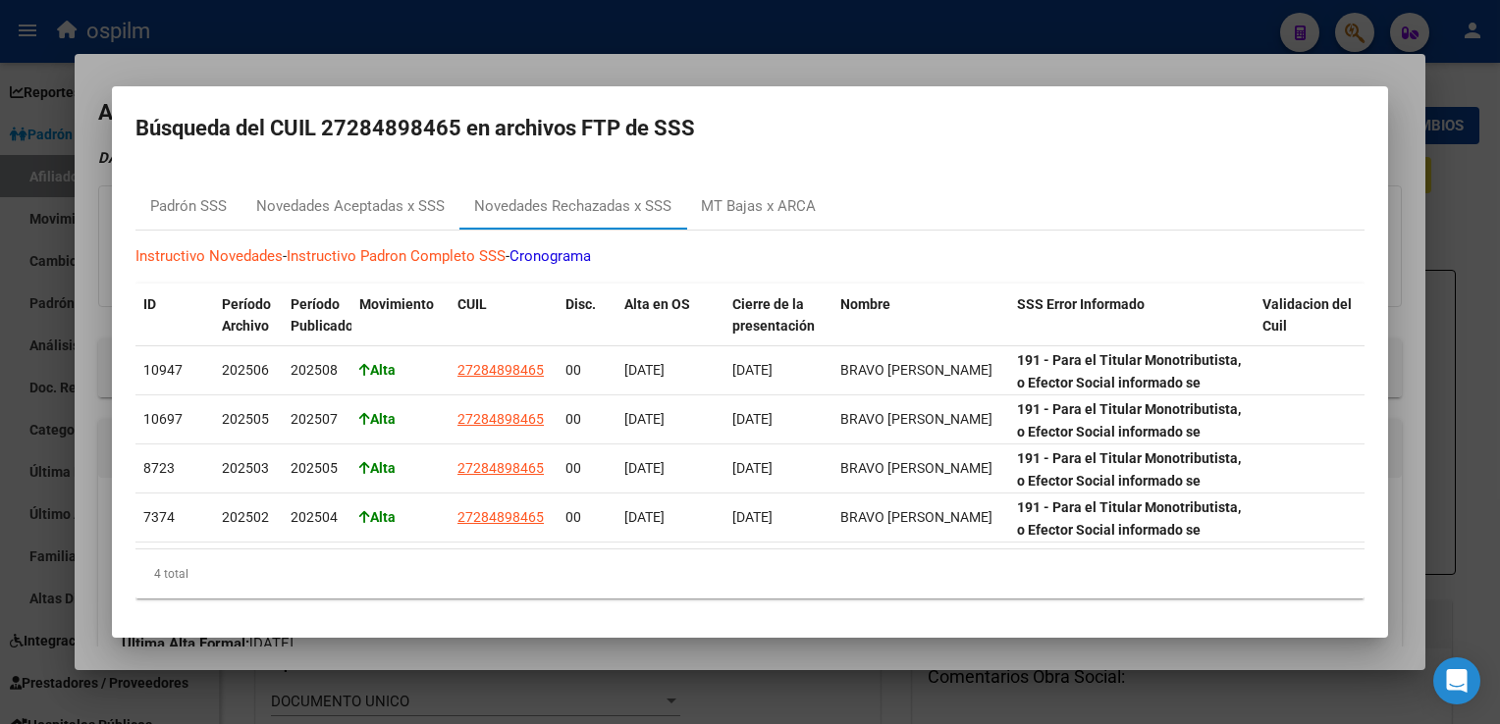
click at [547, 66] on div at bounding box center [750, 362] width 1500 height 724
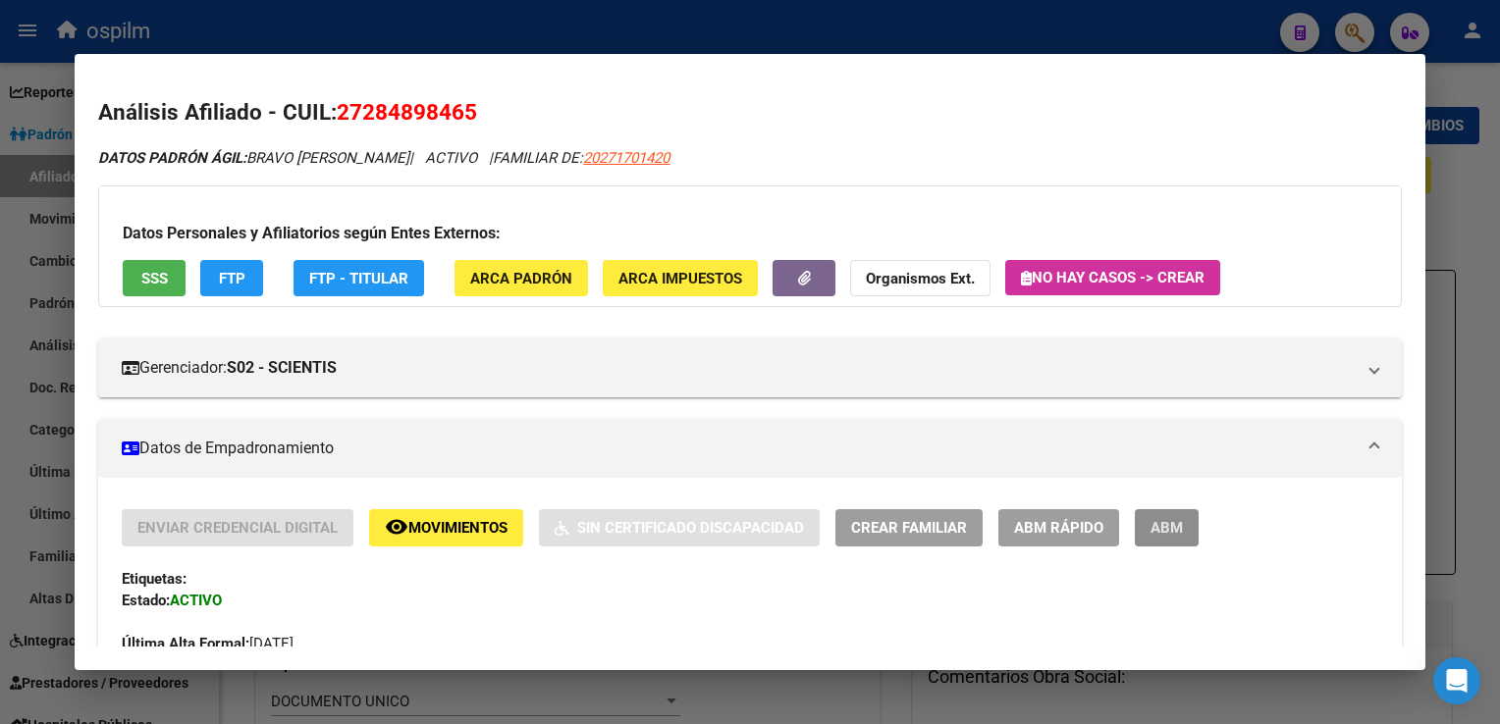
click at [1157, 529] on span "ABM" at bounding box center [1166, 529] width 32 height 18
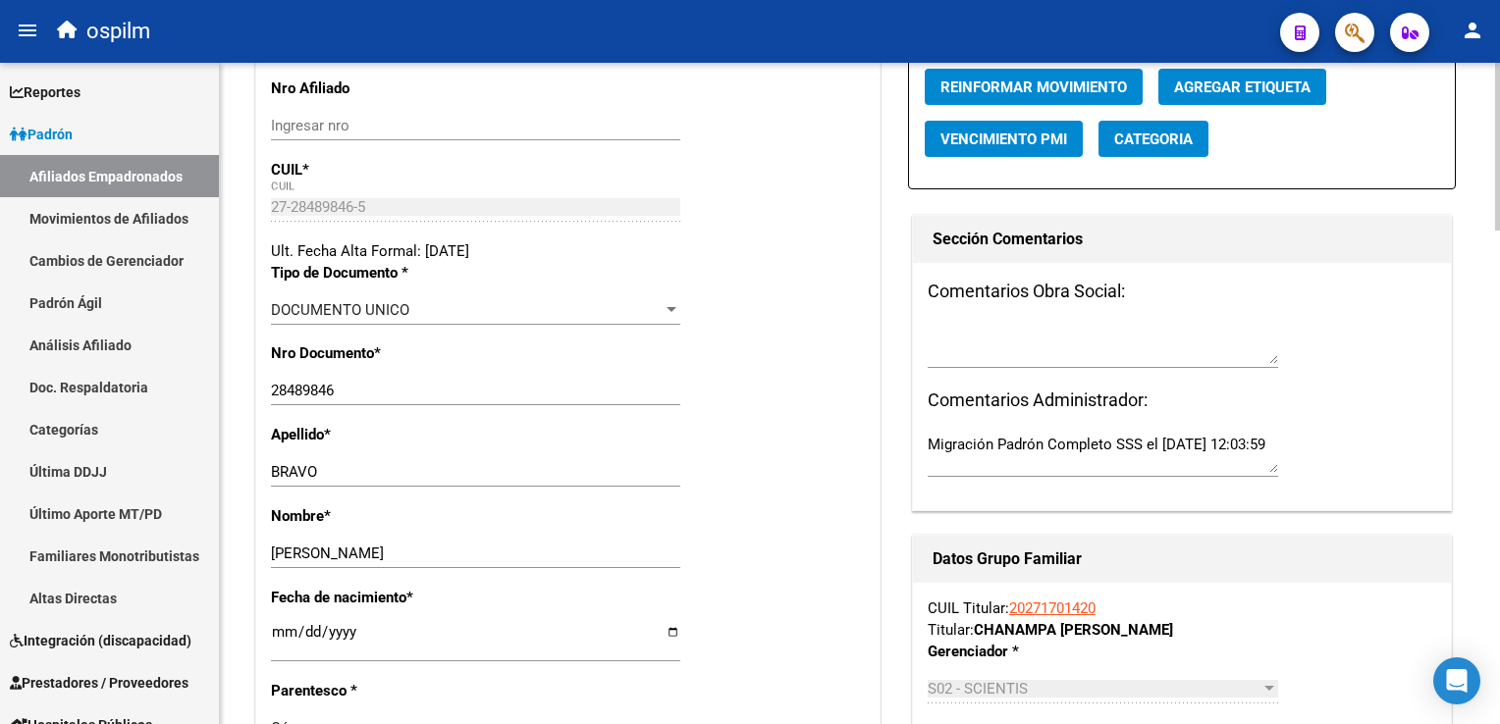
scroll to position [374, 0]
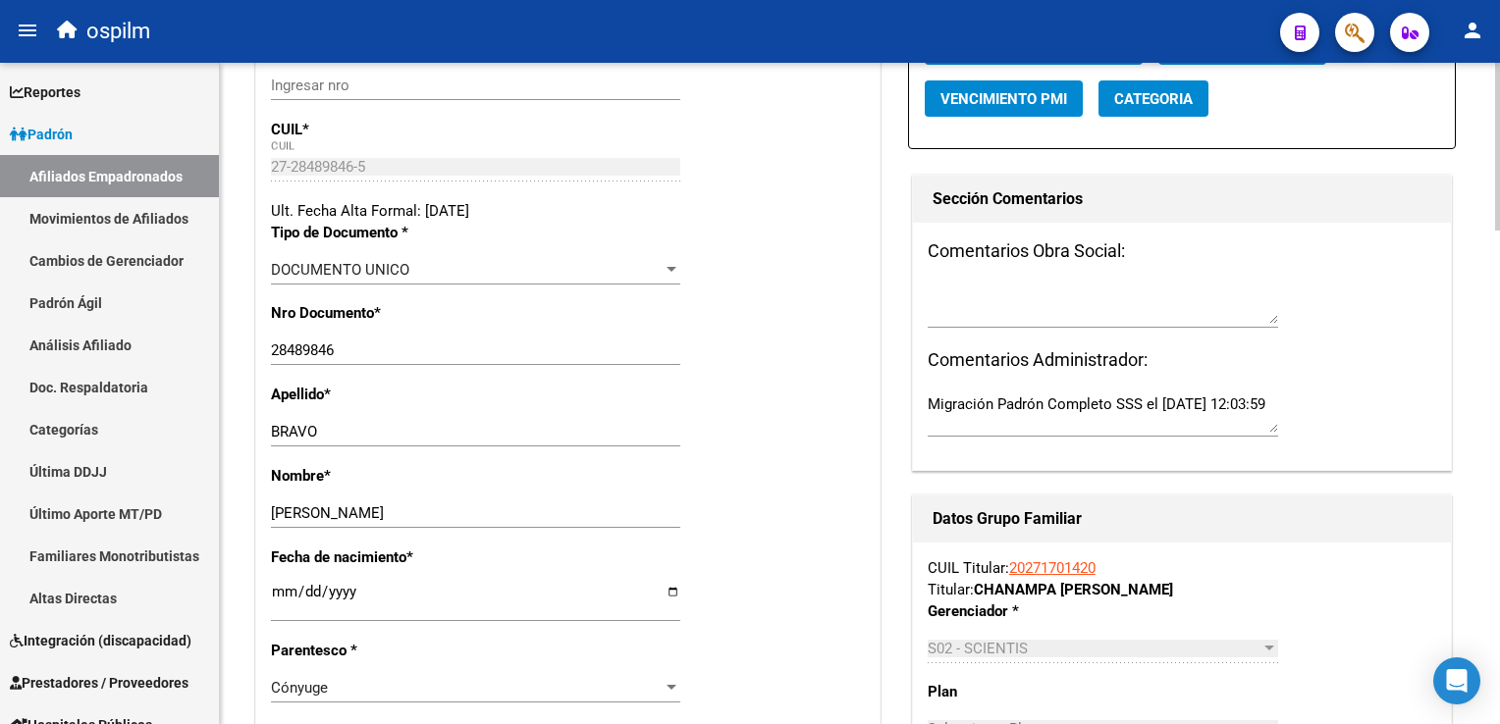
click at [1497, 234] on div at bounding box center [1497, 242] width 5 height 168
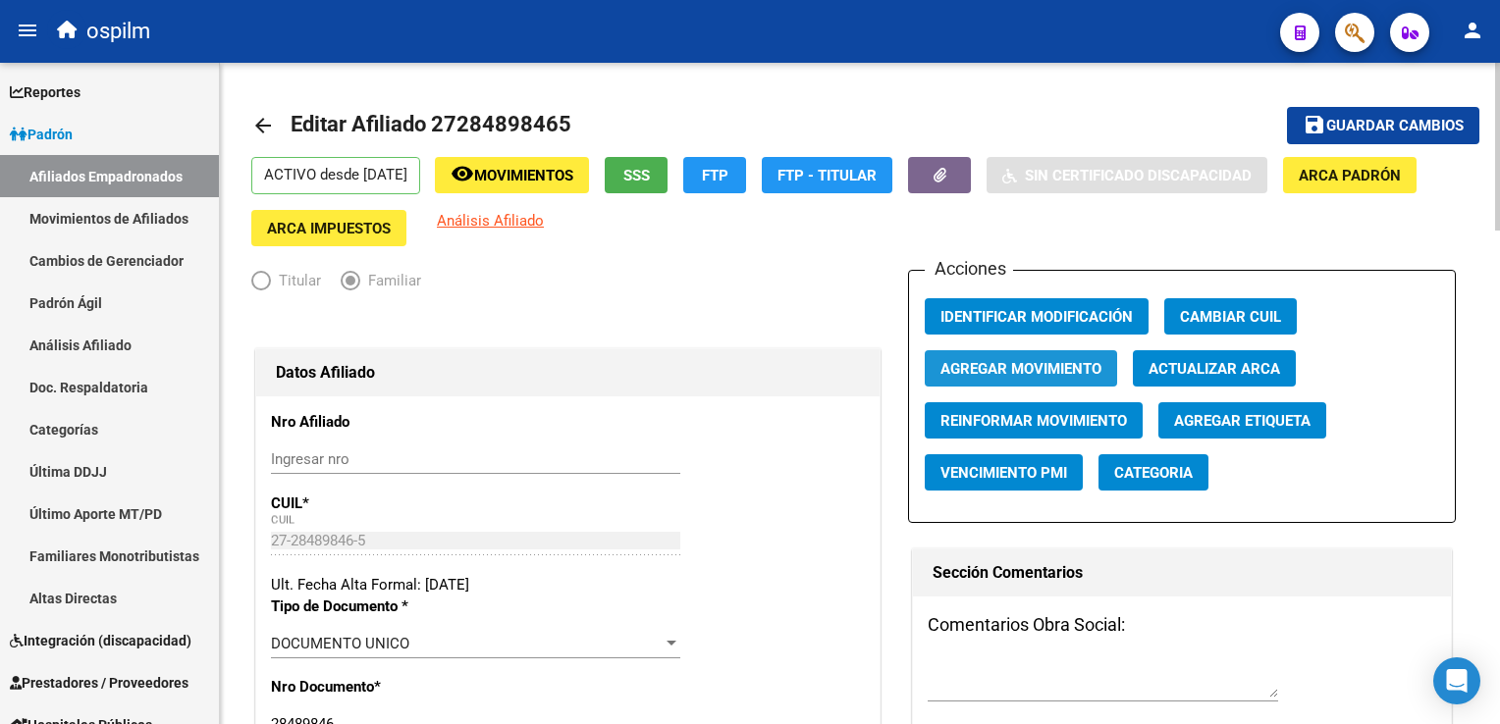
click at [1015, 369] on span "Agregar Movimiento" at bounding box center [1020, 369] width 161 height 18
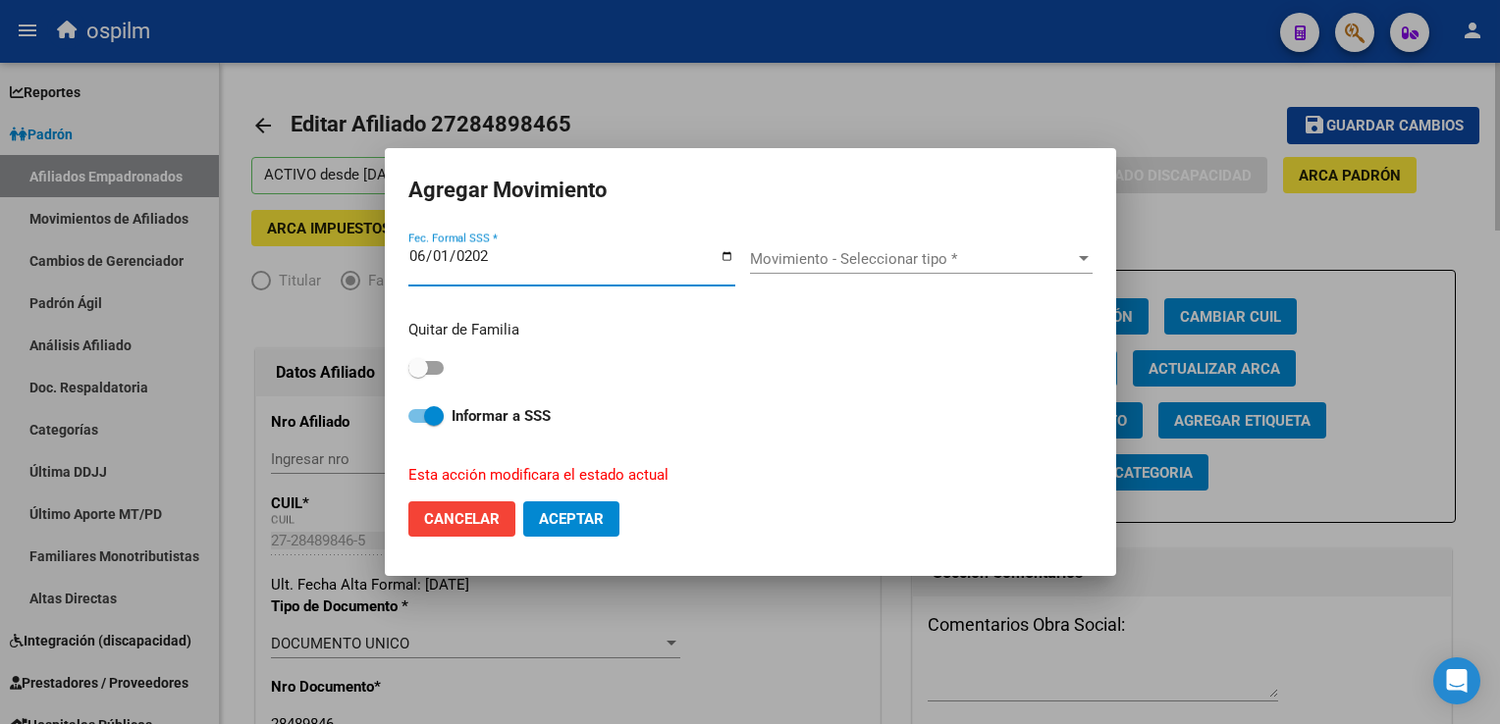
type input "[DATE]"
click at [906, 259] on span "Movimiento - Seleccionar tipo *" at bounding box center [912, 259] width 325 height 18
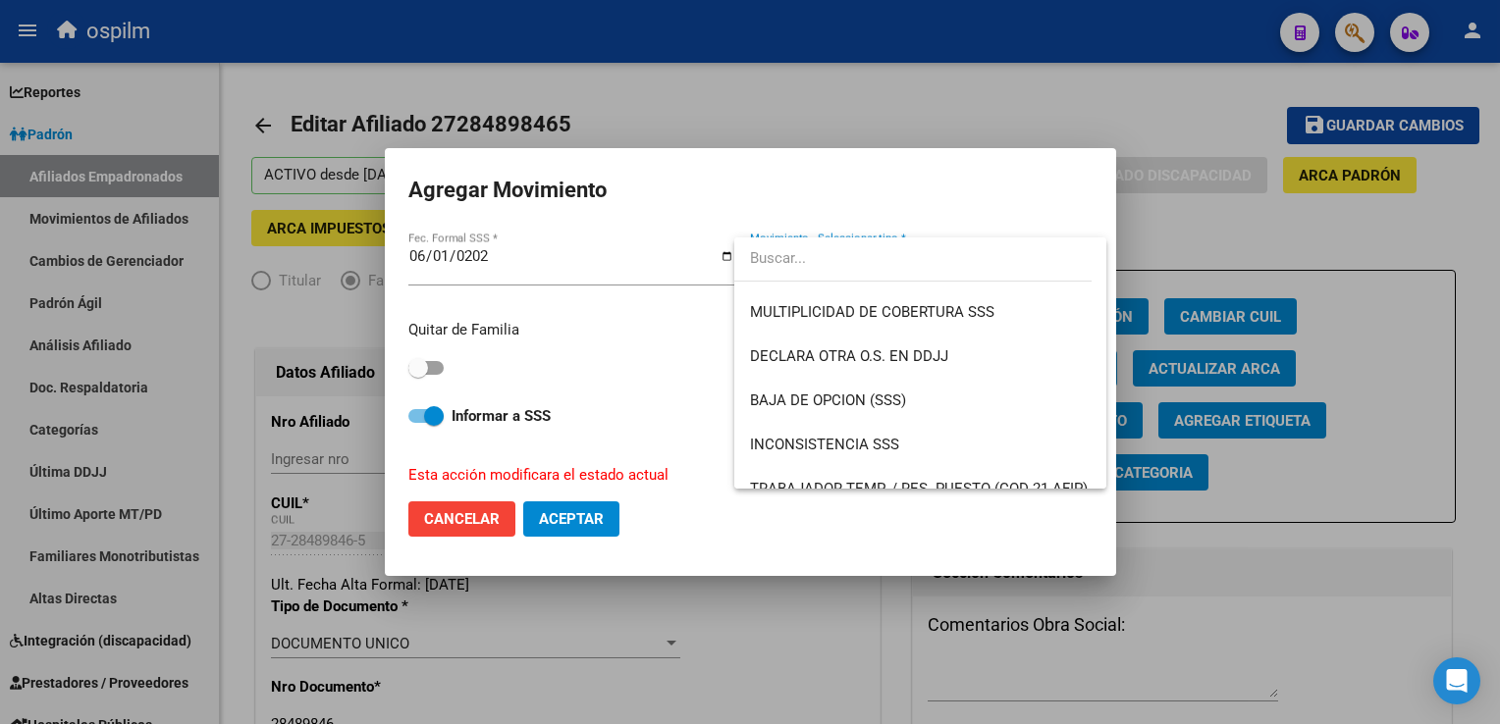
scroll to position [722, 0]
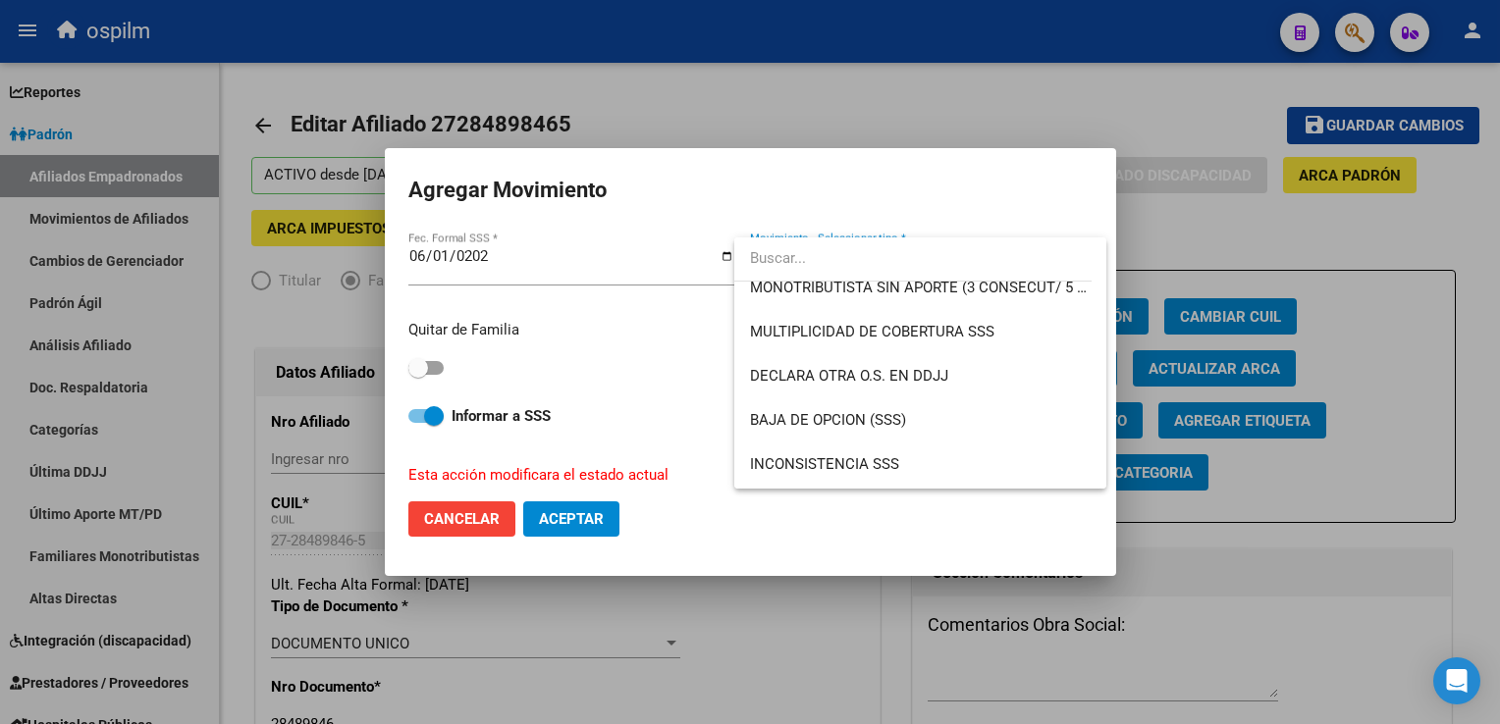
drag, startPoint x: 1109, startPoint y: 366, endPoint x: 1107, endPoint y: 343, distance: 22.7
click at [1107, 345] on div at bounding box center [750, 362] width 1500 height 724
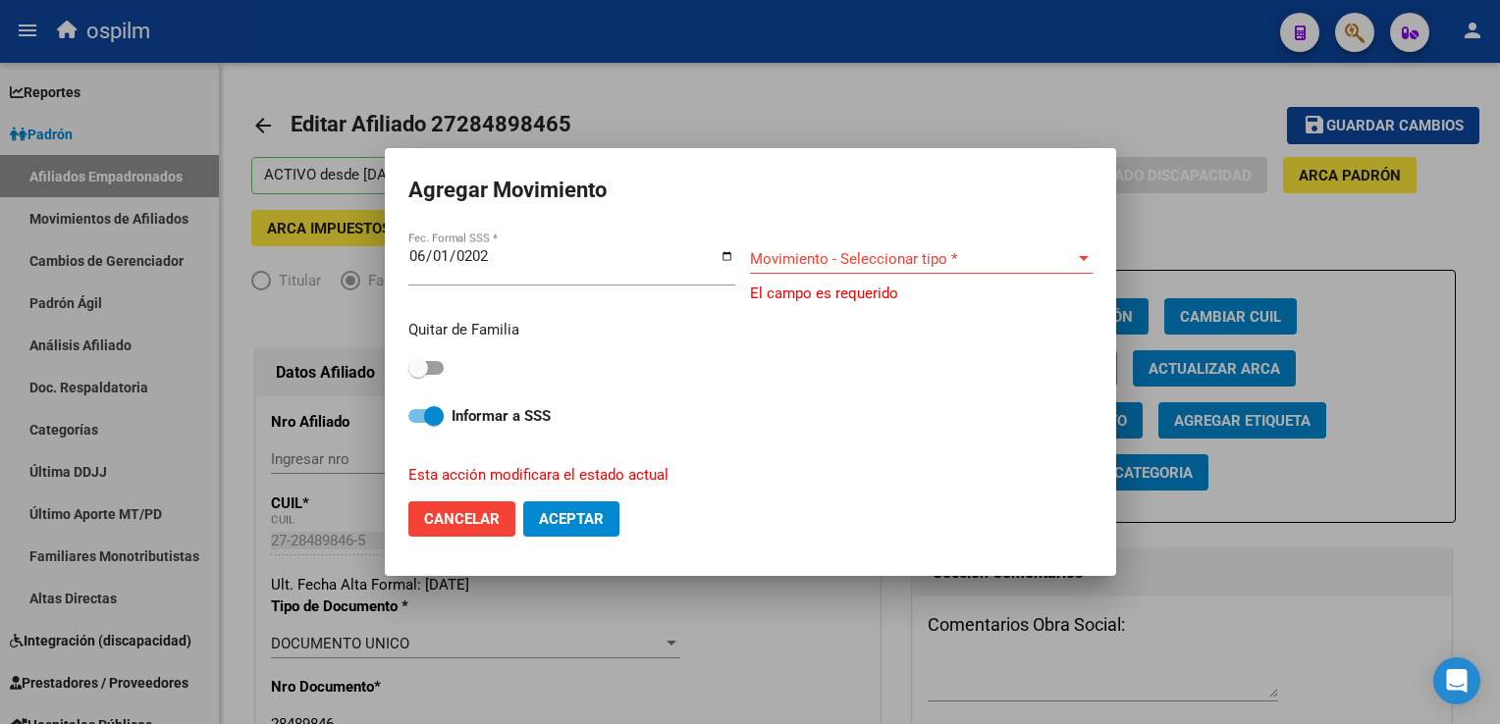
click at [1068, 257] on span "Movimiento - Seleccionar tipo *" at bounding box center [912, 259] width 325 height 18
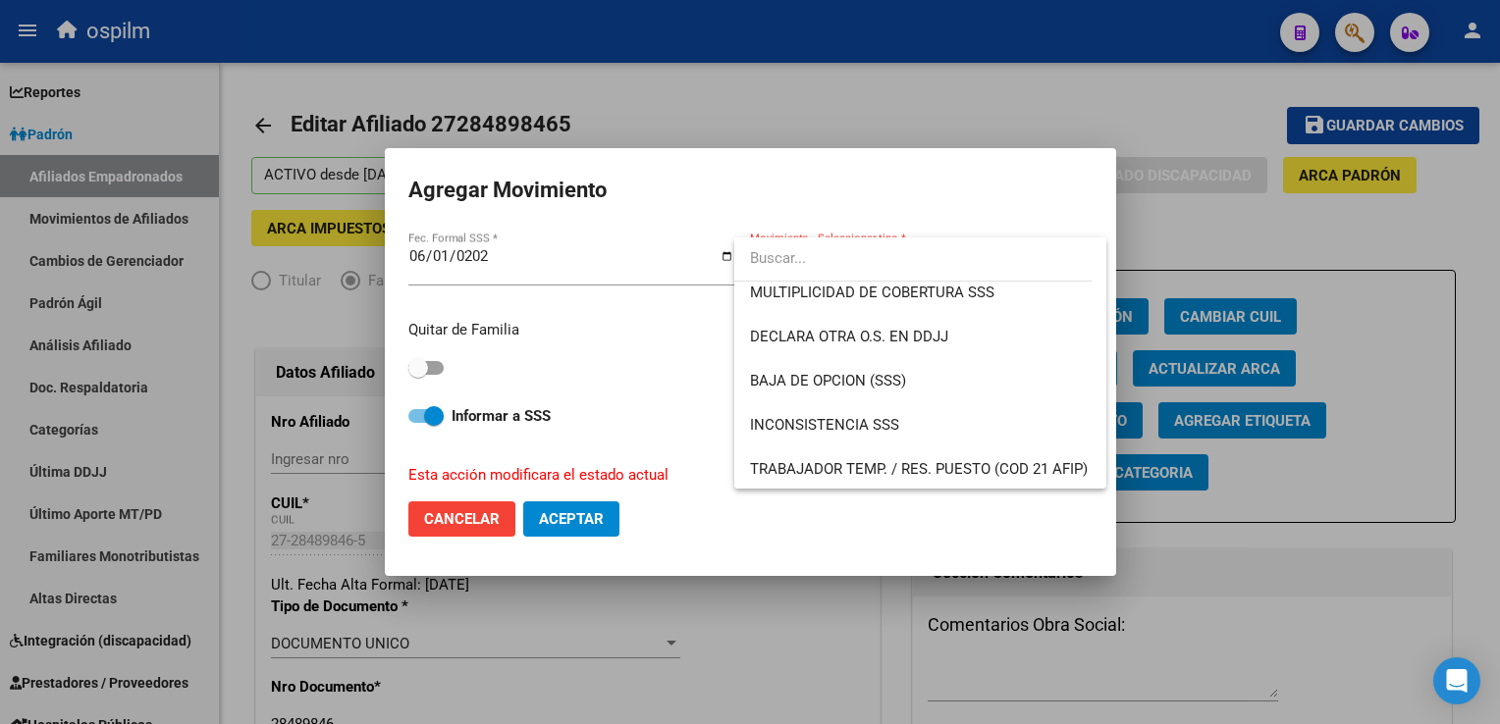
scroll to position [799, 0]
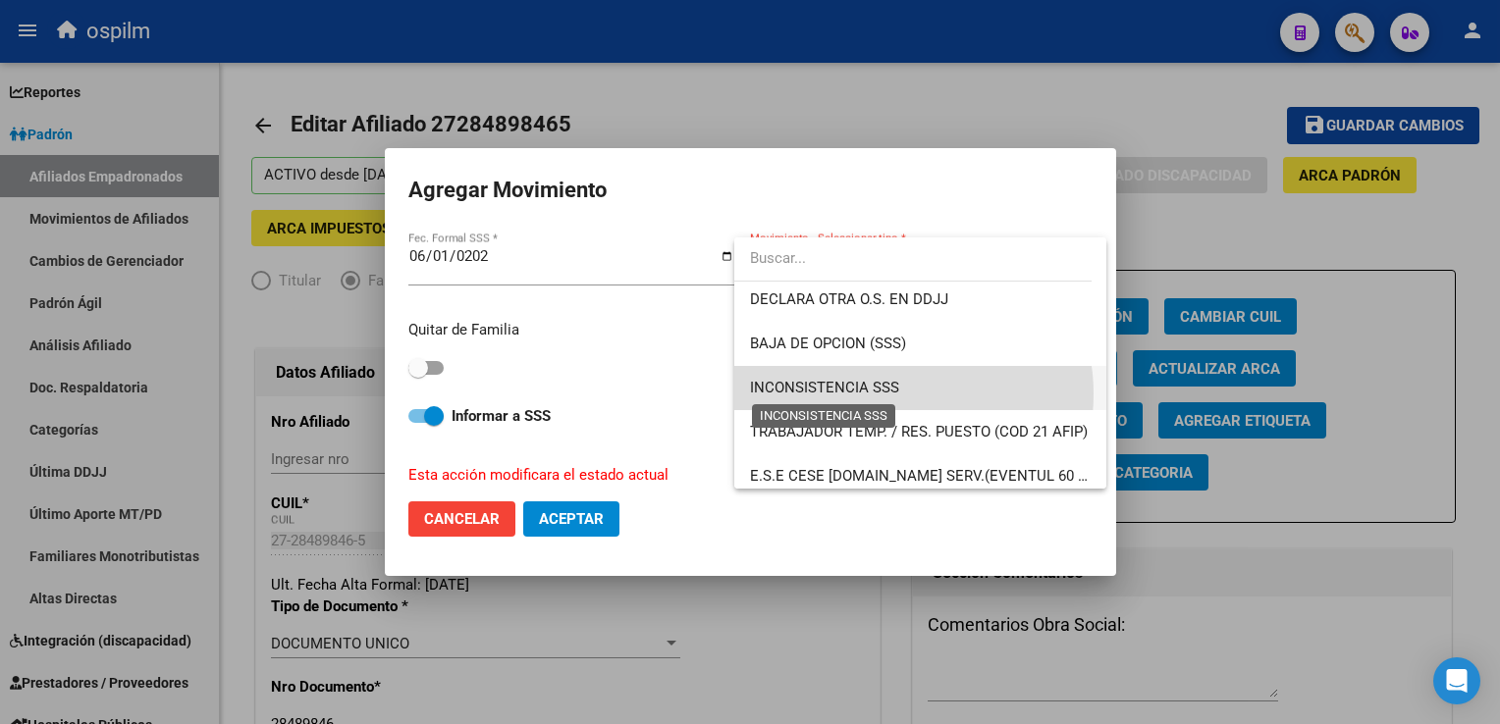
click at [882, 394] on span "INCONSISTENCIA SSS" at bounding box center [824, 388] width 149 height 18
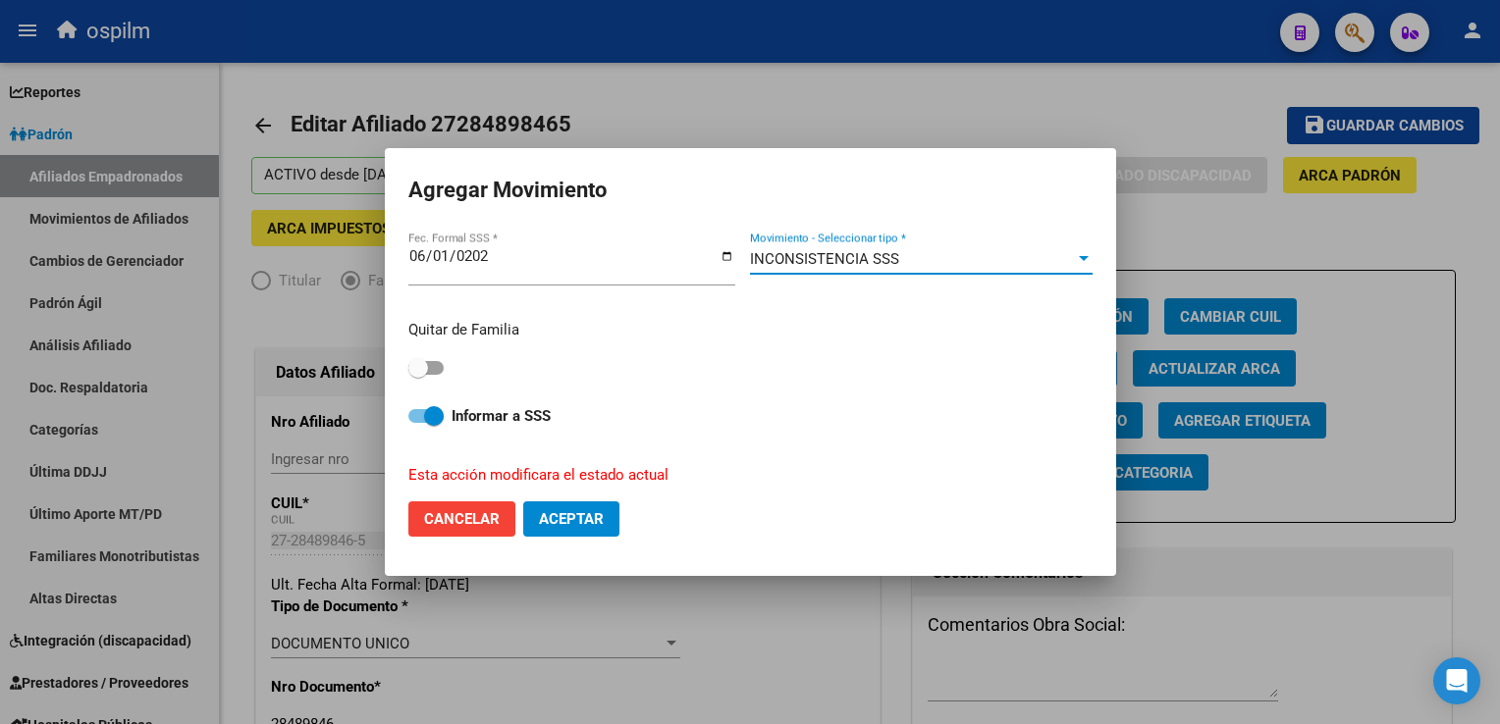
click at [573, 528] on span "Aceptar" at bounding box center [571, 519] width 65 height 18
checkbox input "false"
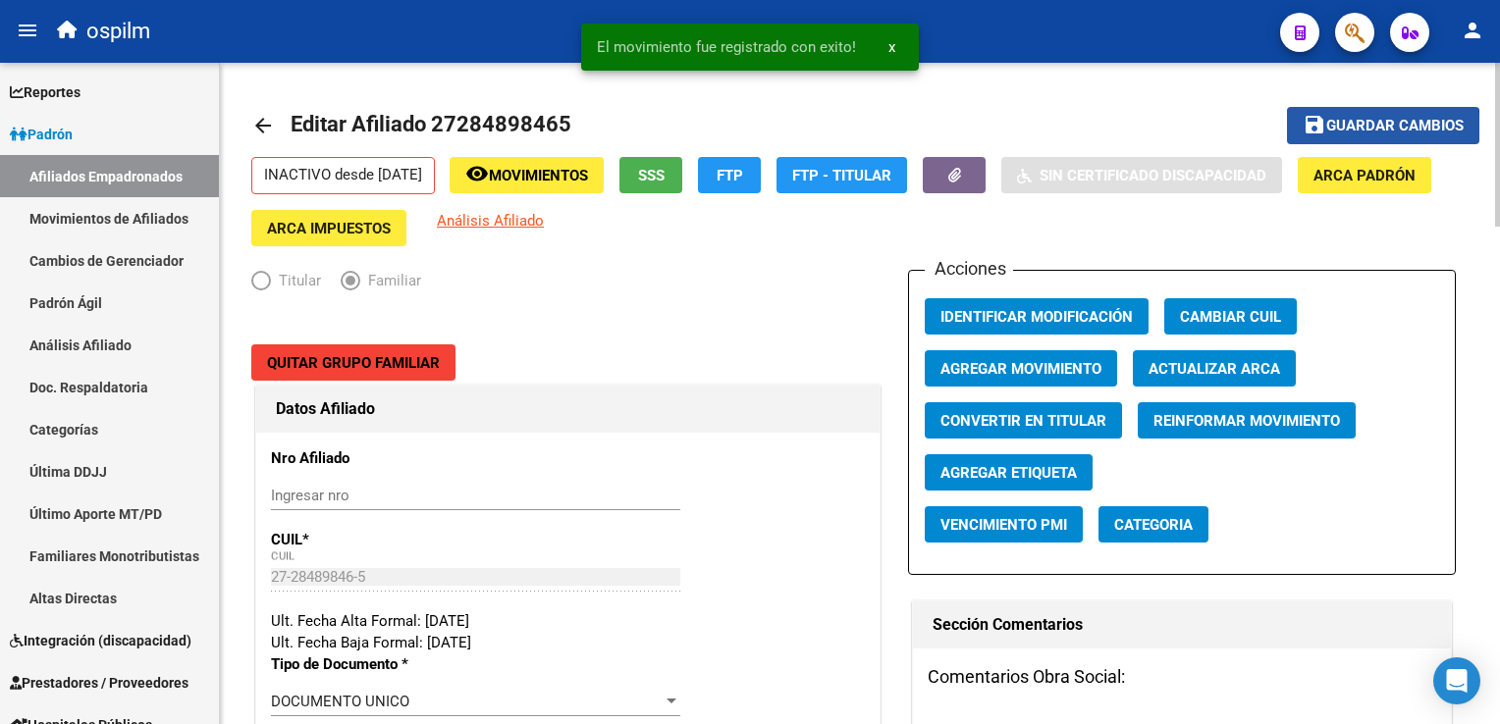
click at [1348, 132] on span "Guardar cambios" at bounding box center [1394, 127] width 137 height 18
